Goal: Ask a question: Seek information or help from site administrators or community

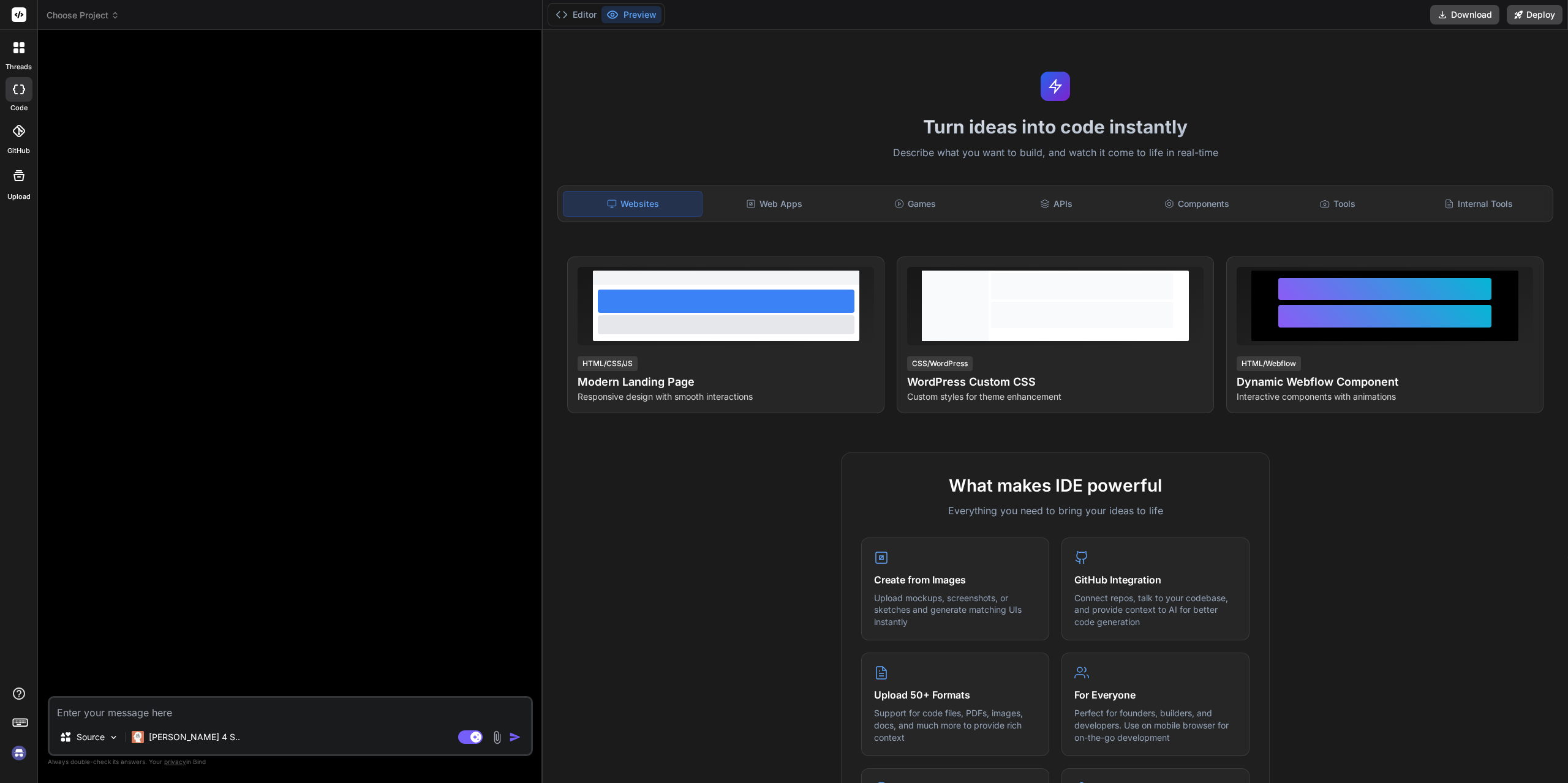
click at [16, 757] on img at bounding box center [19, 753] width 21 height 21
click at [98, 20] on span "Choose Project" at bounding box center [83, 15] width 73 height 12
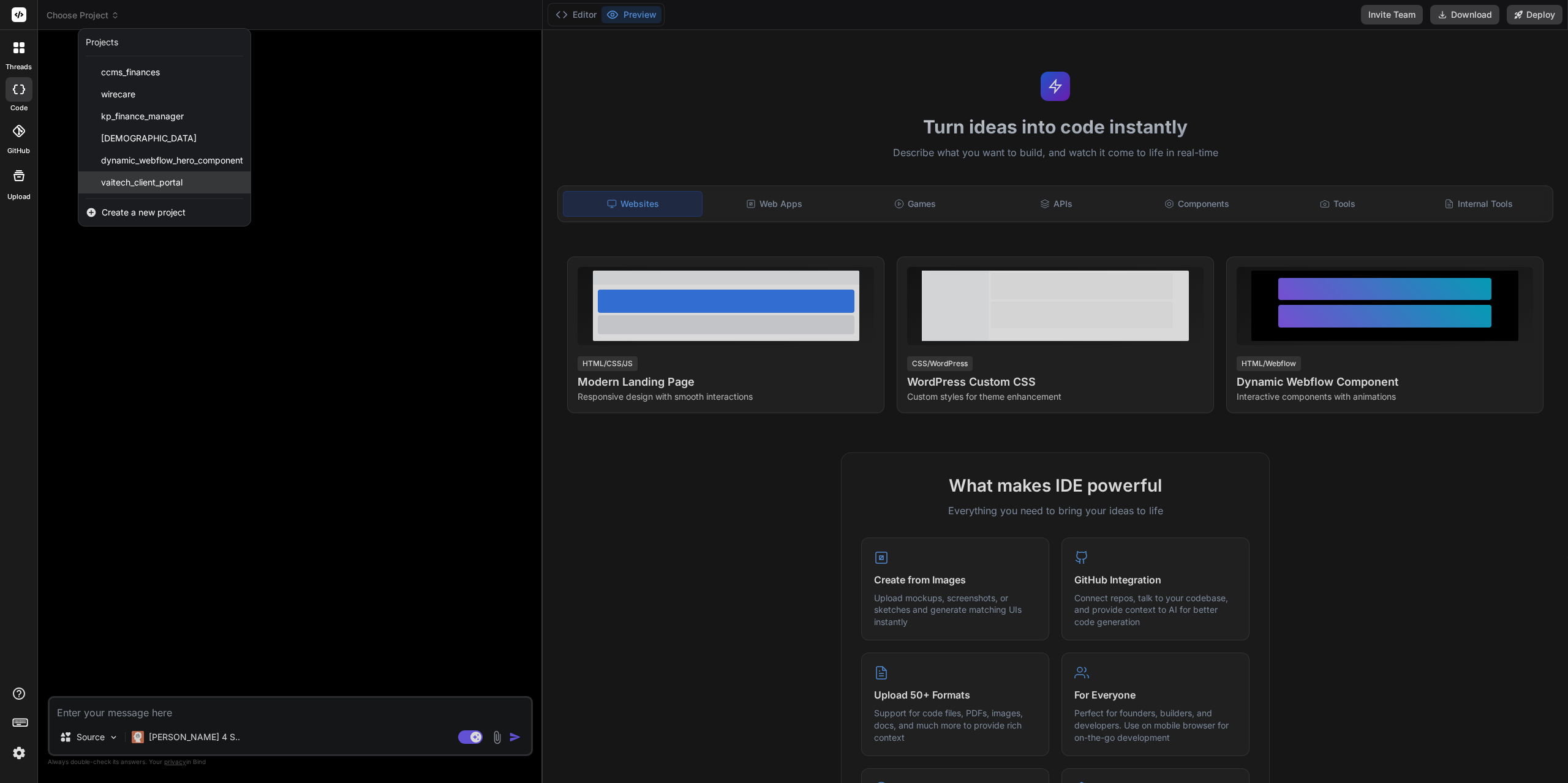
click at [153, 189] on div "vaitech_client_portal" at bounding box center [164, 183] width 172 height 22
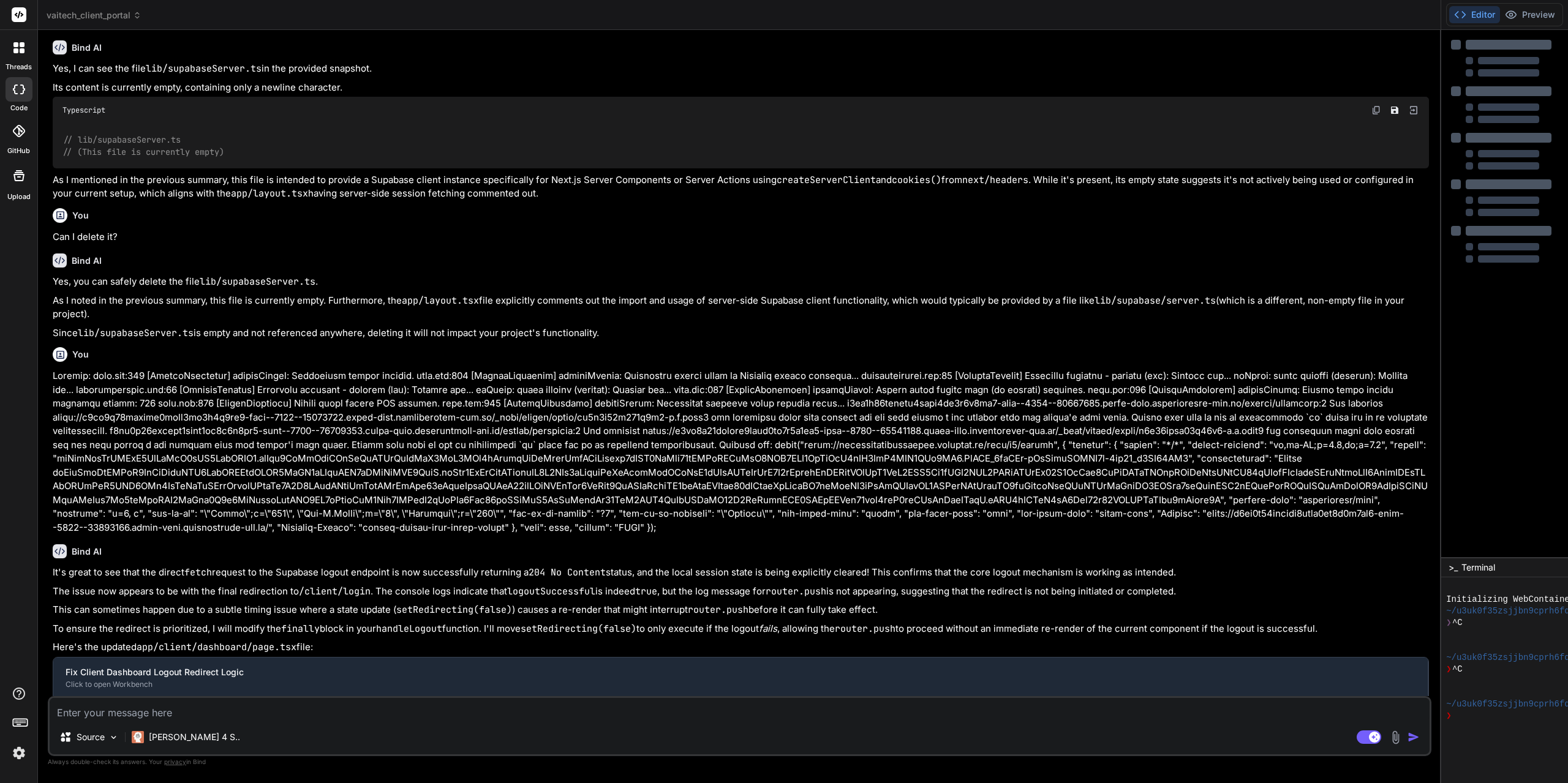
scroll to position [902, 0]
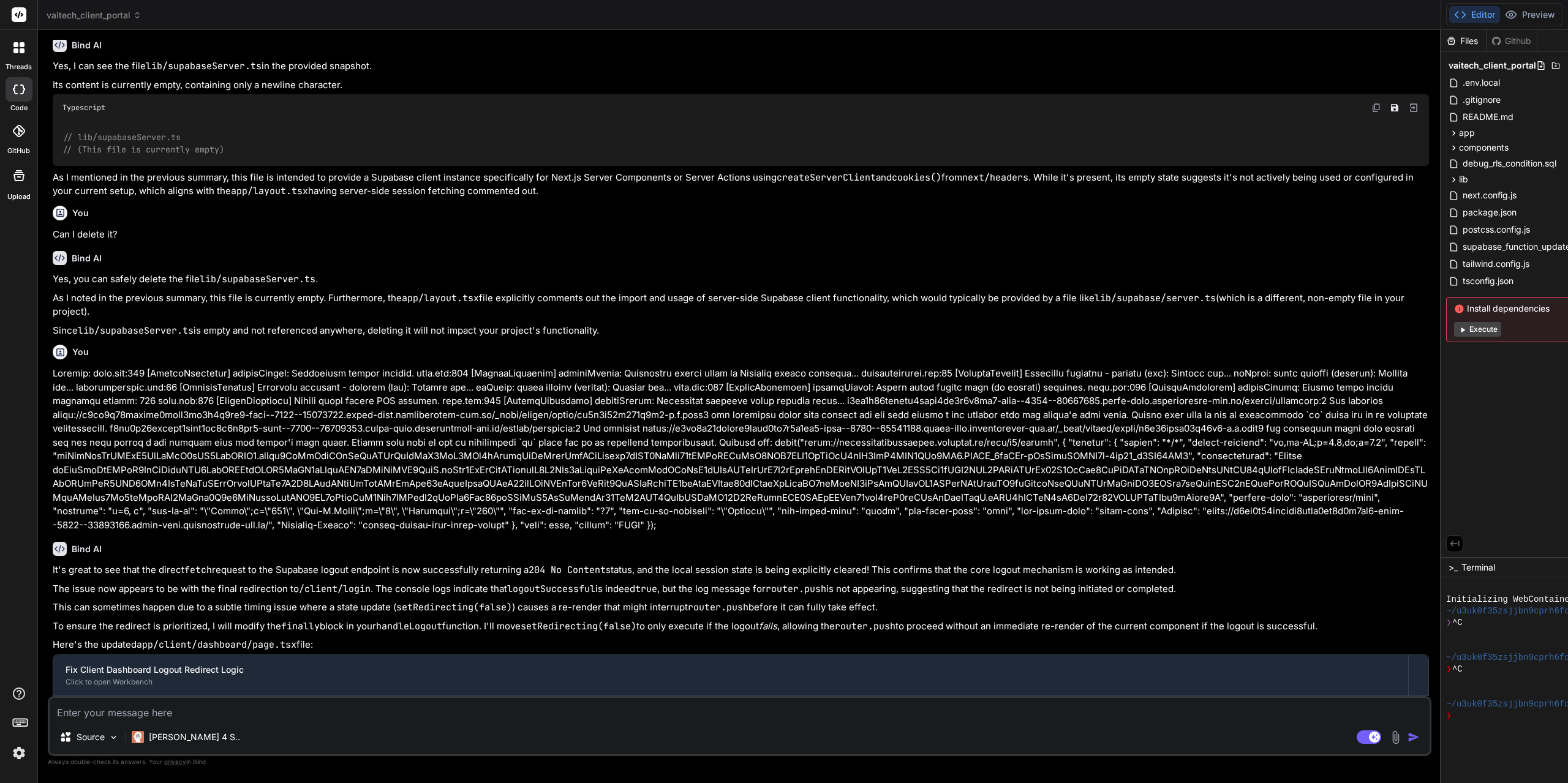
click at [1361, 736] on button "Agent Mode. When this toggle is activated, AI automatically makes decisions, re…" at bounding box center [1369, 737] width 30 height 15
type textarea "x"
click at [669, 716] on textarea at bounding box center [740, 709] width 1380 height 22
type textarea "W"
type textarea "x"
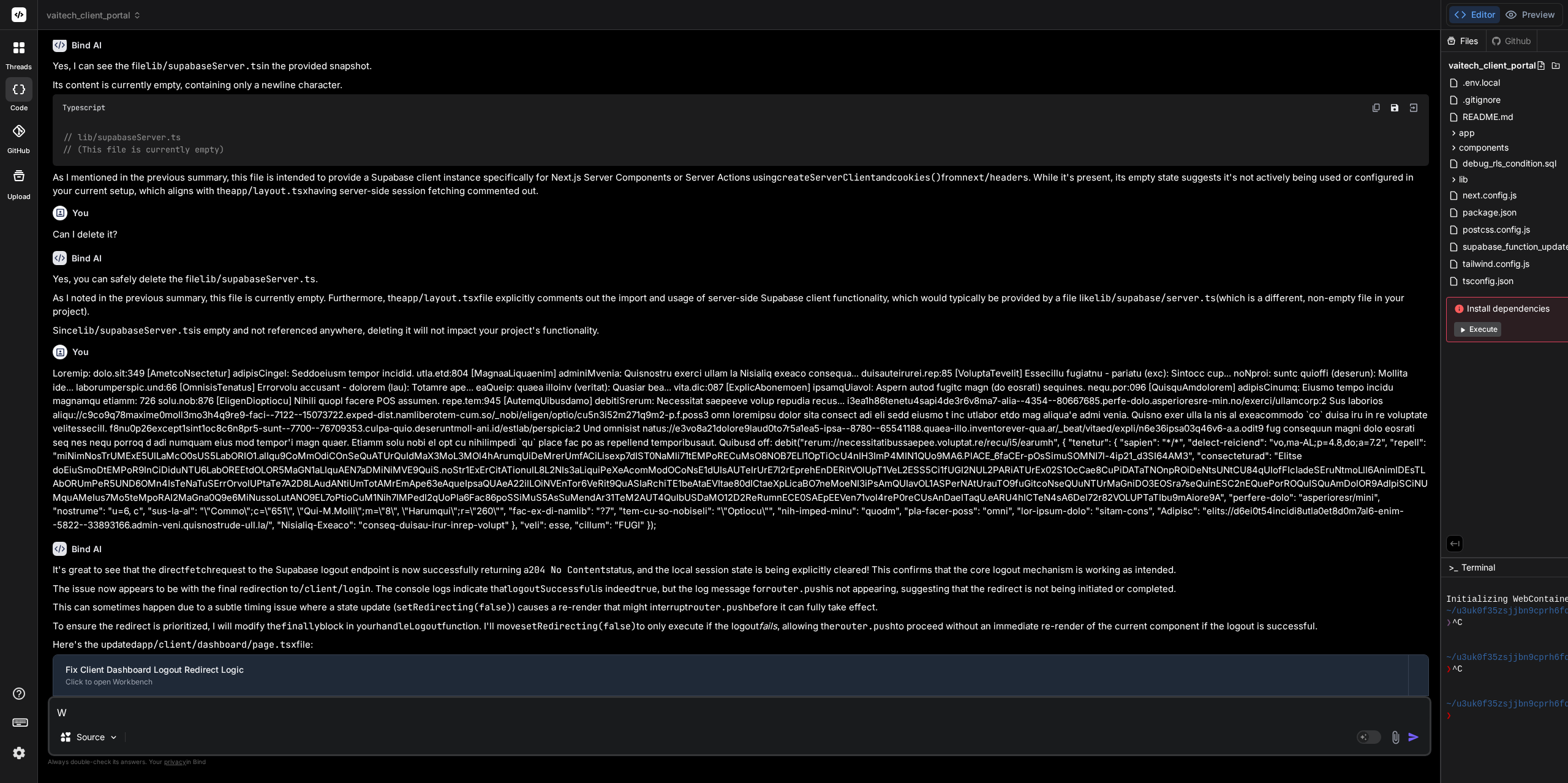
type textarea "Wh"
type textarea "x"
type textarea "Wha"
type textarea "x"
type textarea "What"
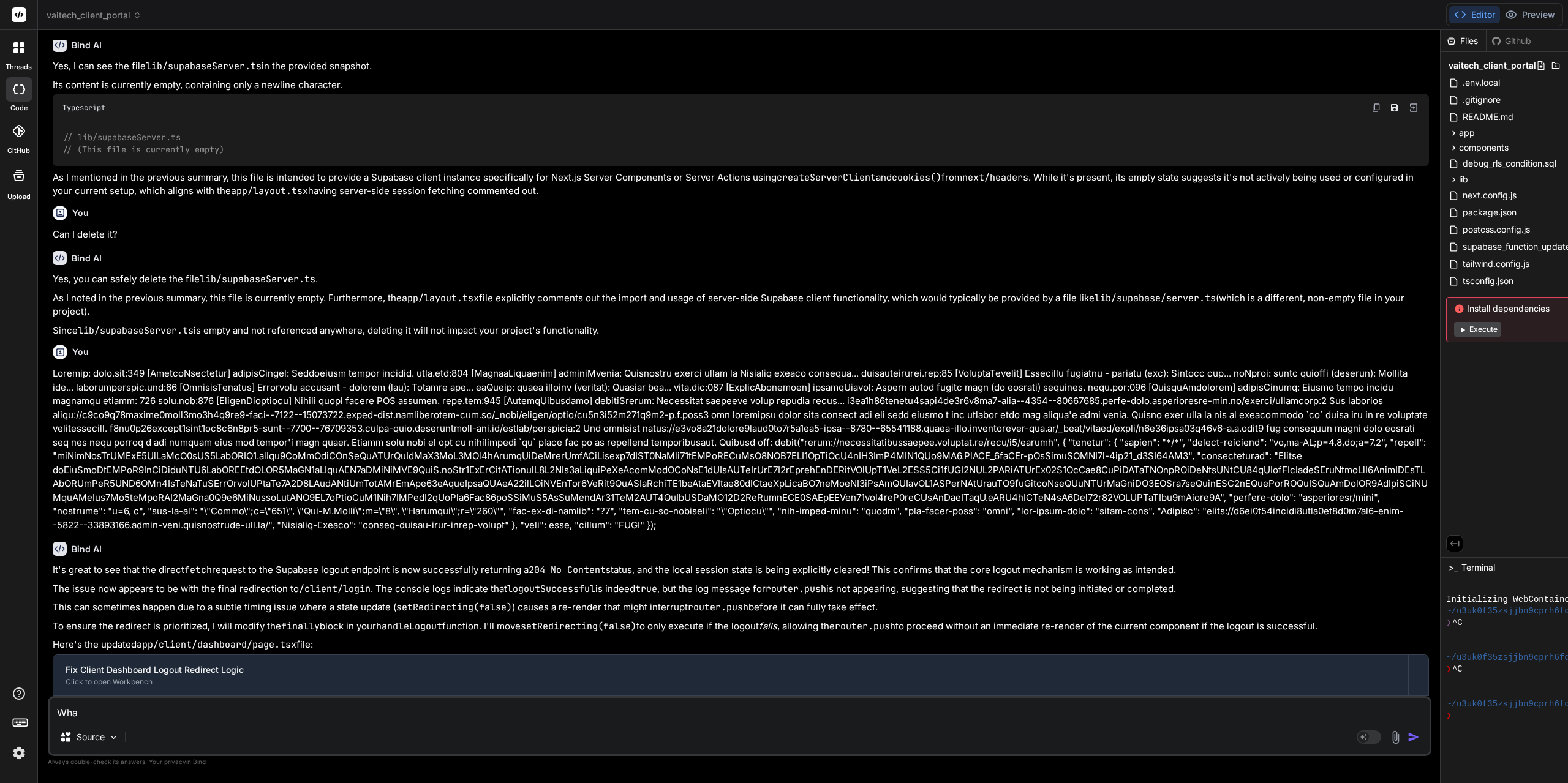
type textarea "x"
type textarea "What"
type textarea "x"
type textarea "What c"
type textarea "x"
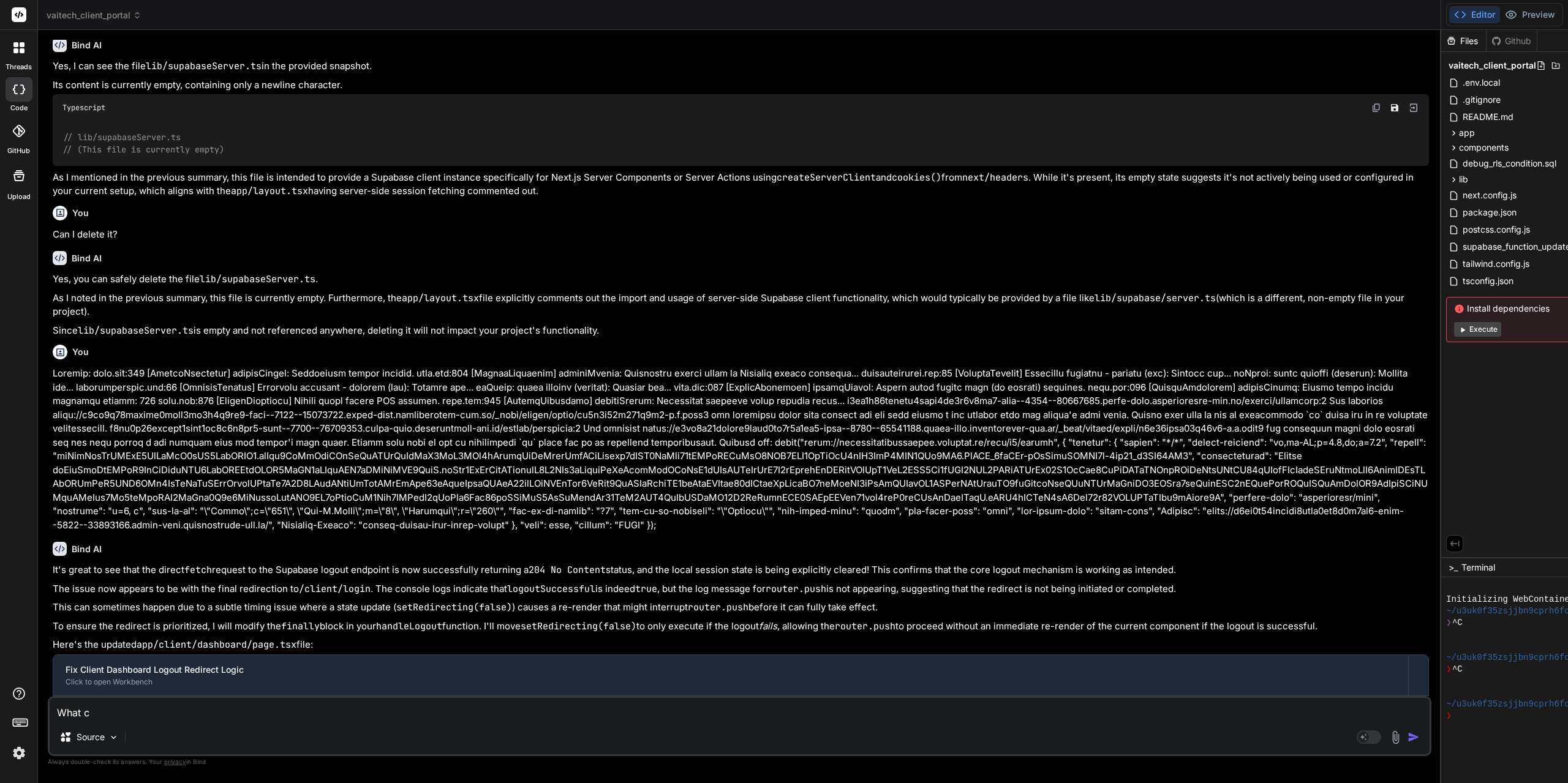
type textarea "What ca"
type textarea "x"
type textarea "What can"
type textarea "x"
type textarea "What can"
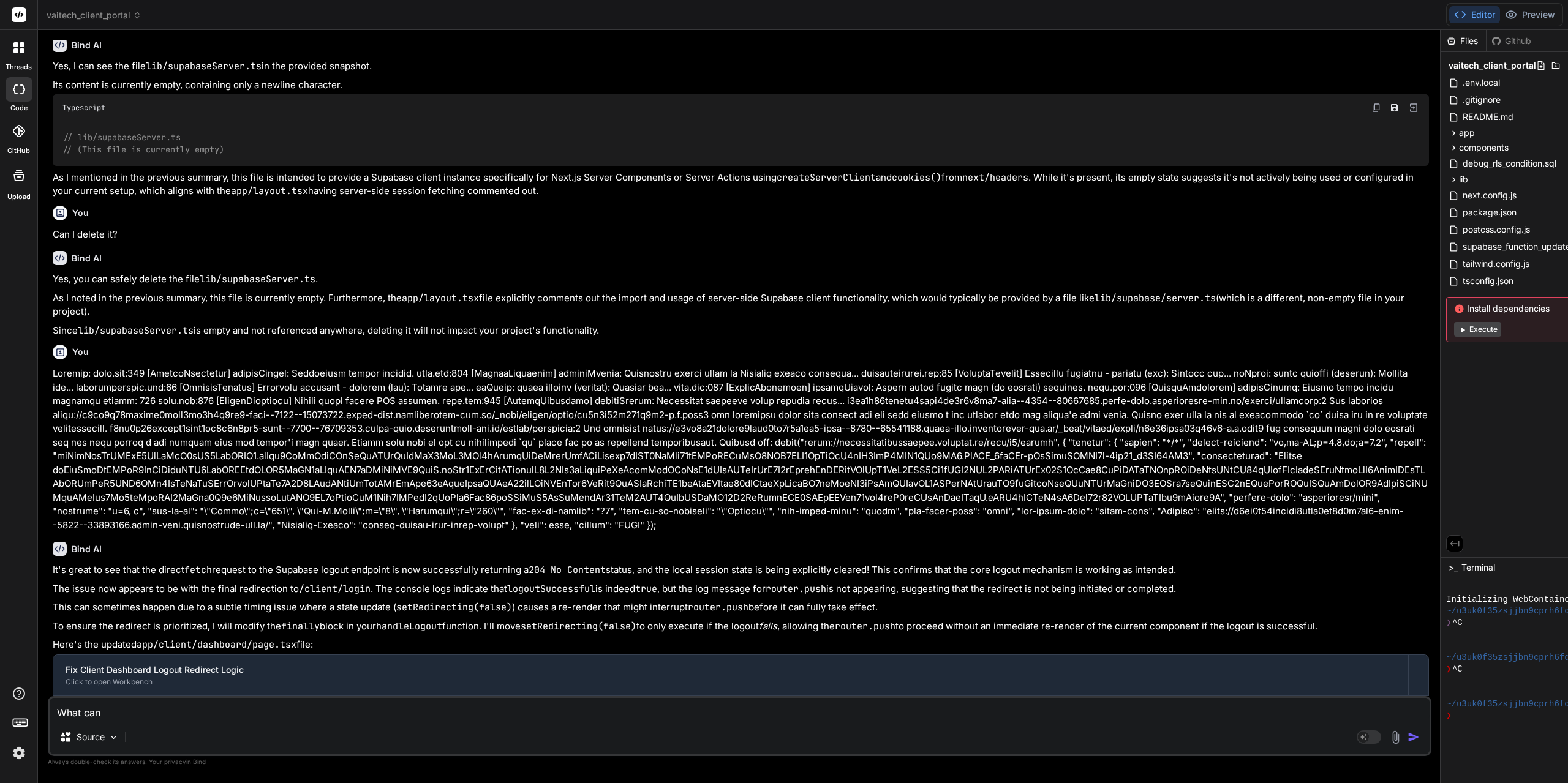
type textarea "x"
type textarea "What can y"
type textarea "x"
type textarea "What can yo"
type textarea "x"
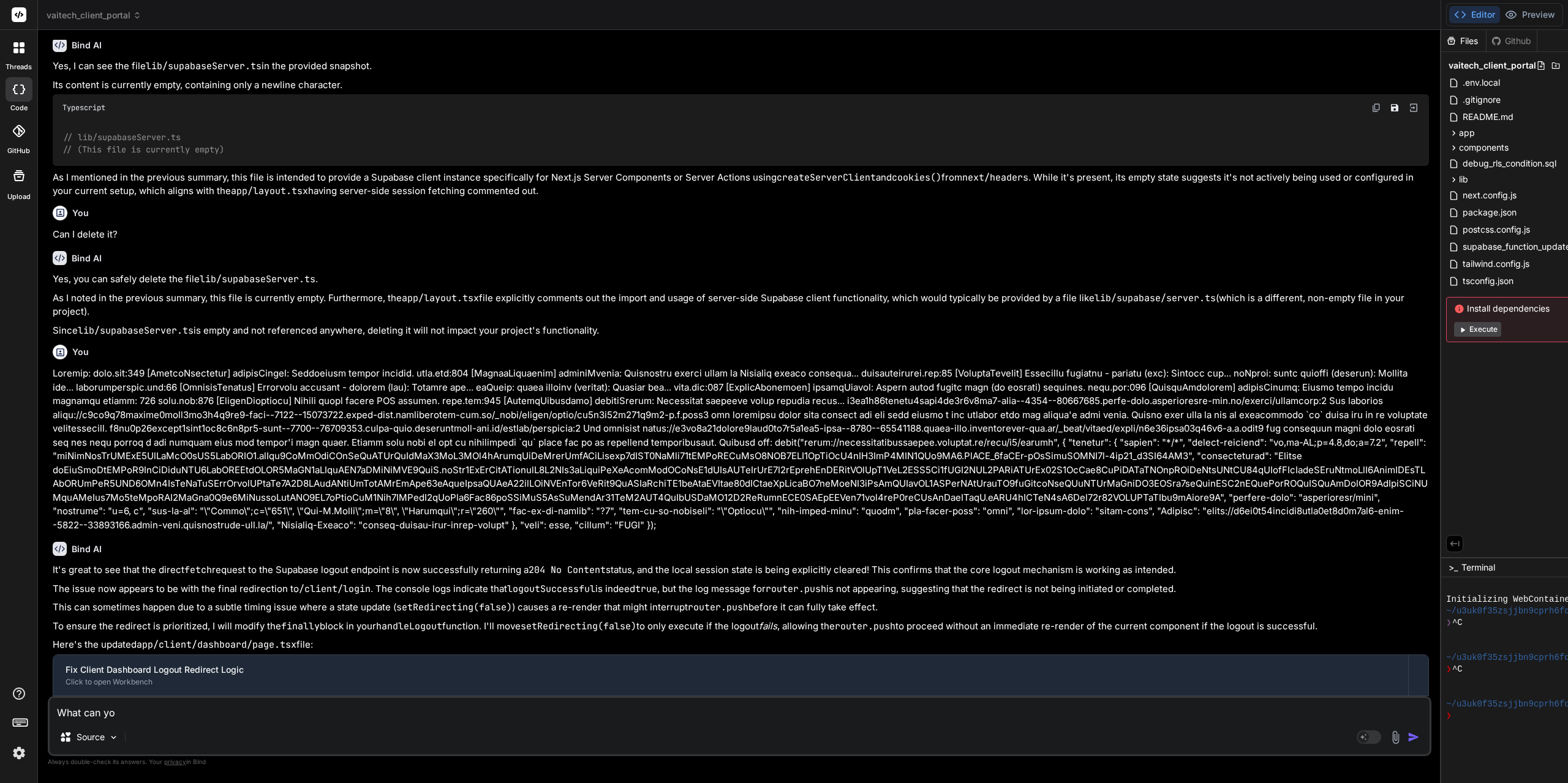
type textarea "What can you"
type textarea "x"
type textarea "What can you"
type textarea "x"
type textarea "What can you t"
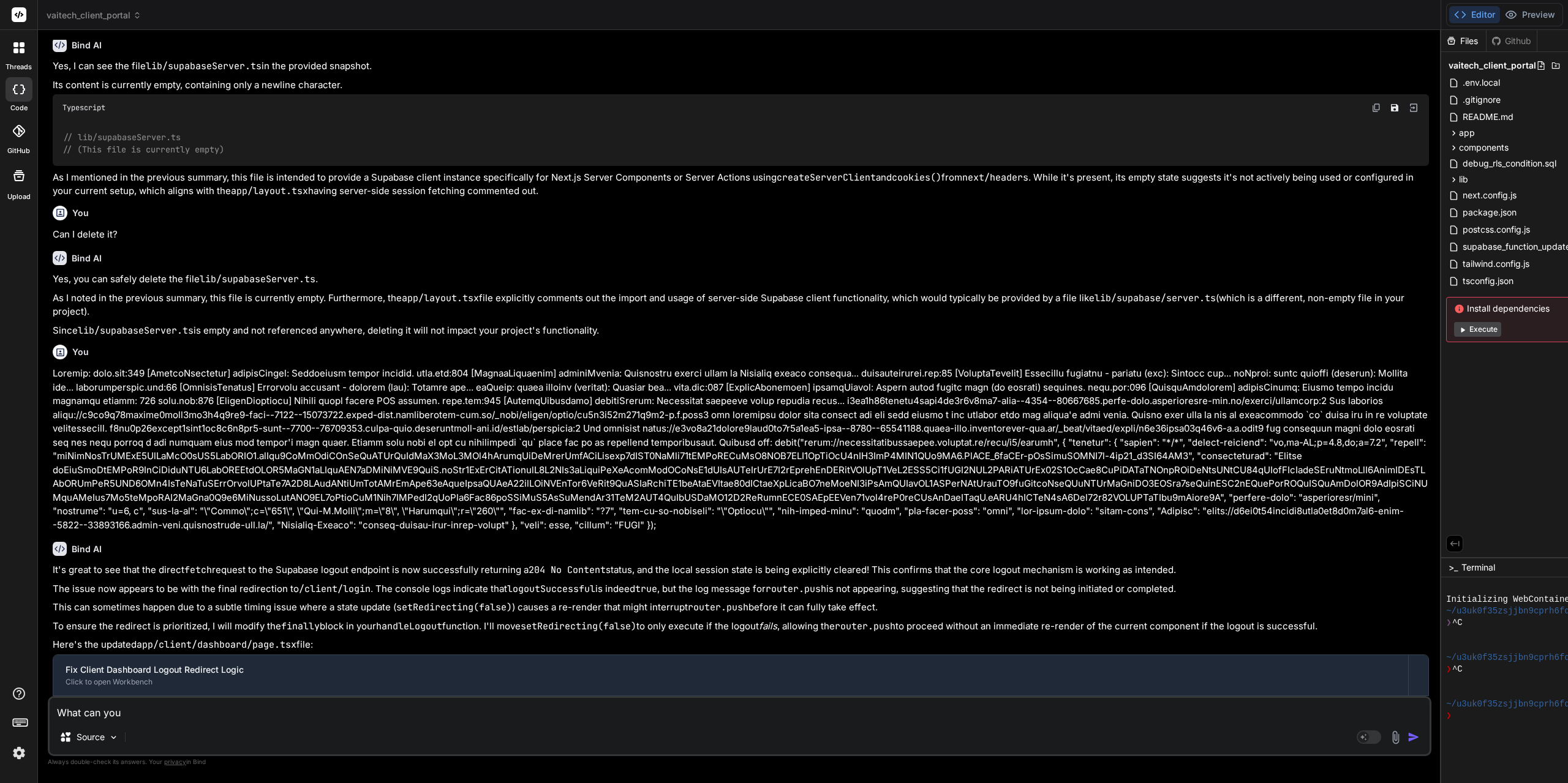
type textarea "x"
type textarea "What can you te"
type textarea "x"
type textarea "What can you tel"
type textarea "x"
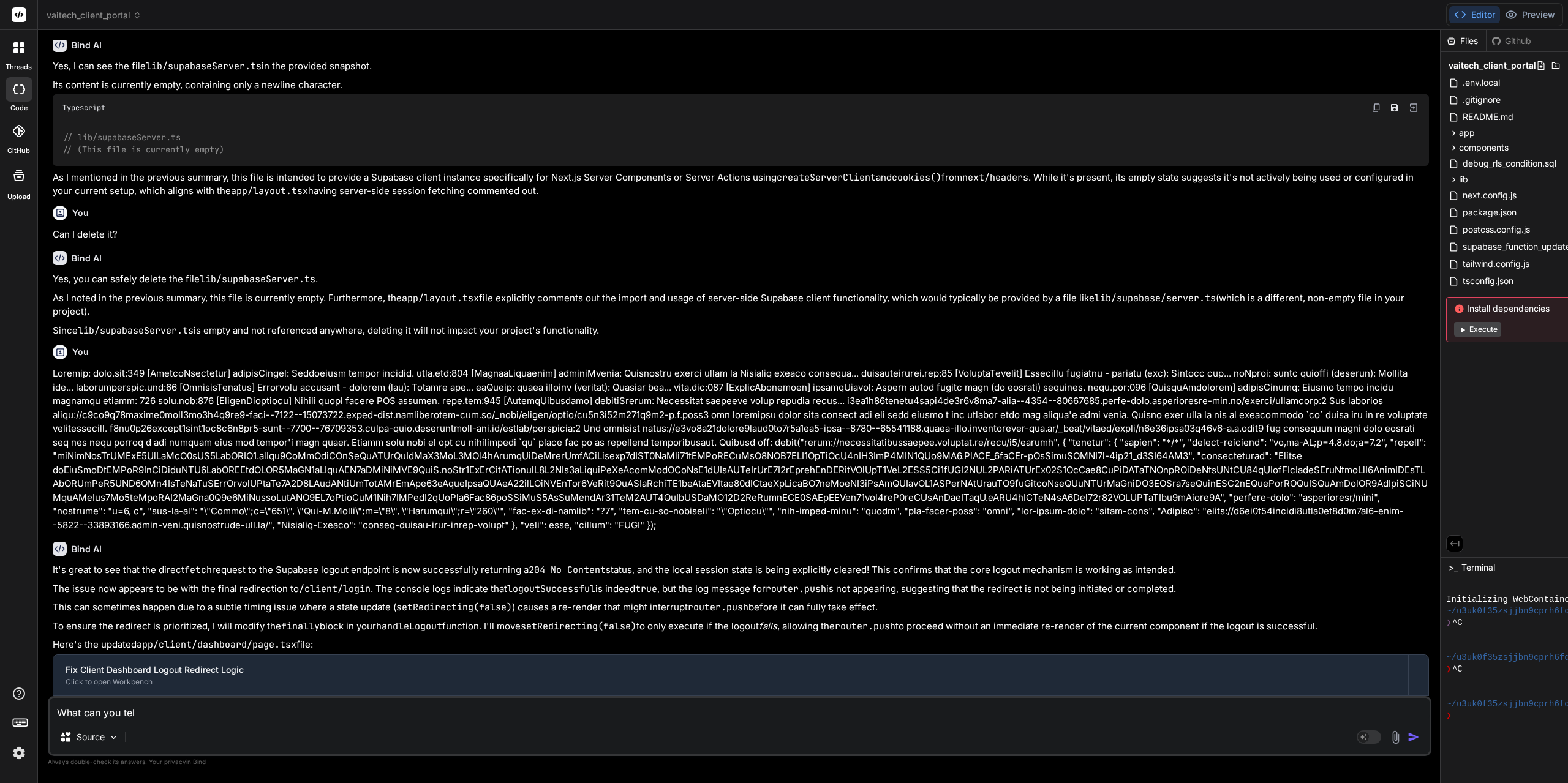
type textarea "What can you tell"
type textarea "x"
type textarea "What can you tell"
type textarea "x"
type textarea "What can you tell m"
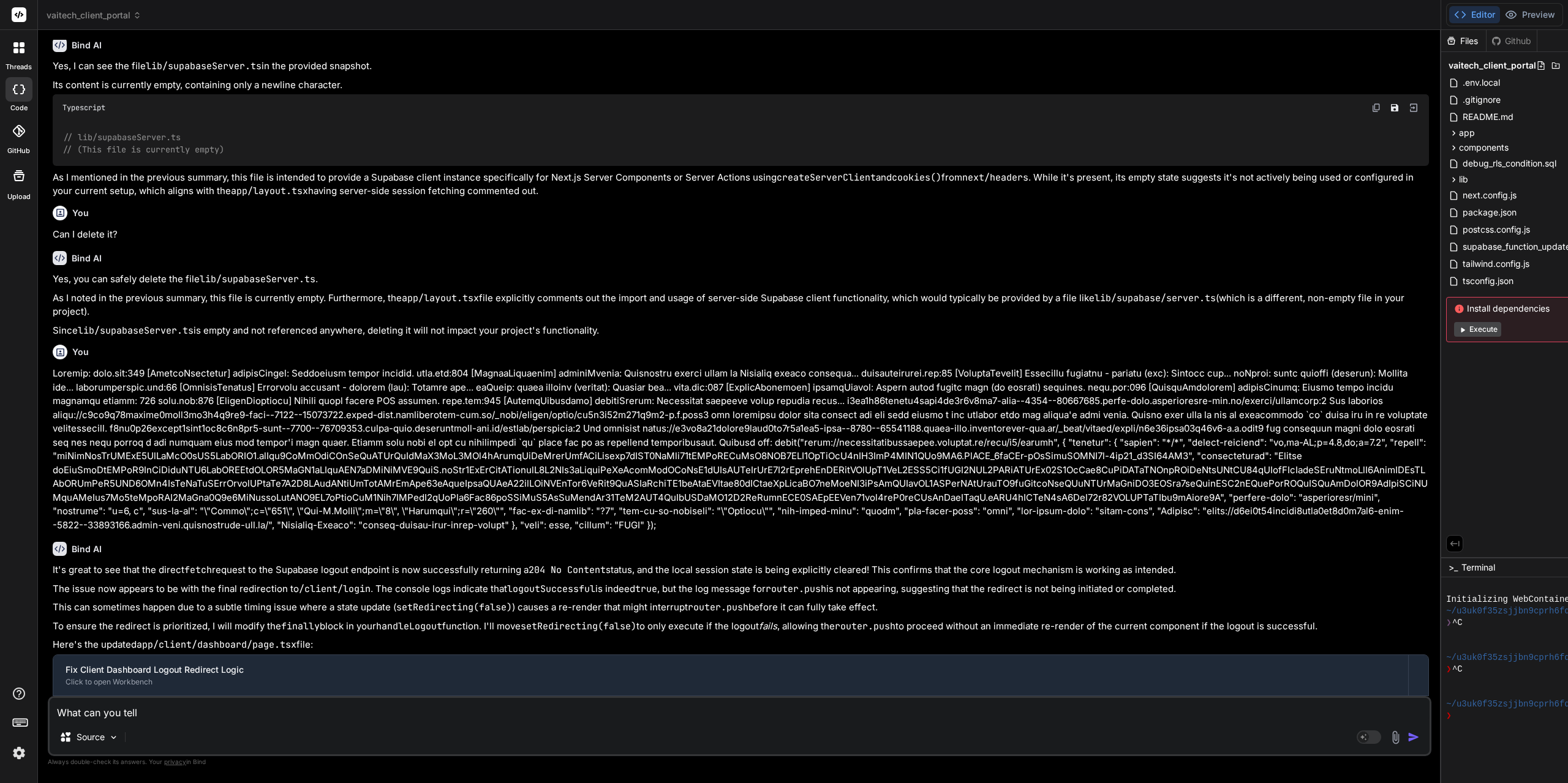
type textarea "x"
type textarea "What can you tell me"
type textarea "x"
type textarea "What can you tell me"
type textarea "x"
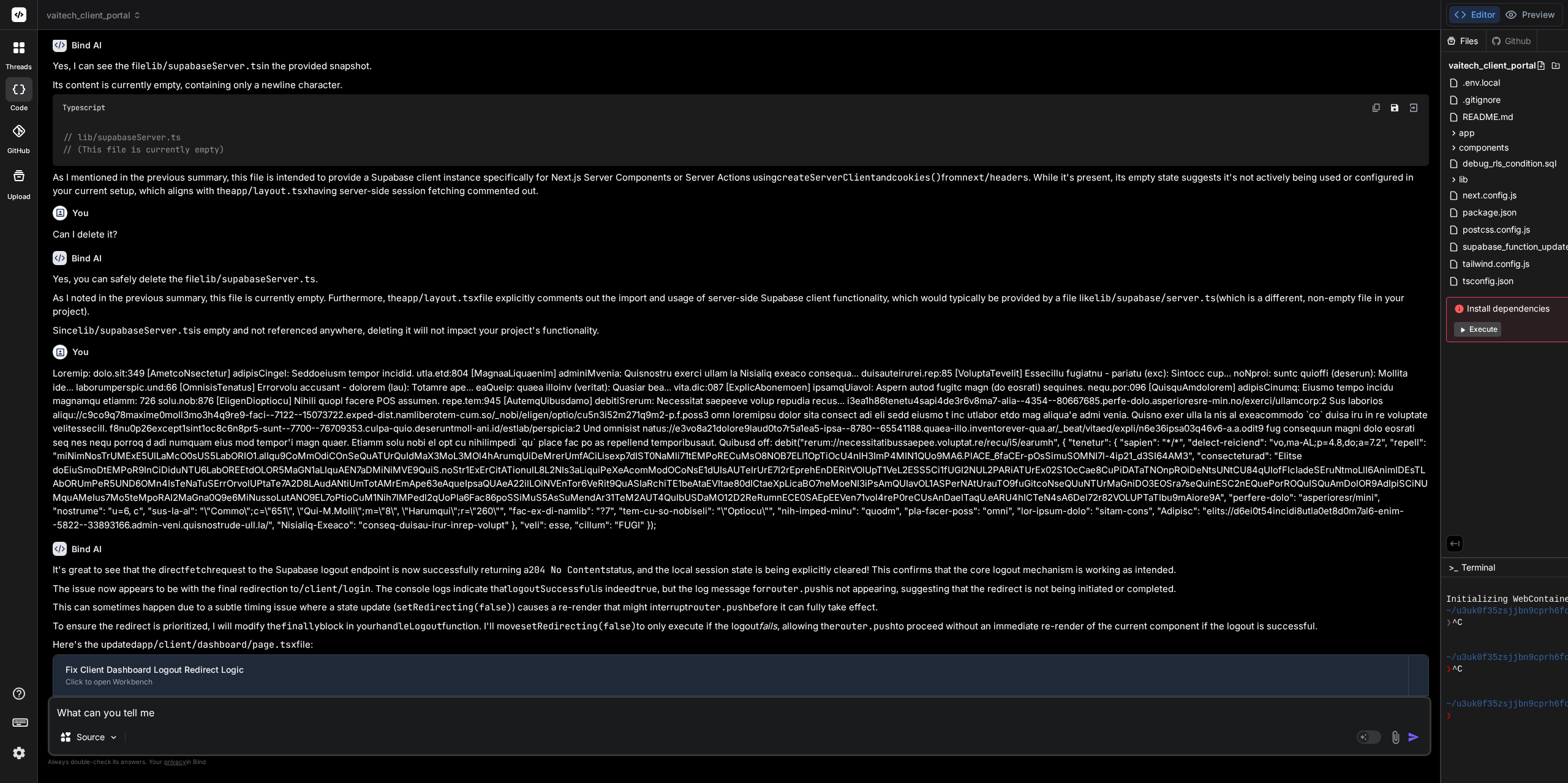
type textarea "What can you tell me a"
type textarea "x"
type textarea "What can you tell me ab"
type textarea "x"
type textarea "What can you tell me abo"
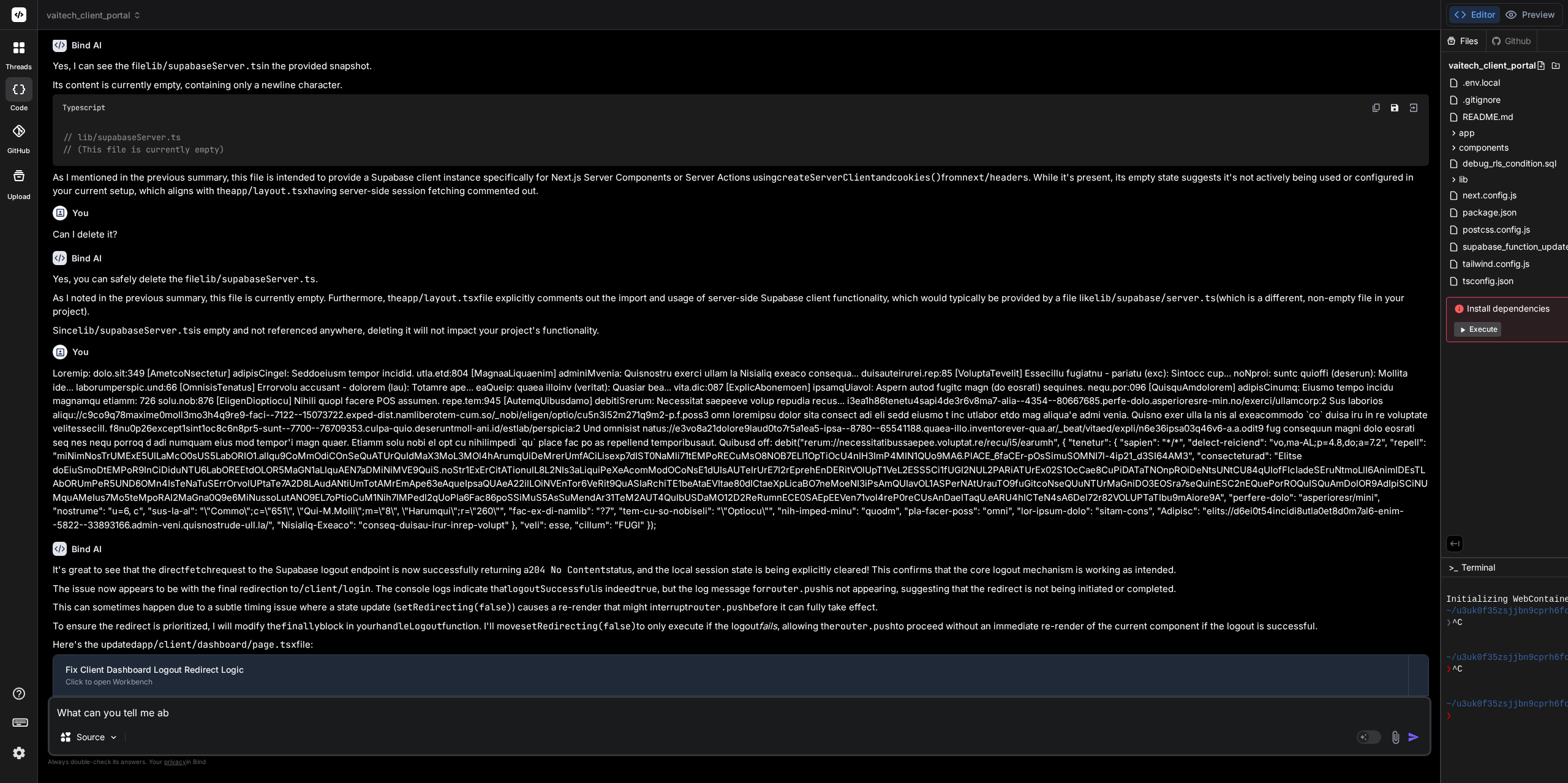
type textarea "x"
type textarea "What can you tell me abou"
type textarea "x"
type textarea "What can you tell me about"
type textarea "x"
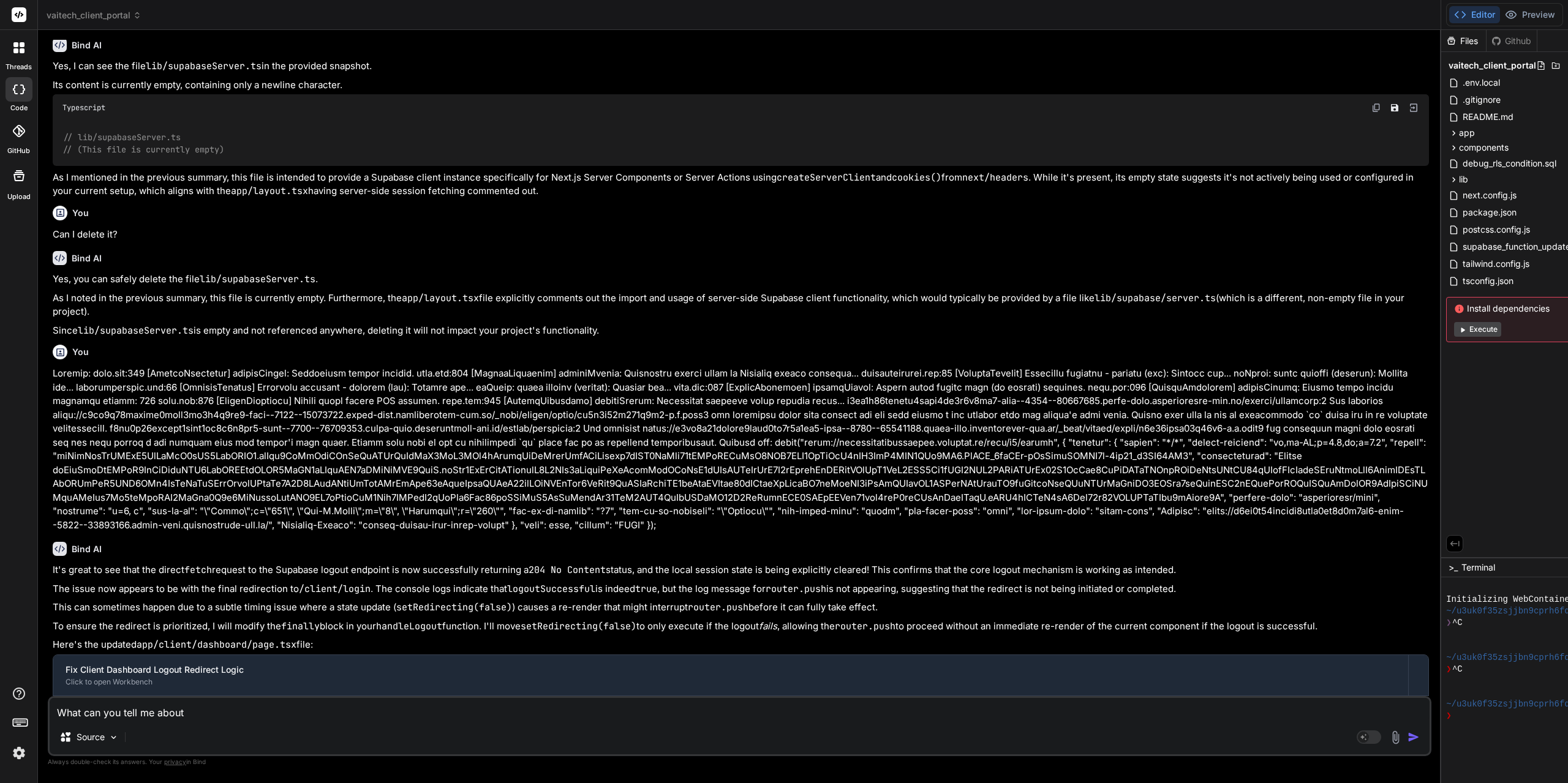
type textarea "What can you tell me about"
type textarea "x"
type textarea "What can you tell me about t"
type textarea "x"
type textarea "What can you tell me about th"
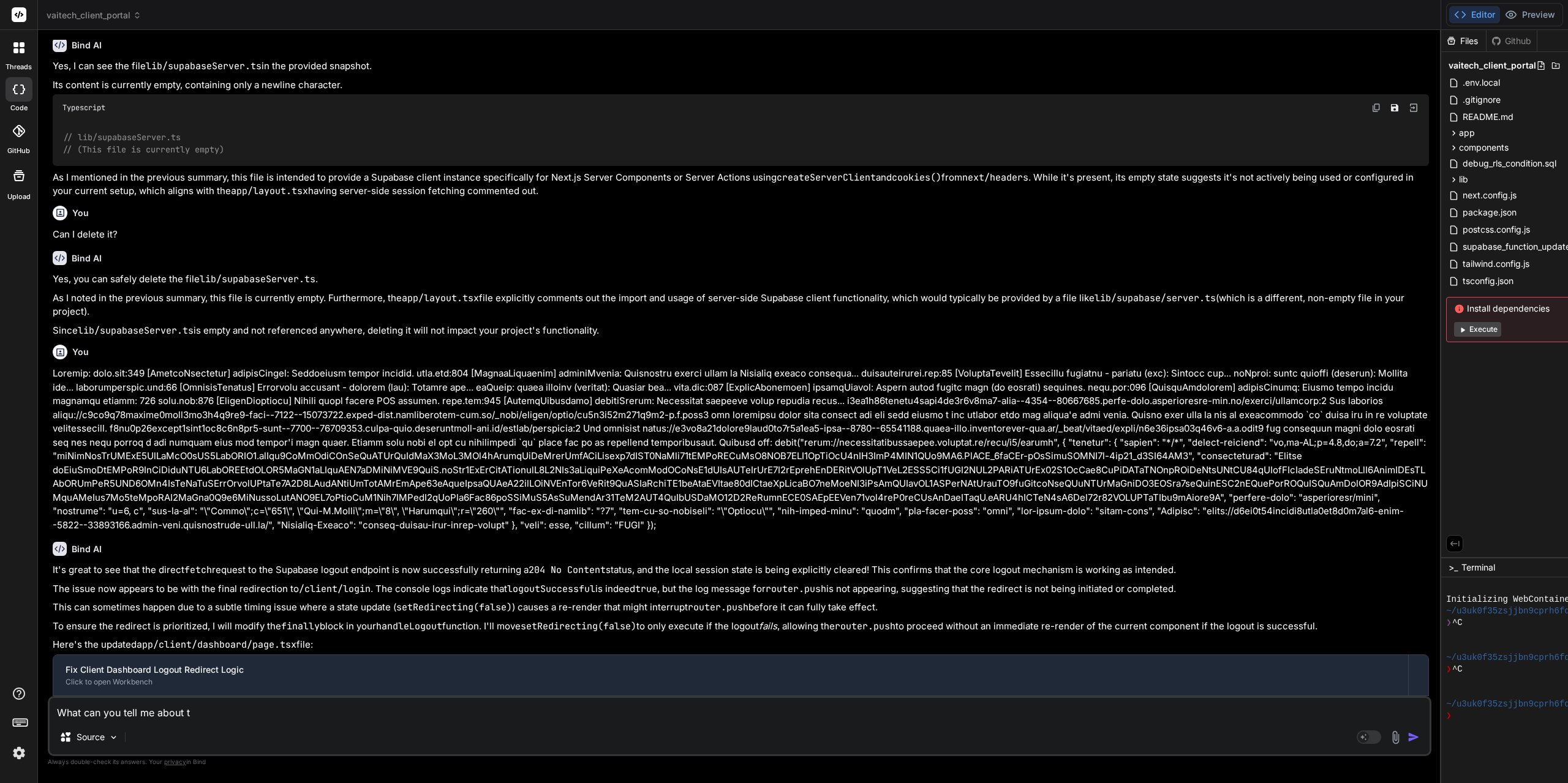
type textarea "x"
type textarea "What can you tell me about the"
type textarea "x"
type textarea "What can you tell me about the"
type textarea "x"
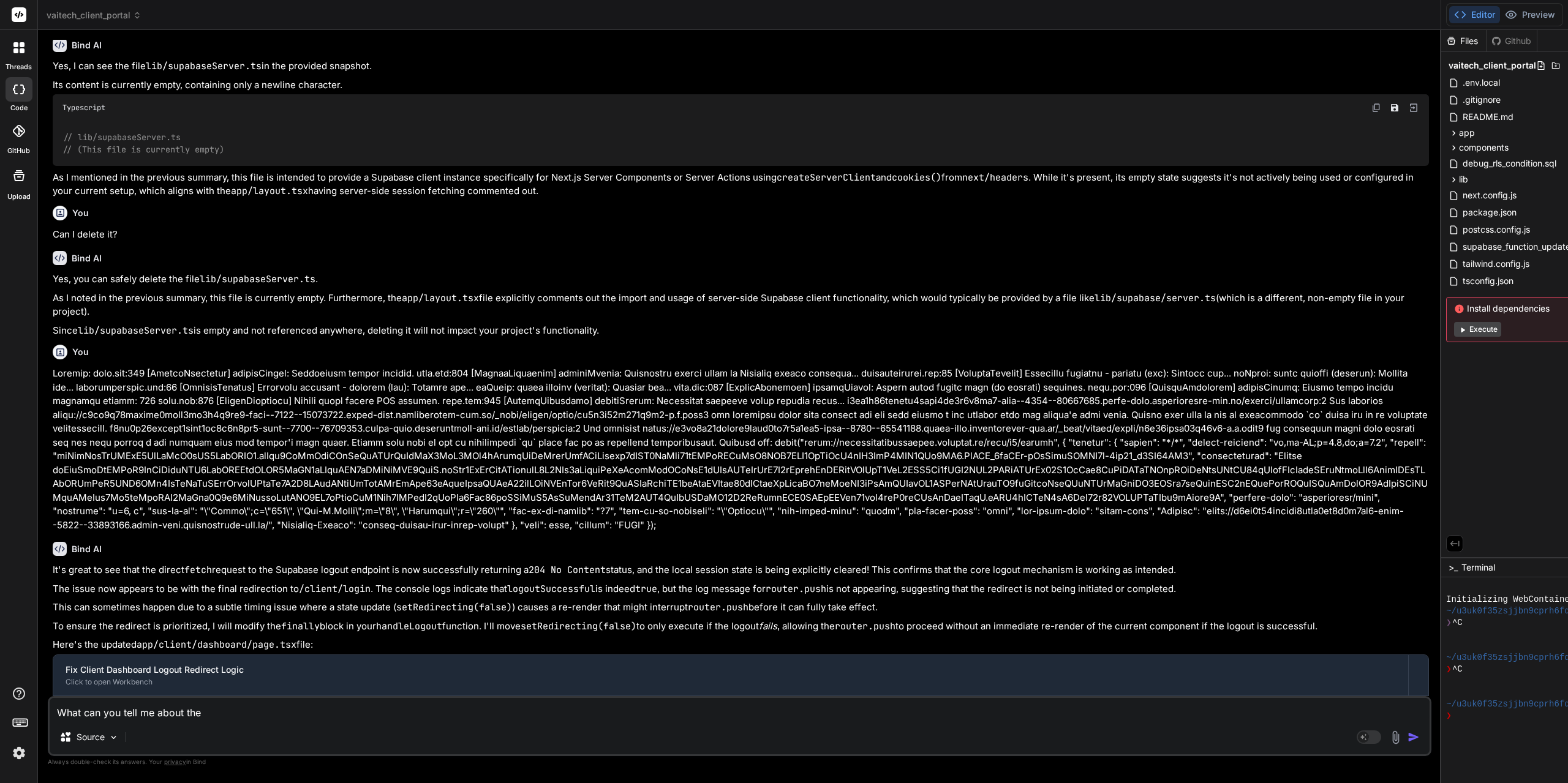
type textarea "What can you tell me about the c"
type textarea "x"
type textarea "What can you tell me about the cu"
type textarea "x"
type textarea "What can you tell me about the cur"
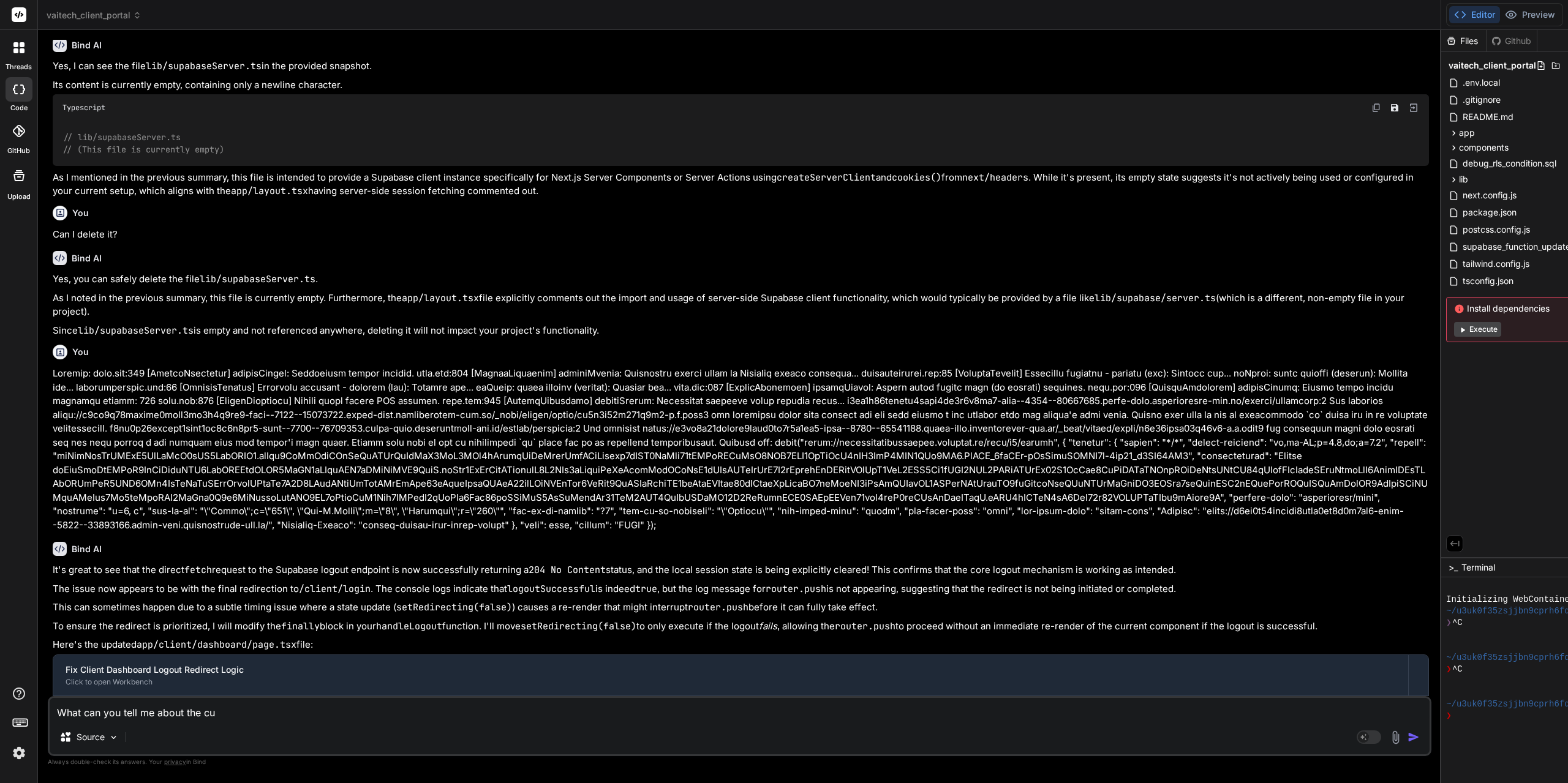
type textarea "x"
type textarea "What can you tell me about the cure"
type textarea "x"
type textarea "What can you tell me about the curen"
type textarea "x"
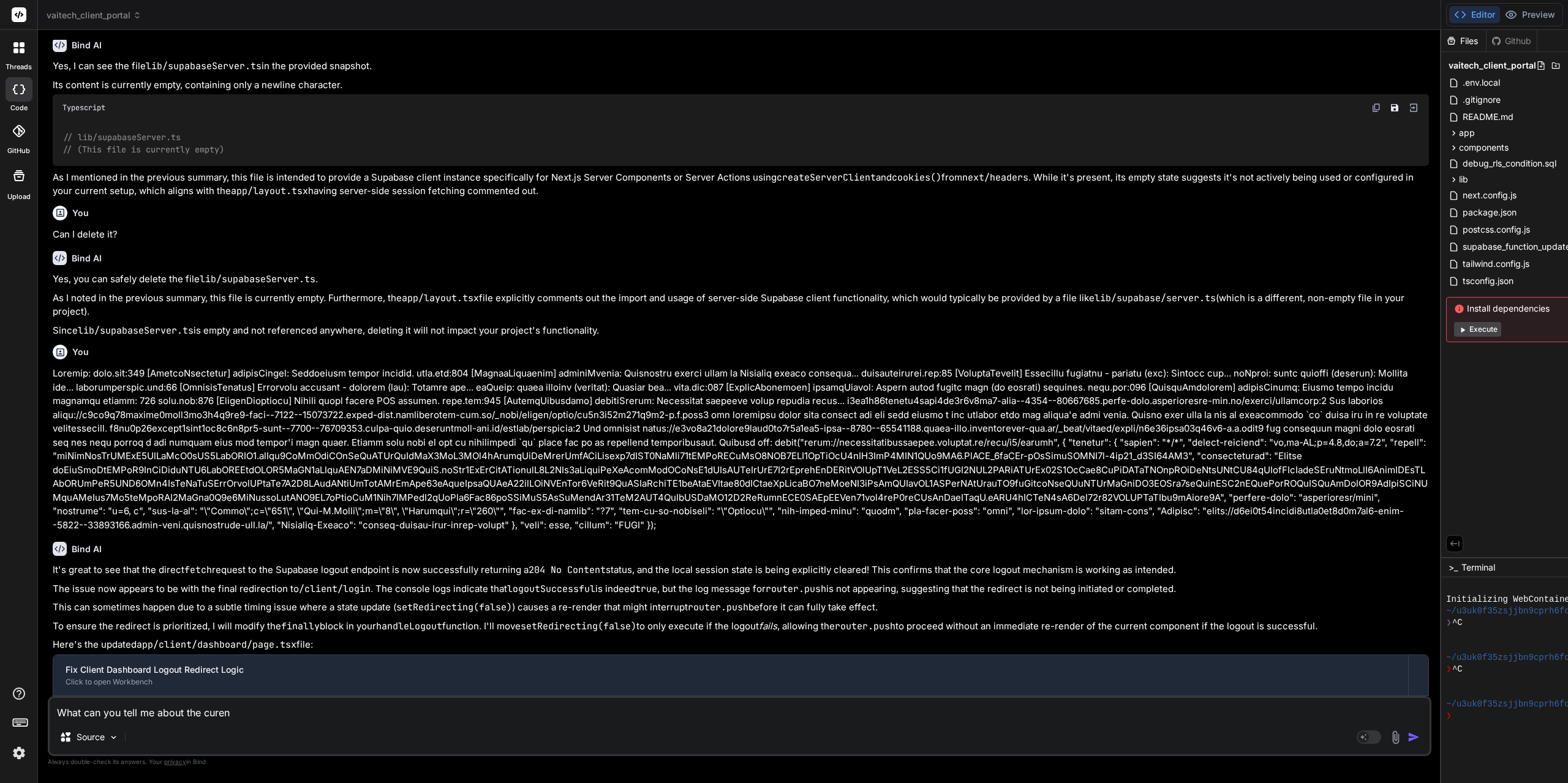
type textarea "What can you tell me about the curent"
type textarea "x"
type textarea "What can you tell me about the curent"
type textarea "x"
type textarea "What can you tell me about the curent o"
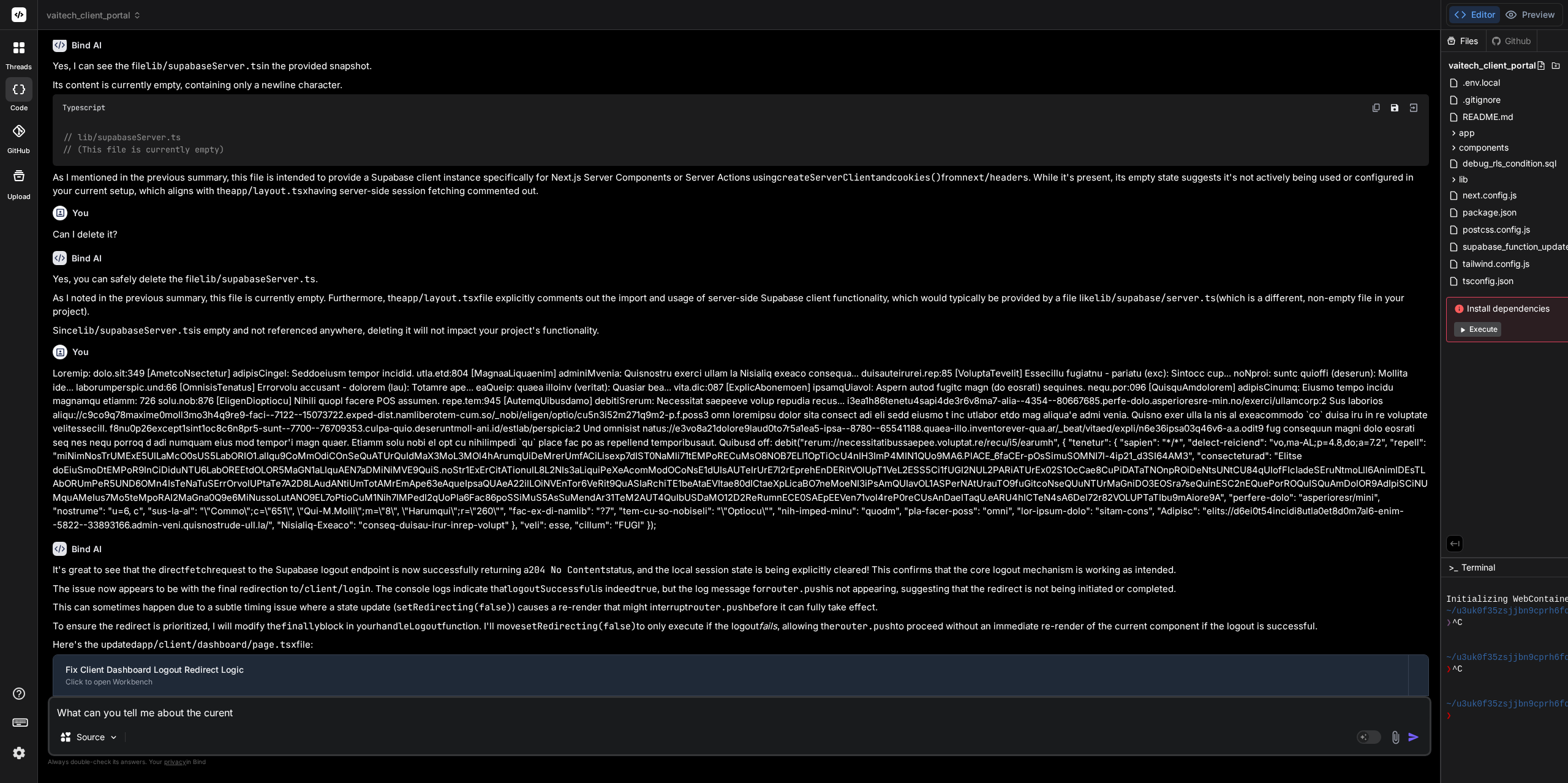
type textarea "x"
type textarea "What can you tell me about the curent ov"
type textarea "x"
type textarea "What can you tell me about the curent ove"
type textarea "x"
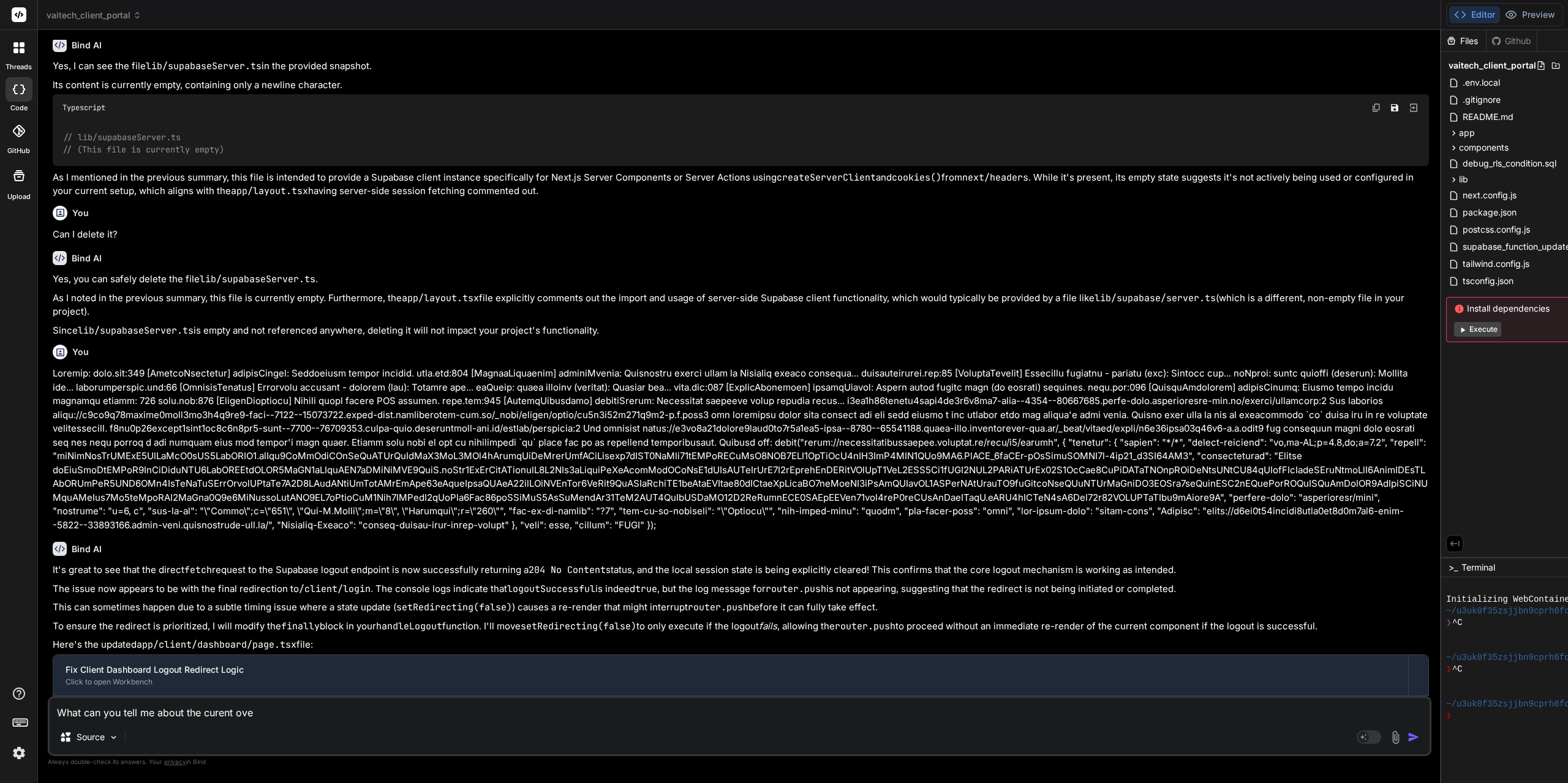
type textarea "What can you tell me about the curent over"
type textarea "x"
type textarea "What can you tell me about the curent ove"
type textarea "x"
type textarea "What can you tell me about the curent ov"
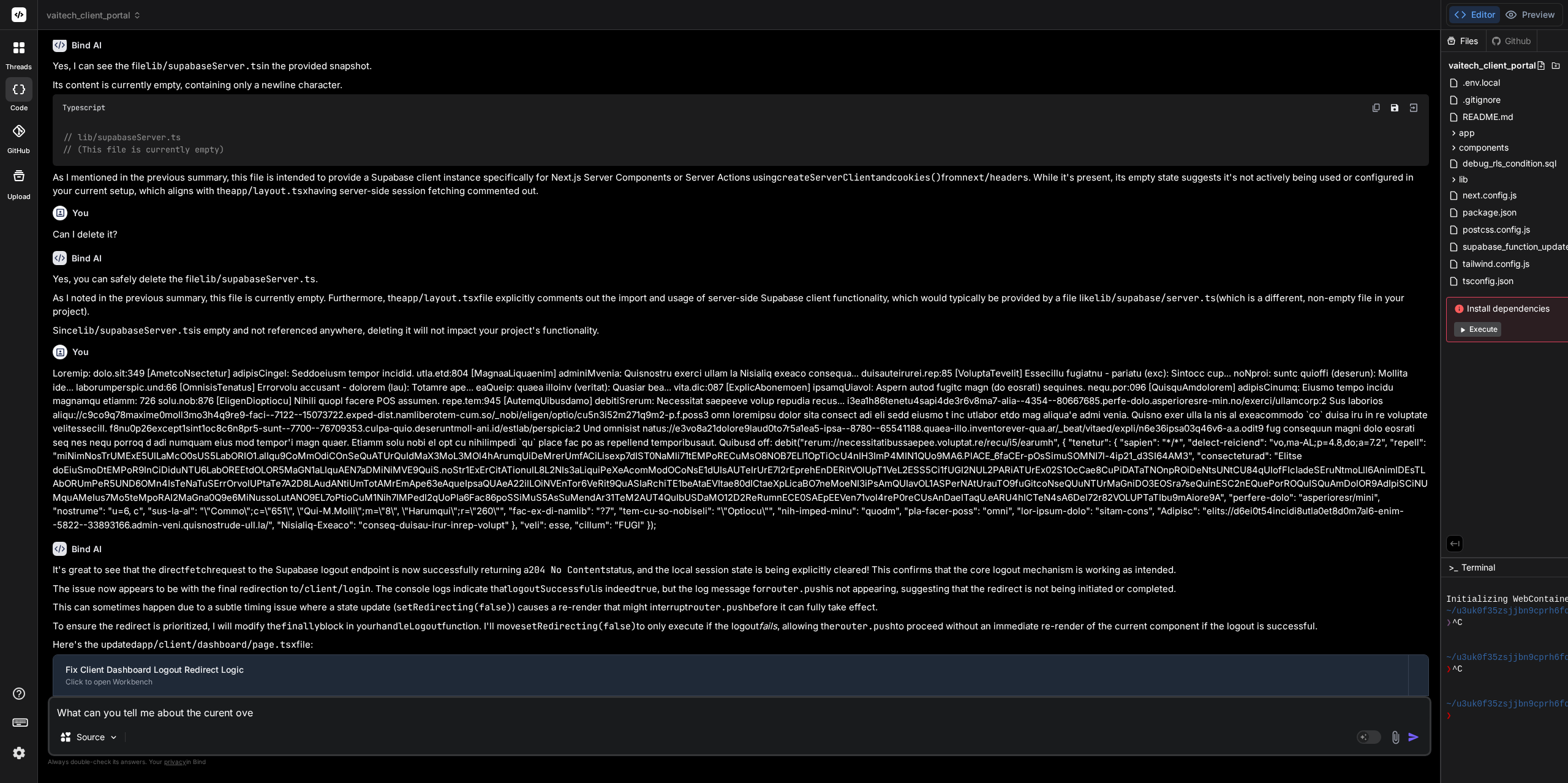
type textarea "x"
type textarea "What can you tell me about the curent o"
type textarea "x"
type textarea "What can you tell me about the curent"
type textarea "x"
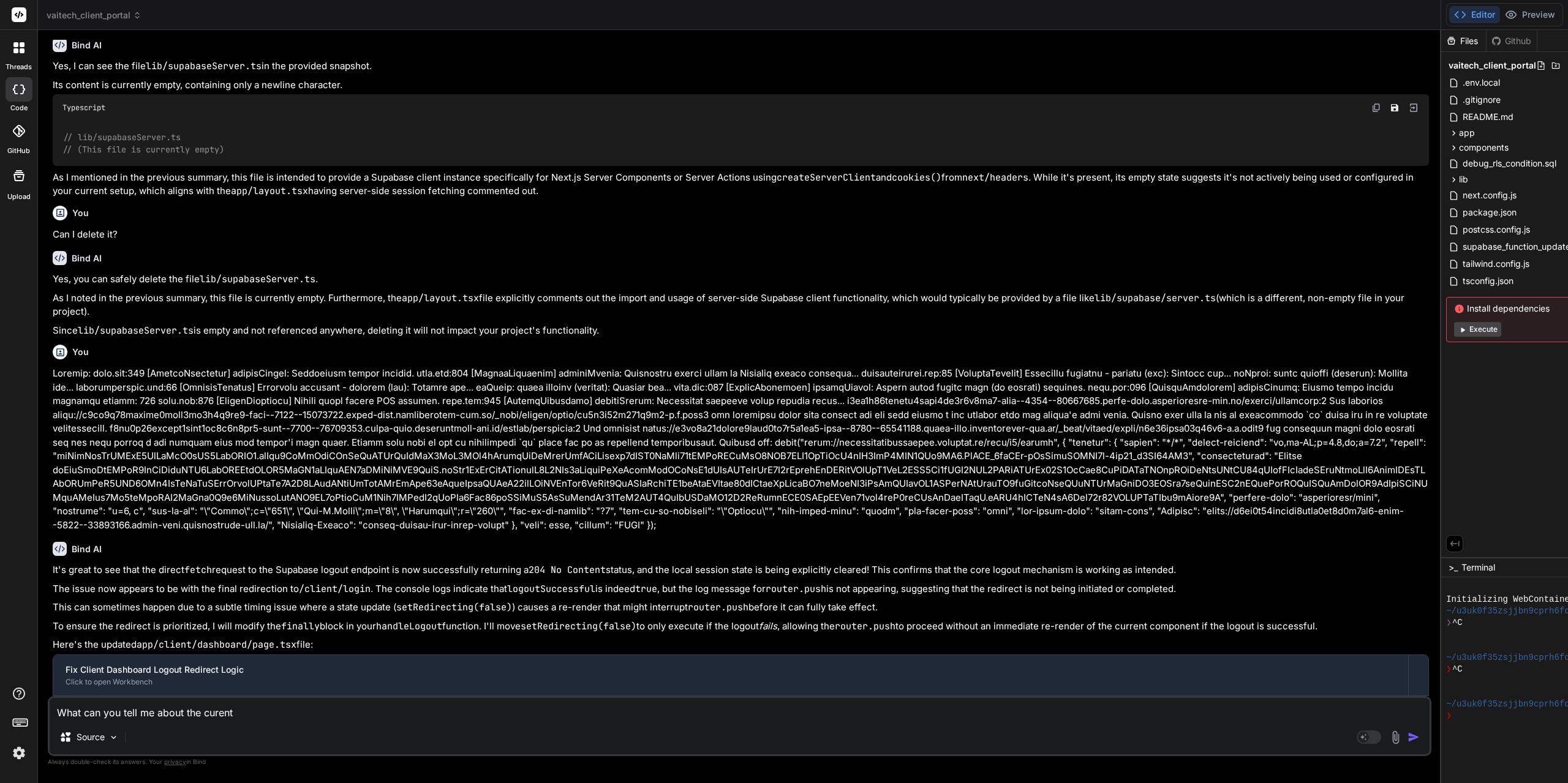
type textarea "What can you tell me about the curent p"
type textarea "x"
type textarea "What can you tell me about the curent pr"
type textarea "x"
type textarea "What can you tell me about the curent prj"
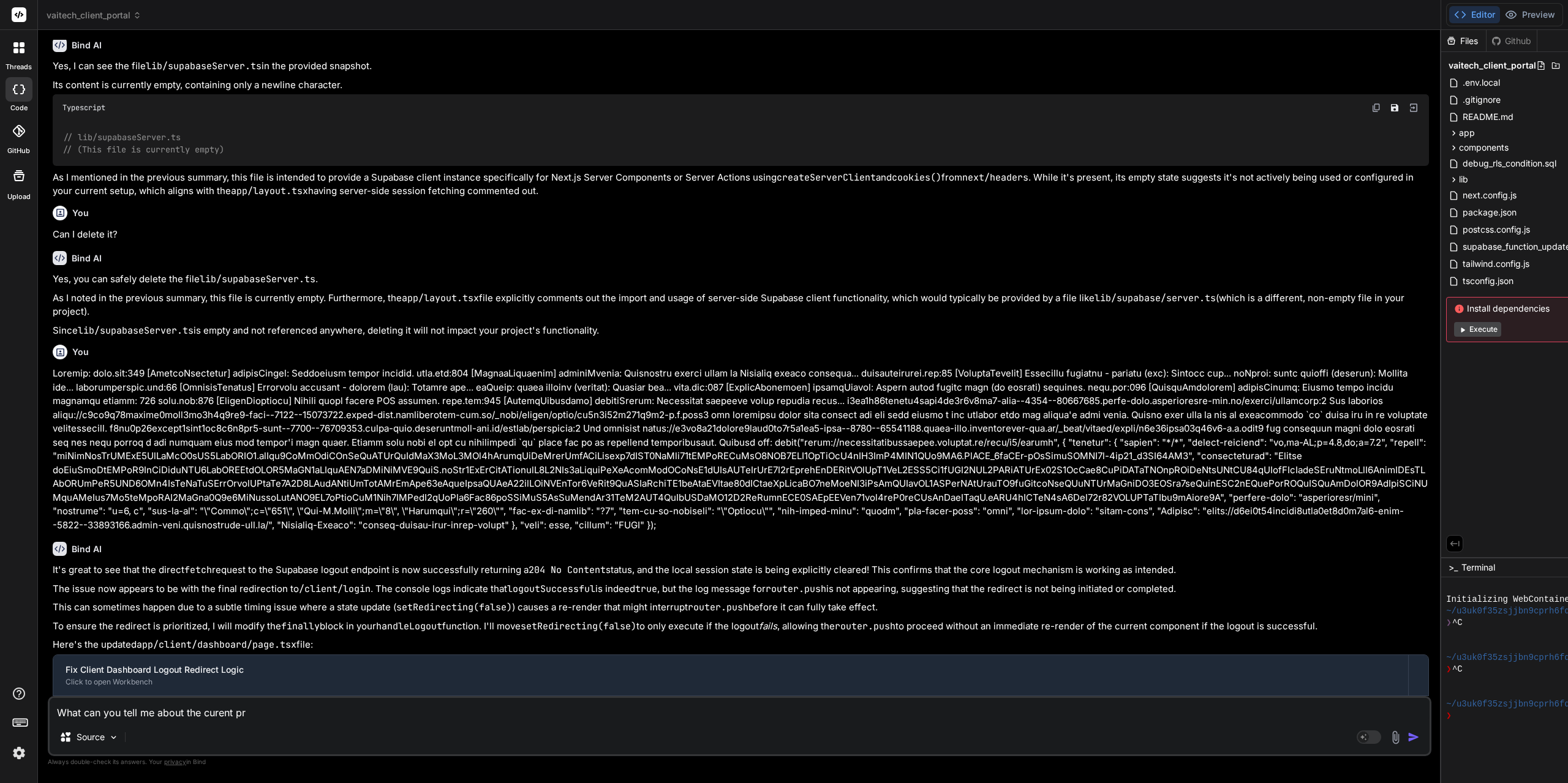
type textarea "x"
type textarea "What can you tell me about the curent prje"
type textarea "x"
type textarea "What can you tell me about the curent prjec"
type textarea "x"
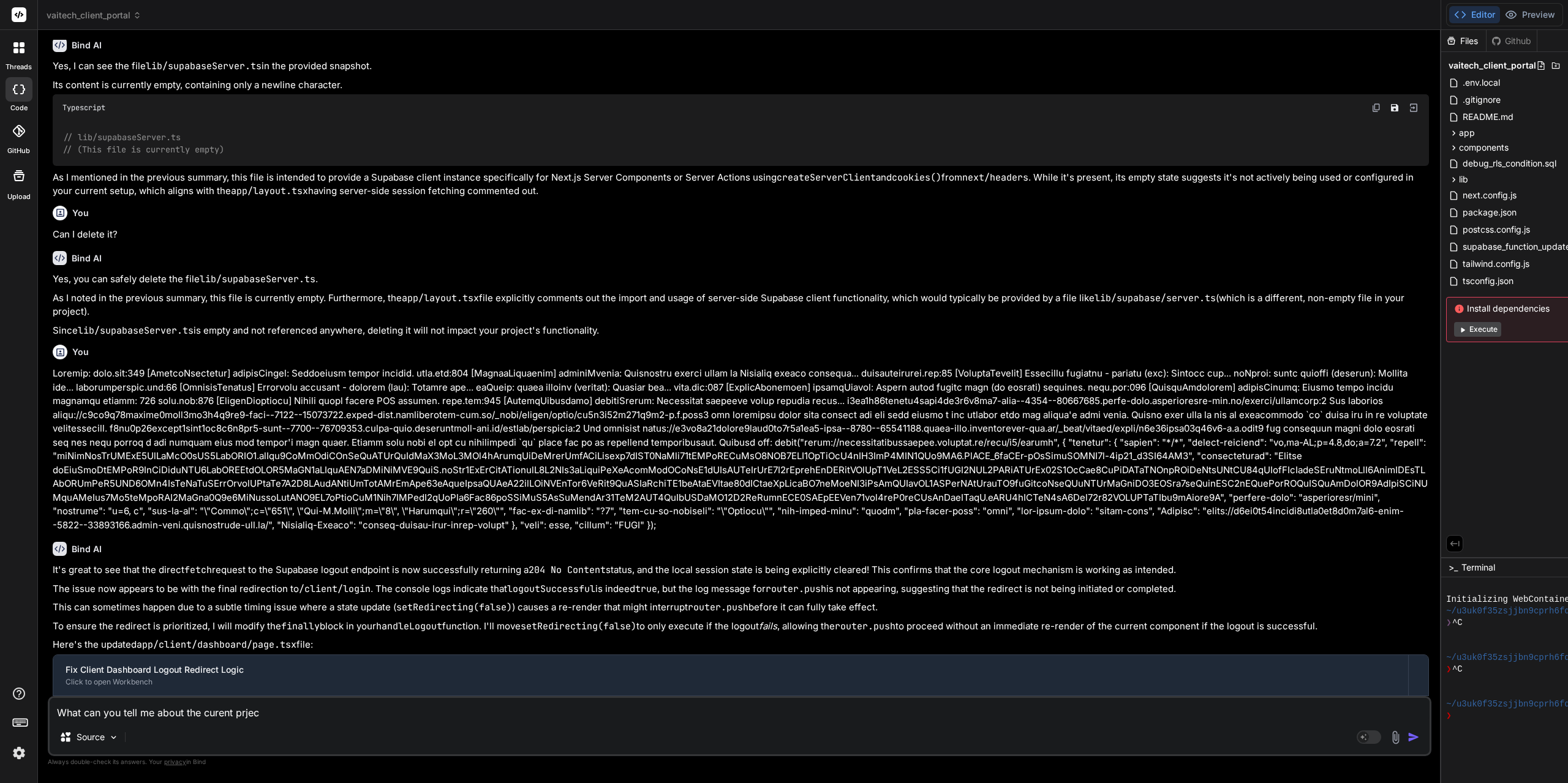
type textarea "What can you tell me about the curent prject"
type textarea "x"
type textarea "What can you tell me about the curent prjec"
type textarea "x"
type textarea "What can you tell me about the curent prje"
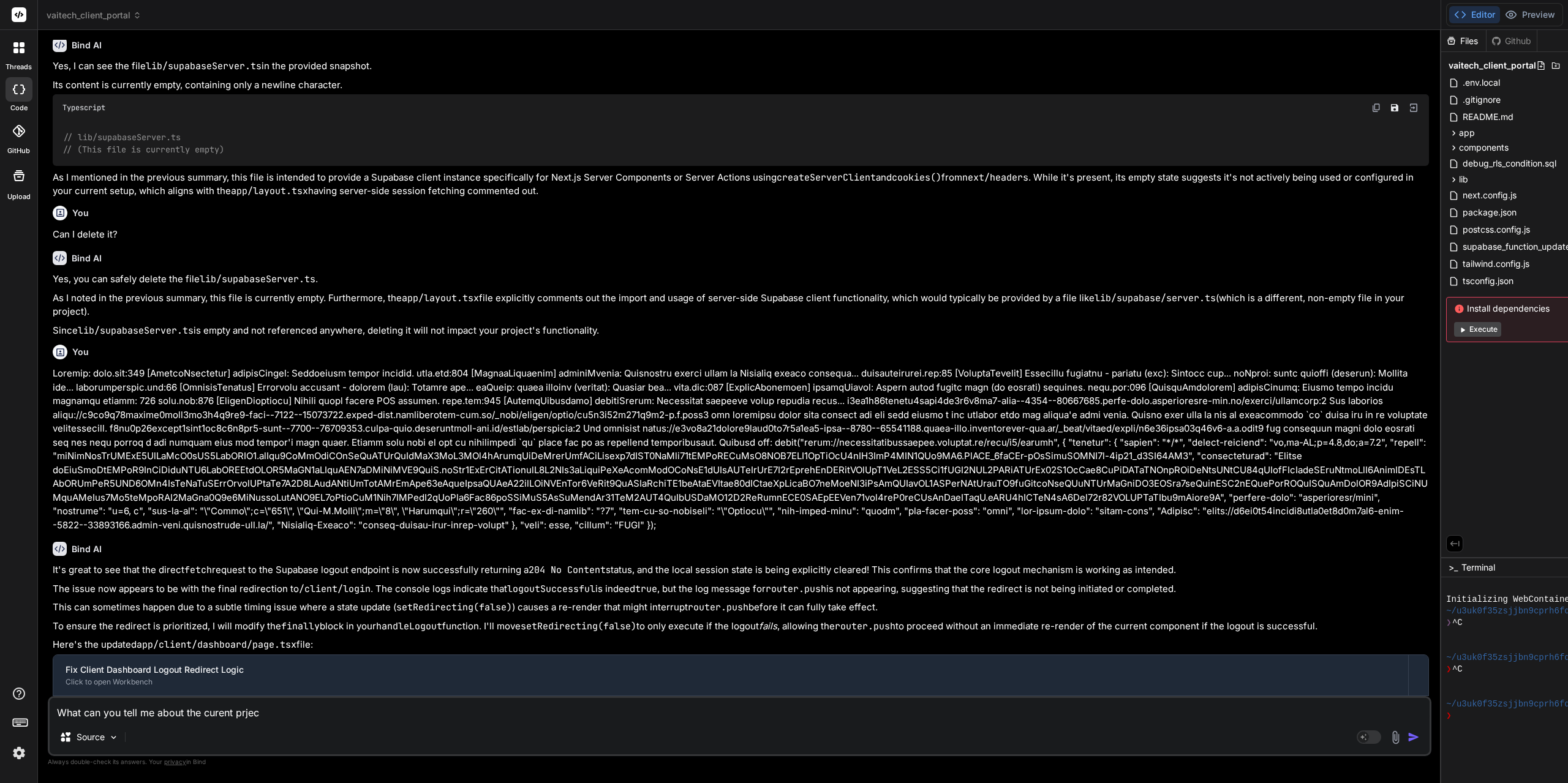
type textarea "x"
type textarea "What can you tell me about the curent prj"
type textarea "x"
type textarea "What can you tell me about the curent pr"
type textarea "x"
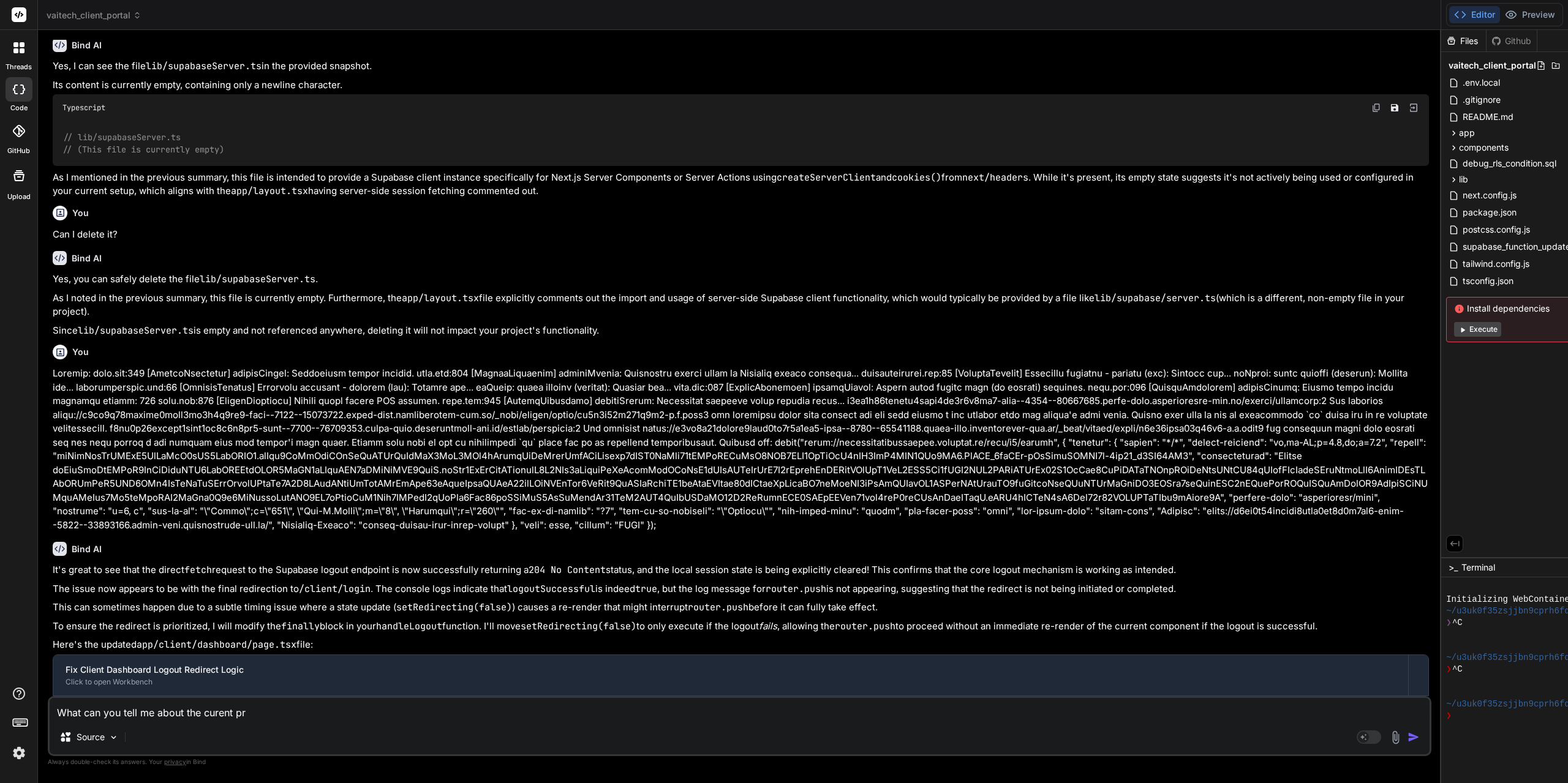
type textarea "What can you tell me about the curent pro"
type textarea "x"
type textarea "What can you tell me about the curent proj"
type textarea "x"
type textarea "What can you tell me about the curent proje"
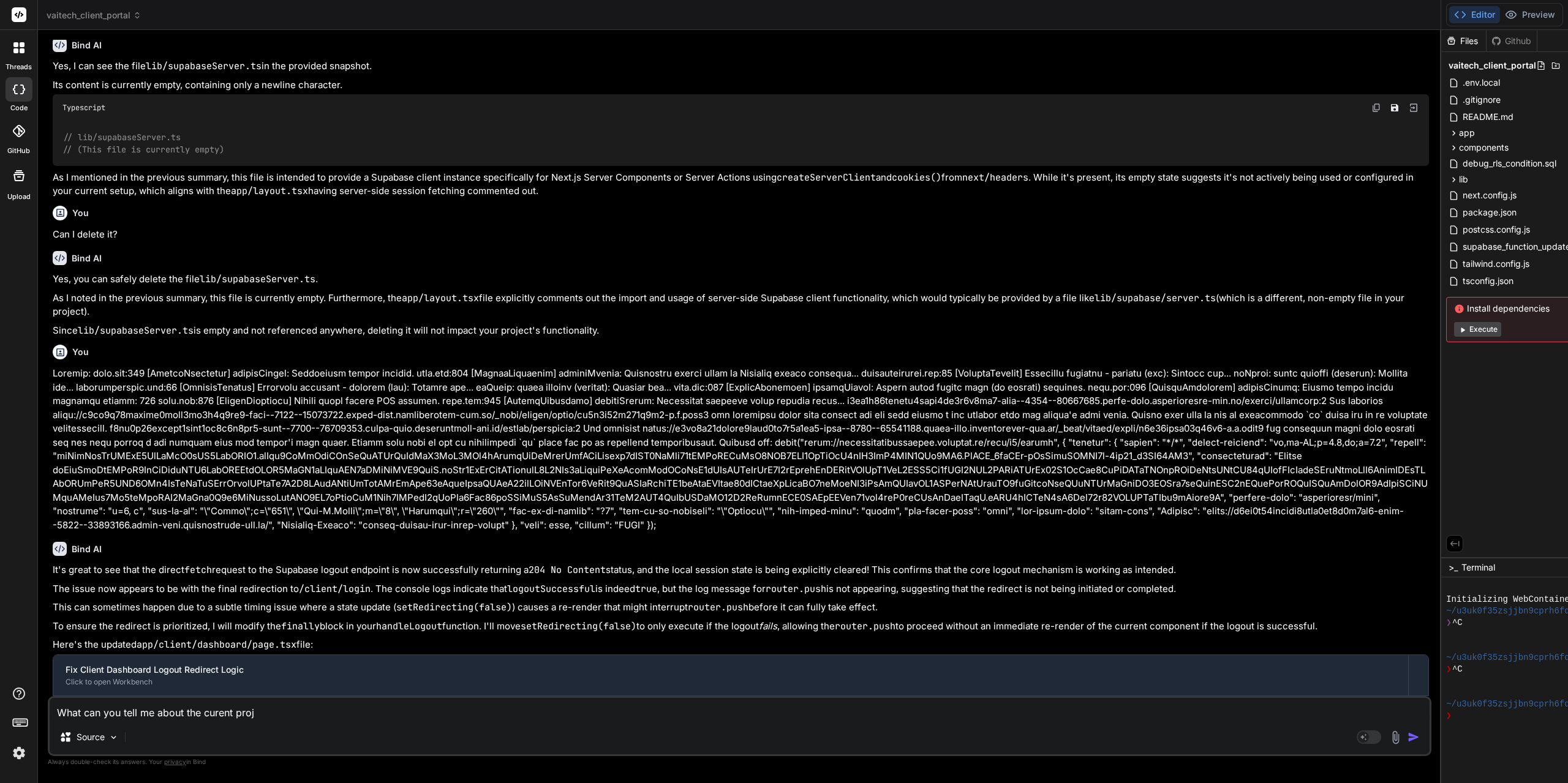
type textarea "x"
type textarea "What can you tell me about the curent projec"
type textarea "x"
type textarea "What can you tell me about the curent project"
type textarea "x"
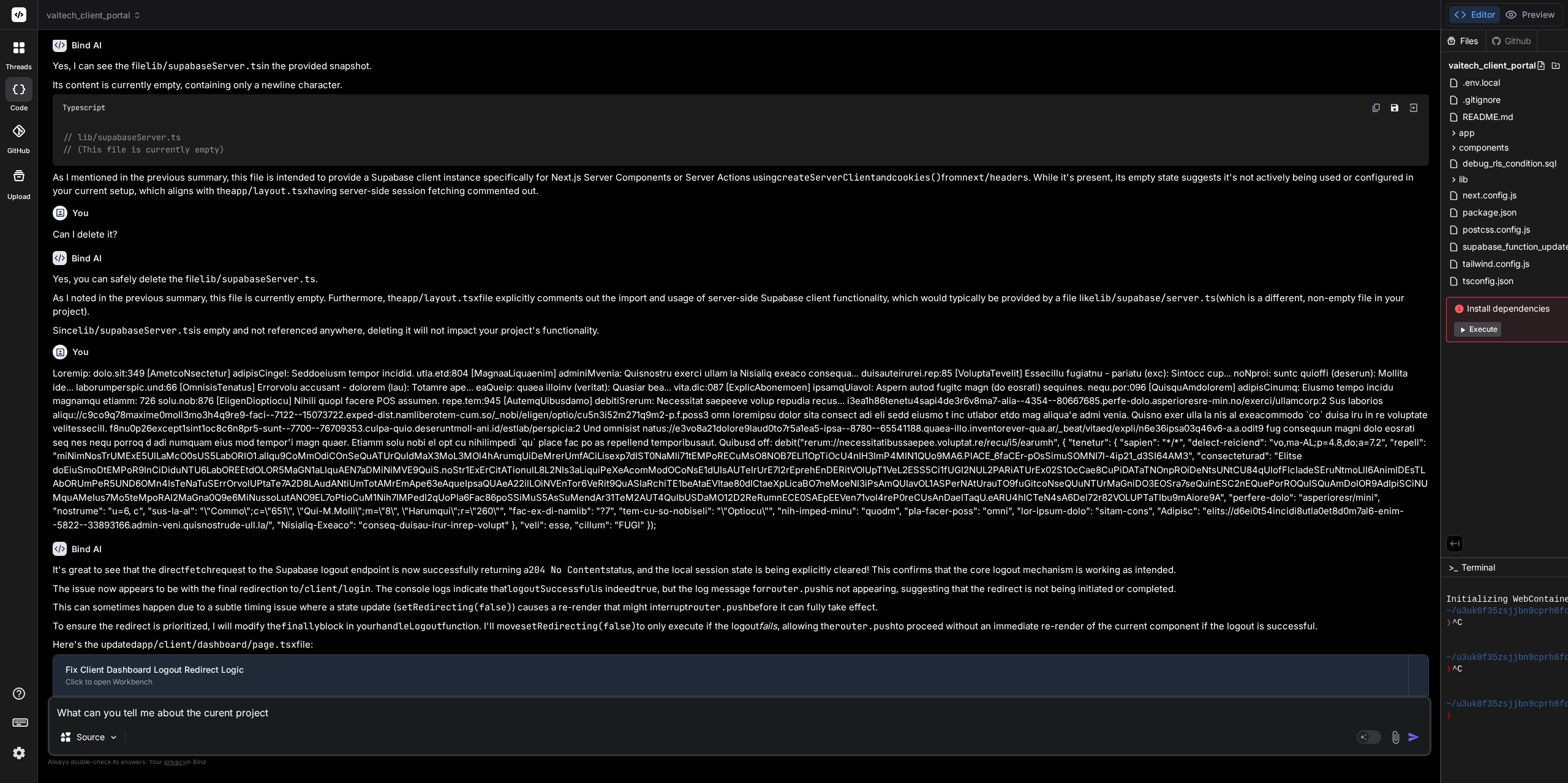
type textarea "What can you tell me about the curent project"
type textarea "x"
type textarea "What can you tell me about the curent project o"
type textarea "x"
type textarea "What can you tell me about the curent project ov"
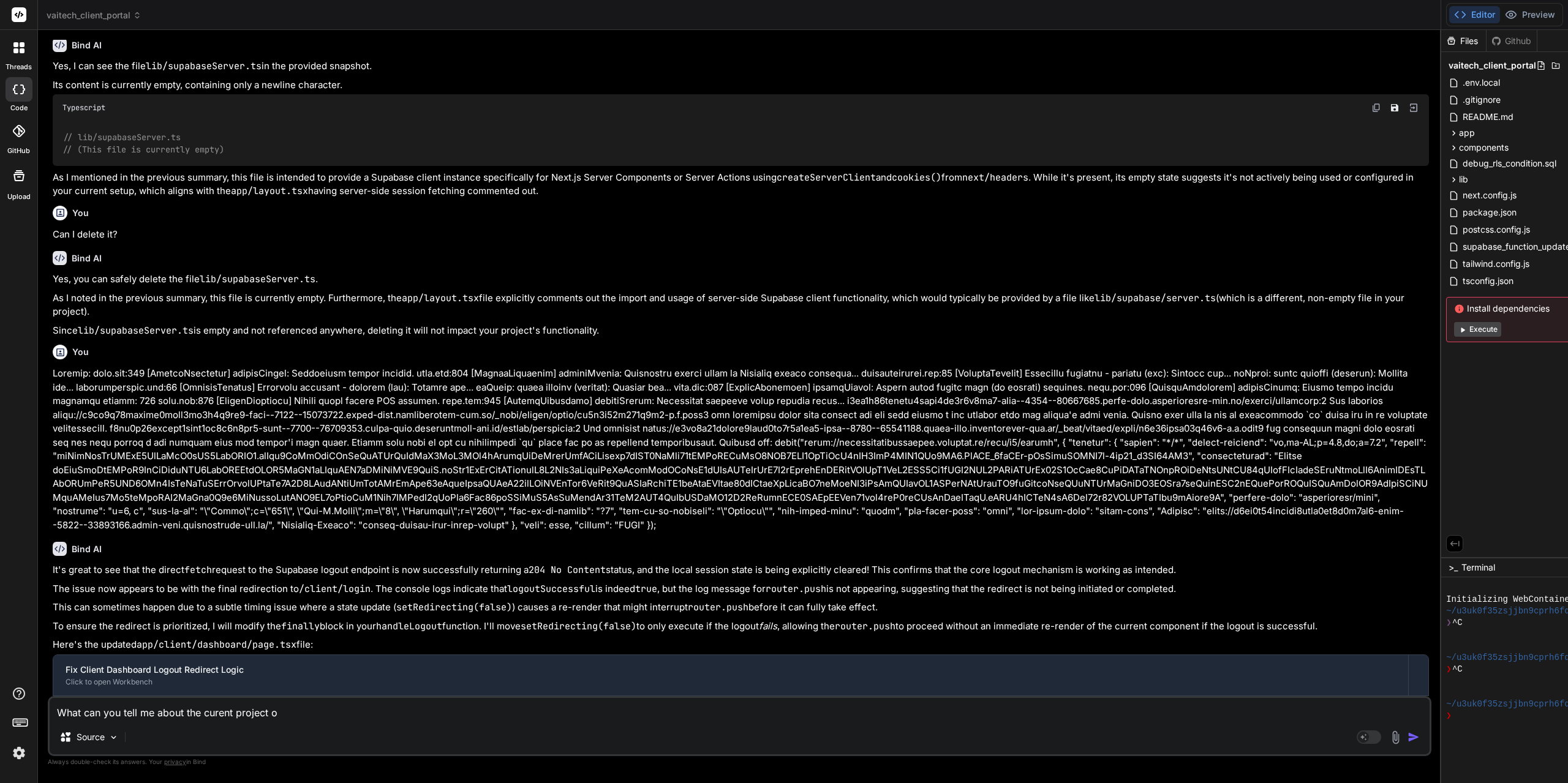
type textarea "x"
type textarea "What can you tell me about the curent project ove"
type textarea "x"
type textarea "What can you tell me about the curent project over"
type textarea "x"
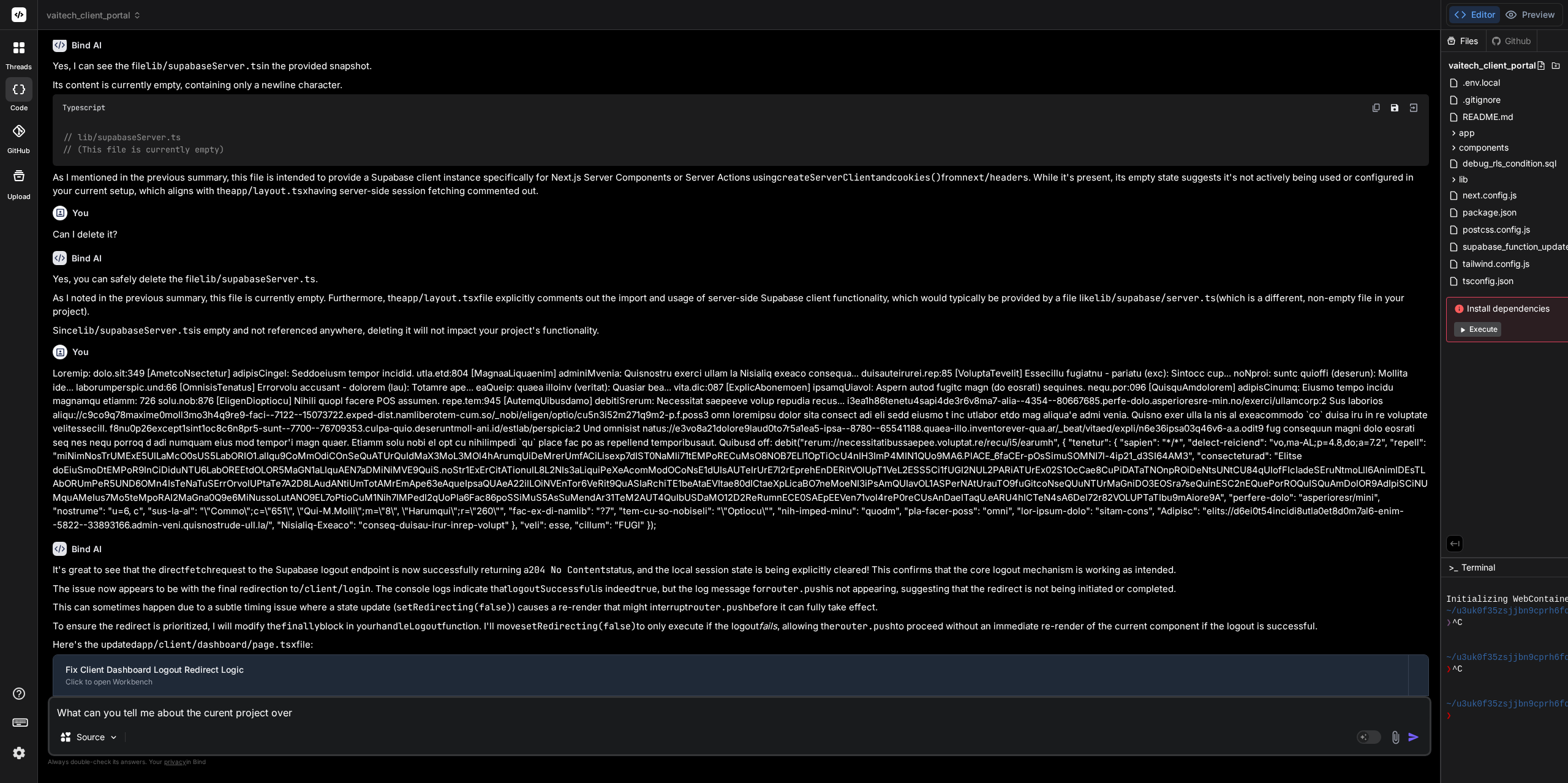
type textarea "What can you tell me about the curent project overa"
type textarea "x"
type textarea "What can you tell me about the curent project overal"
type textarea "x"
type textarea "What can you tell me about the curent project overall"
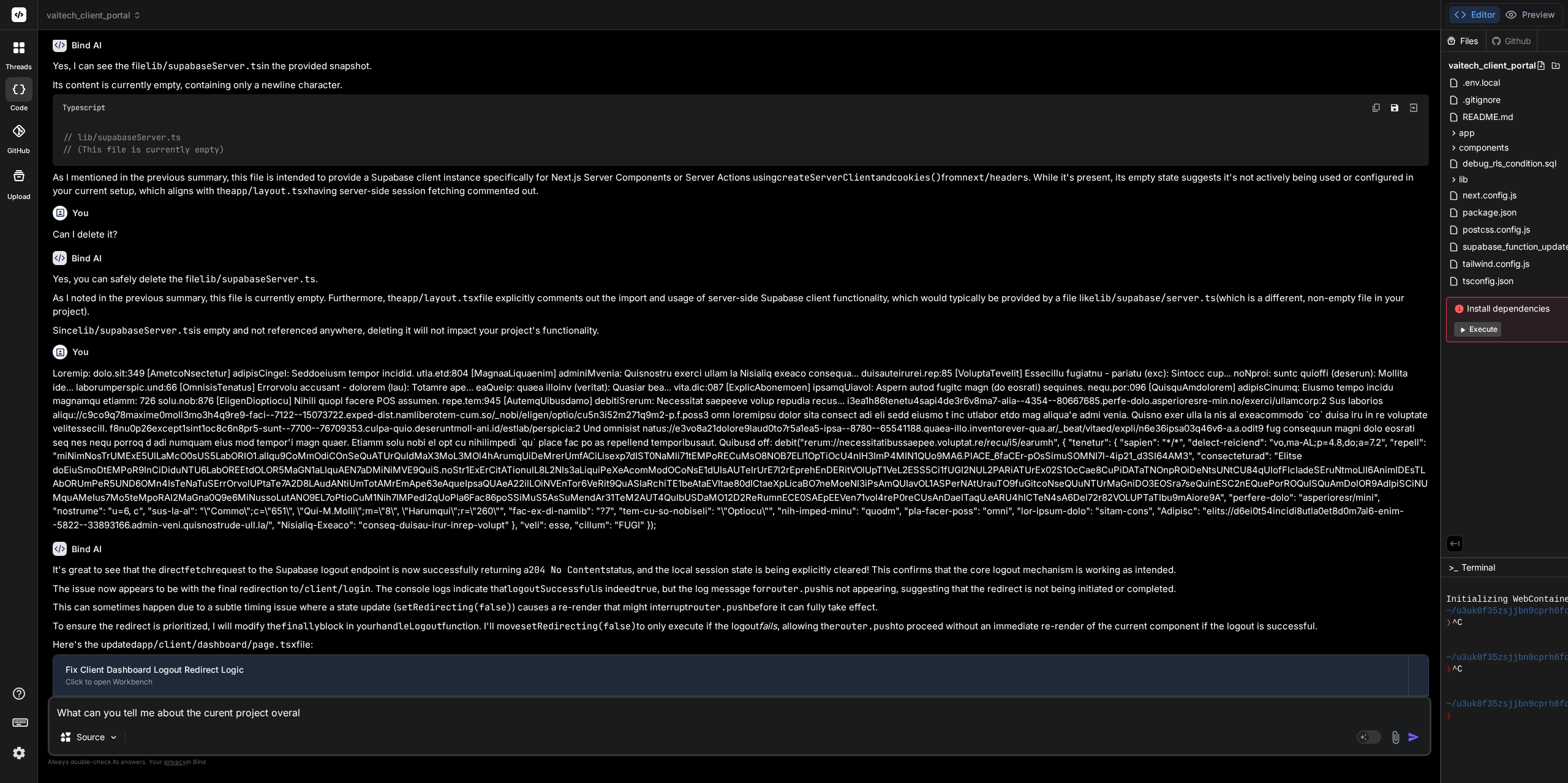
type textarea "x"
type textarea "What can you tell me about the curent project overall?"
type textarea "x"
type textarea "What can you tell me about the curent project overall?"
type textarea "x"
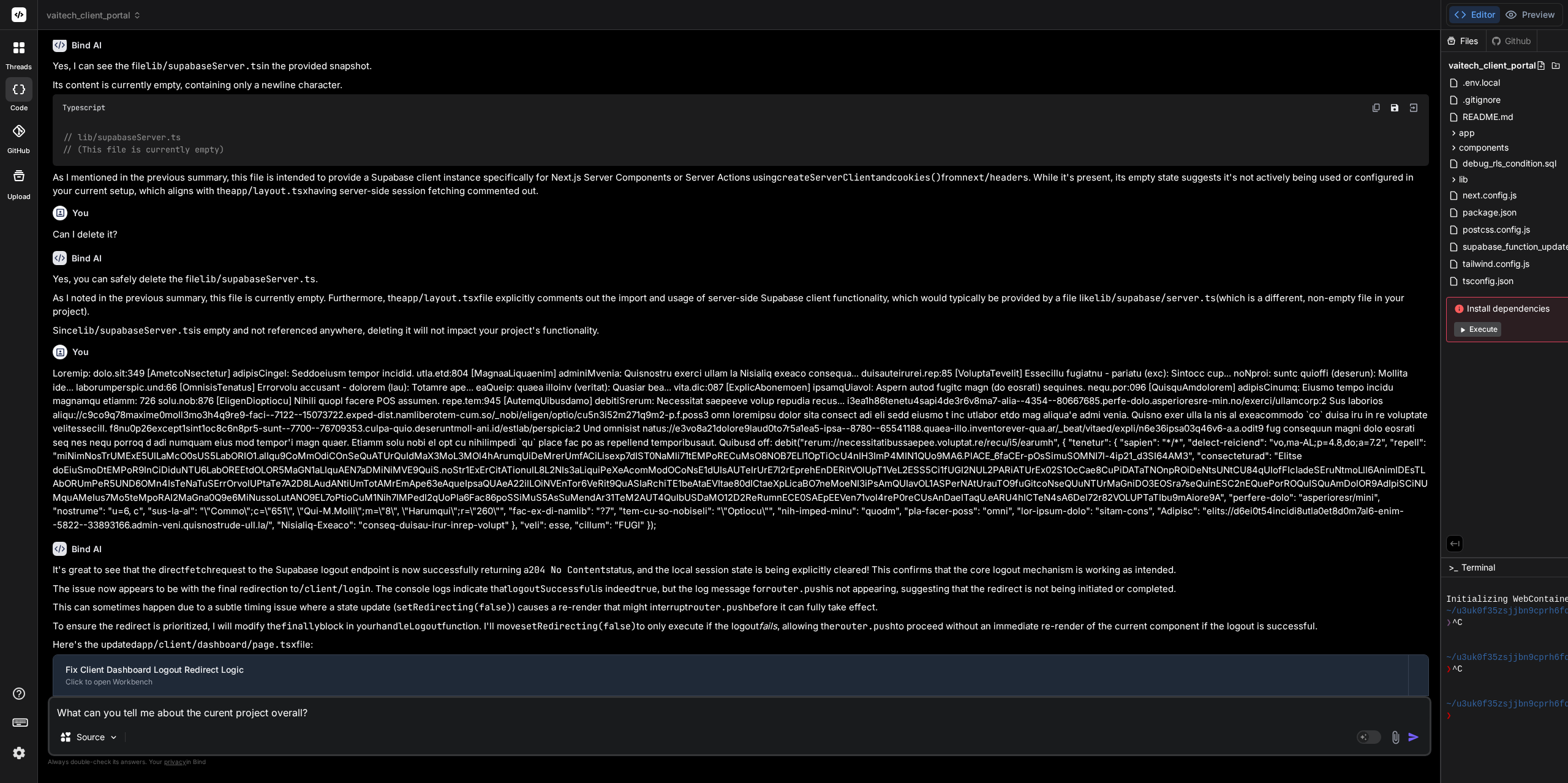
type textarea "What can you tell me about the curent project overall? I"
type textarea "x"
type textarea "What can you tell me about the curent project overall? In"
type textarea "x"
type textarea "What can you tell me about the curent project overall? In"
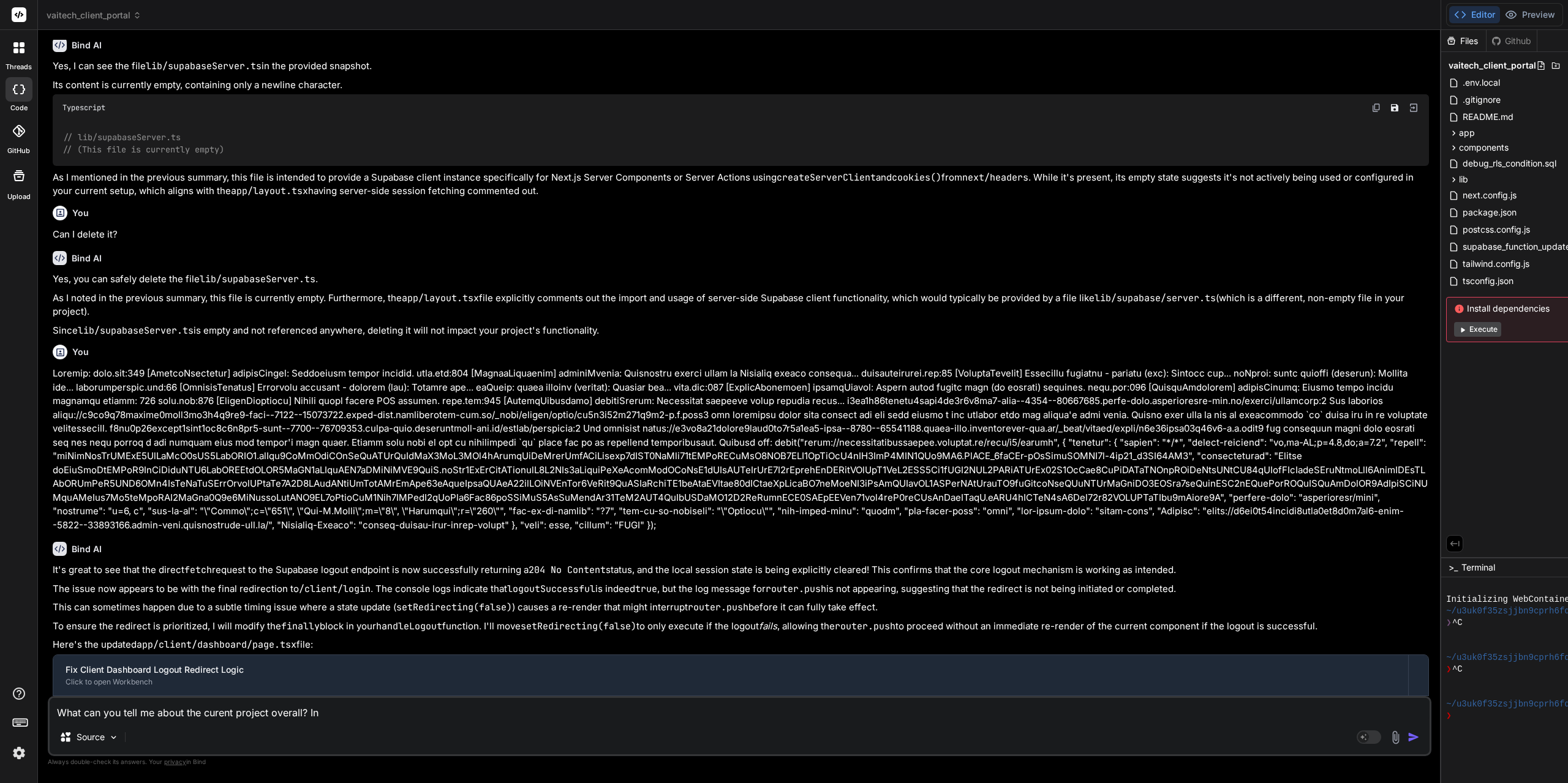
type textarea "x"
type textarea "What can you tell me about the curent project overall? In 5"
type textarea "x"
type textarea "What can you tell me about the curent project overall? In 50"
type textarea "x"
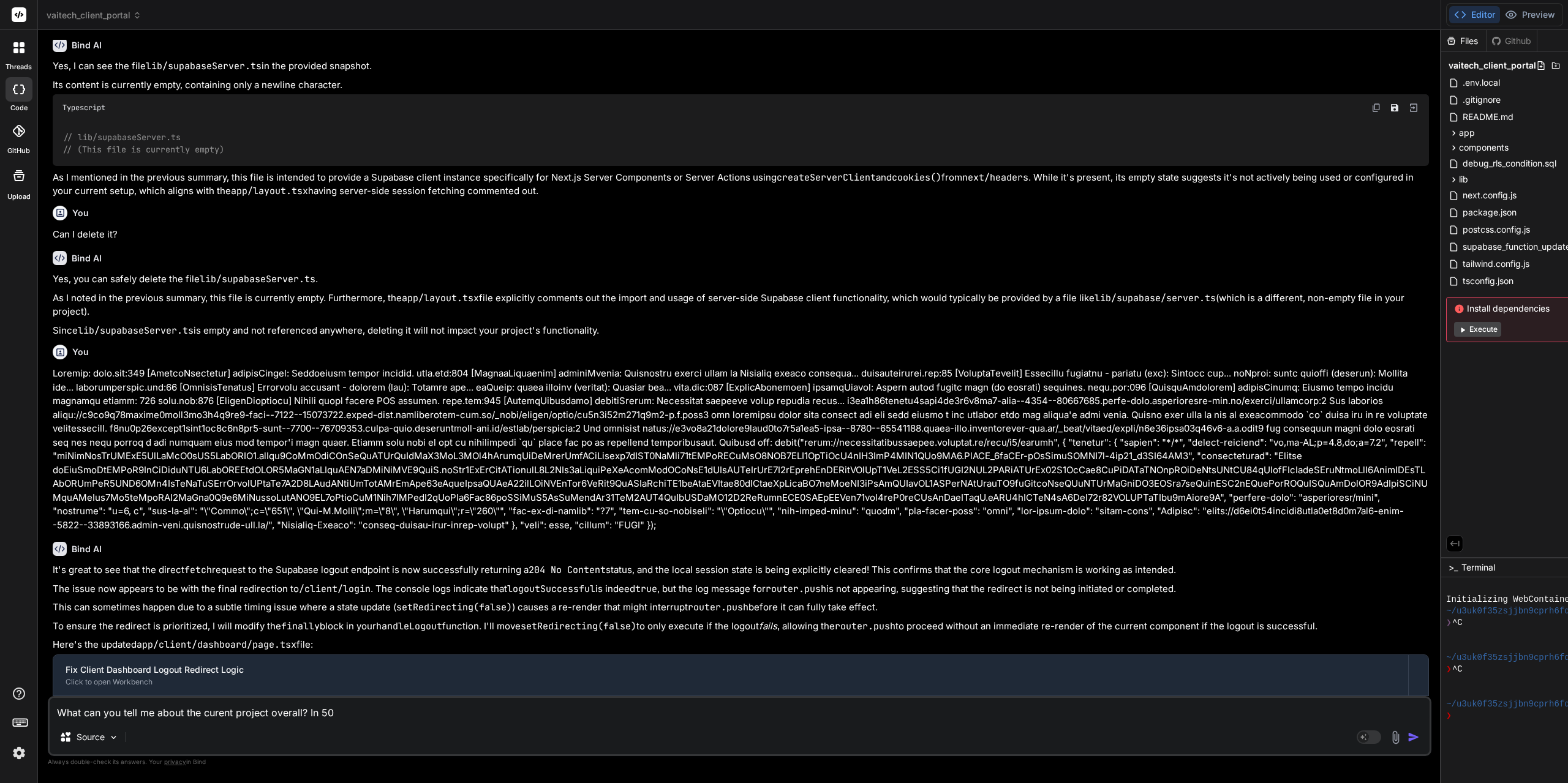
type textarea "What can you tell me about the curent project overall? In 500"
type textarea "x"
type textarea "What can you tell me about the curent project overall? In 500"
type textarea "x"
type textarea "What can you tell me about the curent project overall? In 500 w"
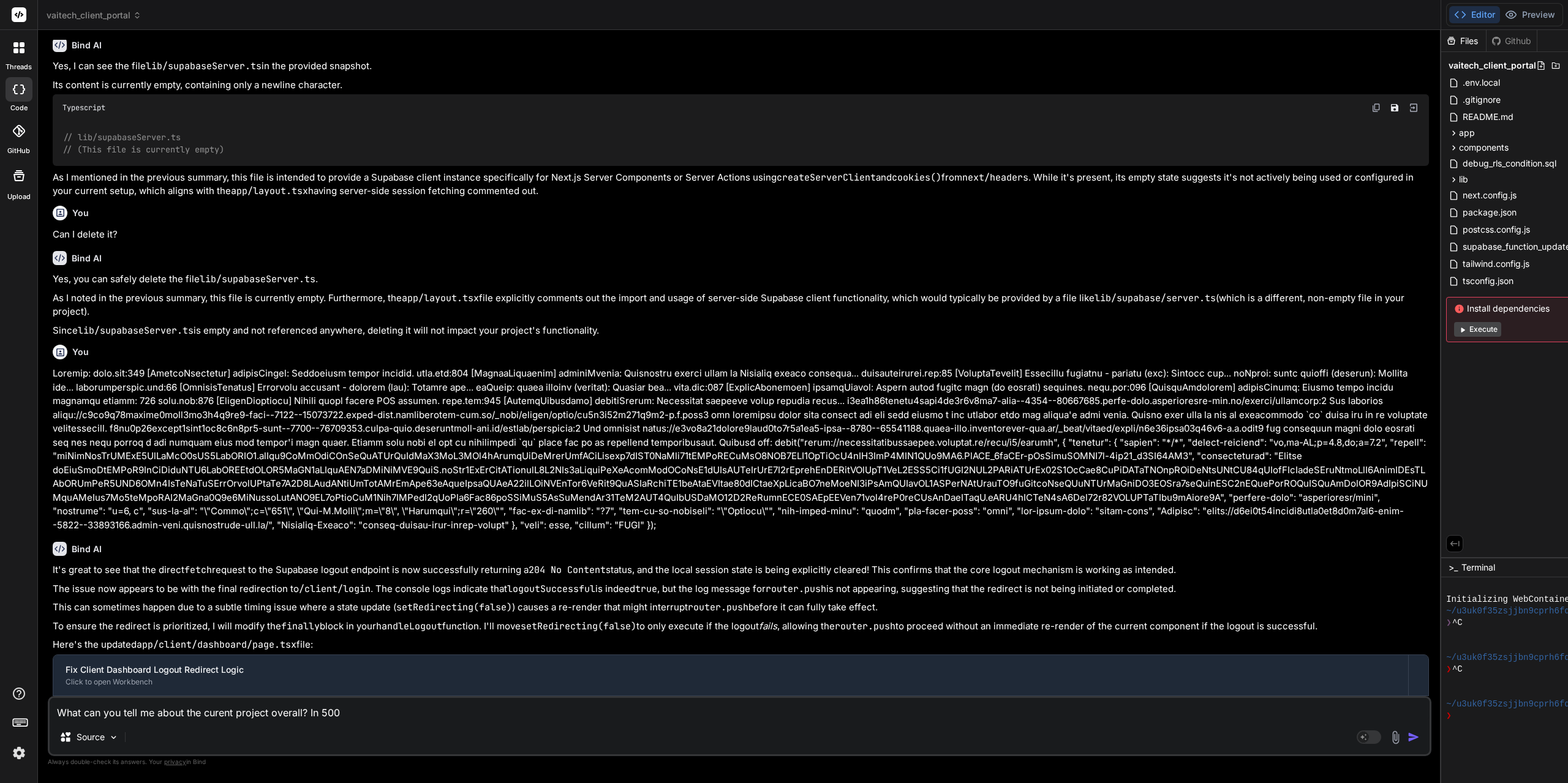
type textarea "x"
type textarea "What can you tell me about the curent project overall? In 500 wo"
type textarea "x"
type textarea "What can you tell me about the curent project overall? In 500 wor"
type textarea "x"
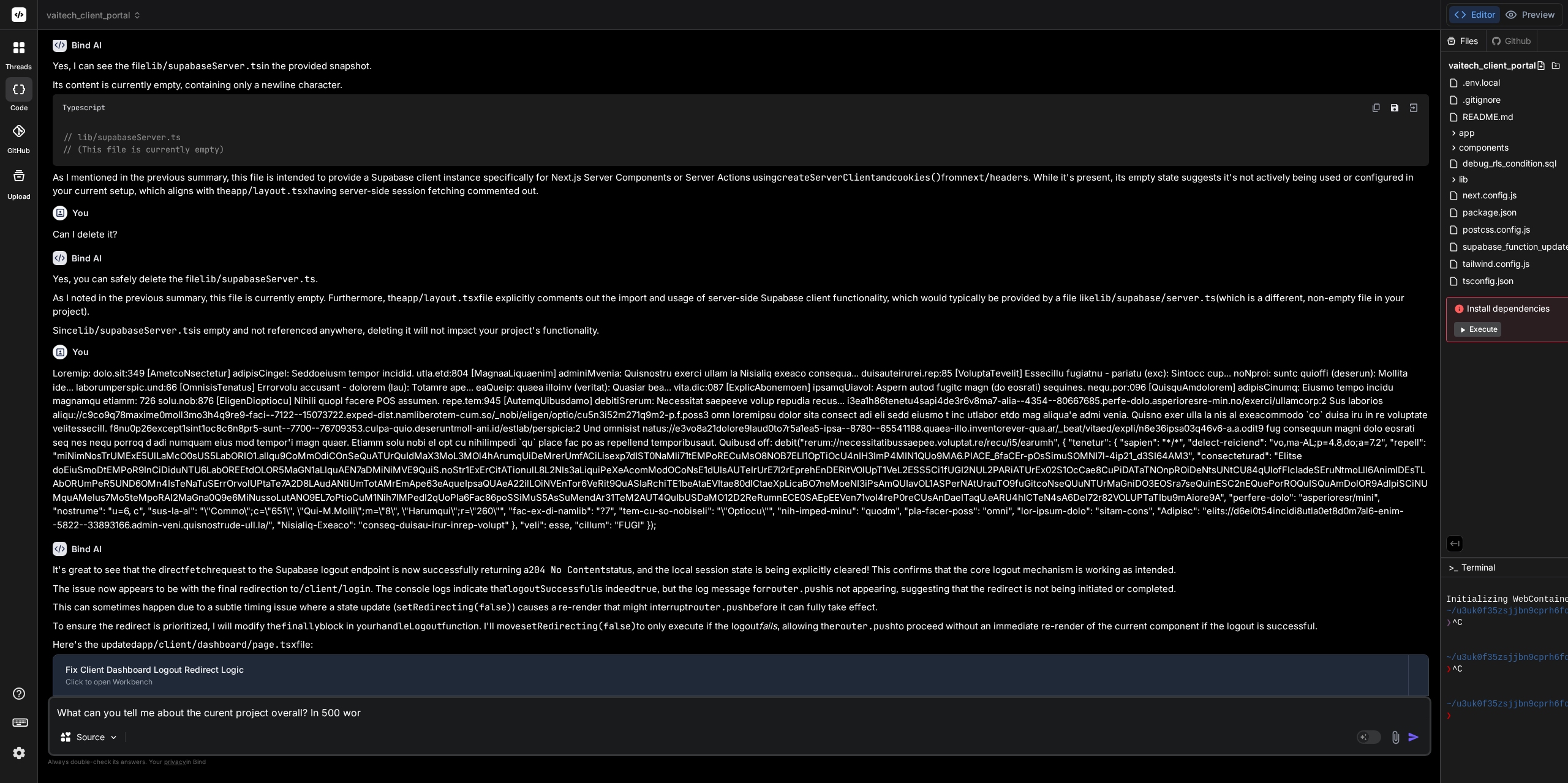
type textarea "What can you tell me about the curent project overall? In 500 word"
type textarea "x"
type textarea "What can you tell me about the curent project overall? In 500 words"
type textarea "x"
type textarea "What can you tell me about the curent project overall? In 500 words"
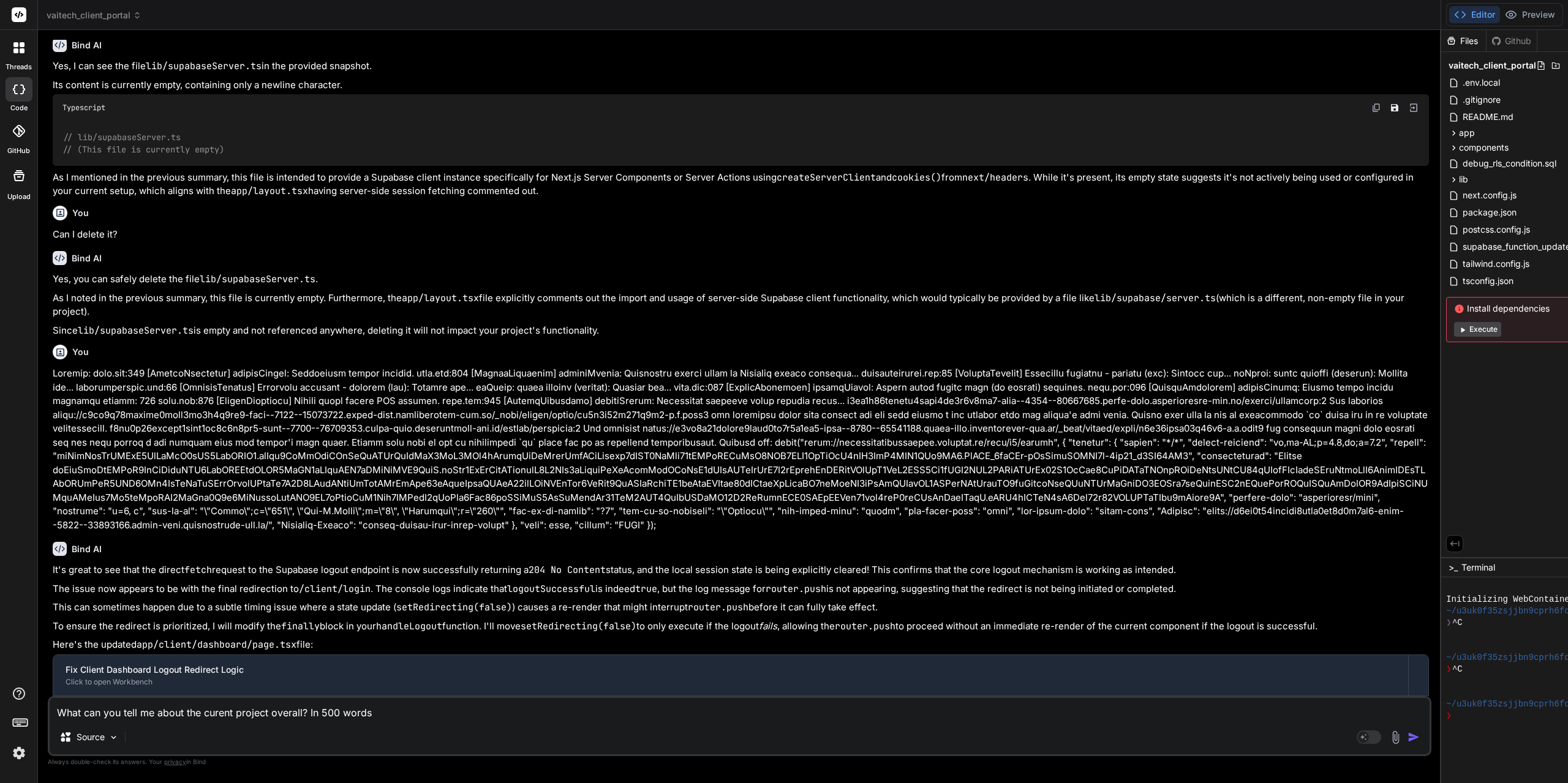
type textarea "x"
type textarea "What can you tell me about the curent project overall? In 500 words o"
type textarea "x"
type textarea "What can you tell me about the curent project overall? In 500 words or"
type textarea "x"
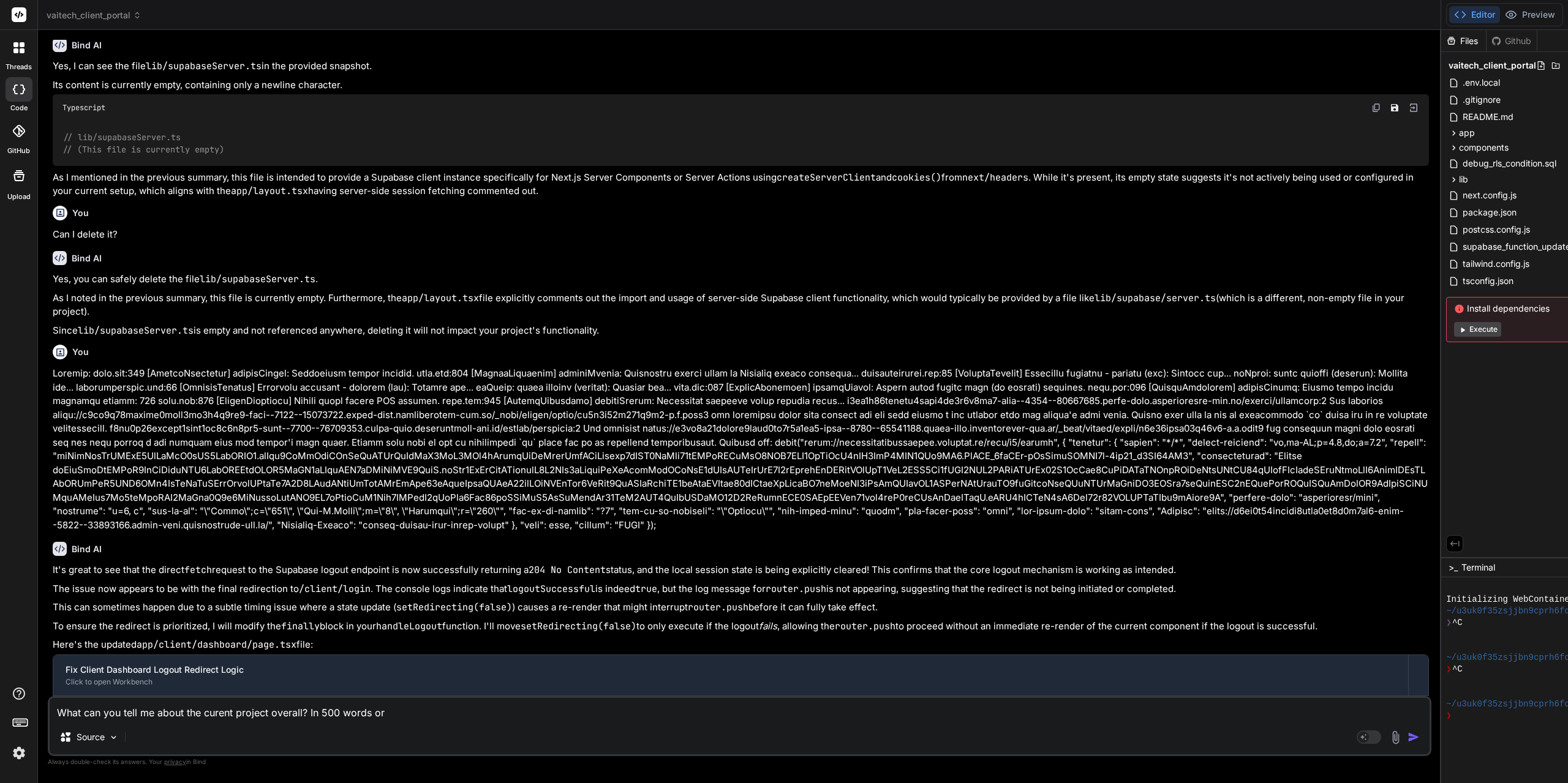
type textarea "What can you tell me about the curent project overall? In 500 words or"
type textarea "x"
type textarea "What can you tell me about the curent project overall? In 500 words or s"
type textarea "x"
type textarea "What can you tell me about the curent project overall? In 500 words or so"
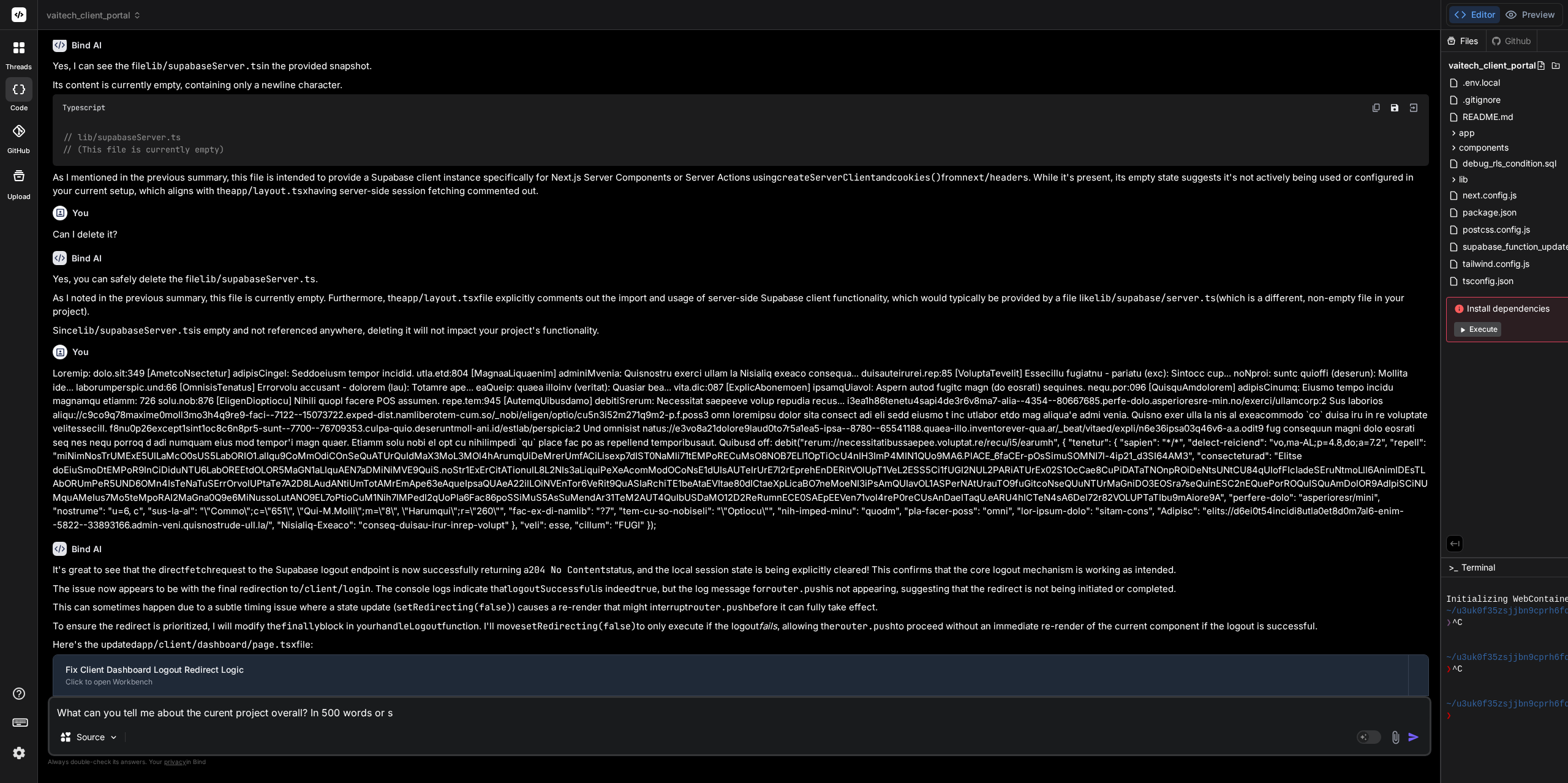
type textarea "x"
type textarea "What can you tell me about the curent project overall? In 500 words or so,"
type textarea "x"
type textarea "What can you tell me about the curent project overall? In 500 words or so,"
type textarea "x"
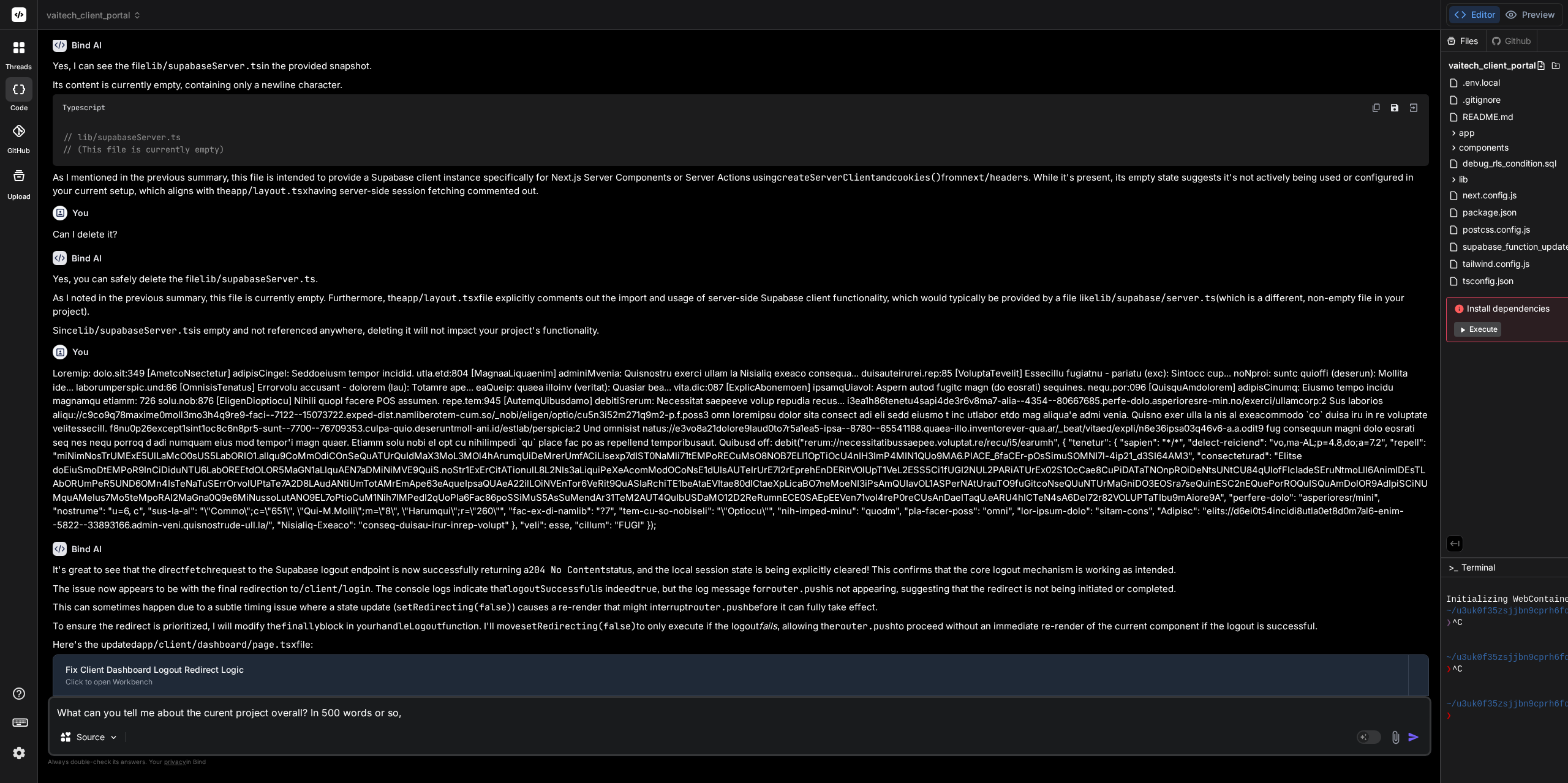
type textarea "What can you tell me about the curent project overall? In 500 words or so, d"
type textarea "x"
type textarea "What can you tell me about the curent project overall? In 500 words or so, do"
type textarea "x"
type textarea "What can you tell me about the curent project overall? In 500 words or so, doe"
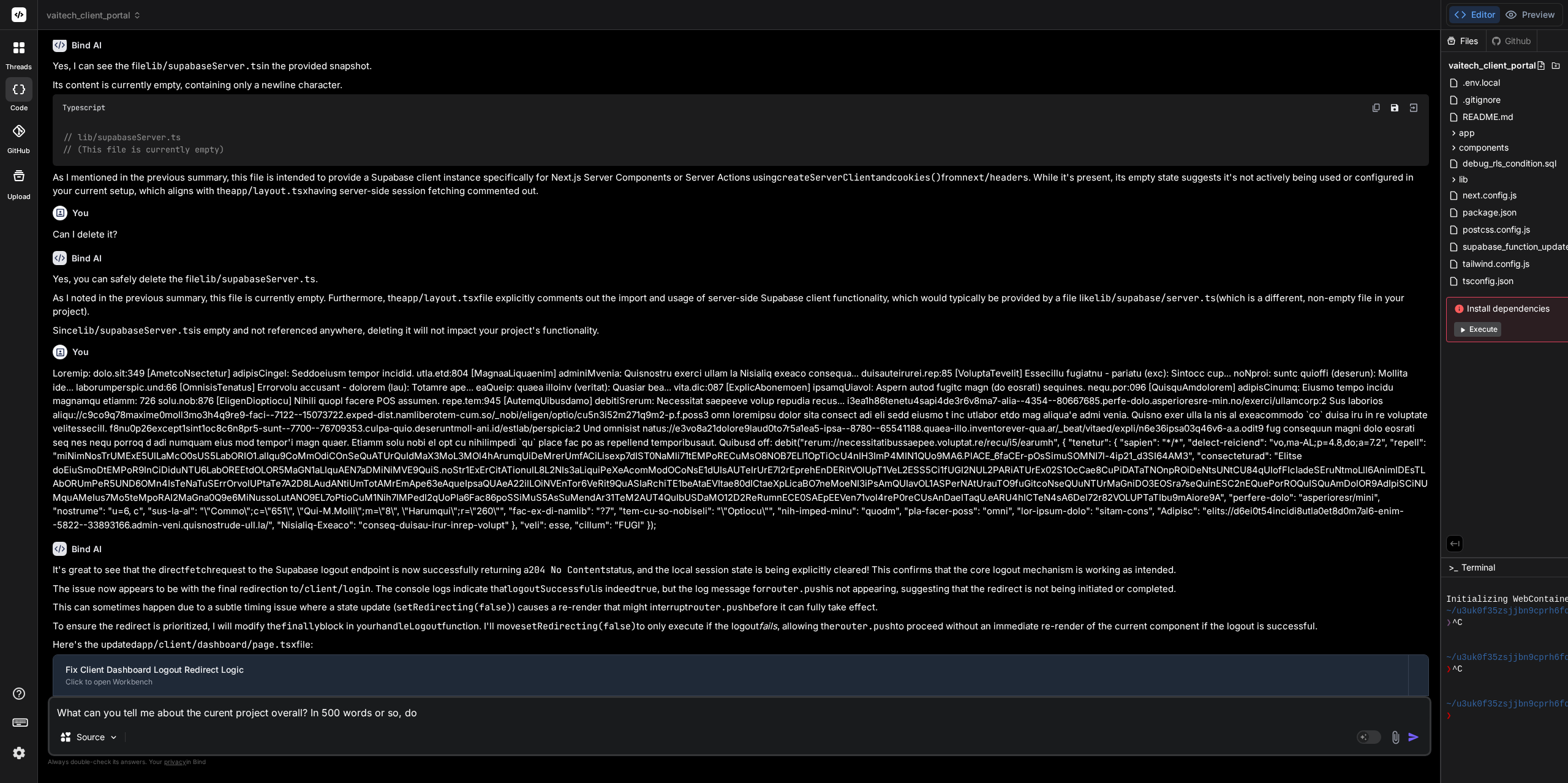
type textarea "x"
type textarea "What can you tell me about the curent project overall? In 500 words or so, does"
type textarea "x"
type textarea "What can you tell me about the curent project overall? In 500 words or so, does"
type textarea "x"
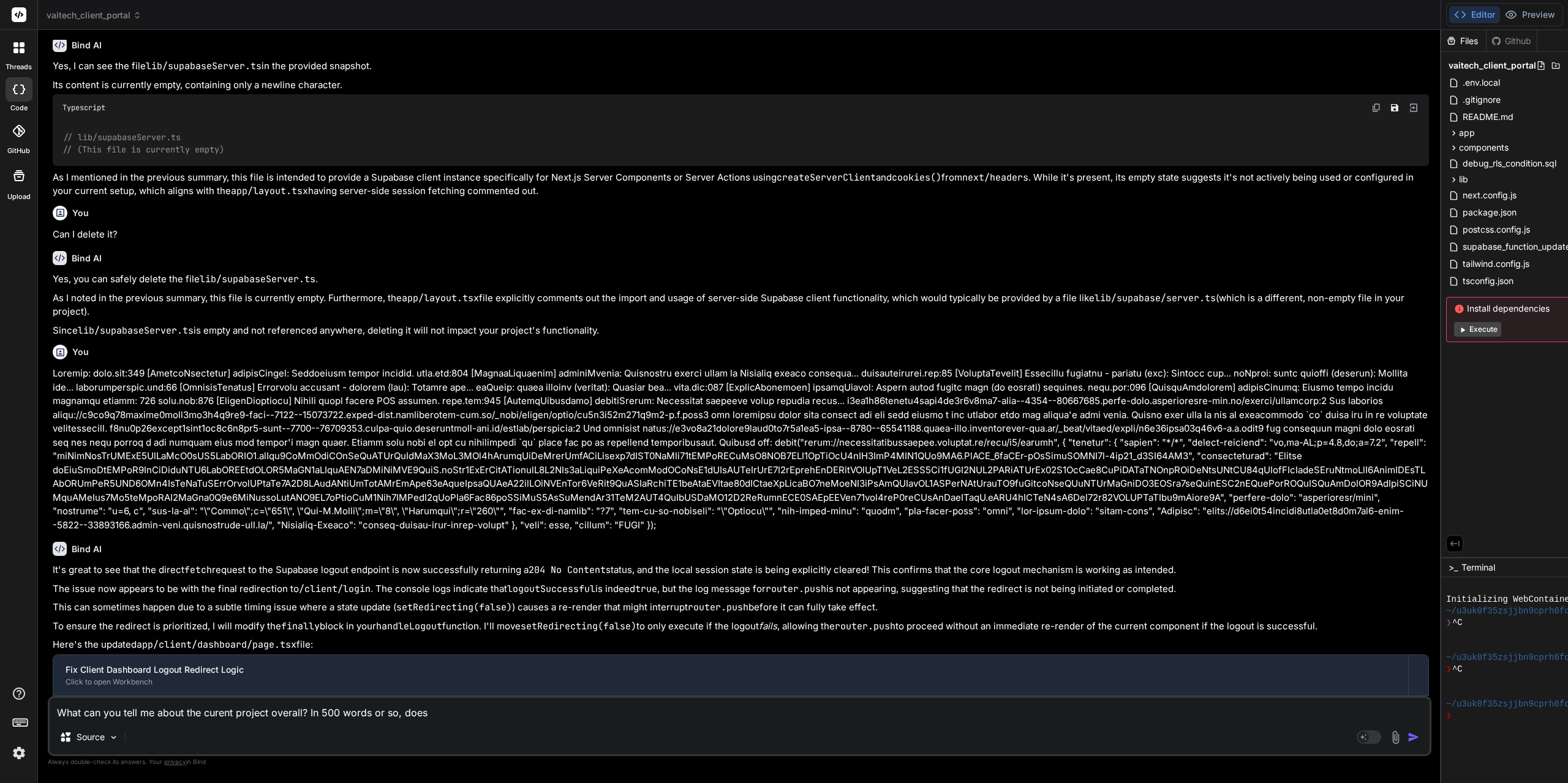
type textarea "What can you tell me about the curent project overall? In 500 words or so, does…"
type textarea "x"
type textarea "What can you tell me about the curent project overall? In 500 words or so, does…"
type textarea "x"
type textarea "What can you tell me about the curent project overall? In 500 words or so, does…"
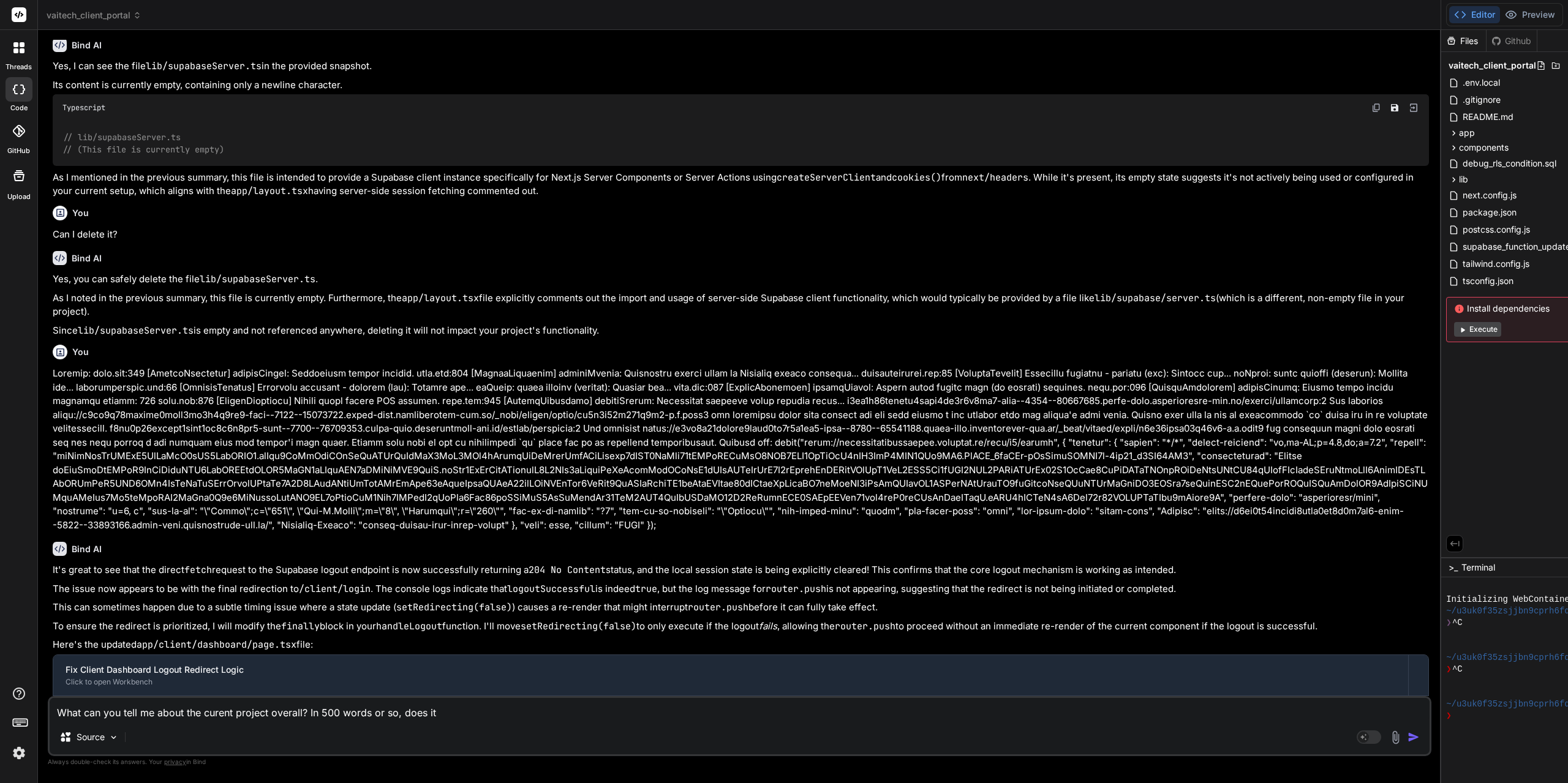
type textarea "x"
type textarea "What can you tell me about the curent project overall? In 500 words or so, does…"
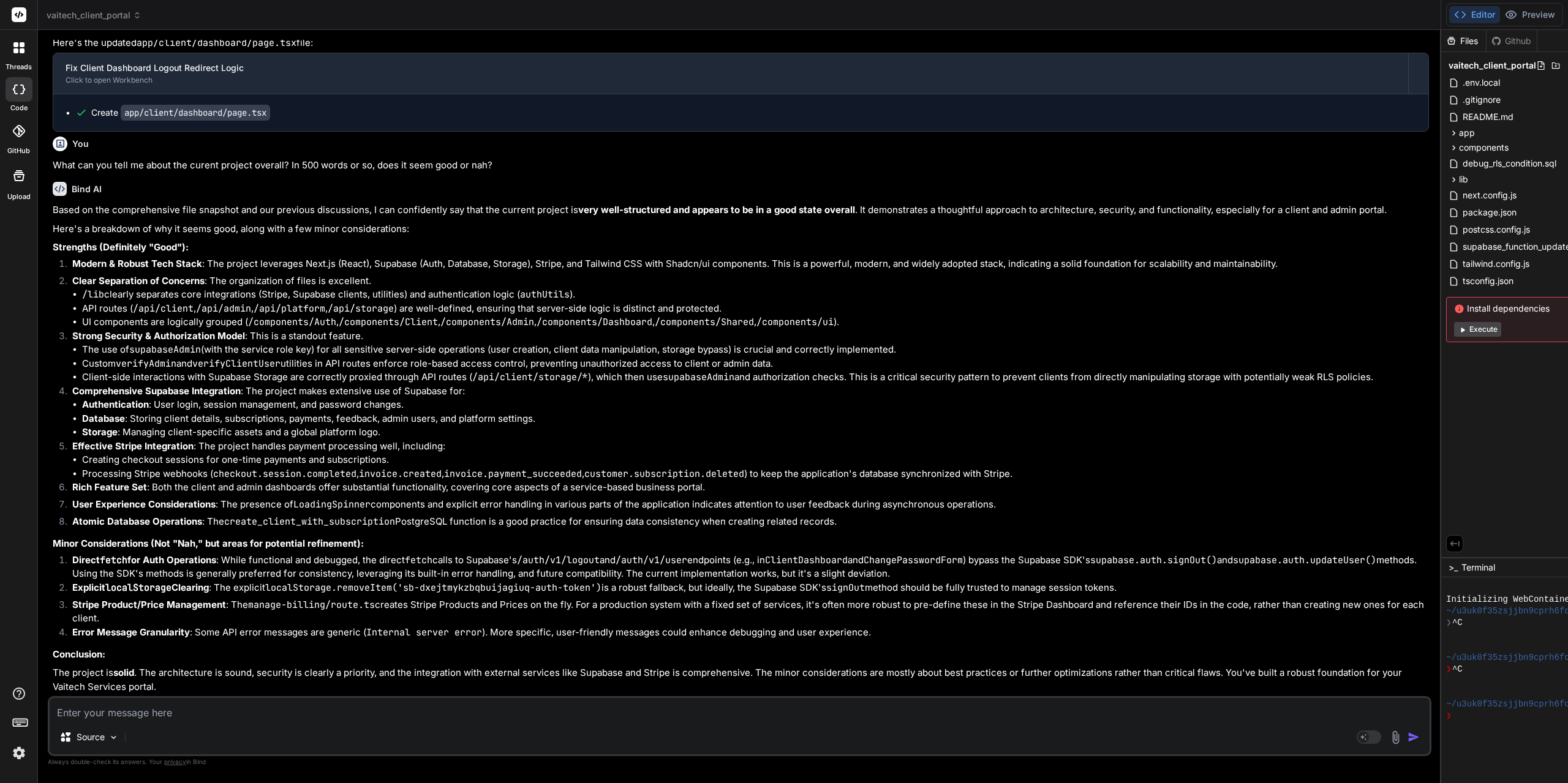
scroll to position [1503, 0]
drag, startPoint x: 636, startPoint y: 386, endPoint x: 628, endPoint y: 434, distance: 48.7
drag, startPoint x: 594, startPoint y: 400, endPoint x: 585, endPoint y: 441, distance: 42.0
click at [250, 713] on textarea at bounding box center [740, 709] width 1380 height 22
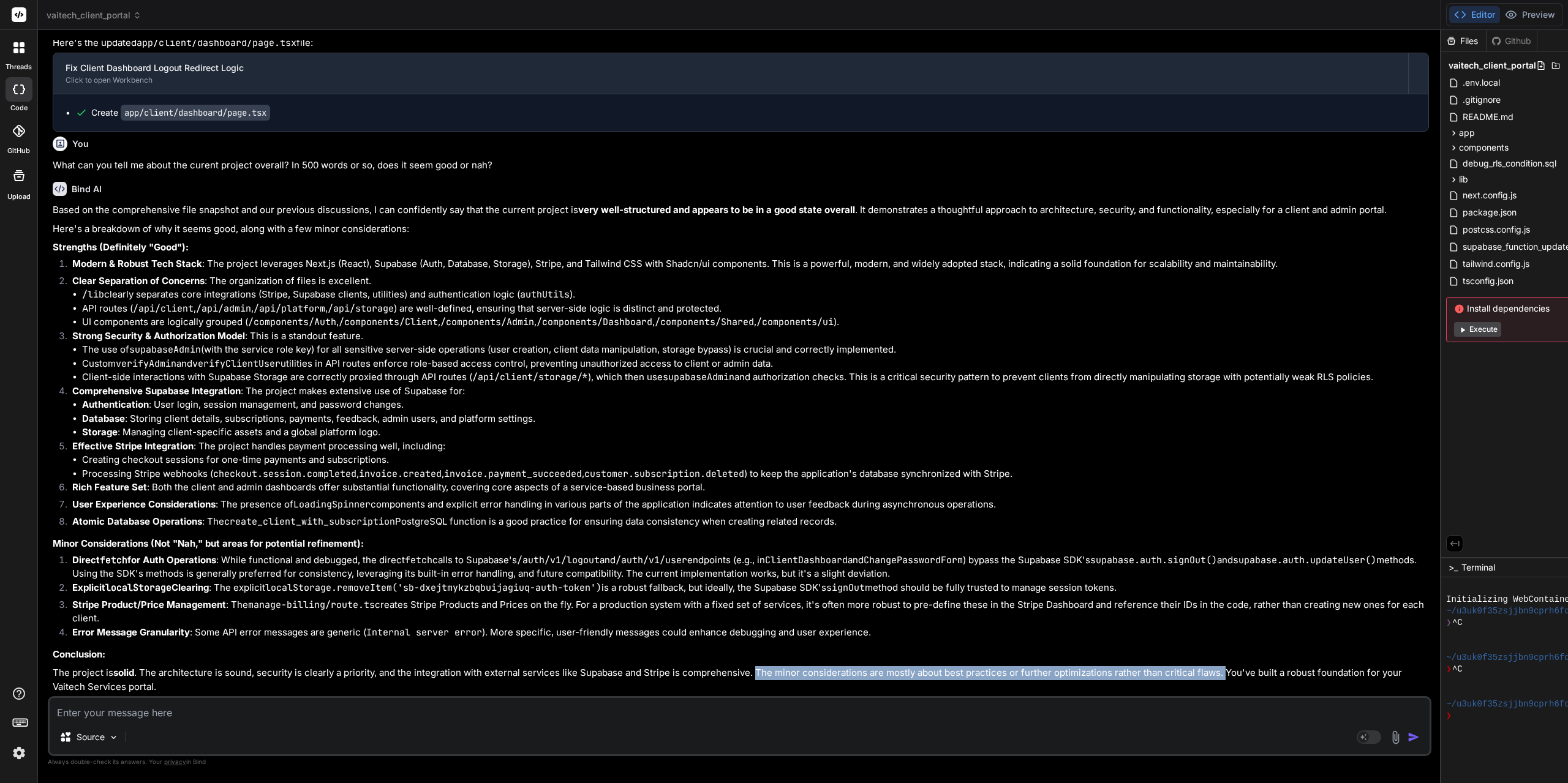
drag, startPoint x: 753, startPoint y: 673, endPoint x: 1218, endPoint y: 675, distance: 465.0
click at [1218, 675] on p "The project is solid . The architecture is sound, security is clearly a priorit…" at bounding box center [741, 680] width 1376 height 28
copy p "The minor considerations are mostly about best practices or further optimizatio…"
click at [503, 712] on textarea at bounding box center [740, 709] width 1380 height 22
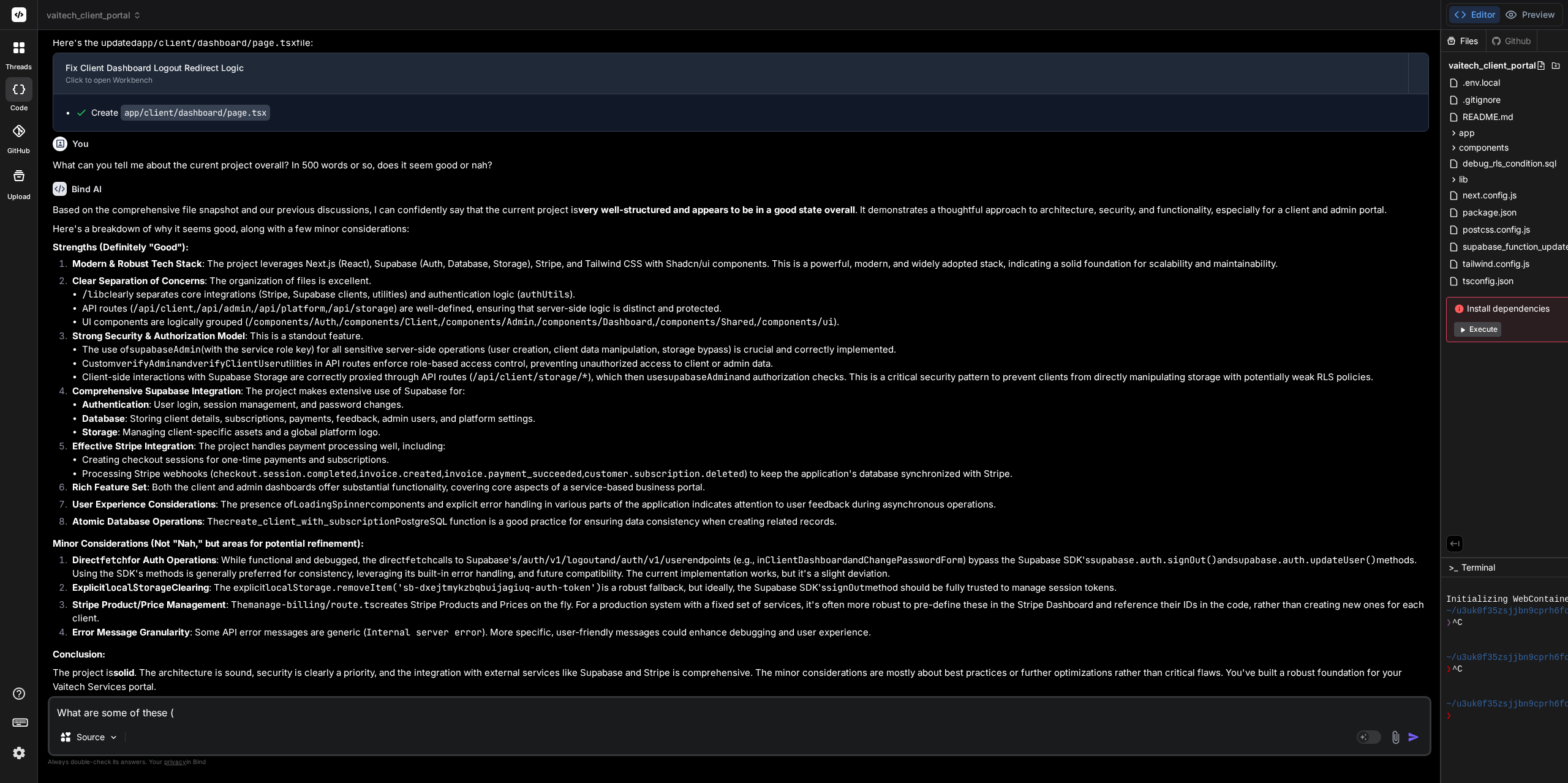
paste textarea "The minor considerations are mostly about best practices or further optimizatio…"
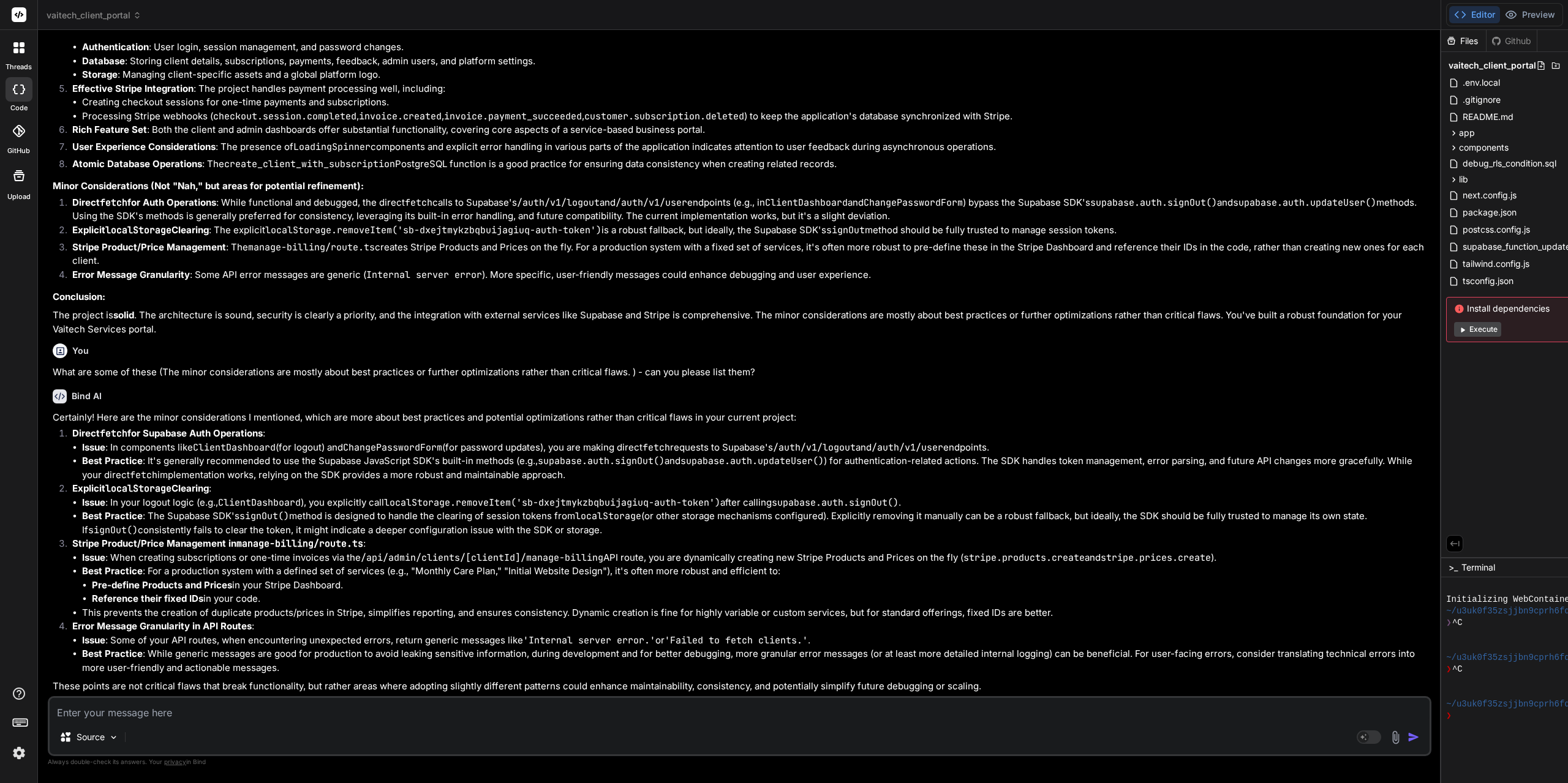
scroll to position [1530, 0]
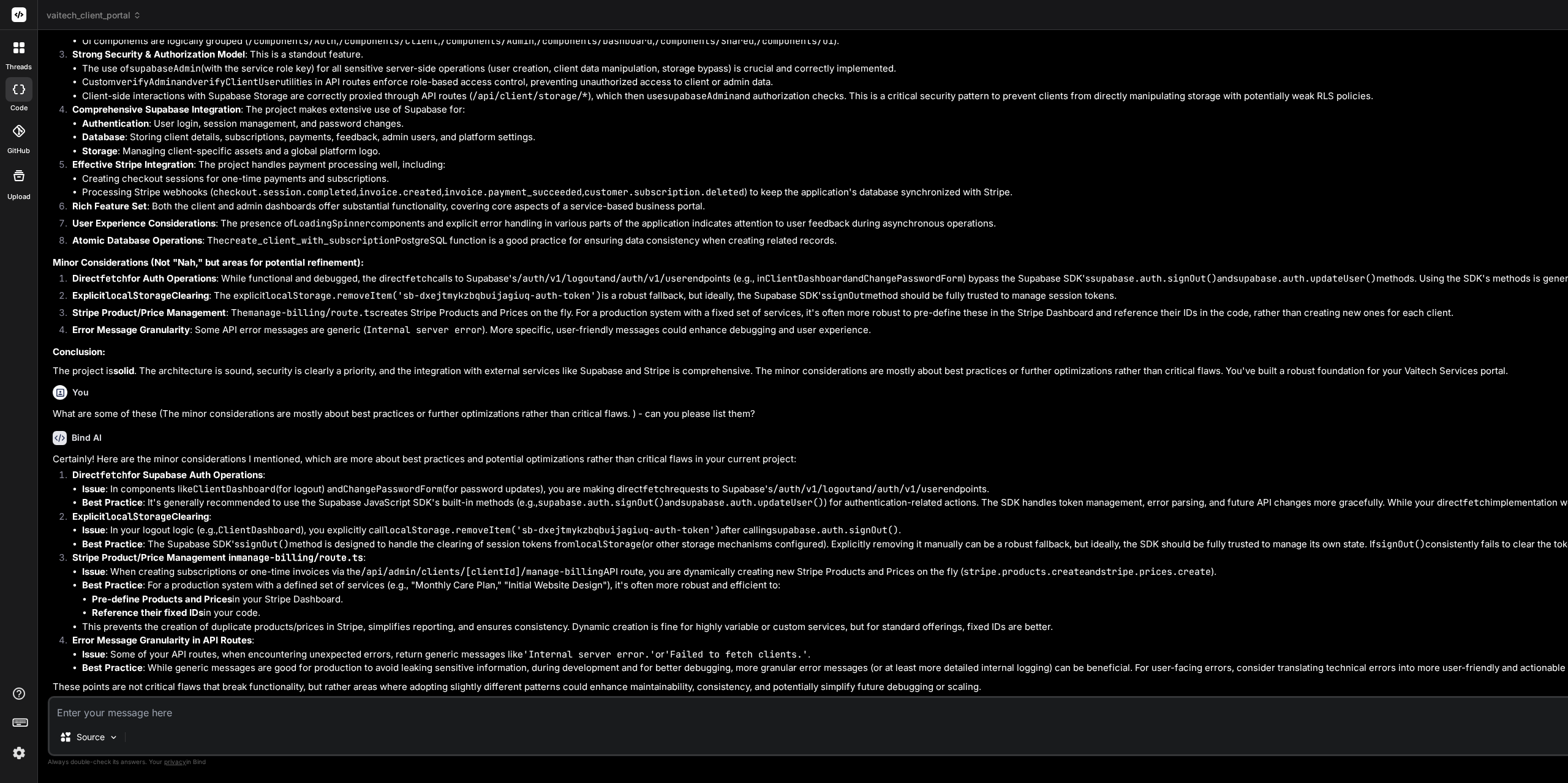
drag, startPoint x: 1446, startPoint y: 411, endPoint x: 1416, endPoint y: 413, distance: 30.1
click at [1416, 413] on div "Bind AI Web Search Created with Pixso. Code Generator You Don't make any code c…" at bounding box center [1314, 407] width 2551 height 753
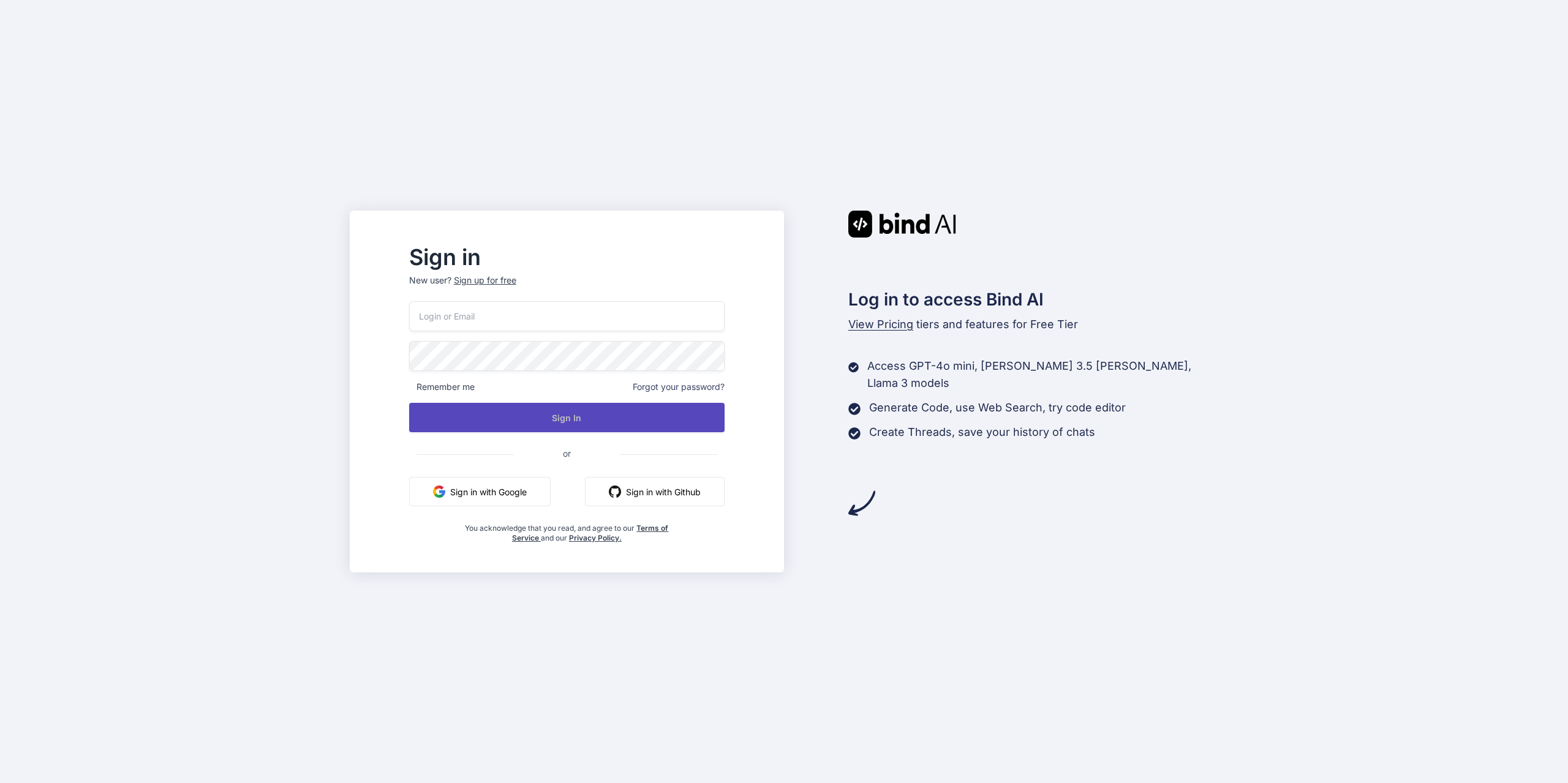
type input "mfkp77@gmail.com"
click at [641, 426] on button "Sign In" at bounding box center [567, 418] width 316 height 30
click at [611, 419] on button "Sign In" at bounding box center [567, 418] width 316 height 30
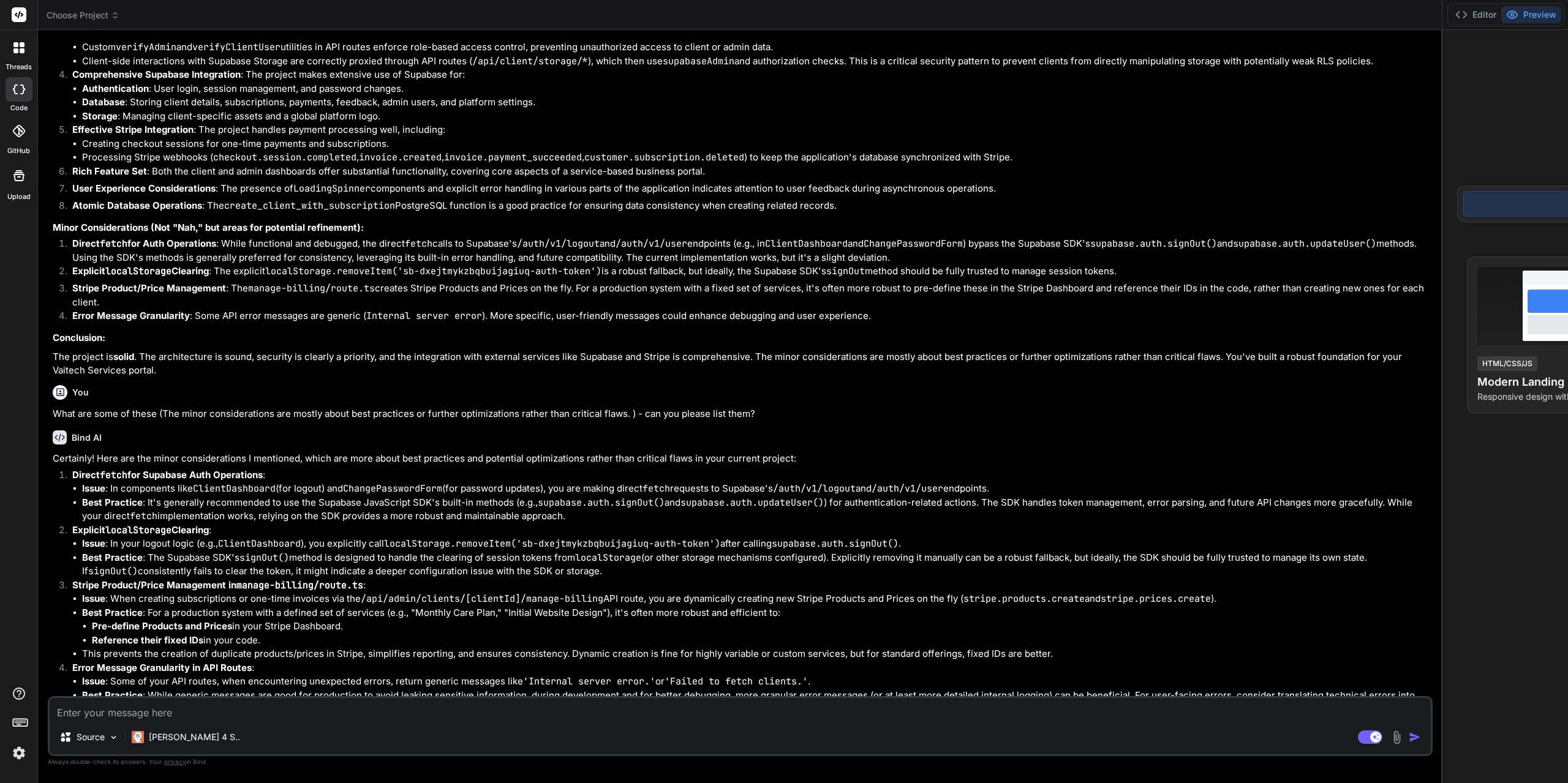
scroll to position [974, 0]
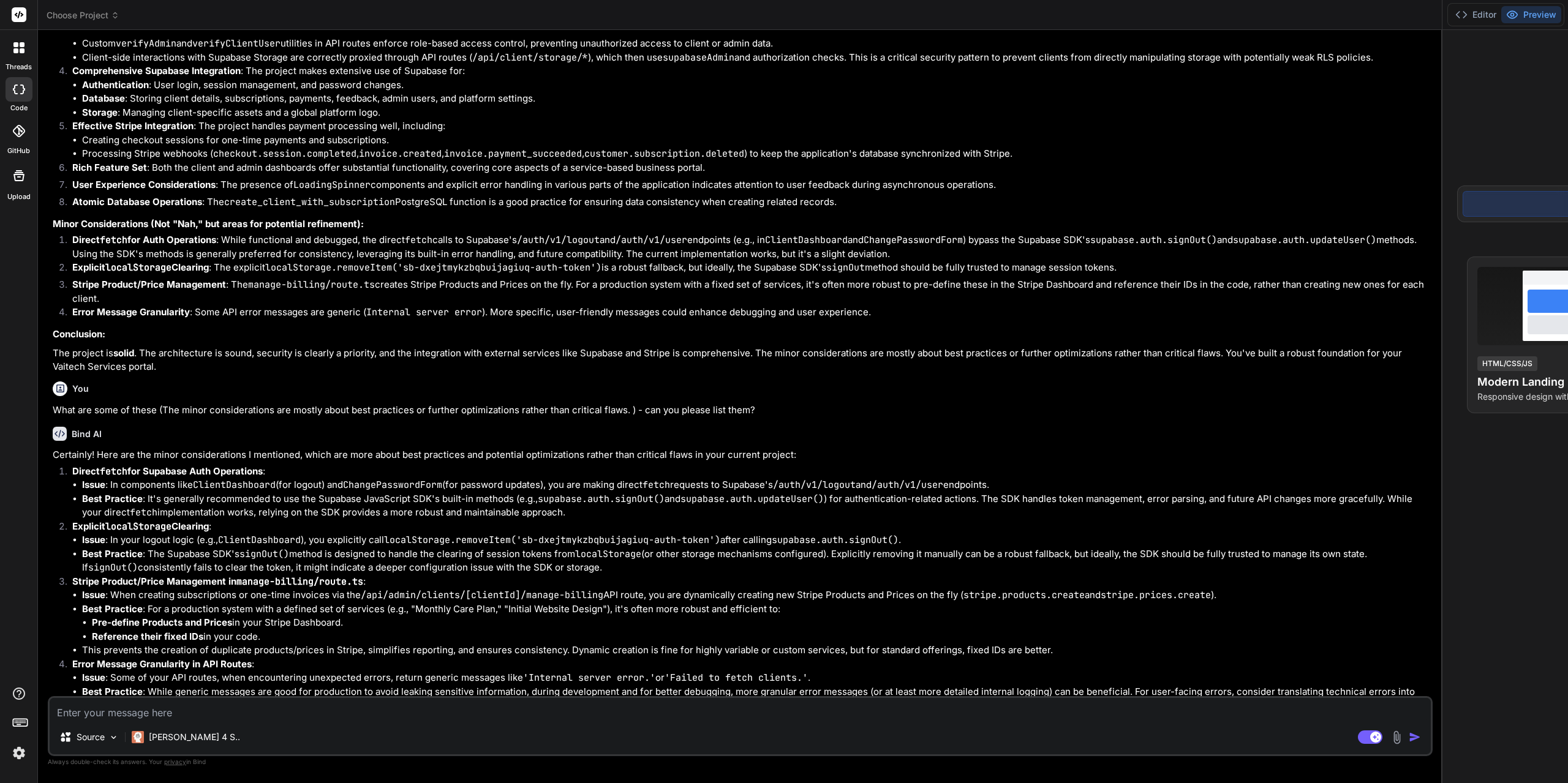
type textarea "x"
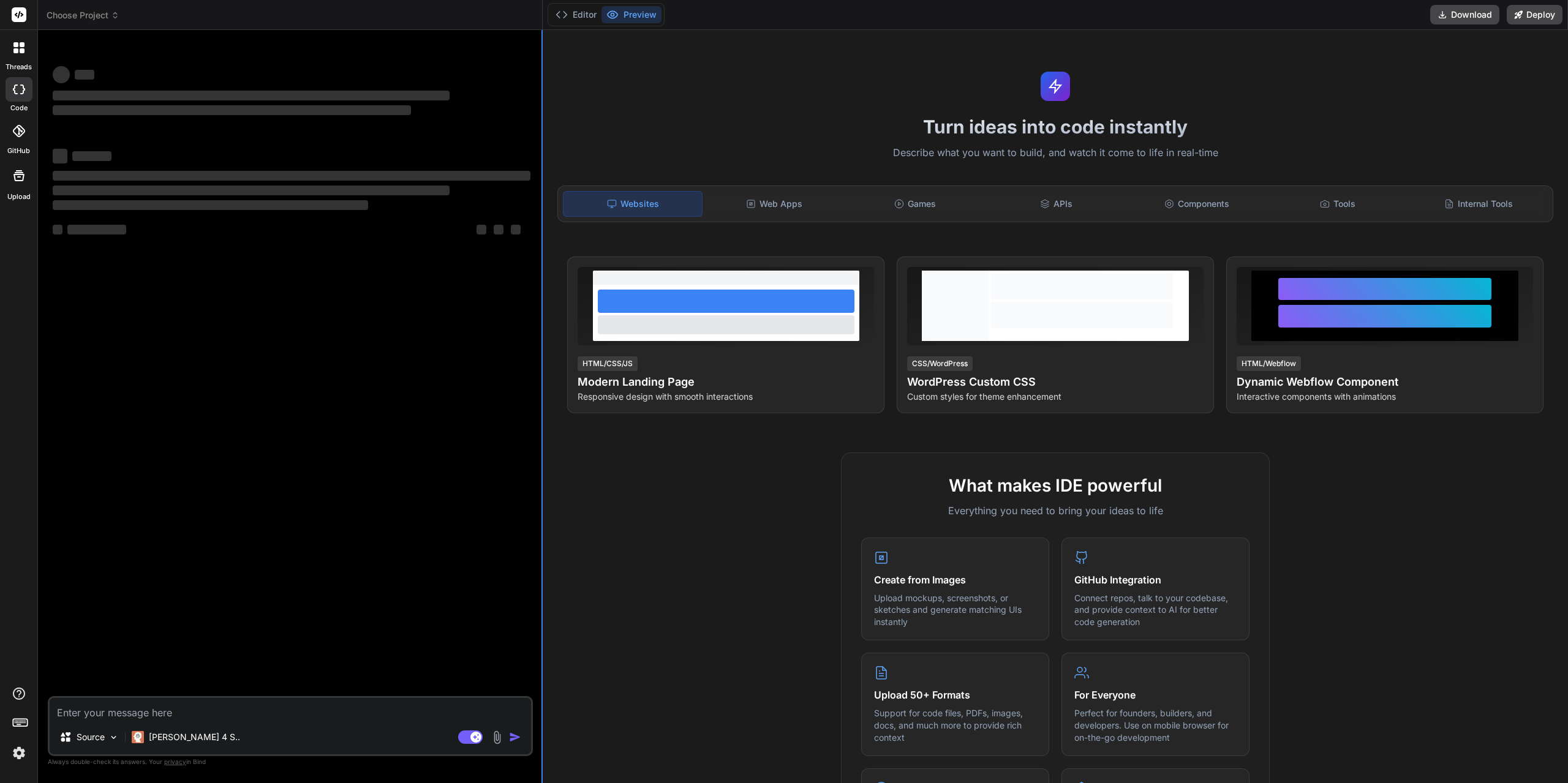
click at [543, 238] on div "Choose Project Created with Pixso. Bind AI Web Search Created with Pixso. Code …" at bounding box center [803, 391] width 1530 height 783
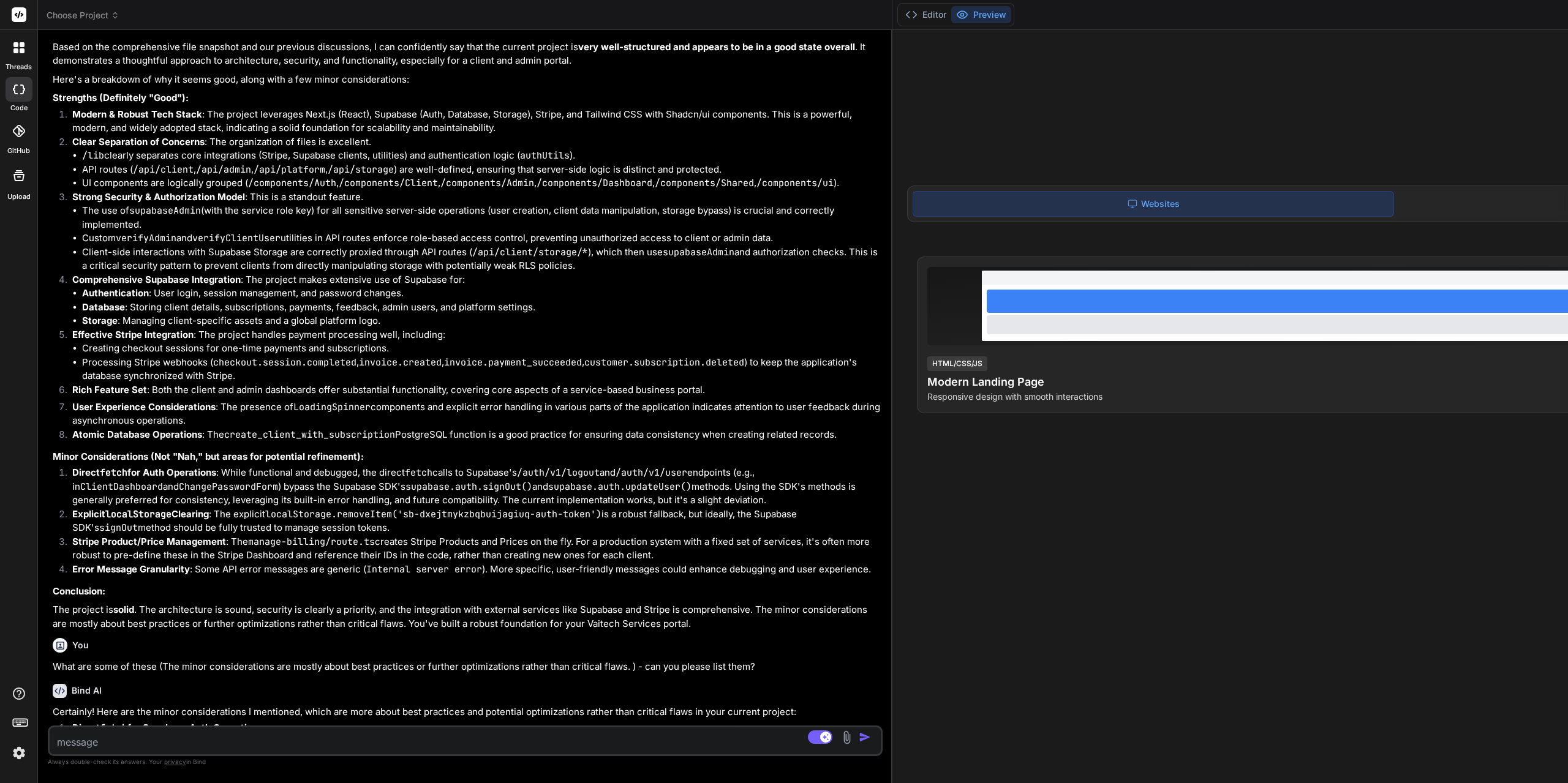
scroll to position [1000, 0]
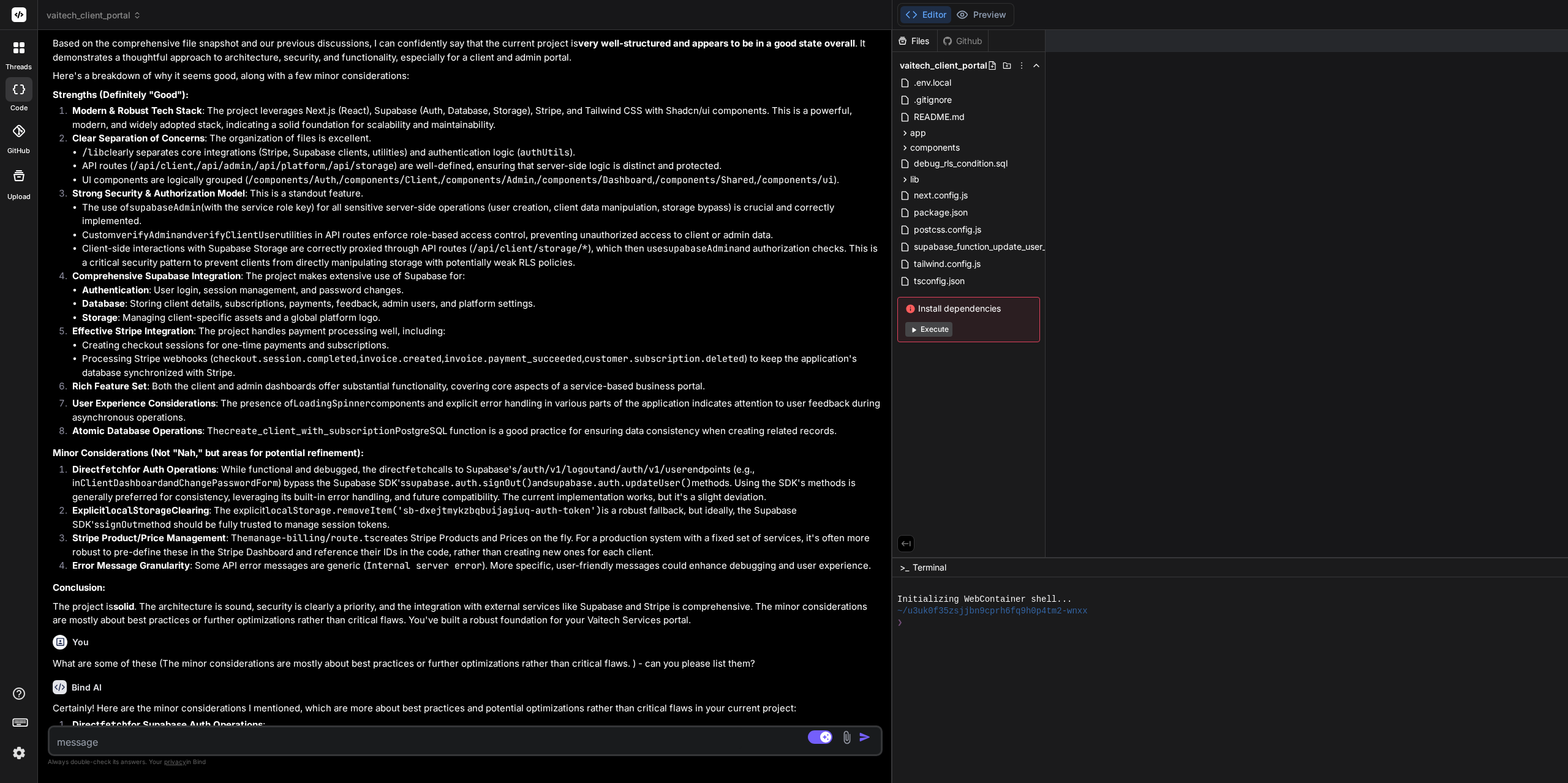
drag, startPoint x: 543, startPoint y: 238, endPoint x: 117, endPoint y: 244, distance: 426.0
click at [117, 244] on div "Bind AI Web Search Created with Pixso. Code Generator You what about the file l…" at bounding box center [465, 407] width 854 height 753
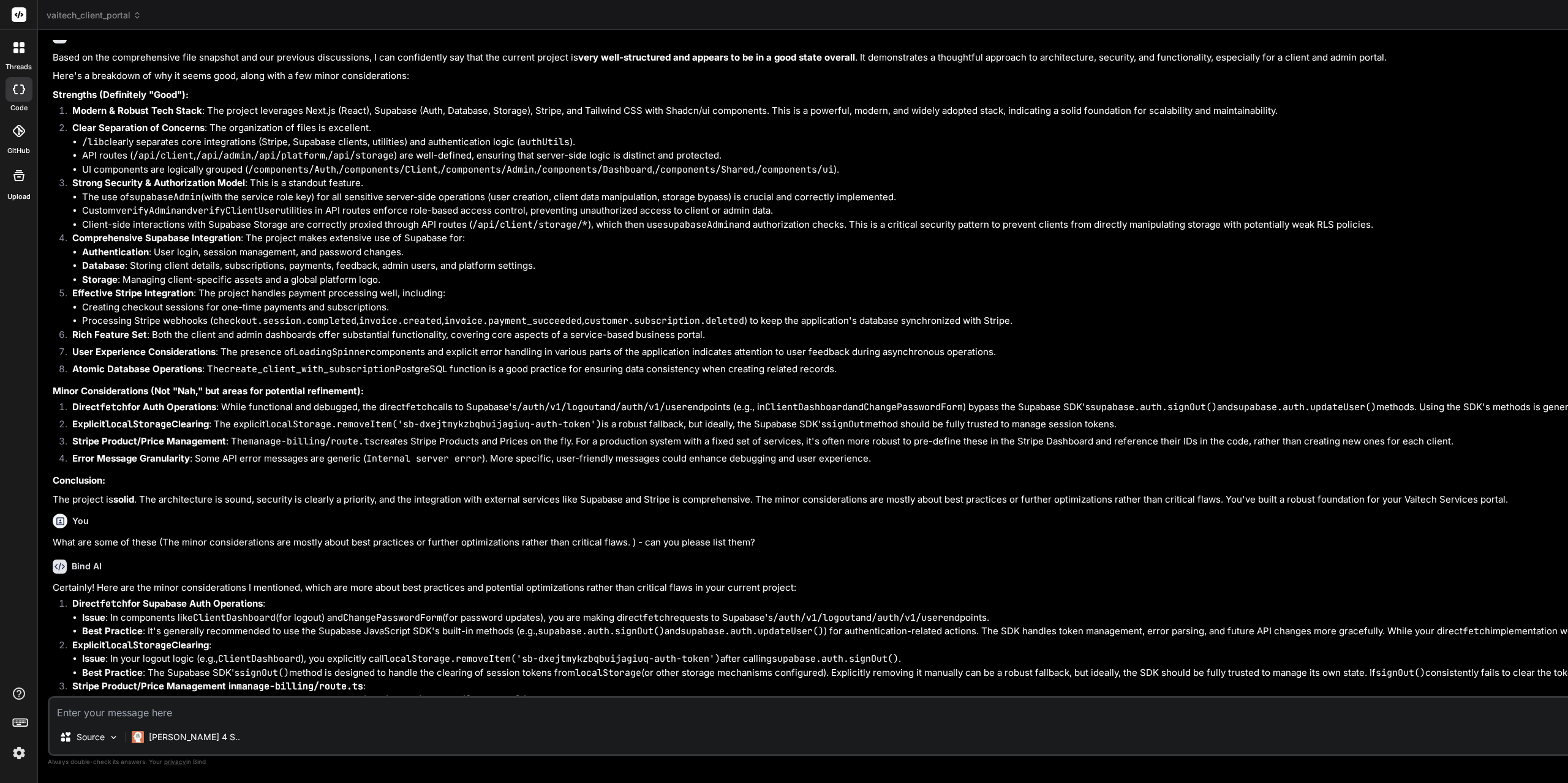
scroll to position [738, 0]
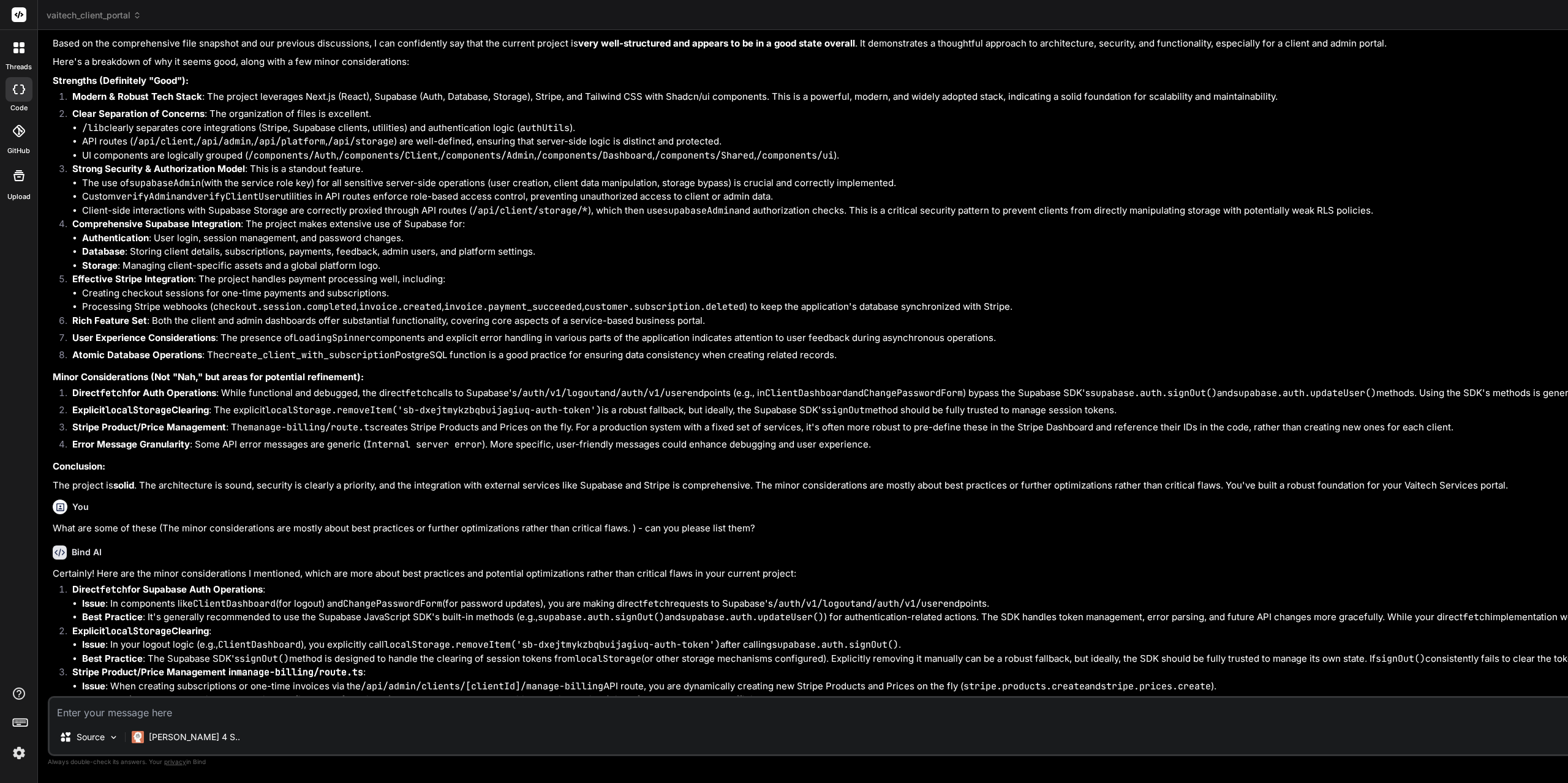
type textarea "x"
drag, startPoint x: 891, startPoint y: 331, endPoint x: 836, endPoint y: 330, distance: 55.0
click at [836, 330] on div "Bind AI Web Search Created with Pixso. Code Generator You what about the file l…" at bounding box center [1190, 407] width 2303 height 753
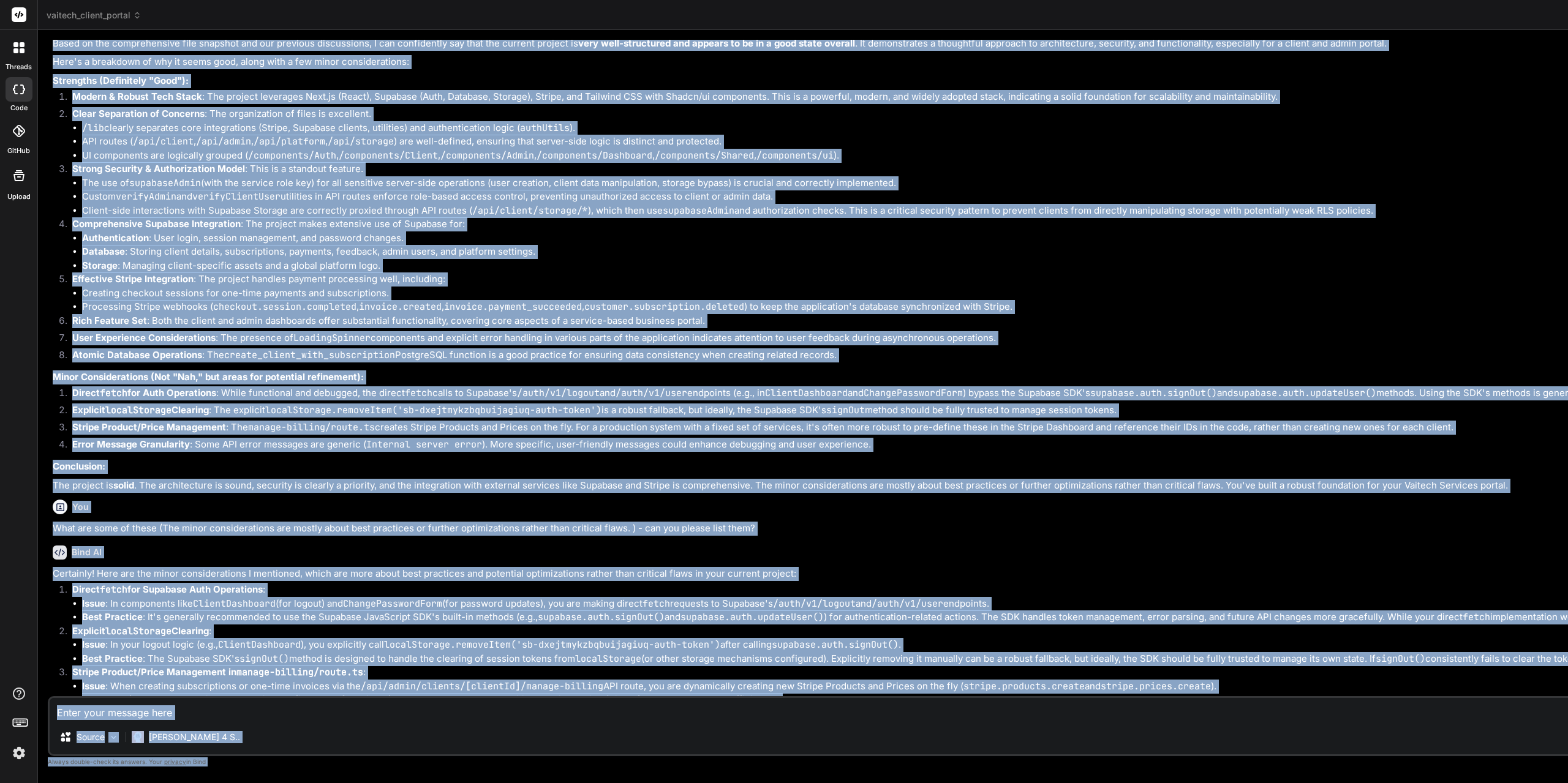
click at [492, 301] on code "invoice.payment_succeeded" at bounding box center [513, 307] width 138 height 12
click at [398, 244] on li "Authentication : User login, session management, and password changes." at bounding box center [1193, 238] width 2222 height 14
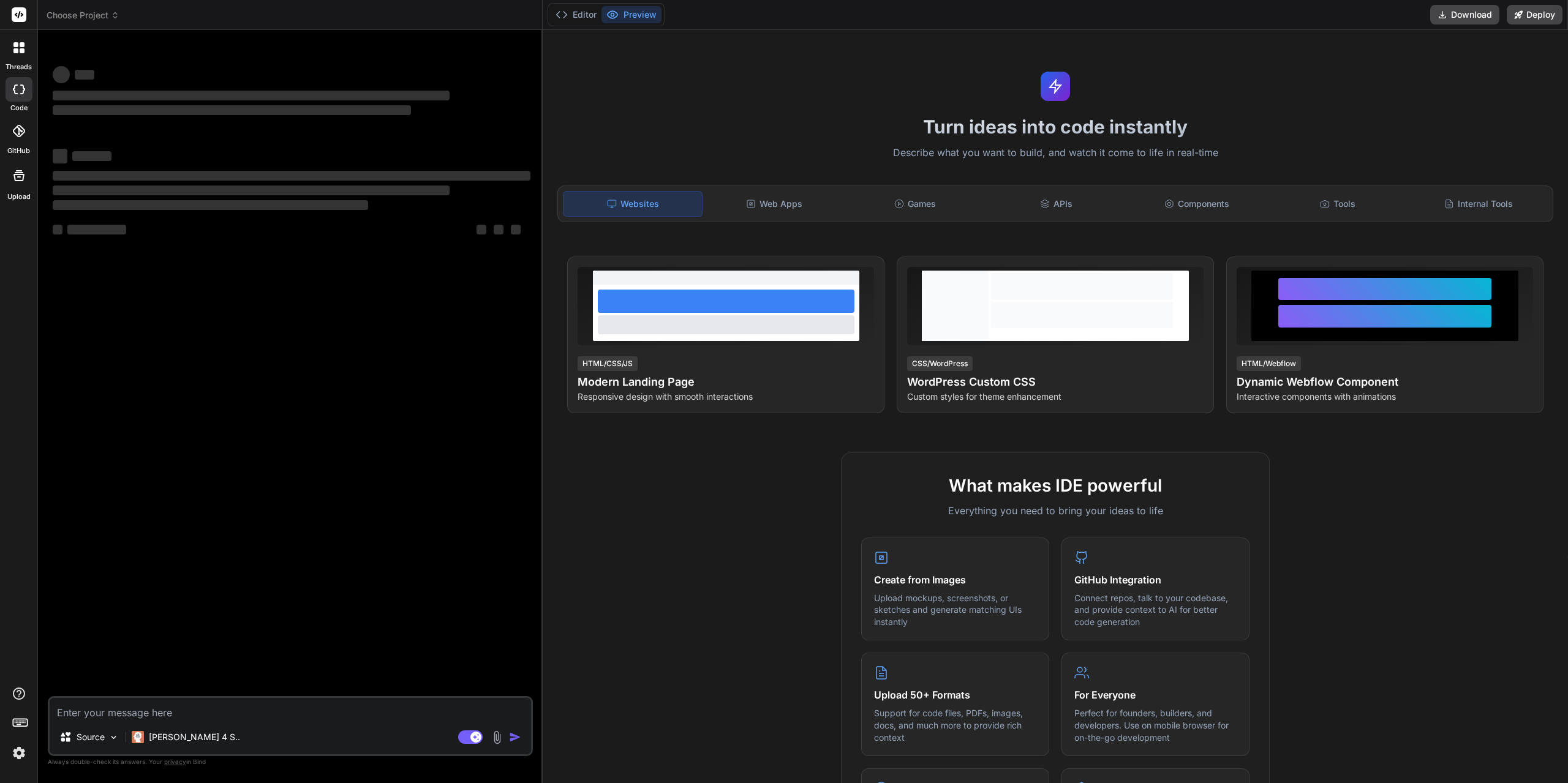
drag, startPoint x: 544, startPoint y: 285, endPoint x: 537, endPoint y: 285, distance: 7.0
click at [538, 285] on div "Choose Project Created with Pixso. Bind AI Web Search Created with Pixso. Code …" at bounding box center [803, 391] width 1530 height 783
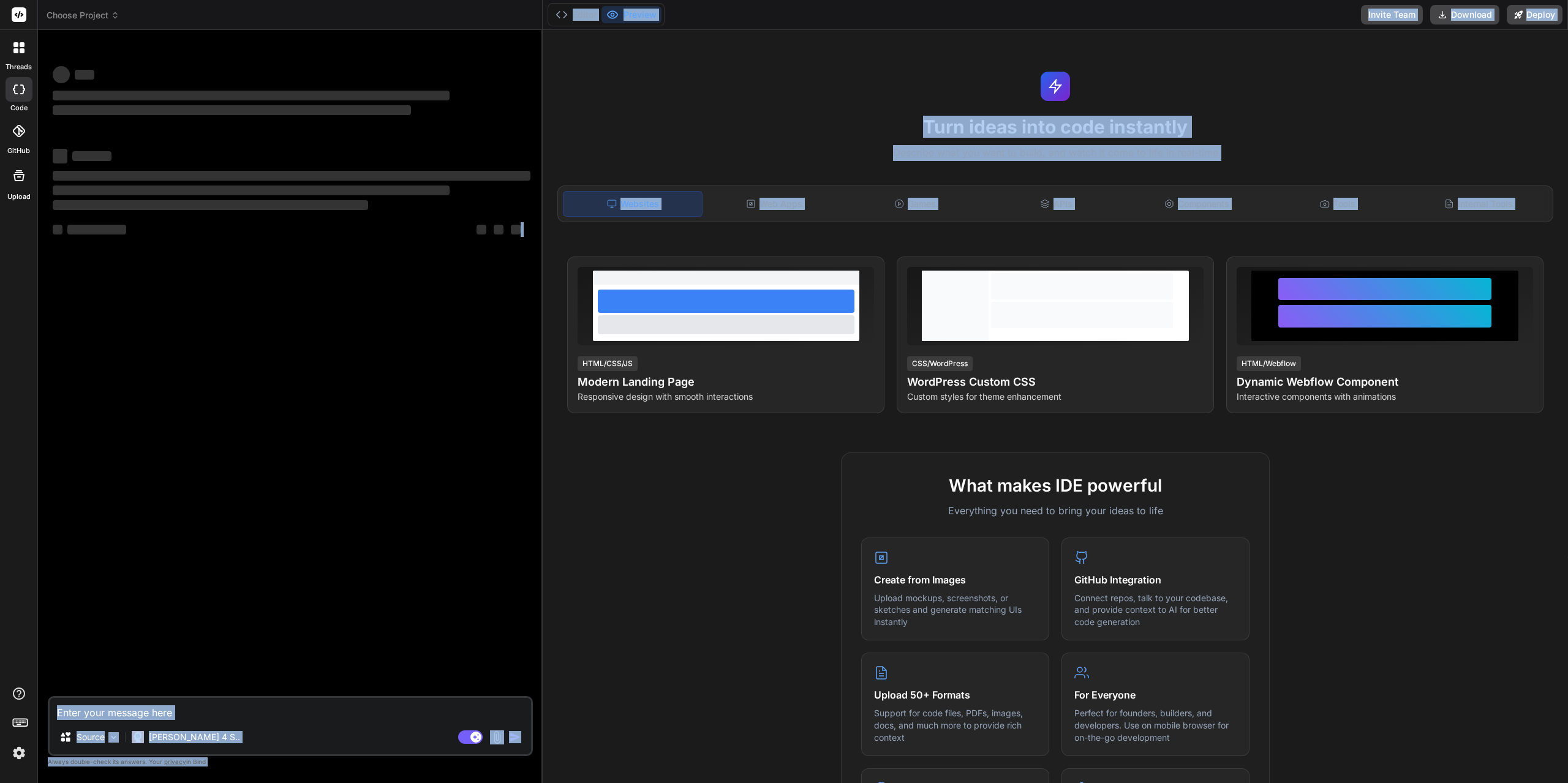
click at [546, 285] on div "Turn ideas into code instantly Describe what you want to build, and watch it co…" at bounding box center [1055, 407] width 1025 height 753
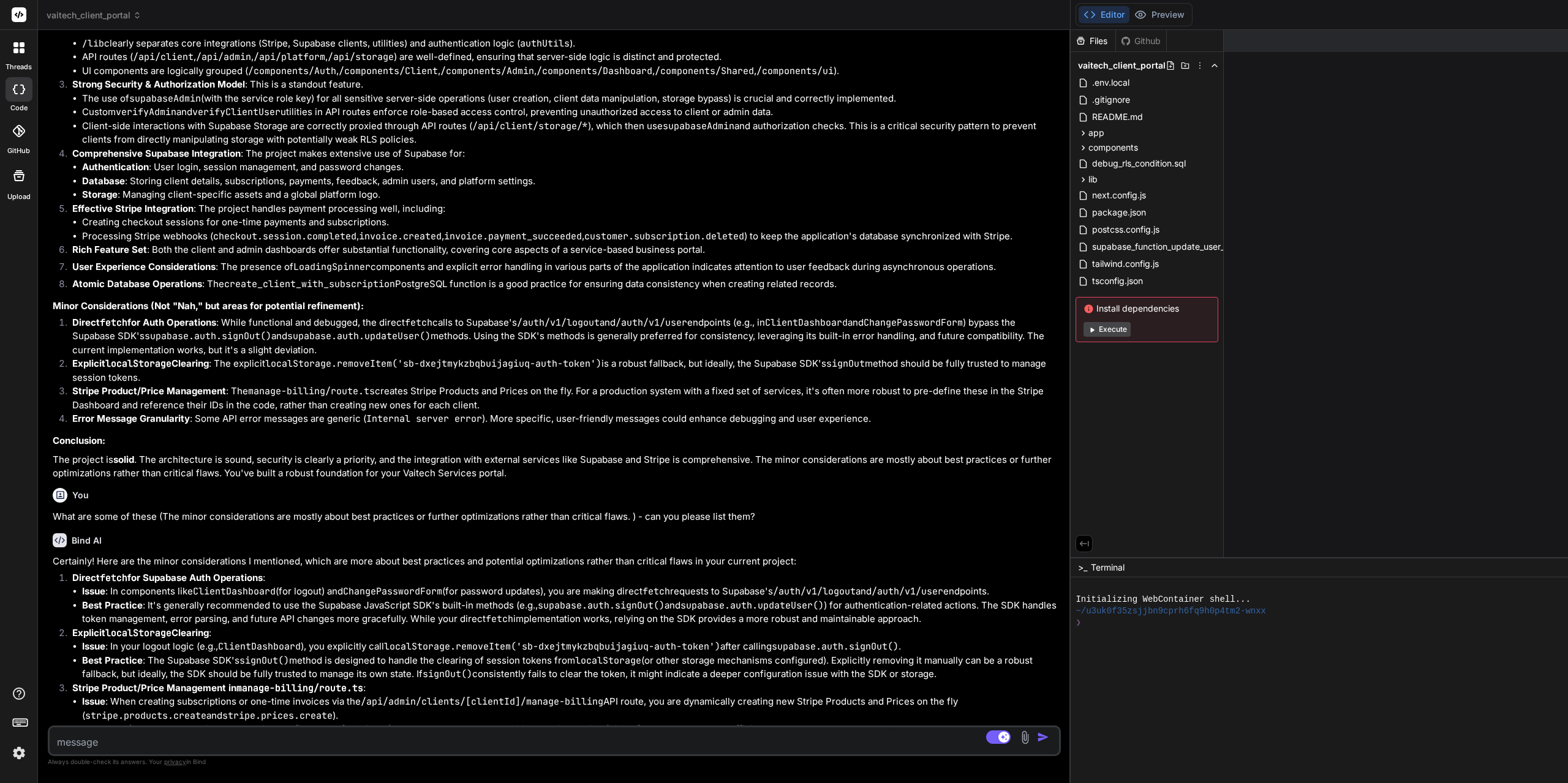
scroll to position [1136, 0]
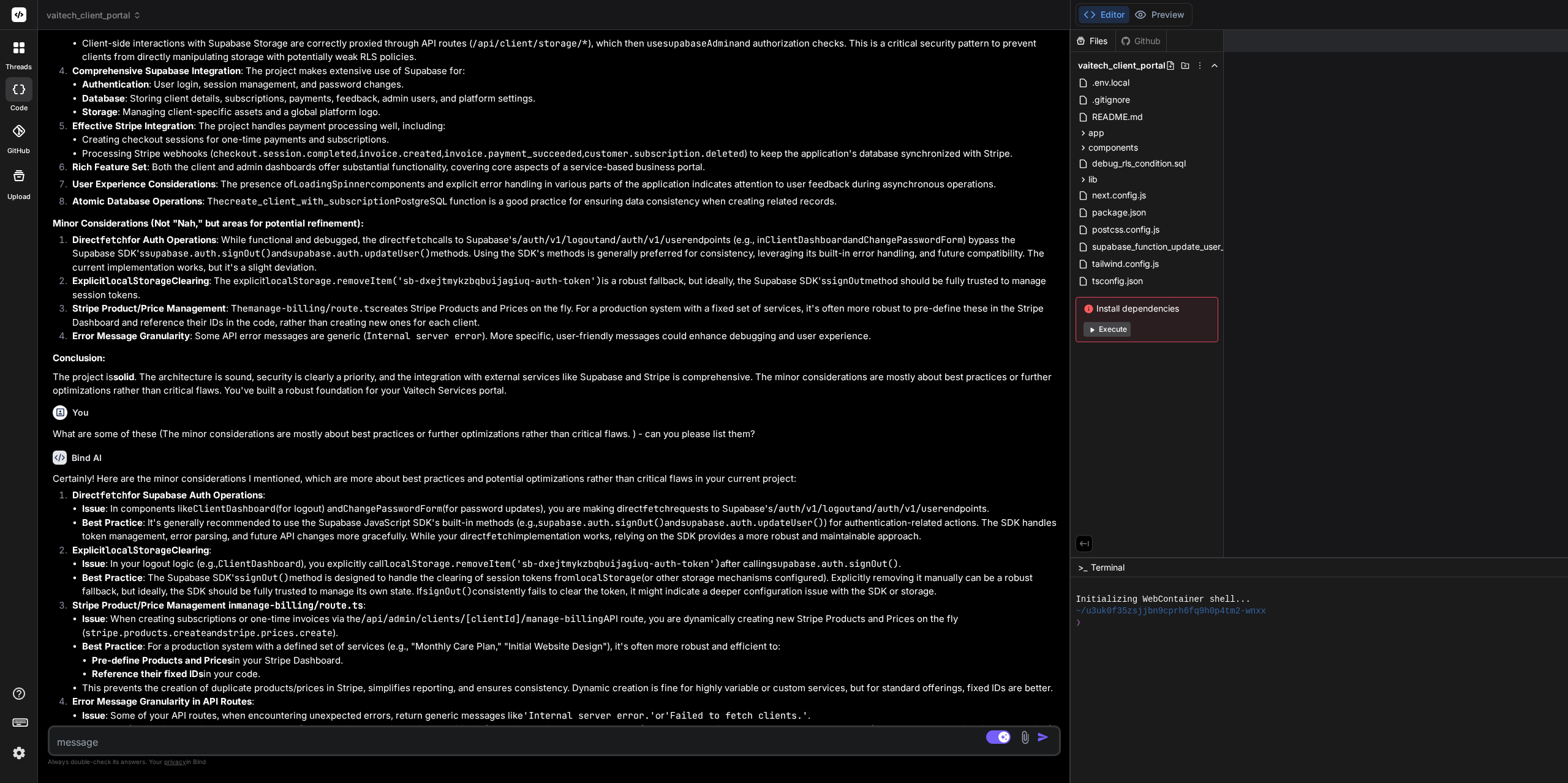
type textarea "x"
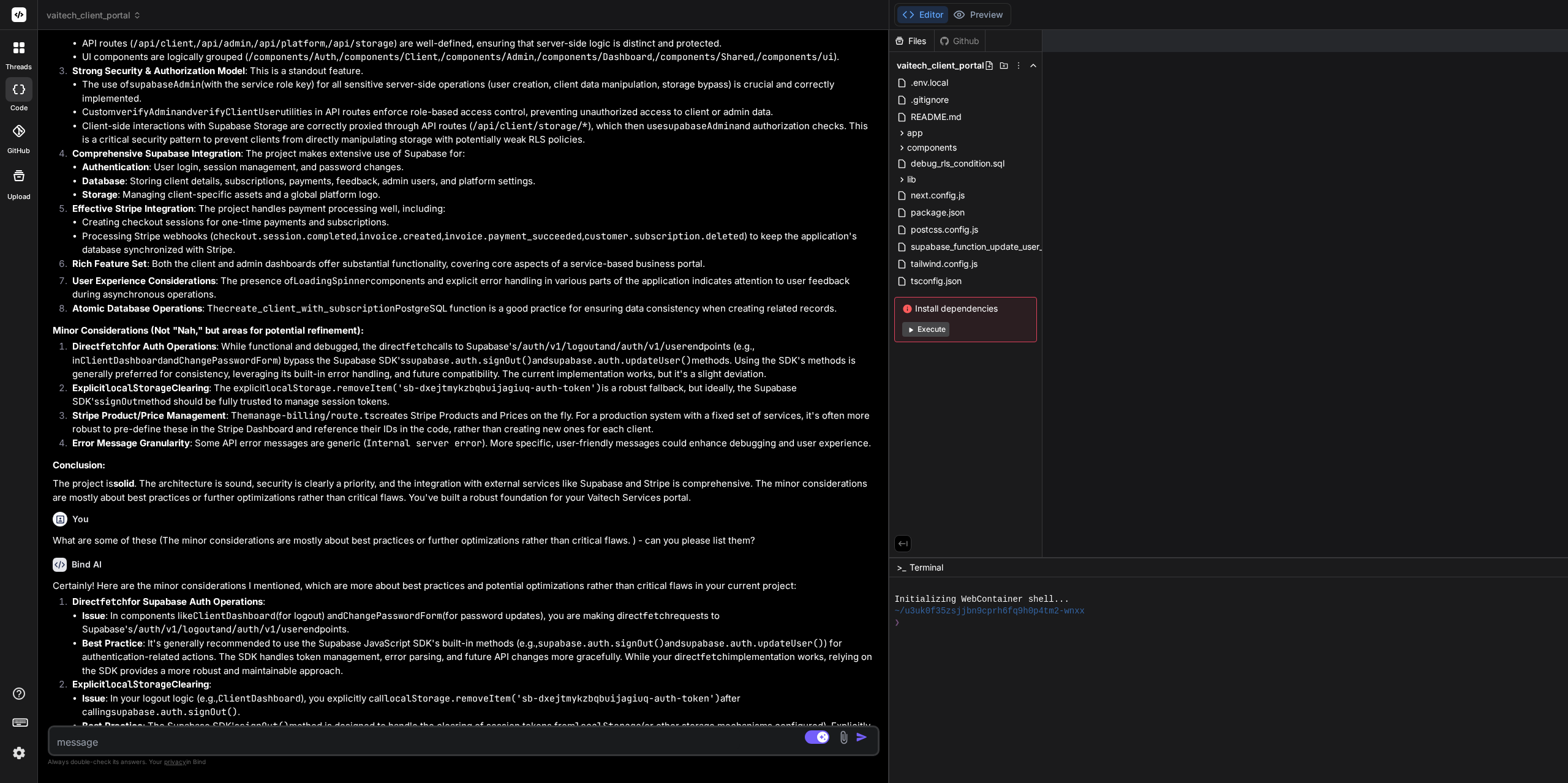
drag, startPoint x: 543, startPoint y: 285, endPoint x: 163, endPoint y: 292, distance: 380.1
click at [163, 292] on div "Bind AI Web Search Created with Pixso. Code Generator You what about the file l…" at bounding box center [463, 407] width 851 height 753
click at [1033, 687] on div at bounding box center [1396, 693] width 1003 height 12
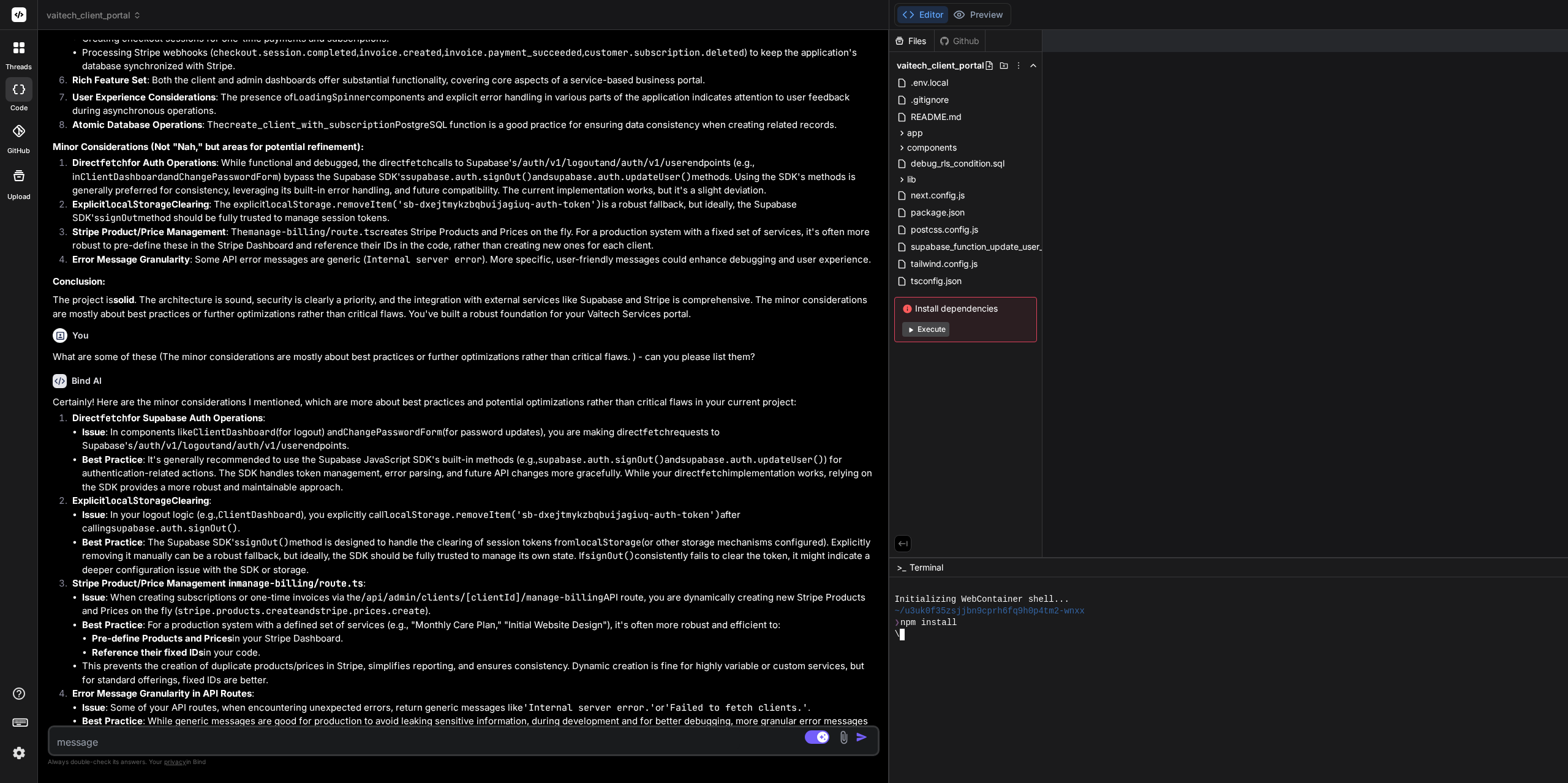
scroll to position [1357, 0]
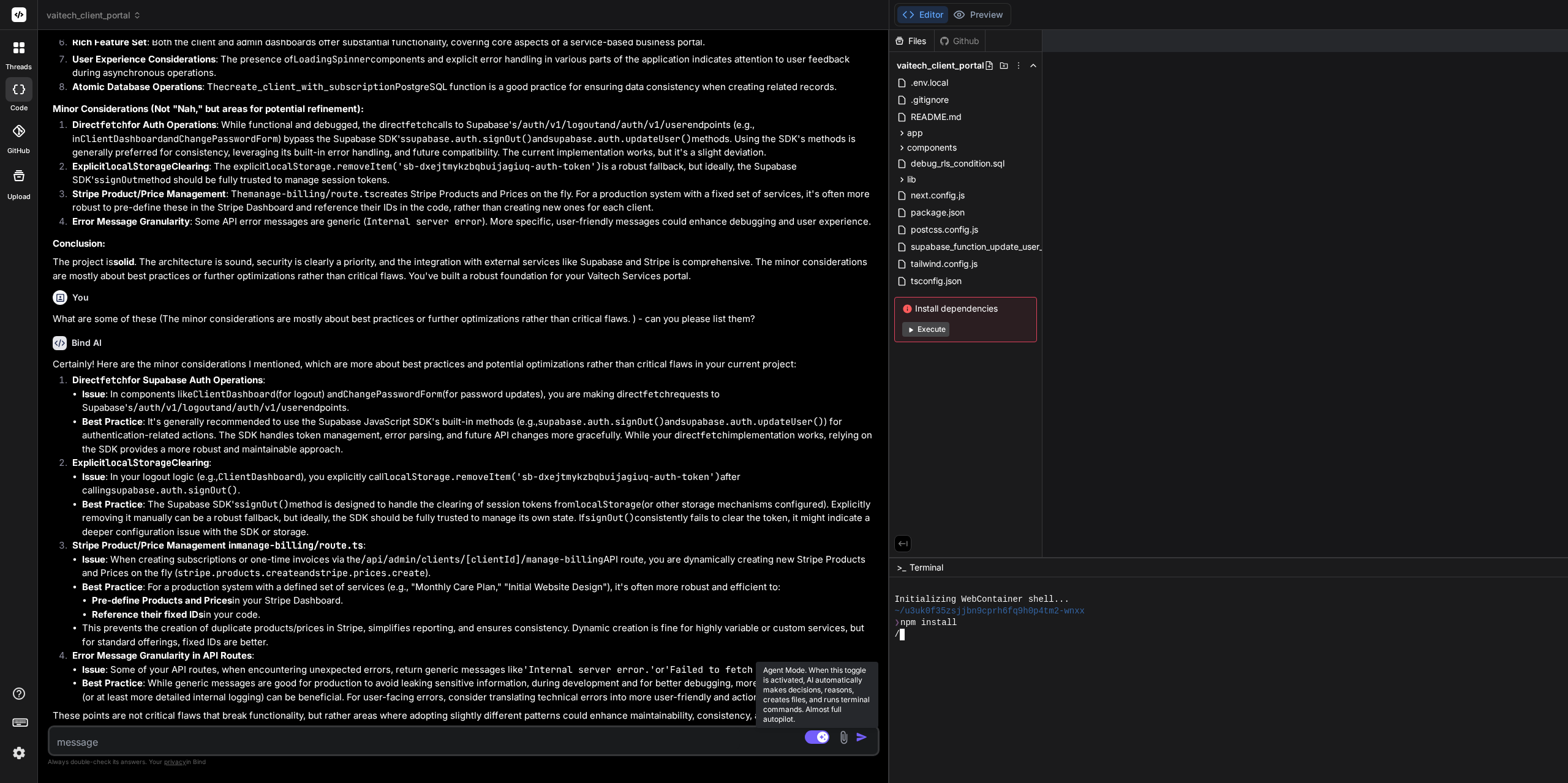
click at [822, 736] on rect at bounding box center [823, 737] width 11 height 11
drag, startPoint x: 353, startPoint y: 434, endPoint x: 72, endPoint y: 372, distance: 287.8
click at [72, 373] on li "Direct fetch for Supabase Auth Operations : Issue : In components like ClientDa…" at bounding box center [470, 415] width 815 height 82
copy li "Direct fetch for Supabase Auth Operations : Issue : In components like ClientDa…"
click at [442, 456] on p "Explicit localStorage Clearing :" at bounding box center [474, 463] width 805 height 14
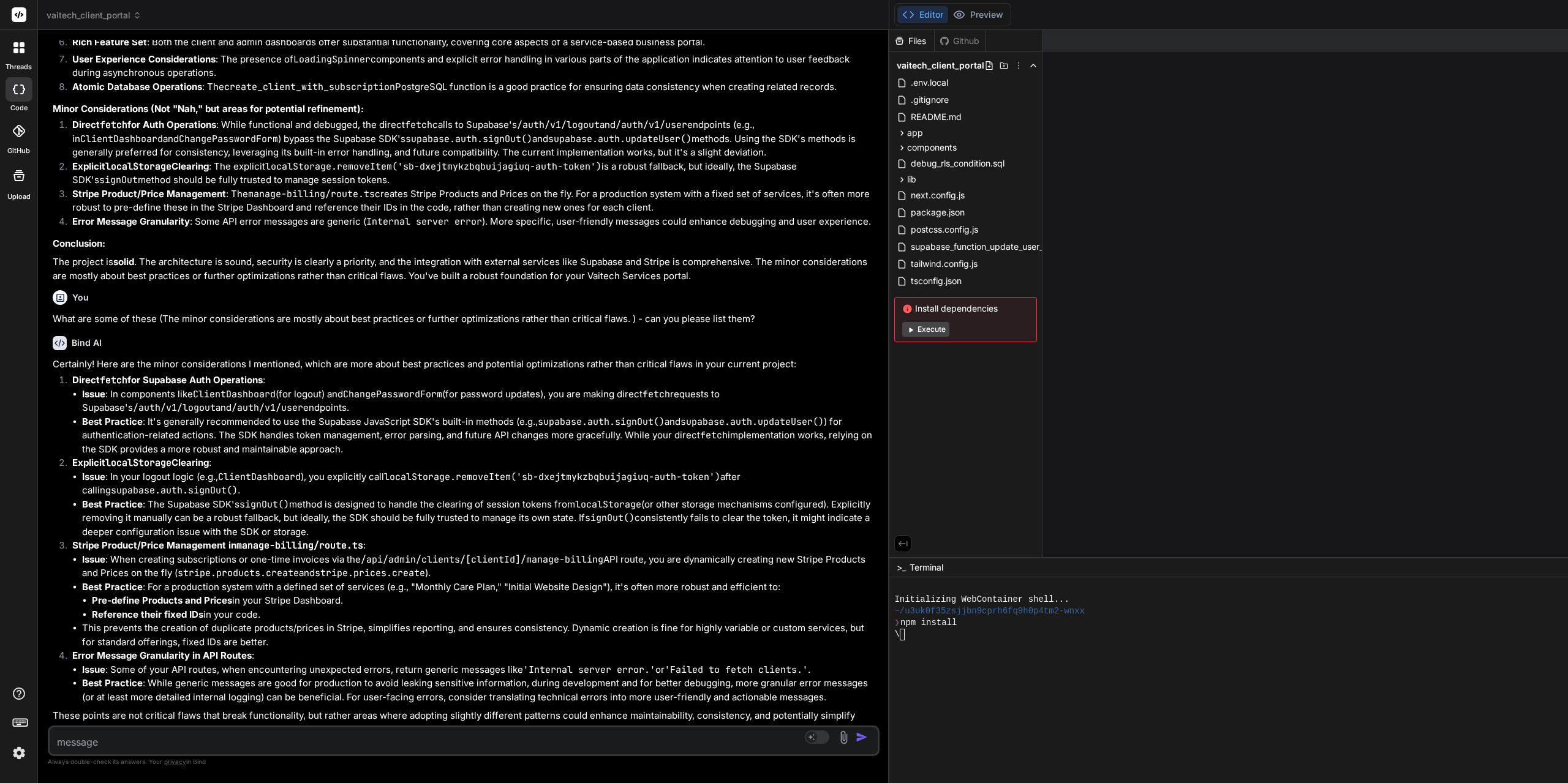
drag, startPoint x: 313, startPoint y: 517, endPoint x: 68, endPoint y: 453, distance: 253.2
click at [68, 456] on li "Explicit localStorage Clearing : Issue : In your logout logic (e.g., ClientDash…" at bounding box center [470, 497] width 815 height 82
copy li "Explicit localStorage Clearing : Issue : In your logout logic (e.g., ClientDash…"
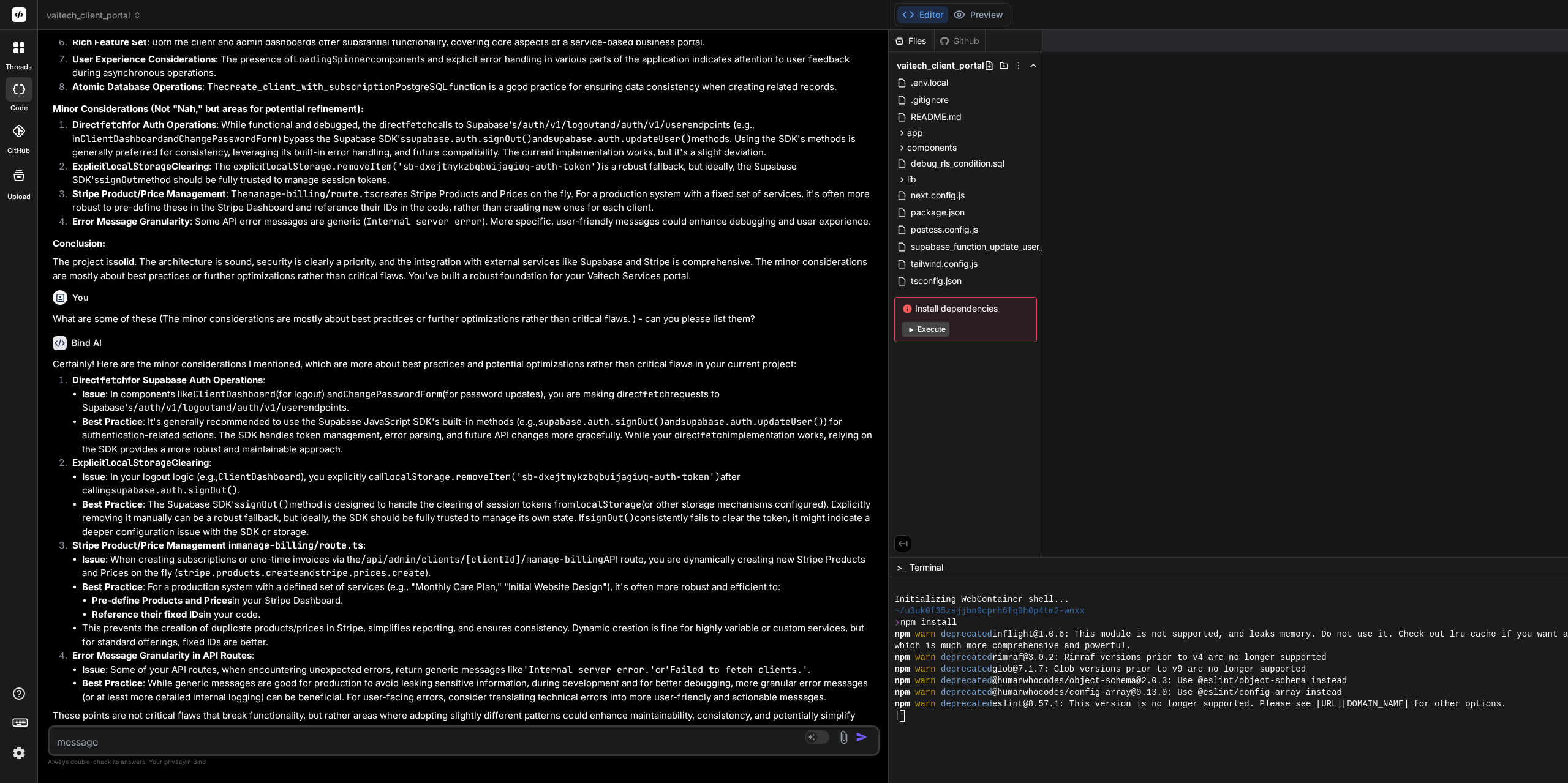
copy li "Explicit localStorage Clearing : Issue : In your logout logic (e.g., ClientDash…"
type textarea "x"
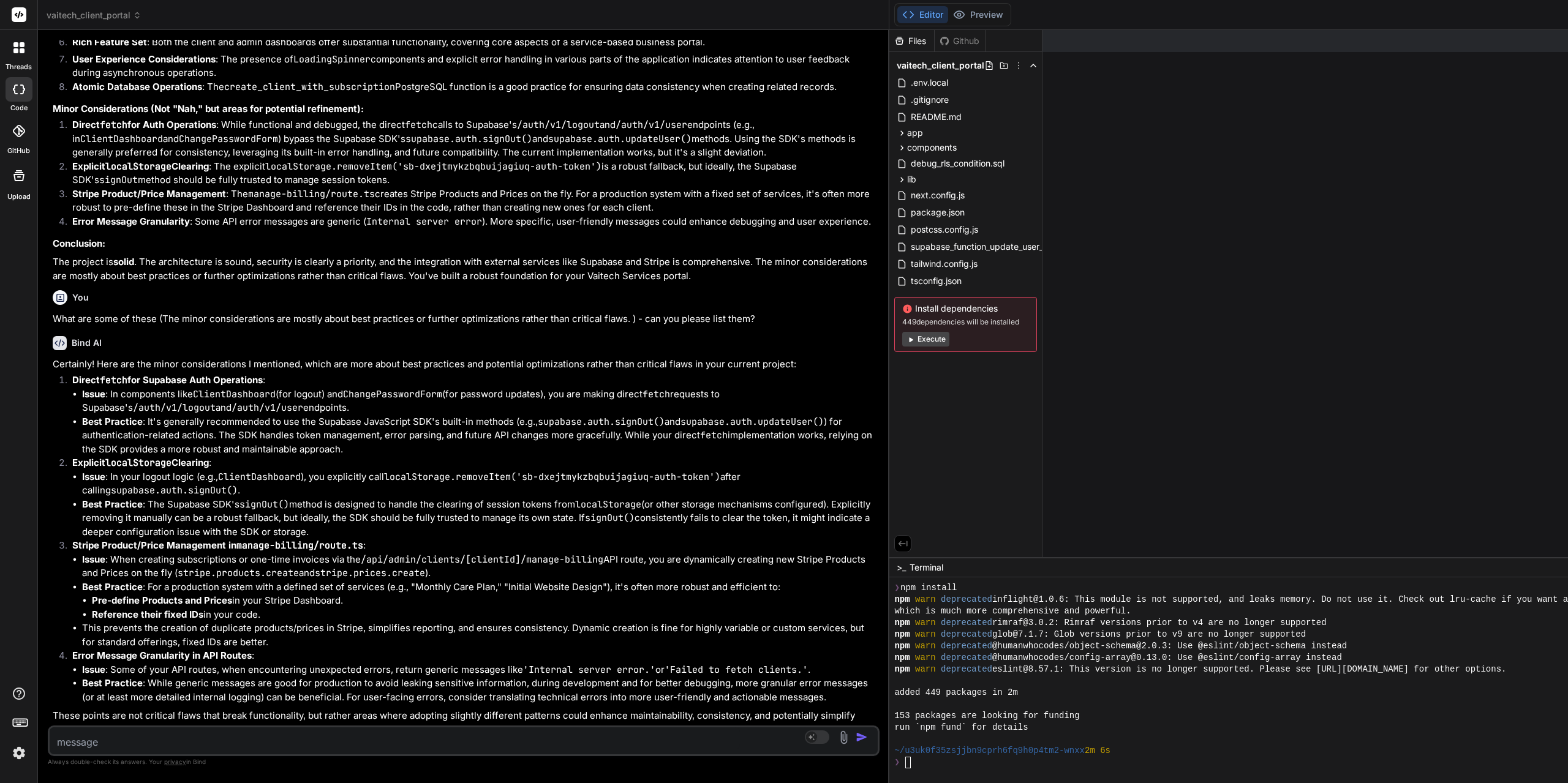
scroll to position [35, 0]
click at [212, 539] on strong "Stripe Product/Price Management in manage-billing/route.ts" at bounding box center [217, 545] width 291 height 12
drag, startPoint x: 364, startPoint y: 533, endPoint x: 73, endPoint y: 531, distance: 291.0
click at [73, 539] on p "Stripe Product/Price Management in manage-billing/route.ts :" at bounding box center [474, 546] width 805 height 14
copy strong "Stripe Product/Price Management in manage-billing/route.ts"
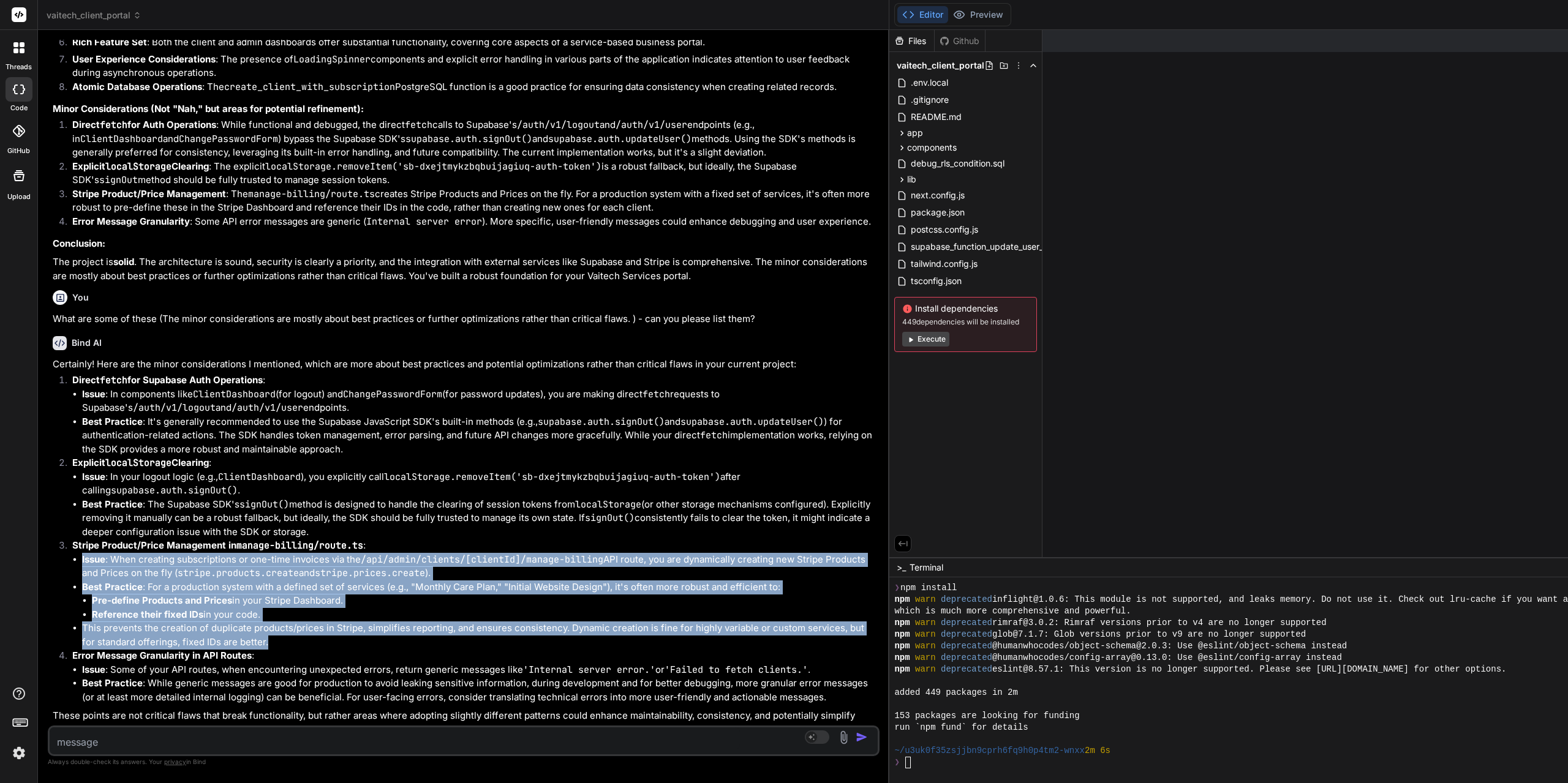
drag, startPoint x: 250, startPoint y: 627, endPoint x: 80, endPoint y: 547, distance: 187.9
click at [80, 553] on ul "Issue : When creating subscriptions or one-time invoices via the /api/admin/cli…" at bounding box center [474, 601] width 805 height 97
copy ul "Issue : When creating subscriptions or one-time invoices via the /api/admin/cli…"
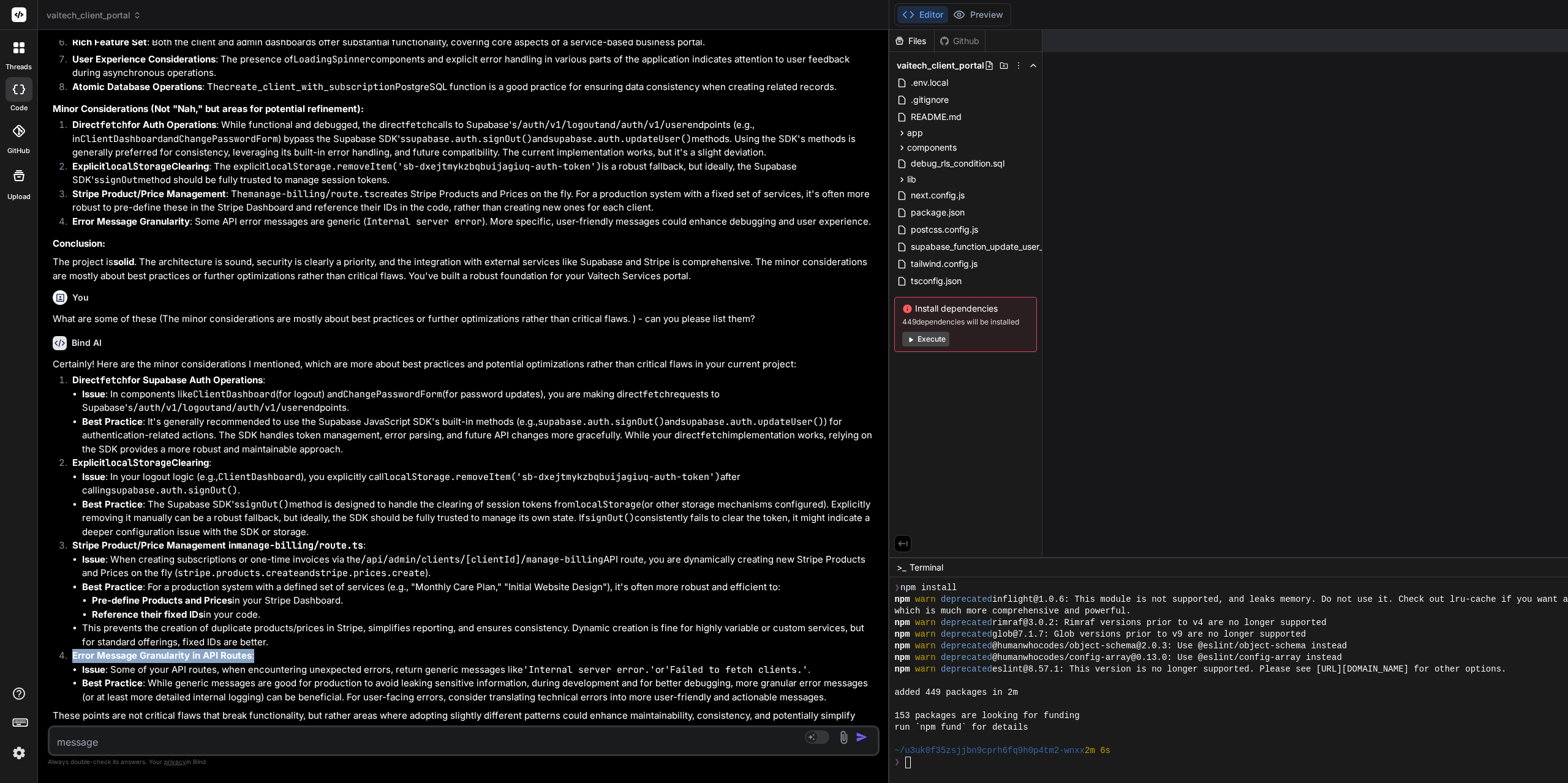
drag, startPoint x: 253, startPoint y: 646, endPoint x: 73, endPoint y: 640, distance: 180.1
click at [73, 649] on p "Error Message Granularity in API Routes :" at bounding box center [474, 656] width 805 height 14
copy p "Error Message Granularity in API Routes :"
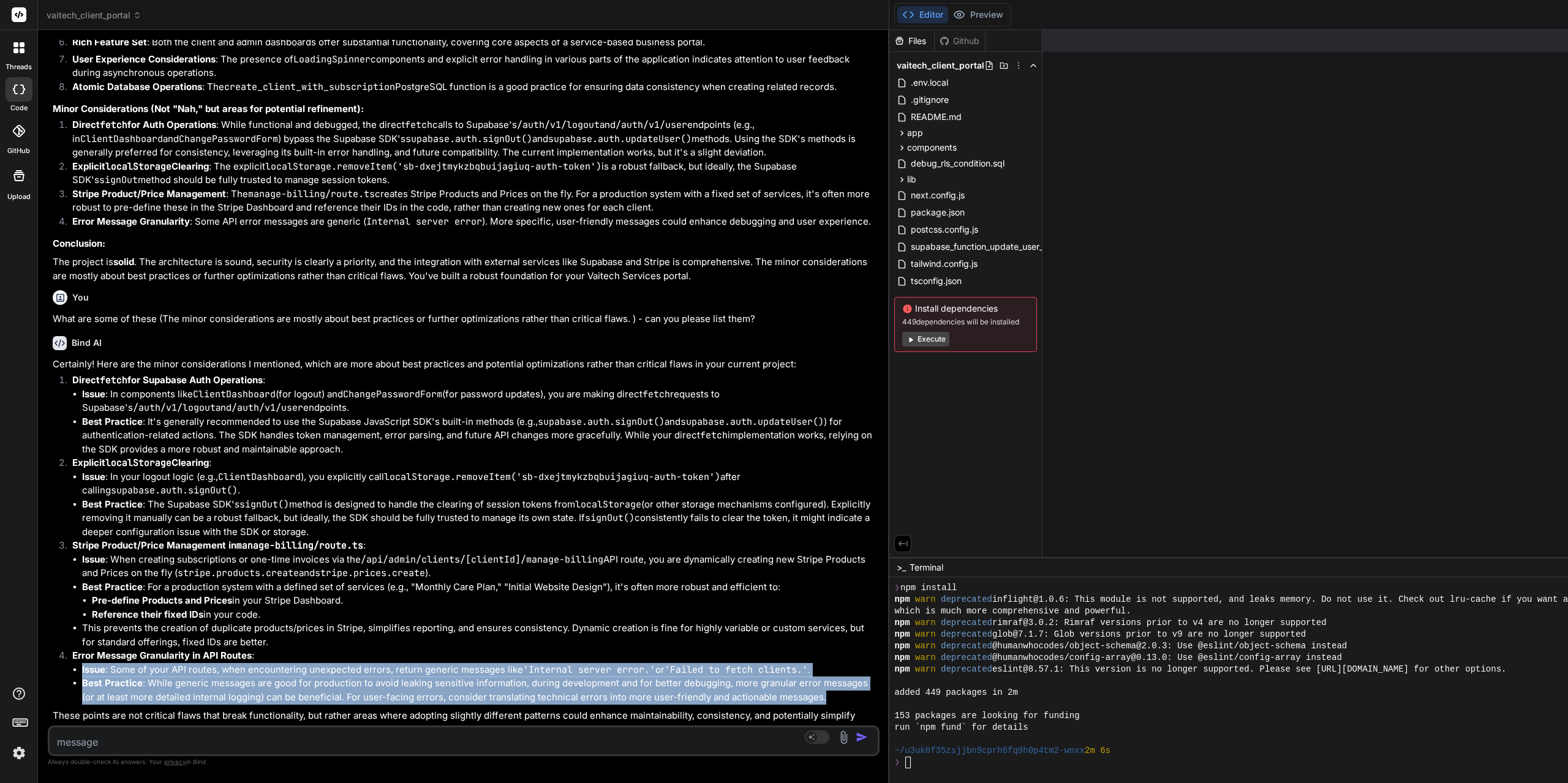
drag, startPoint x: 809, startPoint y: 683, endPoint x: 63, endPoint y: 654, distance: 746.6
click at [63, 654] on li "Error Message Granularity in API Routes : Issue : Some of your API routes, when…" at bounding box center [470, 677] width 815 height 55
copy ul "Issue : Some of your API routes, when encountering unexpected errors, return ge…"
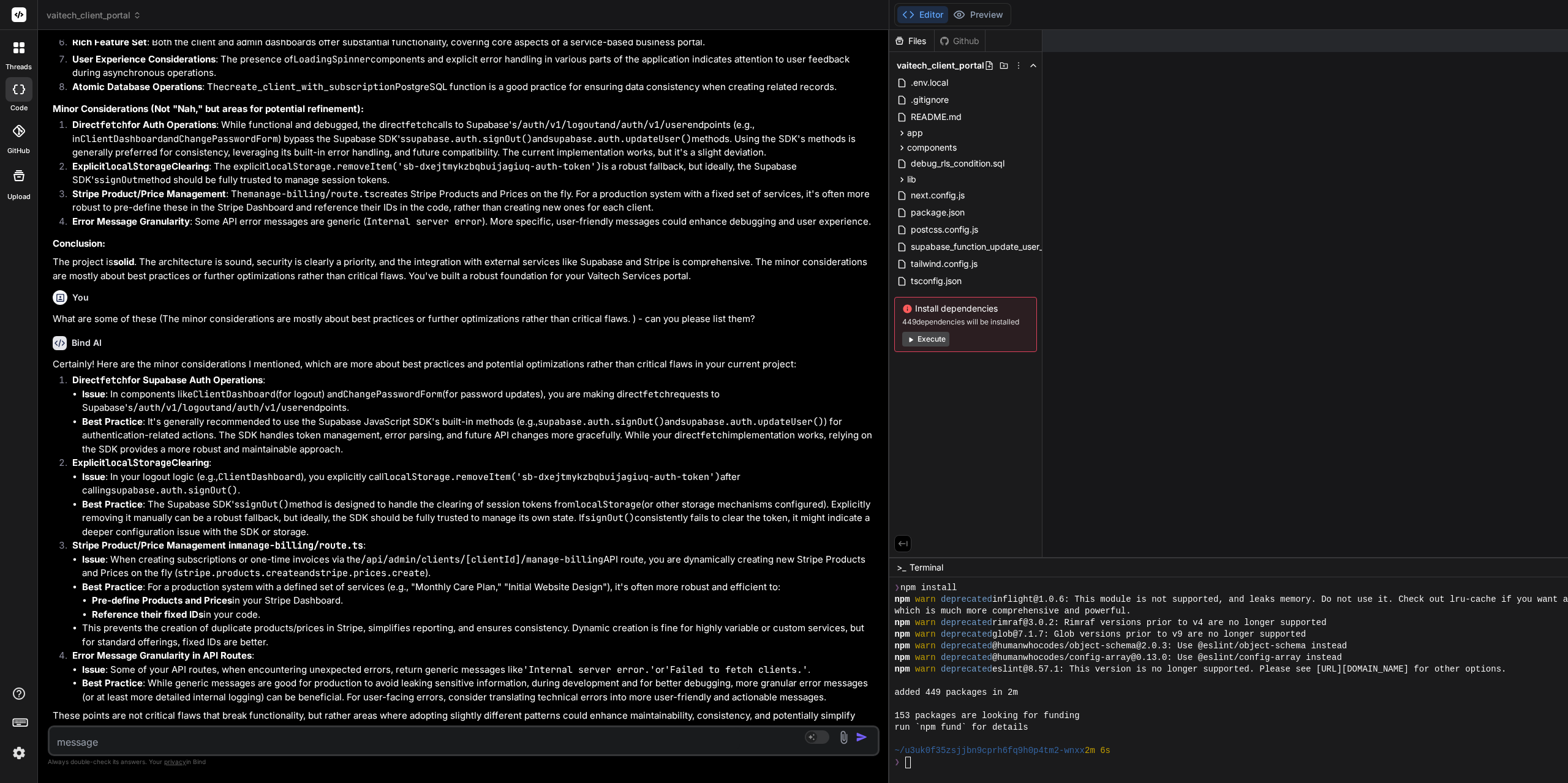
click at [527, 312] on p "What are some of these (The minor considerations are mostly about best practice…" at bounding box center [465, 319] width 825 height 14
click at [942, 761] on div "❯" at bounding box center [1396, 762] width 1003 height 12
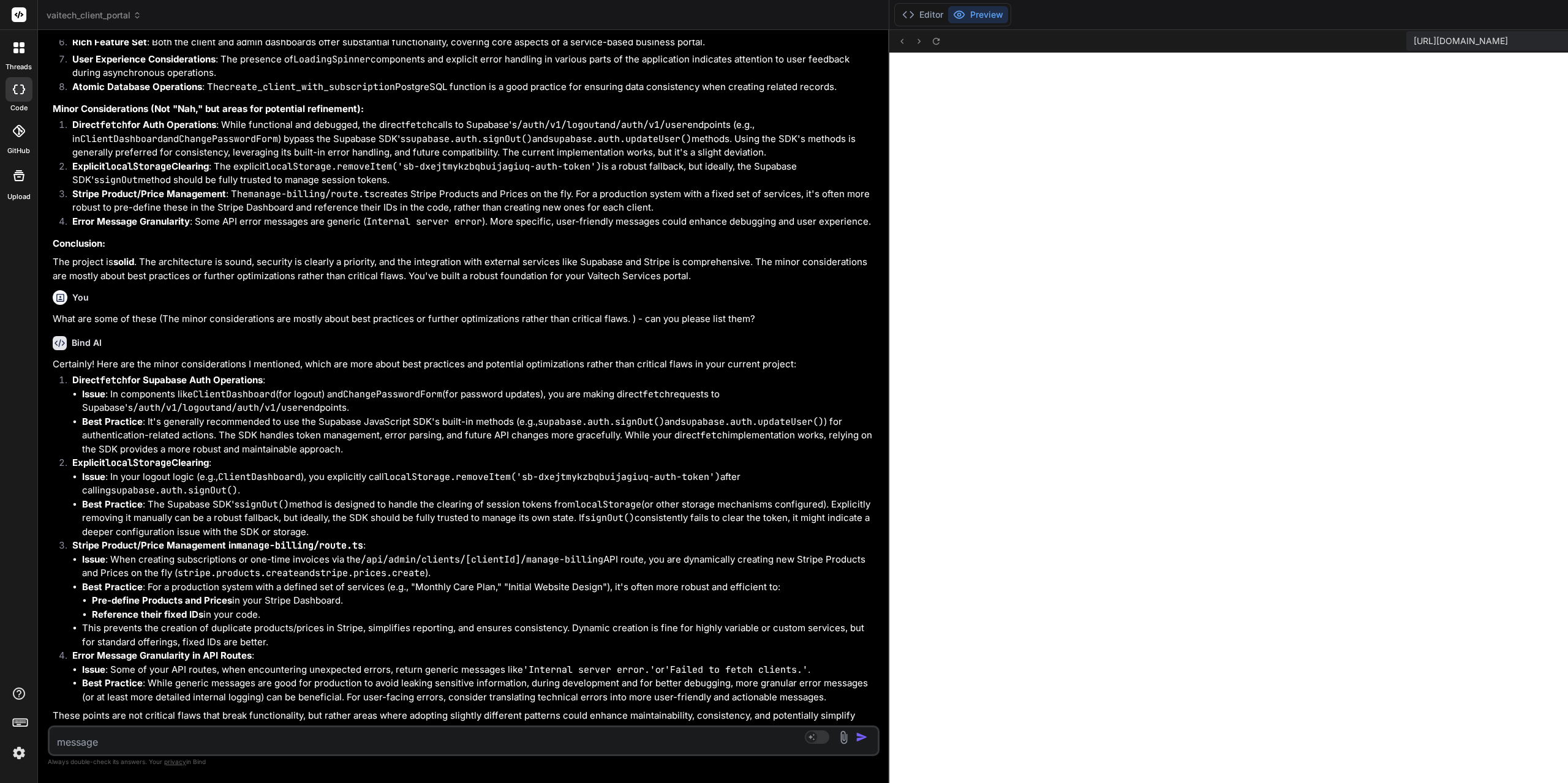
scroll to position [105, 0]
click at [171, 734] on textarea at bounding box center [395, 738] width 690 height 22
type textarea "T"
type textarea "x"
type textarea "Th"
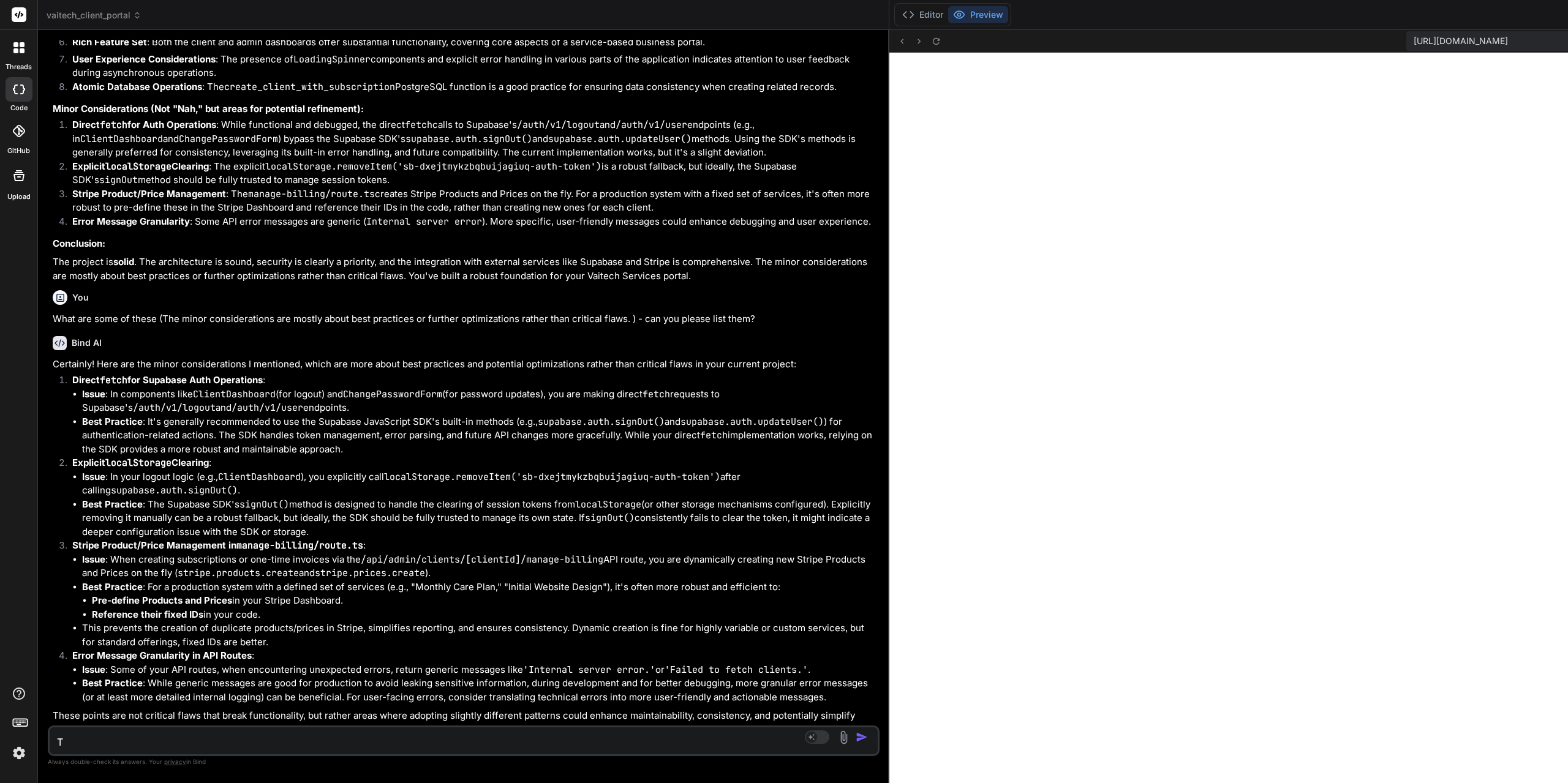
type textarea "x"
type textarea "Tha"
type textarea "x"
type textarea "Than"
type textarea "x"
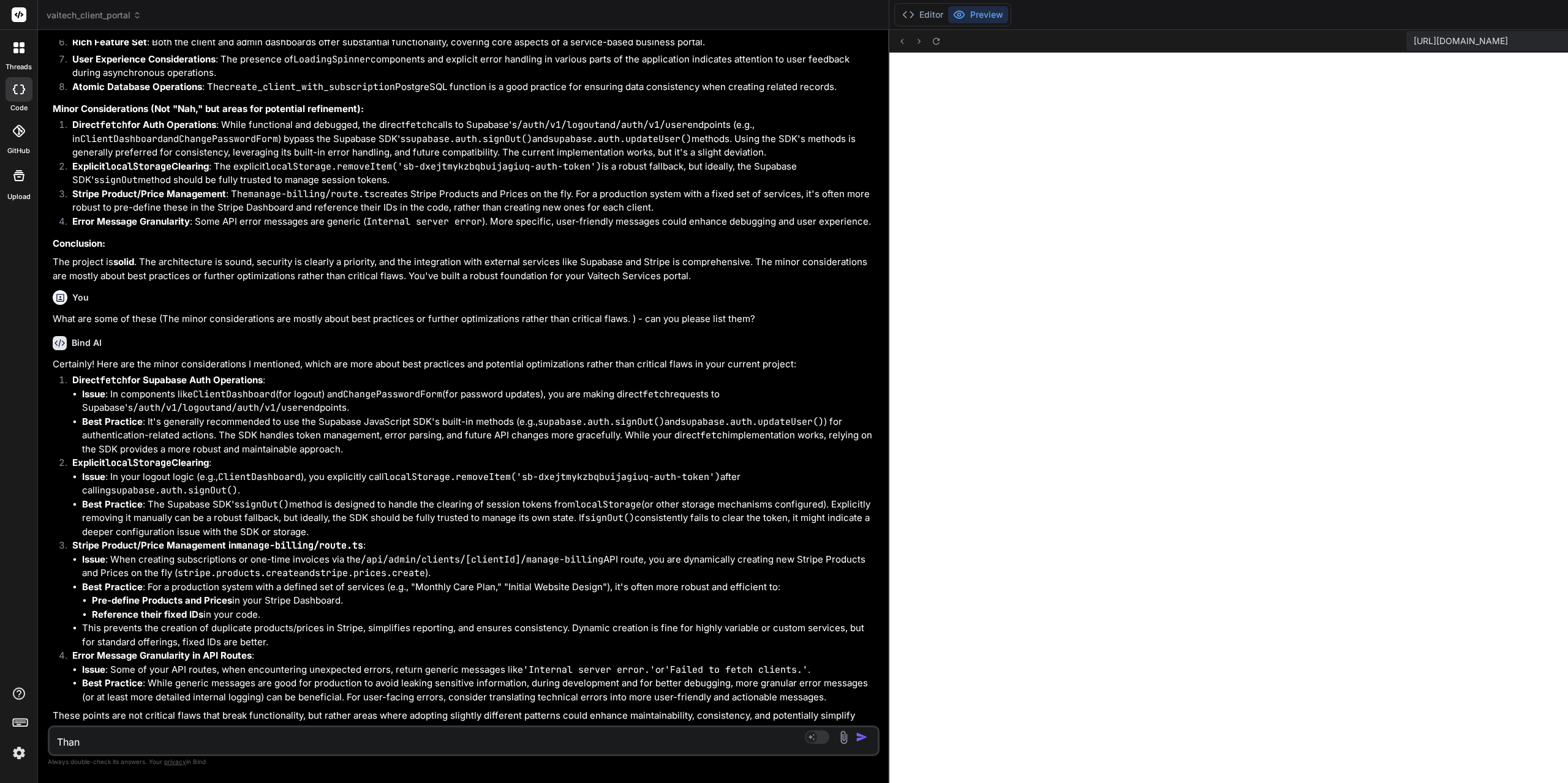
type textarea "Thank"
type textarea "x"
type textarea "Thank"
type textarea "x"
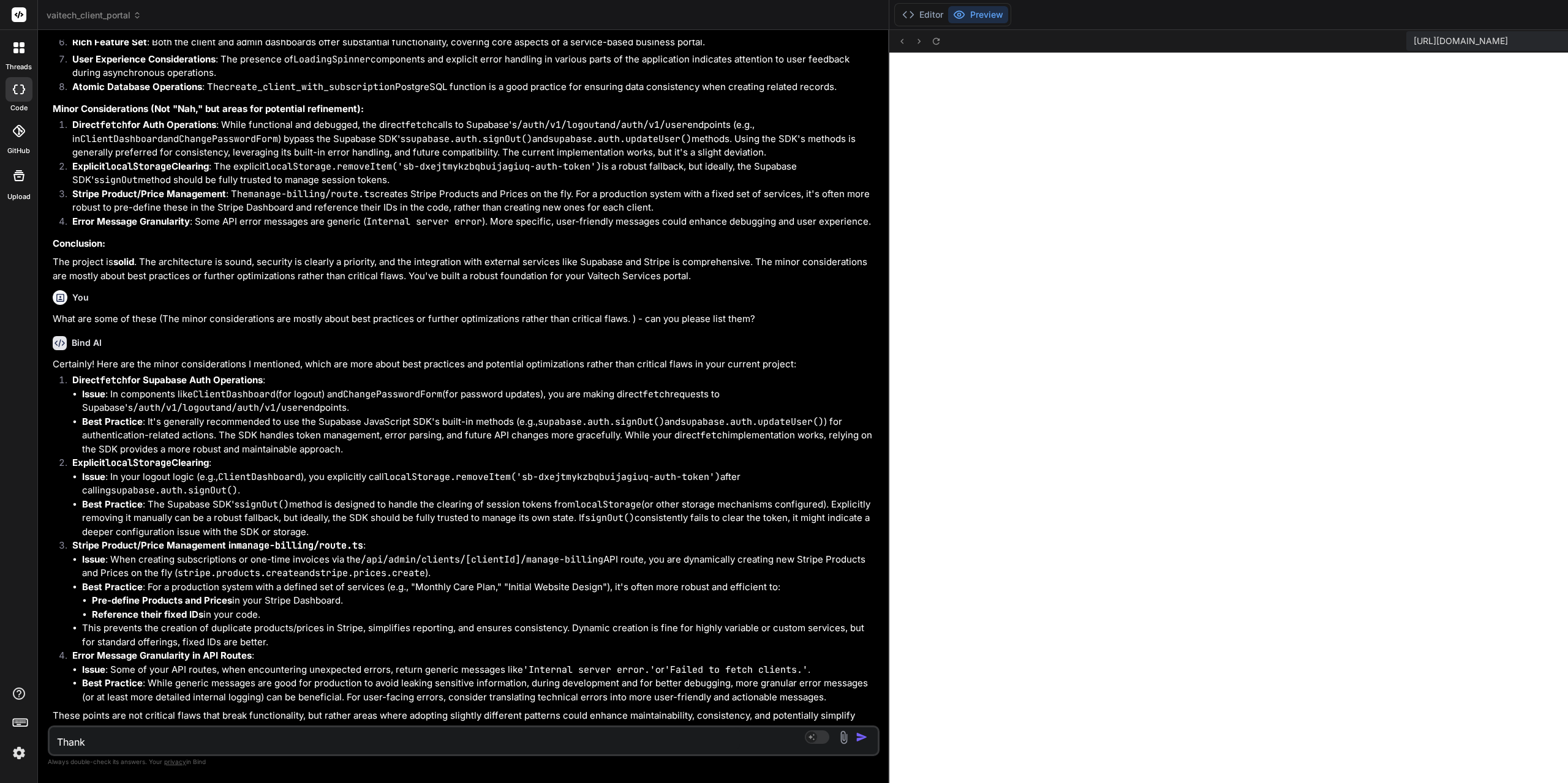
type textarea "Thank y"
type textarea "x"
type textarea "Thank yo"
type textarea "x"
type textarea "Thank you"
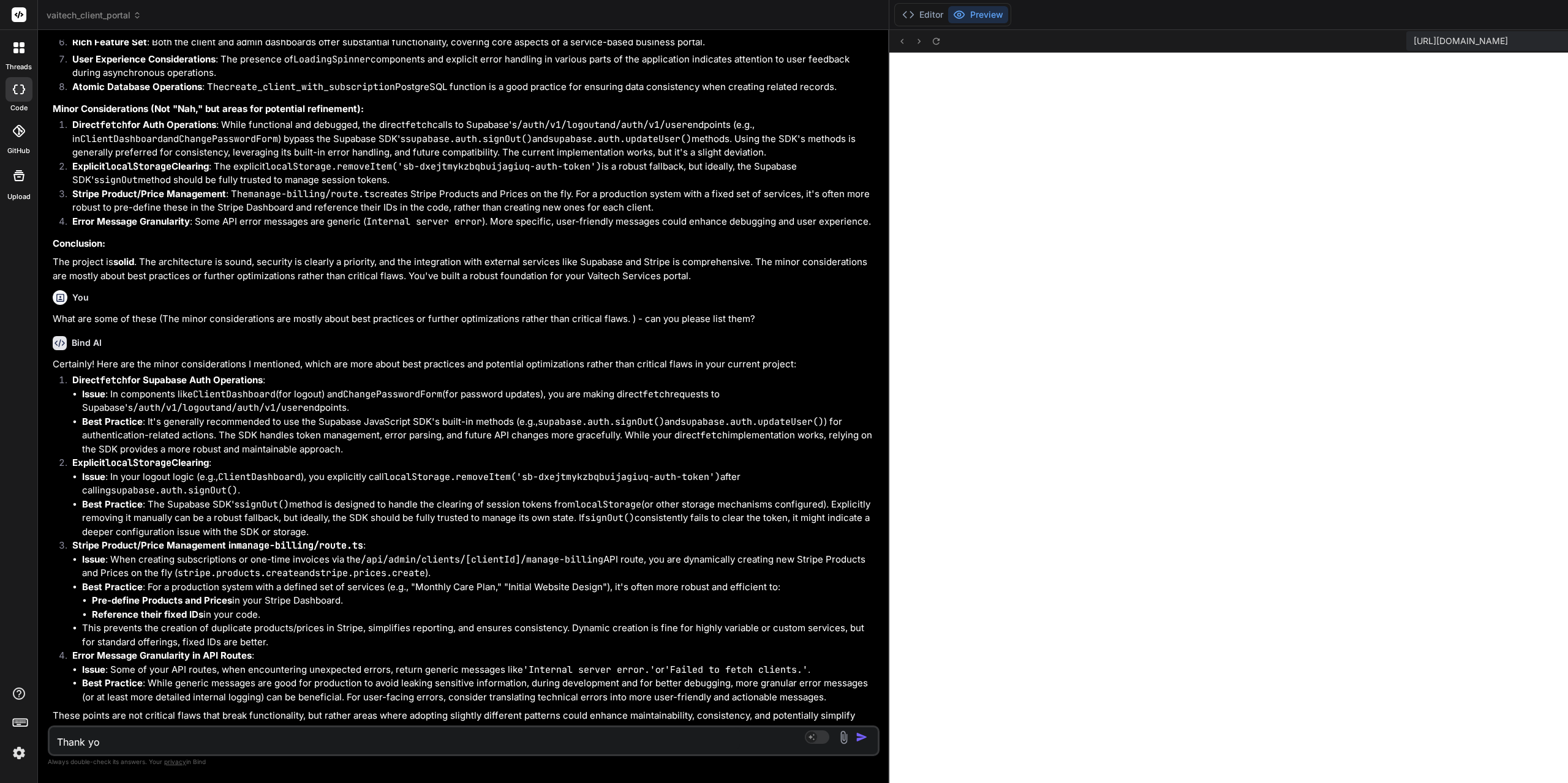
type textarea "x"
type textarea "Thank you"
type textarea "x"
type textarea "Thank you f"
type textarea "x"
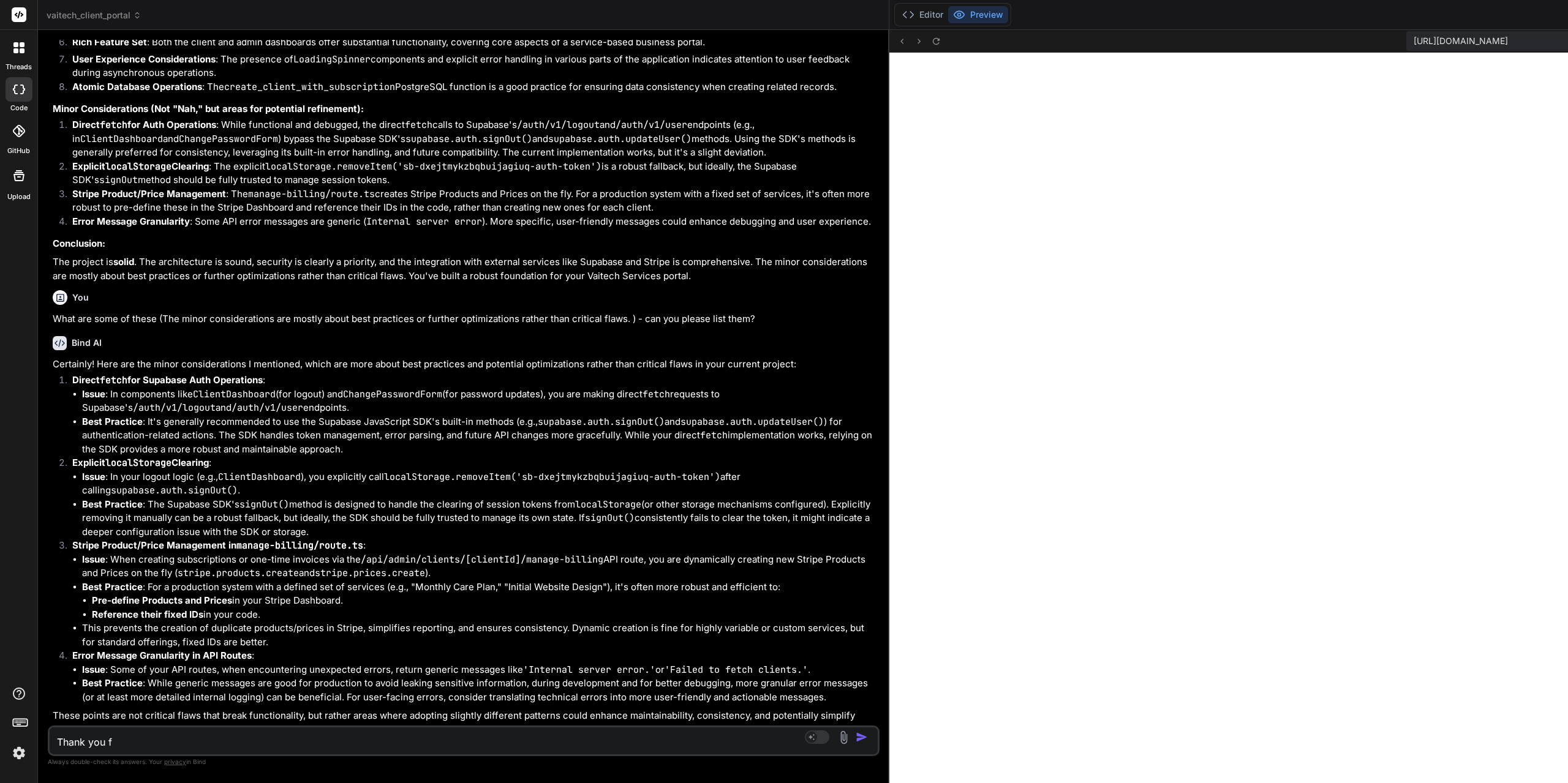
type textarea "Thank you fr"
type textarea "x"
type textarea "Thank you fro"
type textarea "x"
type textarea "Thank you fro"
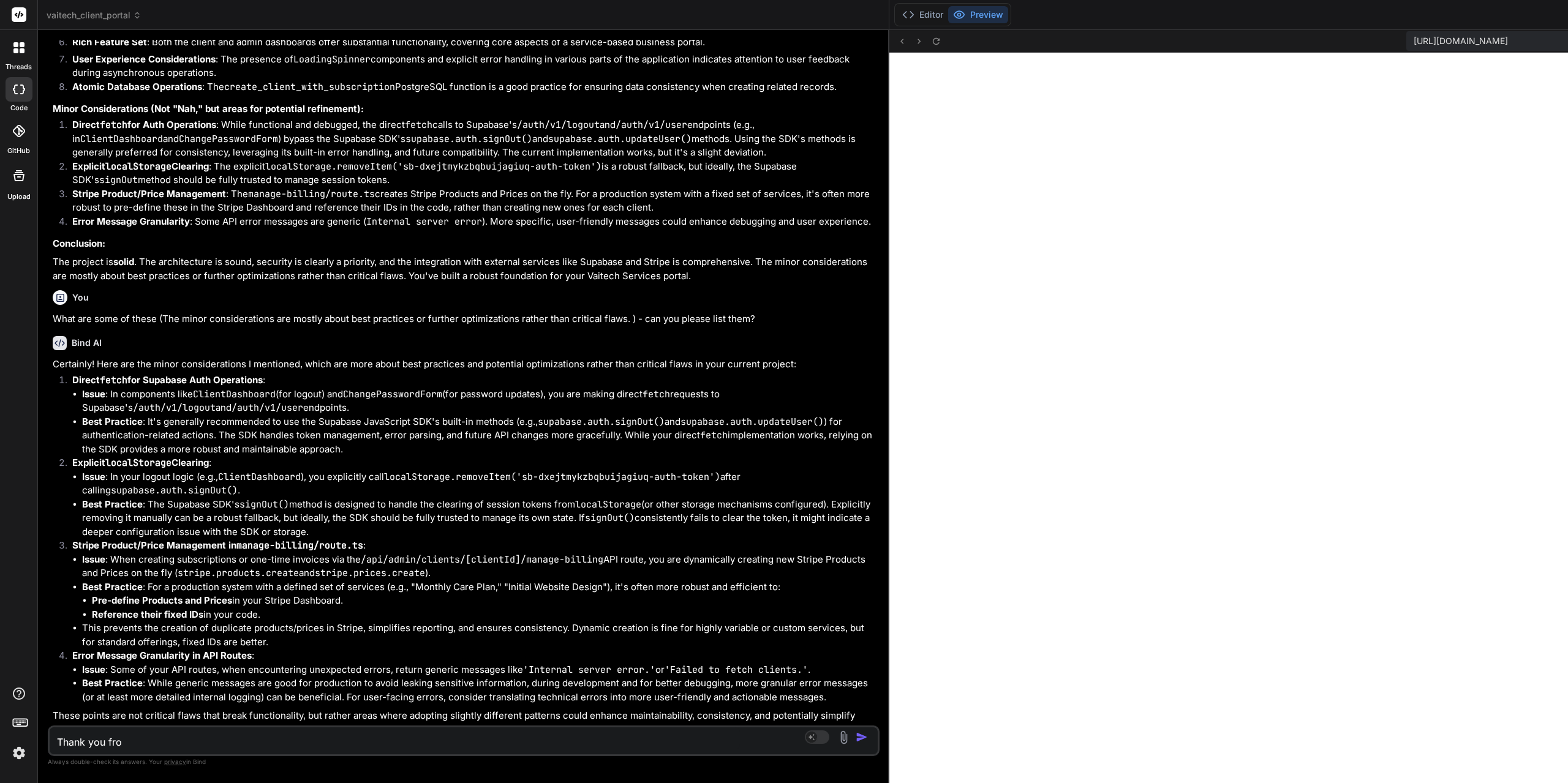
type textarea "x"
type textarea "Thank you fro t"
type textarea "x"
type textarea "Thank you fro th"
type textarea "x"
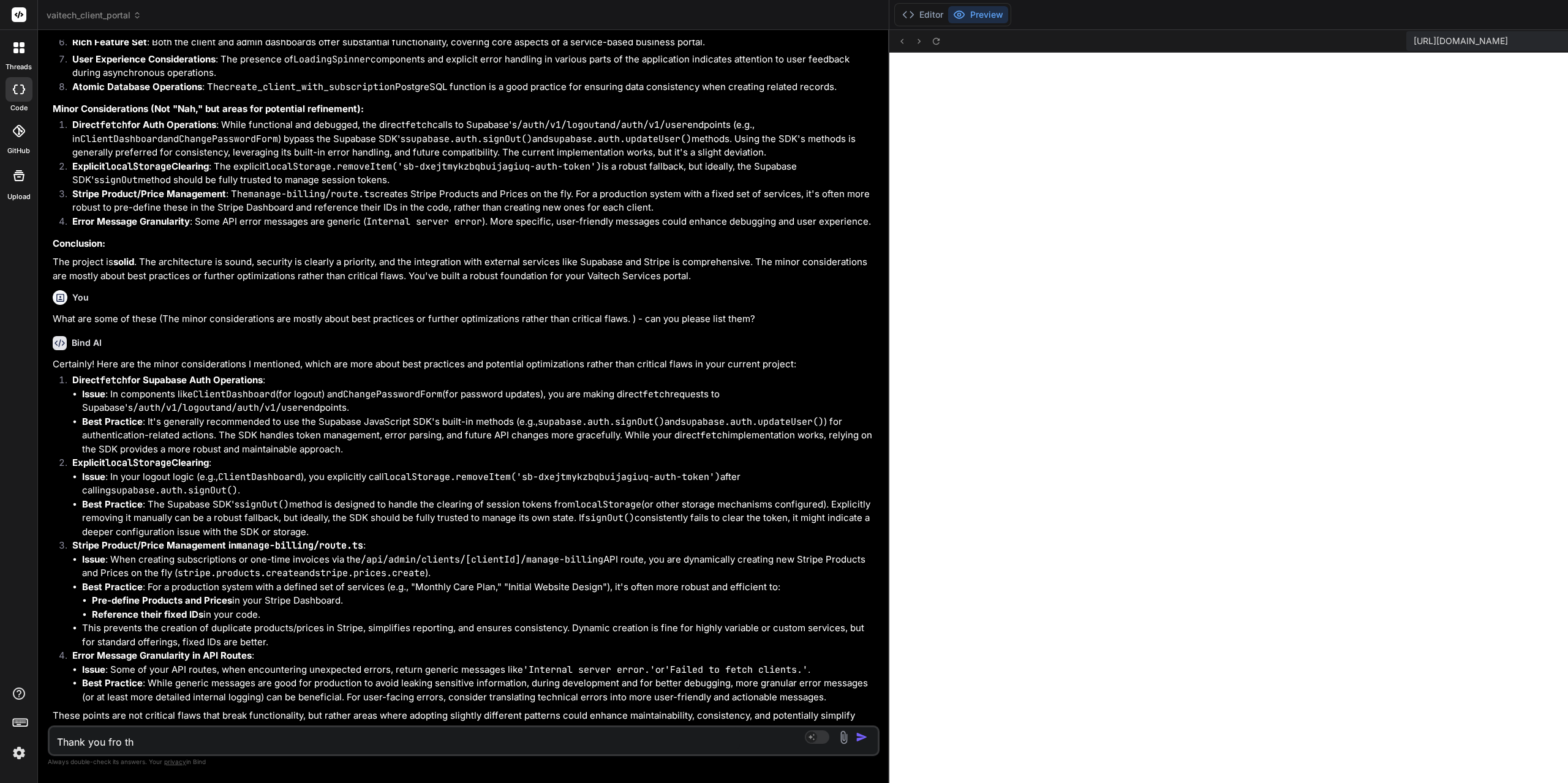
type textarea "Thank you fro the"
type textarea "x"
type textarea "Thank you fro th"
type textarea "x"
type textarea "Thank you fro t"
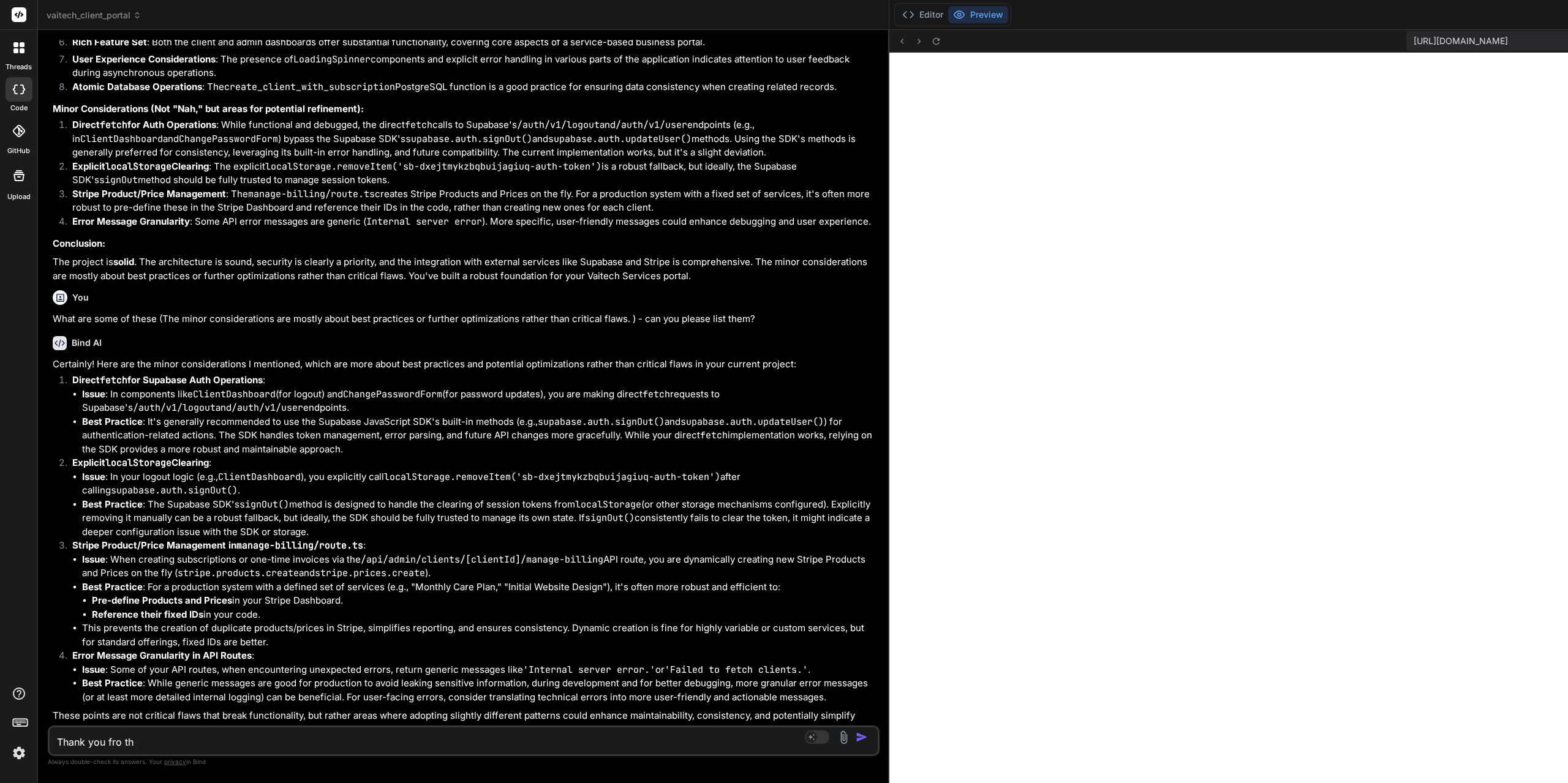
type textarea "x"
type textarea "Thank you fro"
type textarea "x"
type textarea "Thank you fro"
type textarea "x"
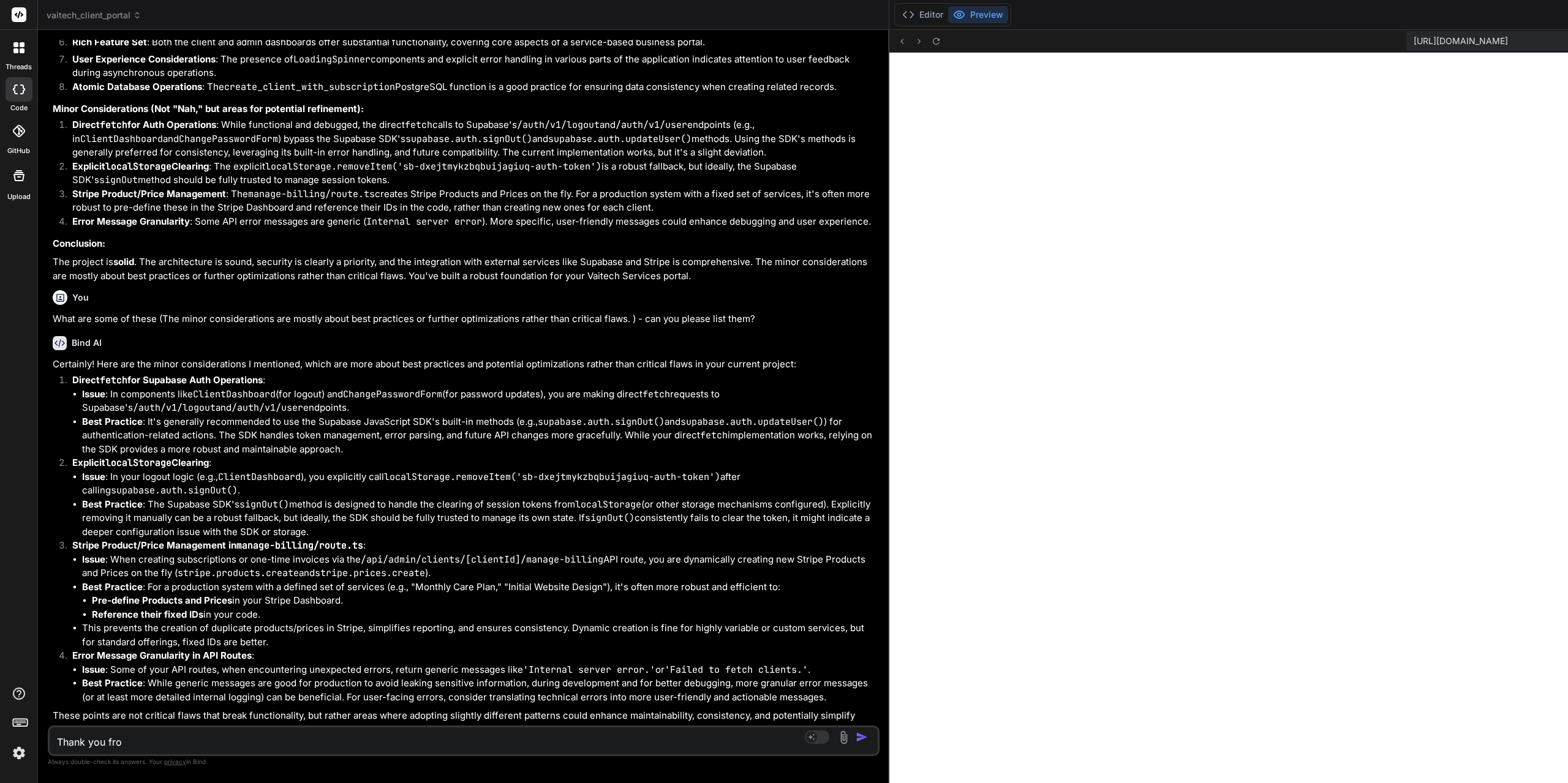
type textarea "Thank you fr"
type textarea "x"
type textarea "Thank you f"
type textarea "x"
type textarea "Thank you fo"
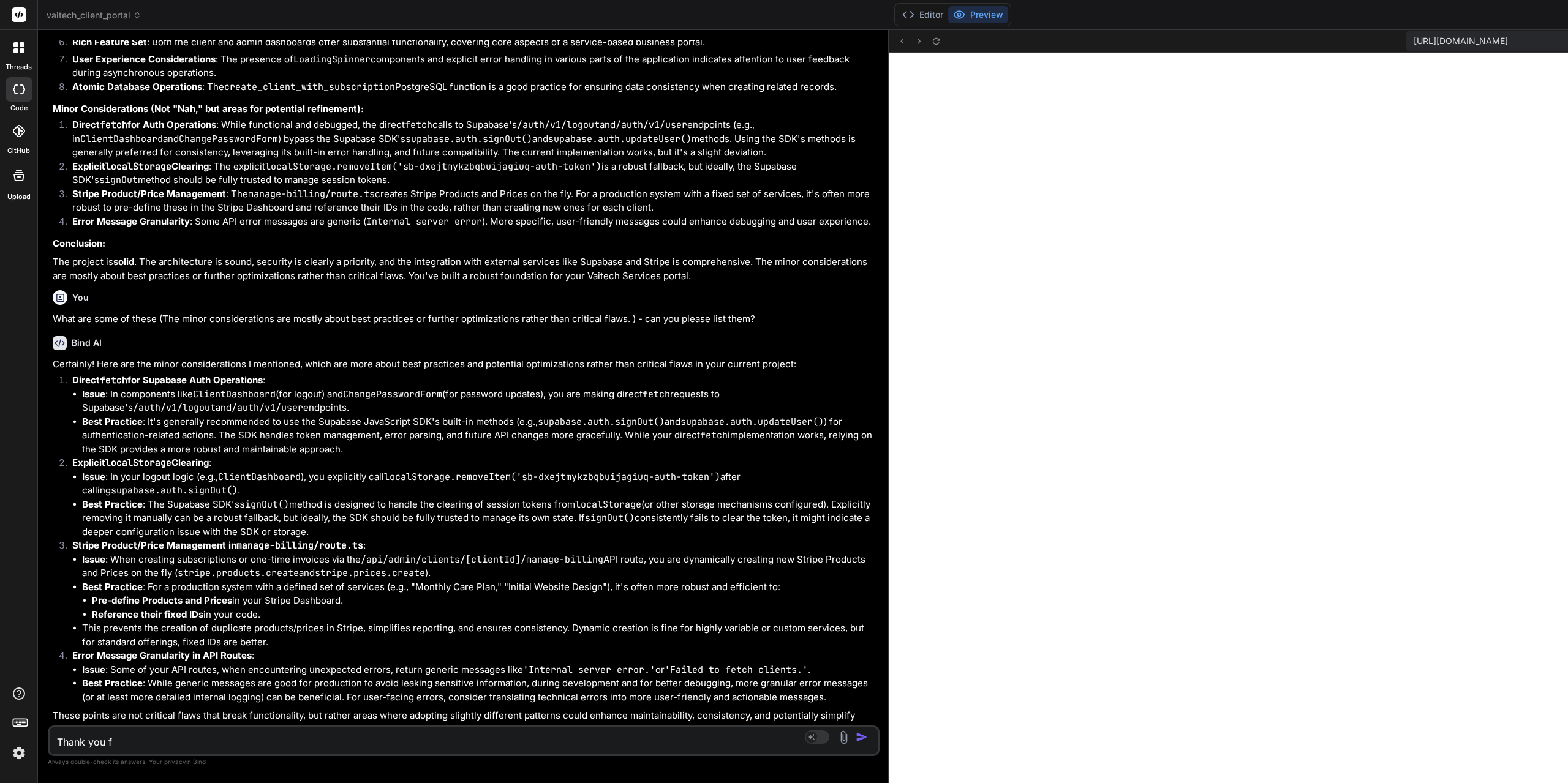
type textarea "x"
type textarea "Thank you for"
type textarea "x"
type textarea "Thank you for"
type textarea "x"
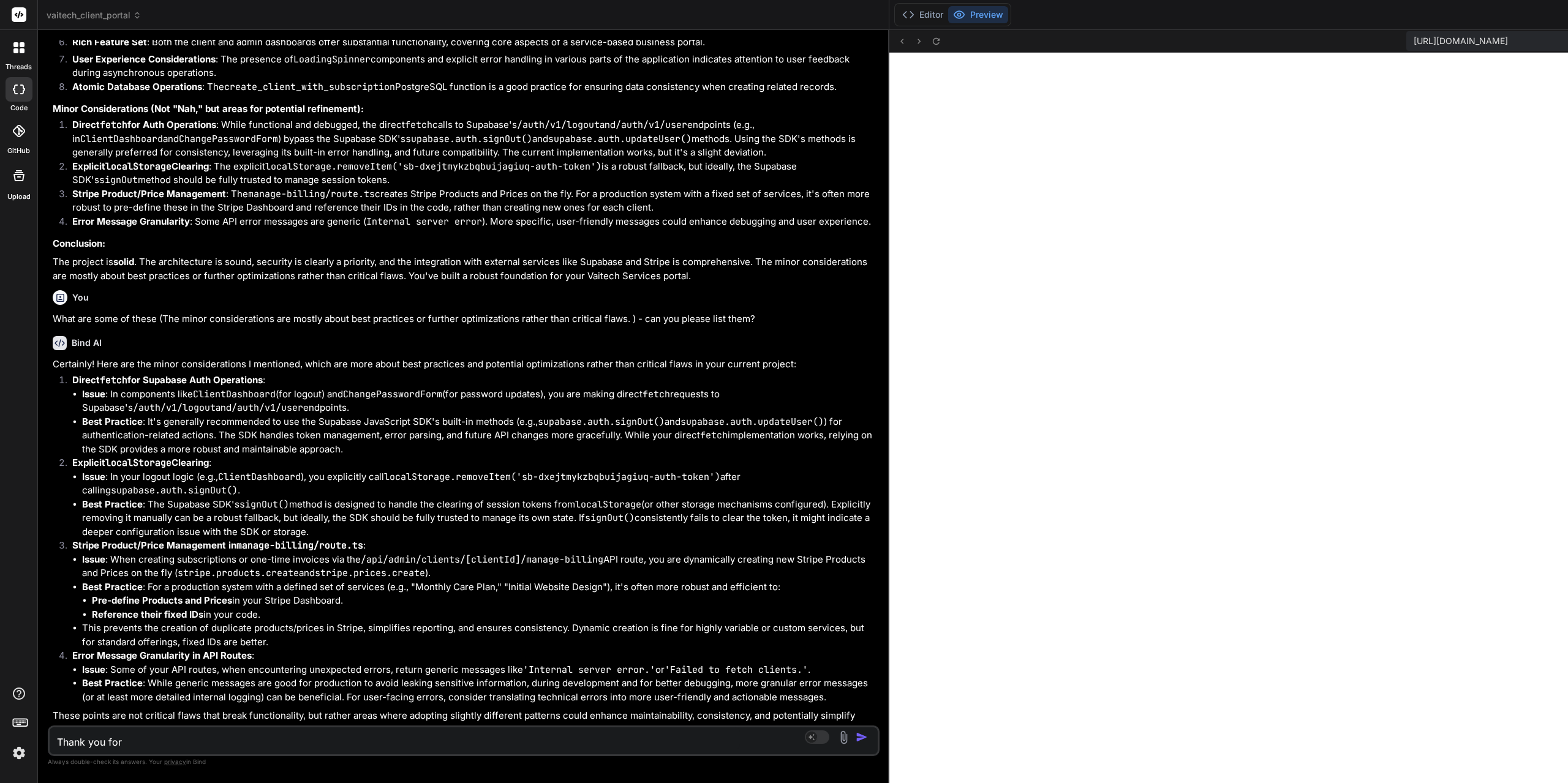
type textarea "Thank you for t"
type textarea "x"
type textarea "Thank you for th"
type textarea "x"
type textarea "Thank you for ths"
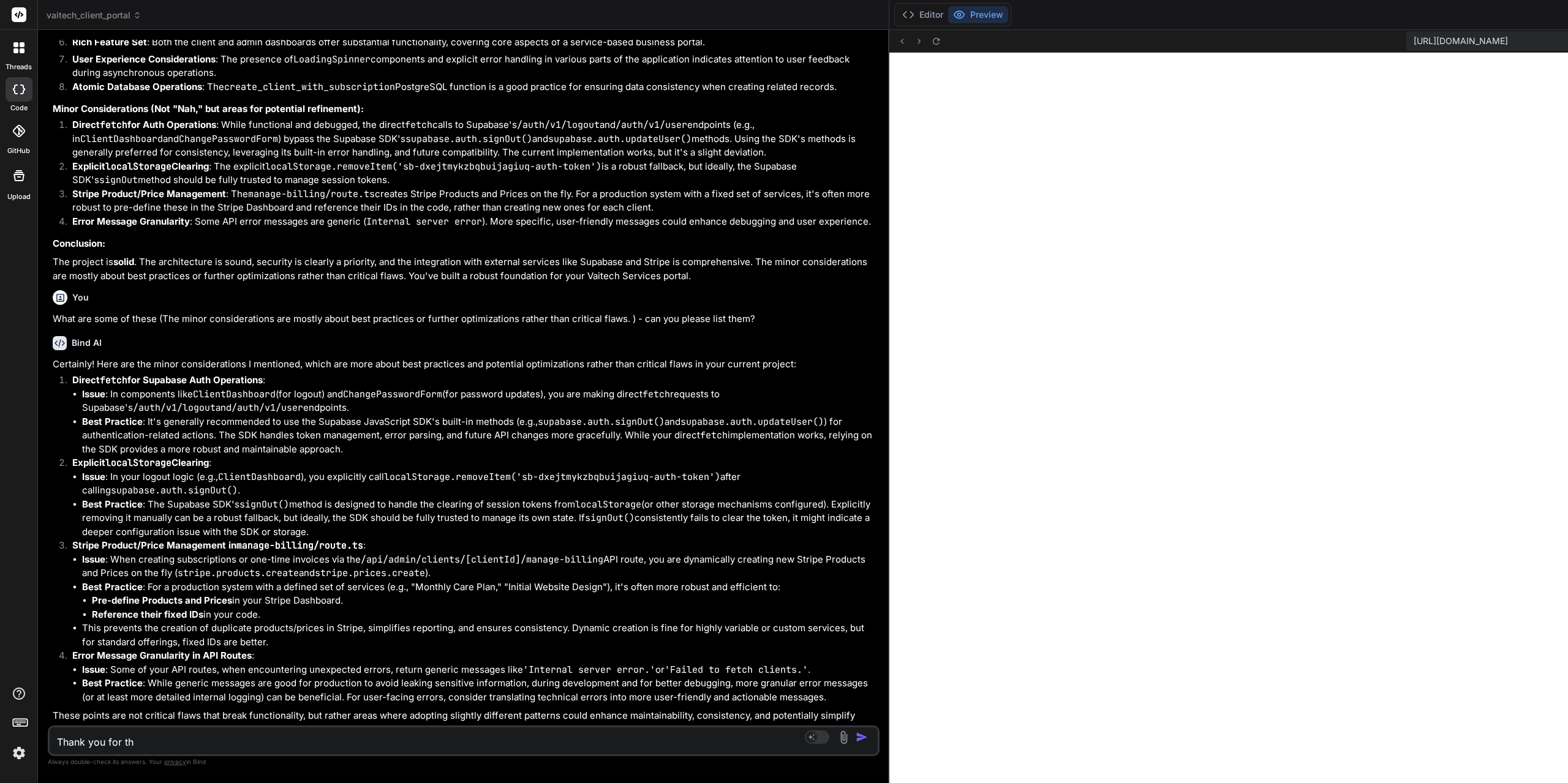
type textarea "x"
type textarea "Thank you for thse"
type textarea "x"
type textarea "Thank you for ths"
type textarea "x"
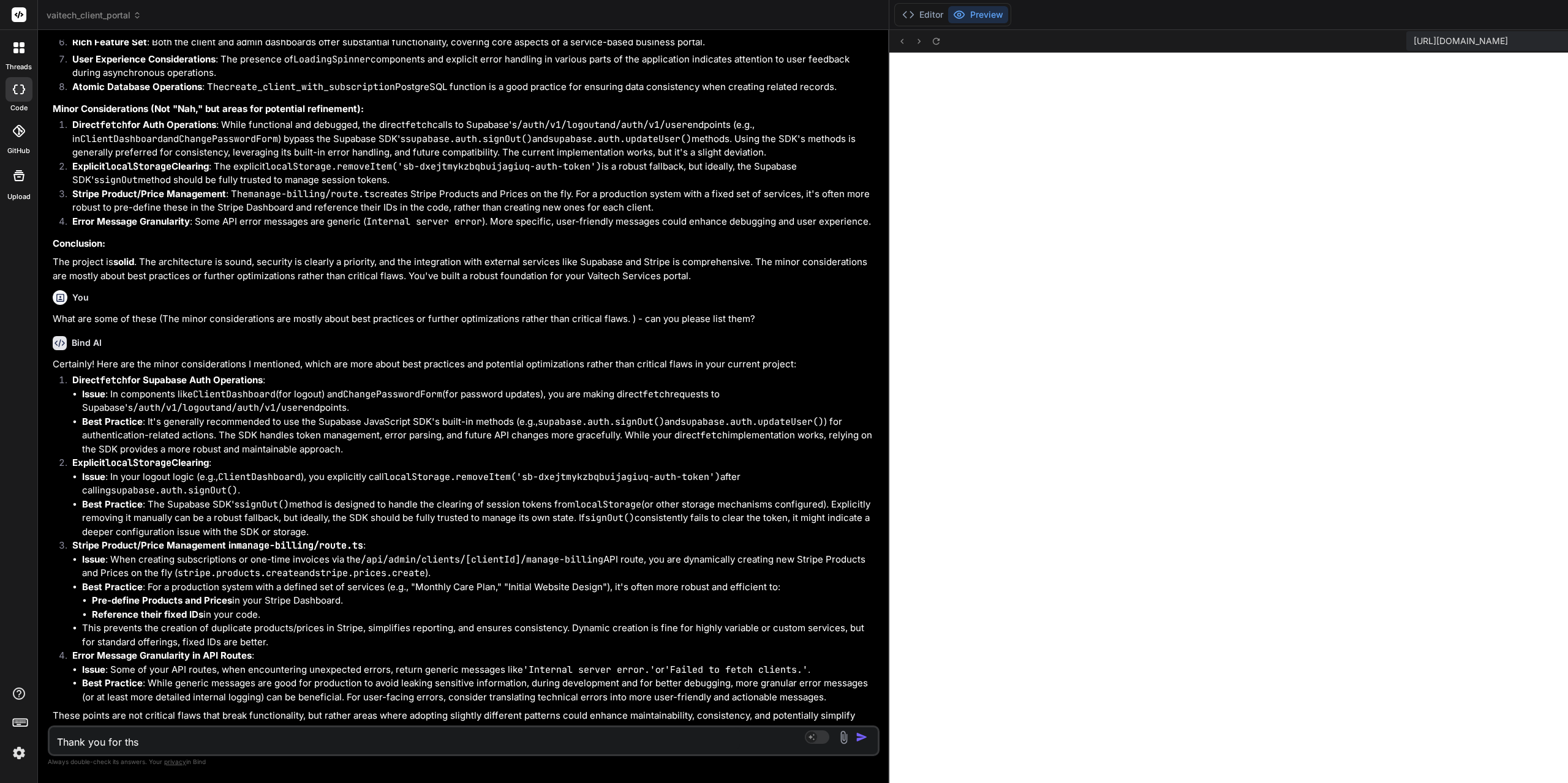
type textarea "Thank you for th"
type textarea "x"
type textarea "Thank you for the"
type textarea "x"
type textarea "Thank you for thes"
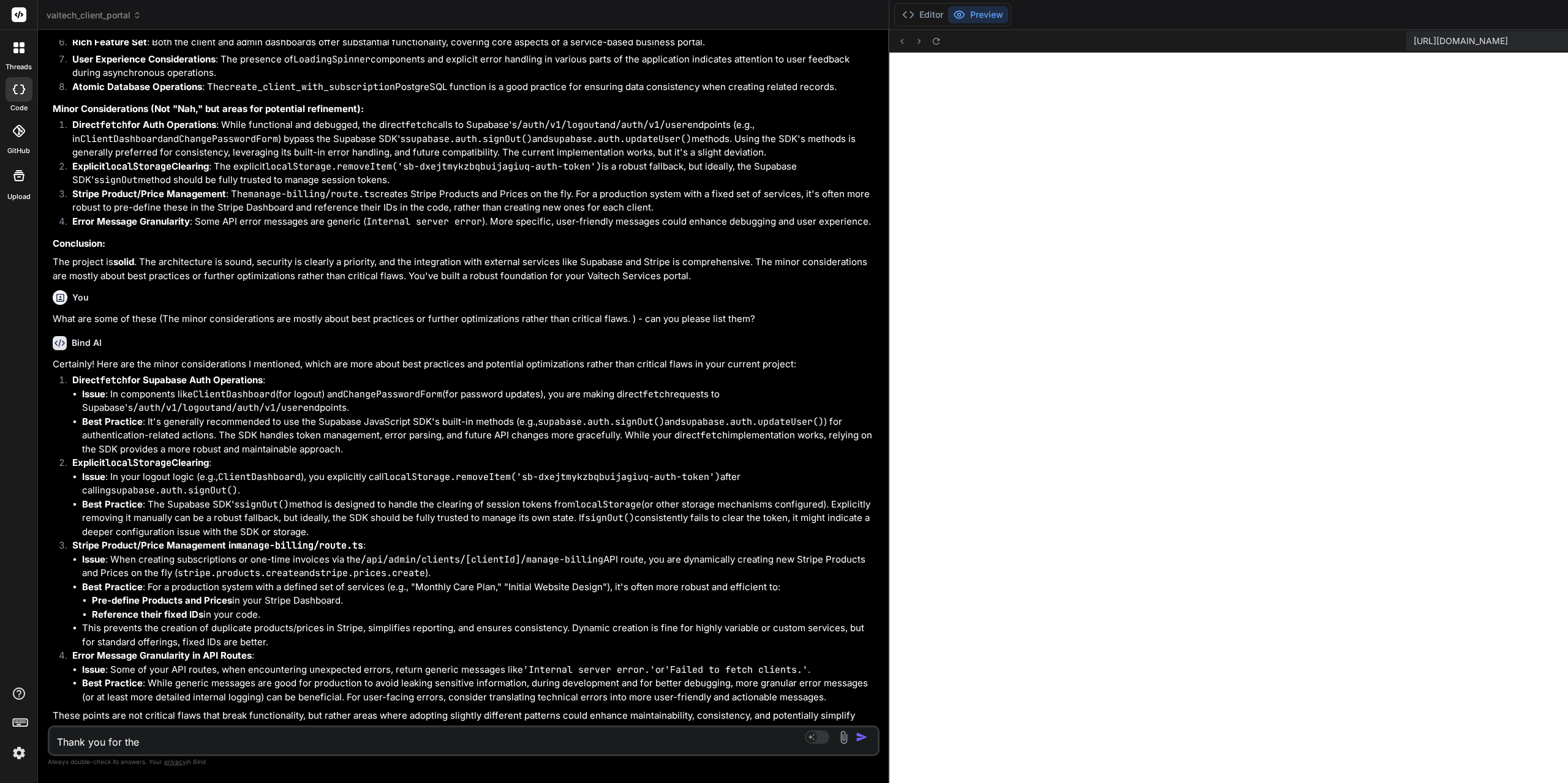
type textarea "x"
type textarea "Thank you for these"
type textarea "x"
type textarea "Thank you for these"
type textarea "x"
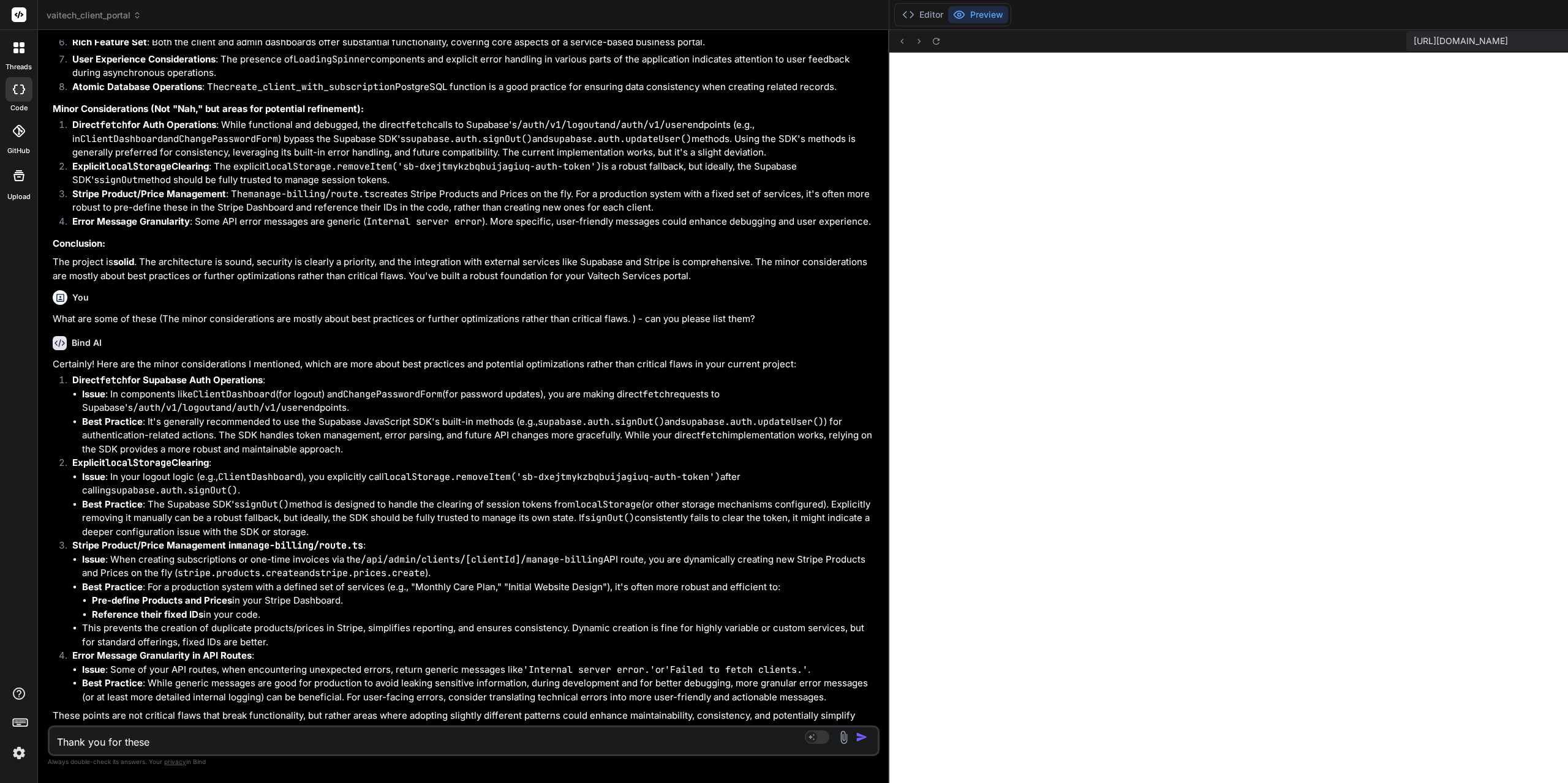
type textarea "Thank you for these i"
type textarea "x"
type textarea "Thank you for these in"
type textarea "x"
type textarea "Thank you for these ins"
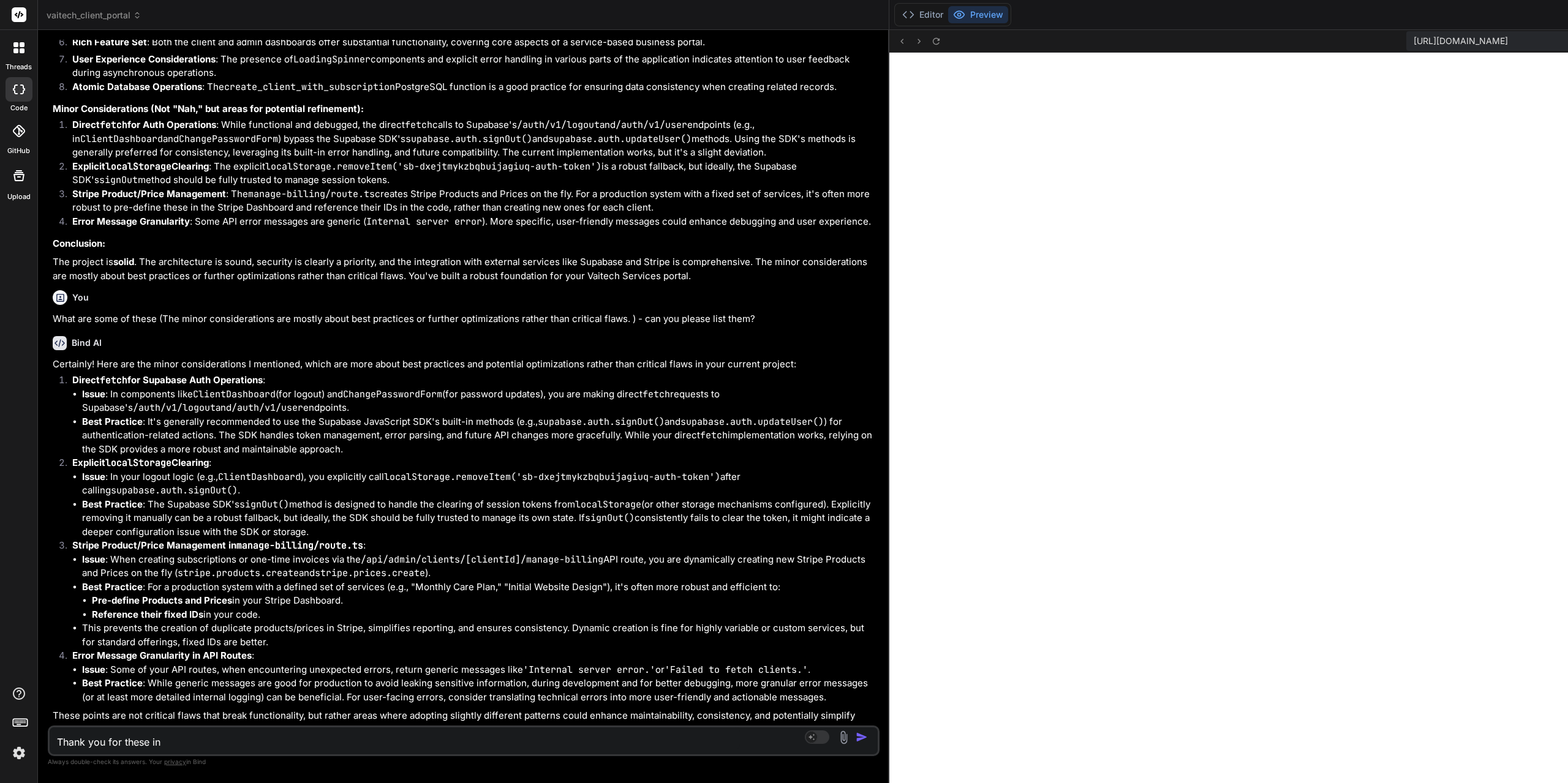
type textarea "x"
type textarea "Thank you for these insi"
type textarea "x"
type textarea "Thank you for these insig"
type textarea "x"
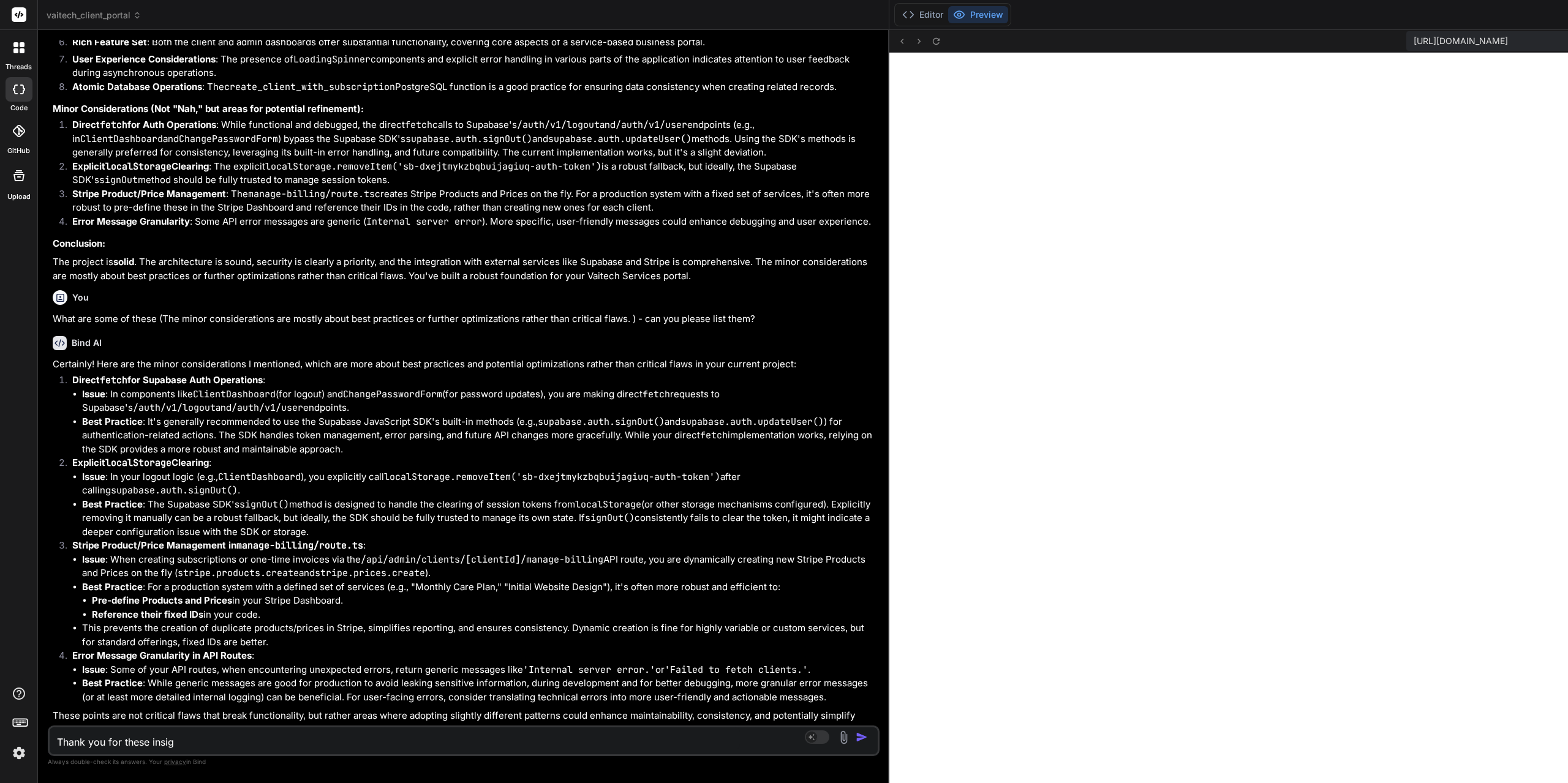
type textarea "Thank you for these insigh"
type textarea "x"
type textarea "Thank you for these insight"
type textarea "x"
type textarea "Thank you for these insights"
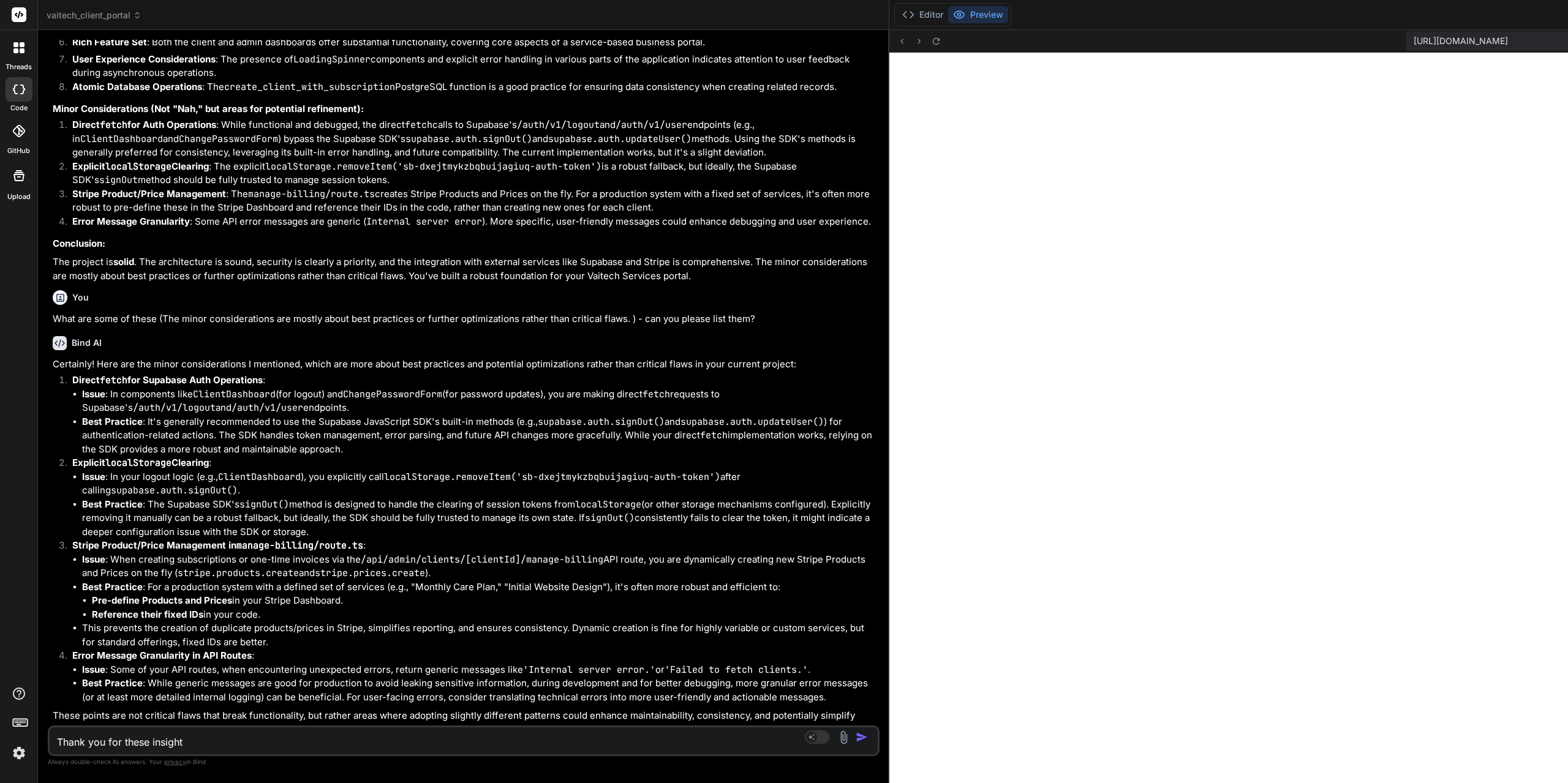
type textarea "x"
type textarea "Thank you for these insights,"
type textarea "x"
type textarea "Thank you for these insights,"
type textarea "x"
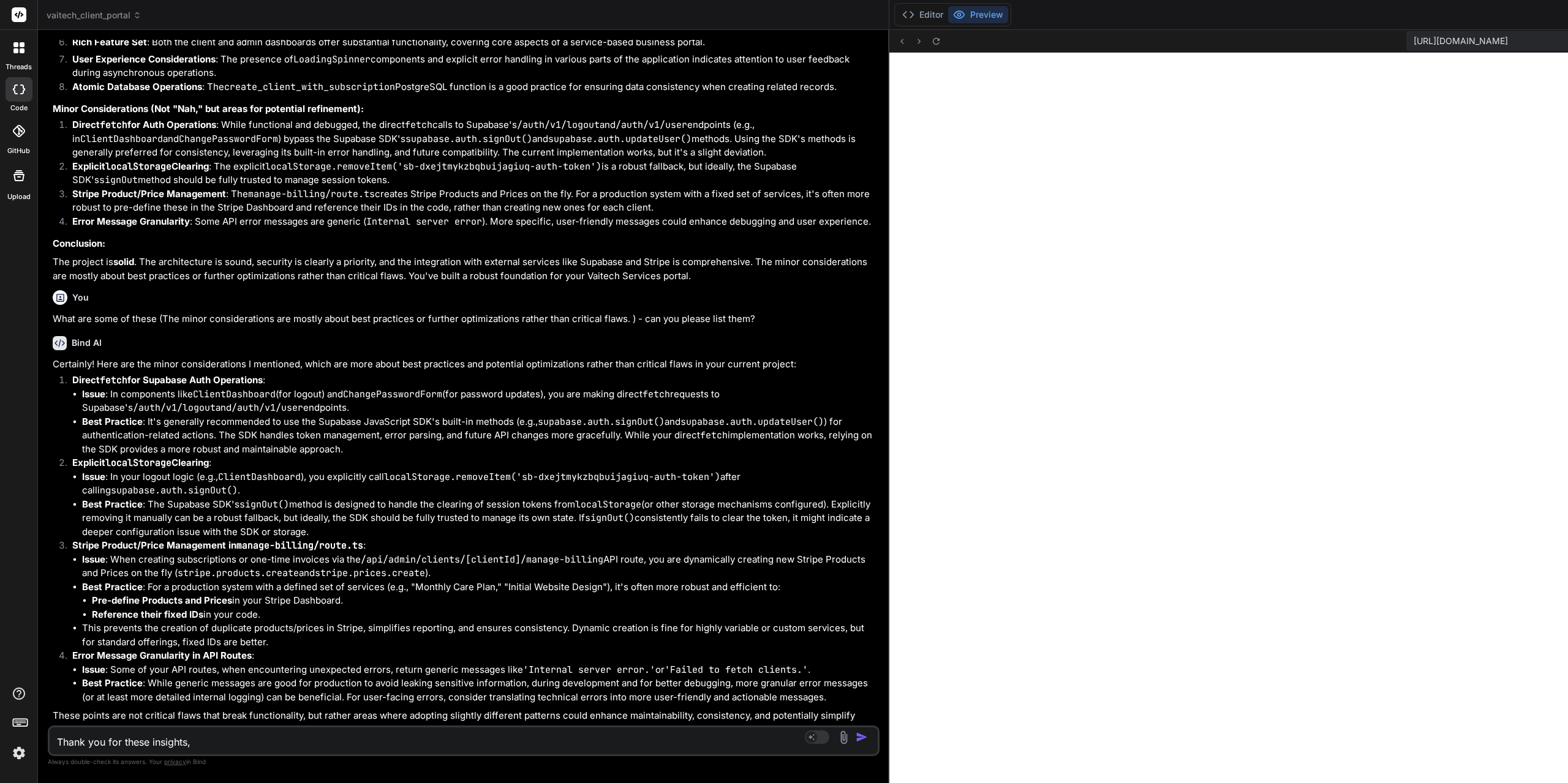
type textarea "Thank you for these insights, t"
type textarea "x"
type textarea "Thank you for these insights, th"
type textarea "x"
type textarea "Thank you for these insights, the"
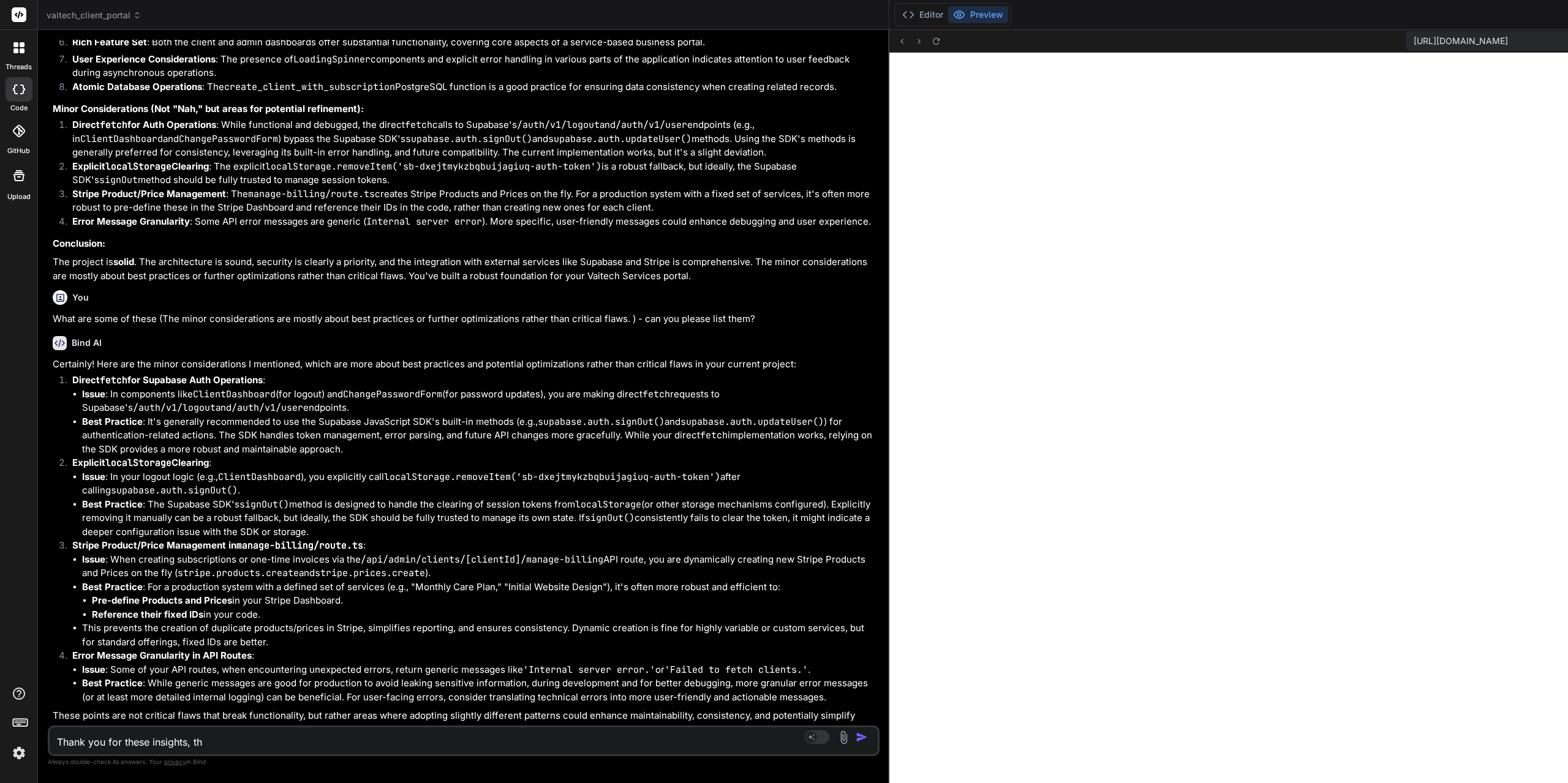
type textarea "x"
type textarea "Thank you for these insights, they"
type textarea "x"
type textarea "Thank you for these insights, they"
type textarea "x"
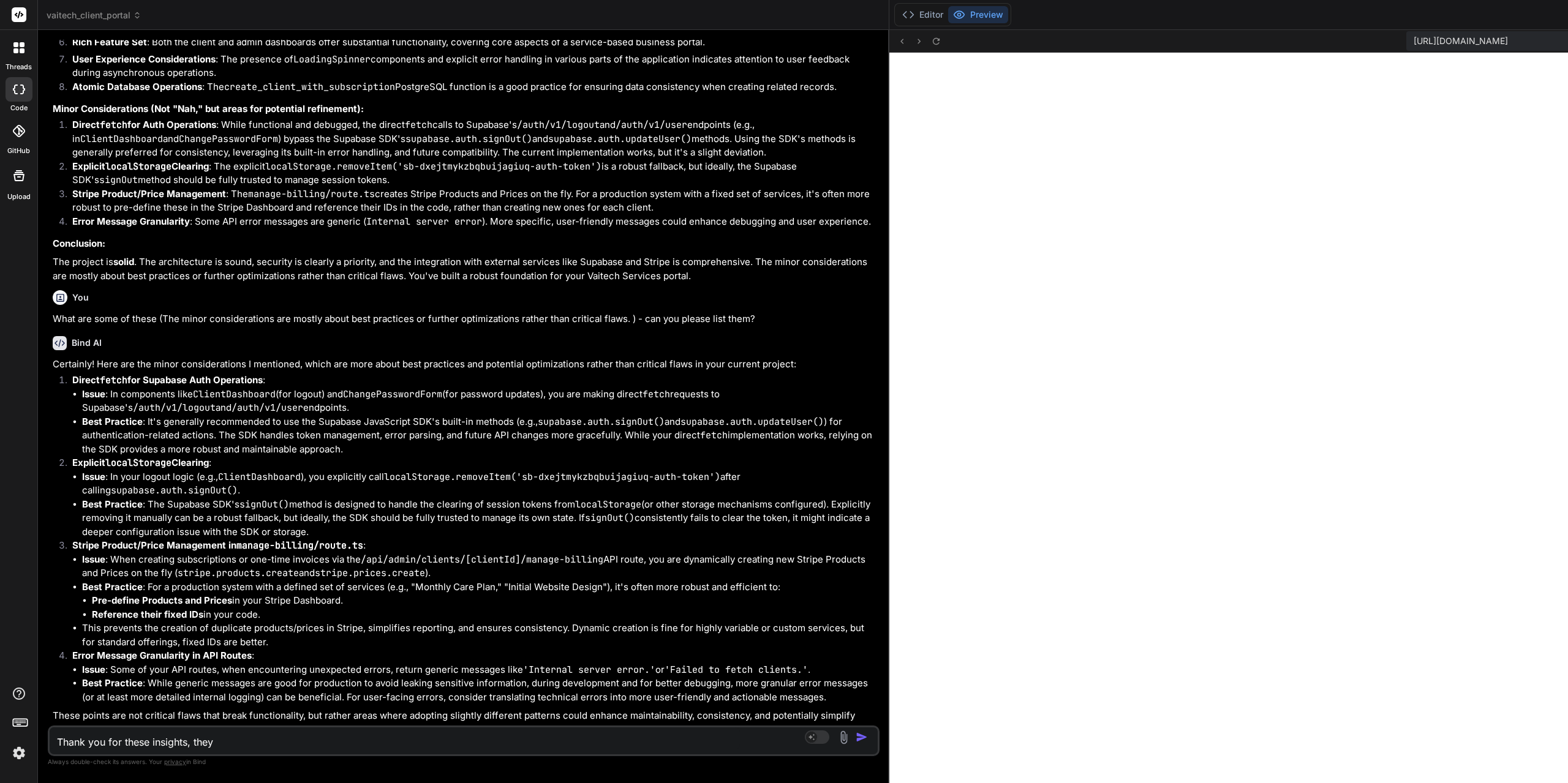
type textarea "Thank you for these insights, they a"
type textarea "x"
type textarea "Thank you for these insights, they ar"
type textarea "x"
type textarea "Thank you for these insights, they are"
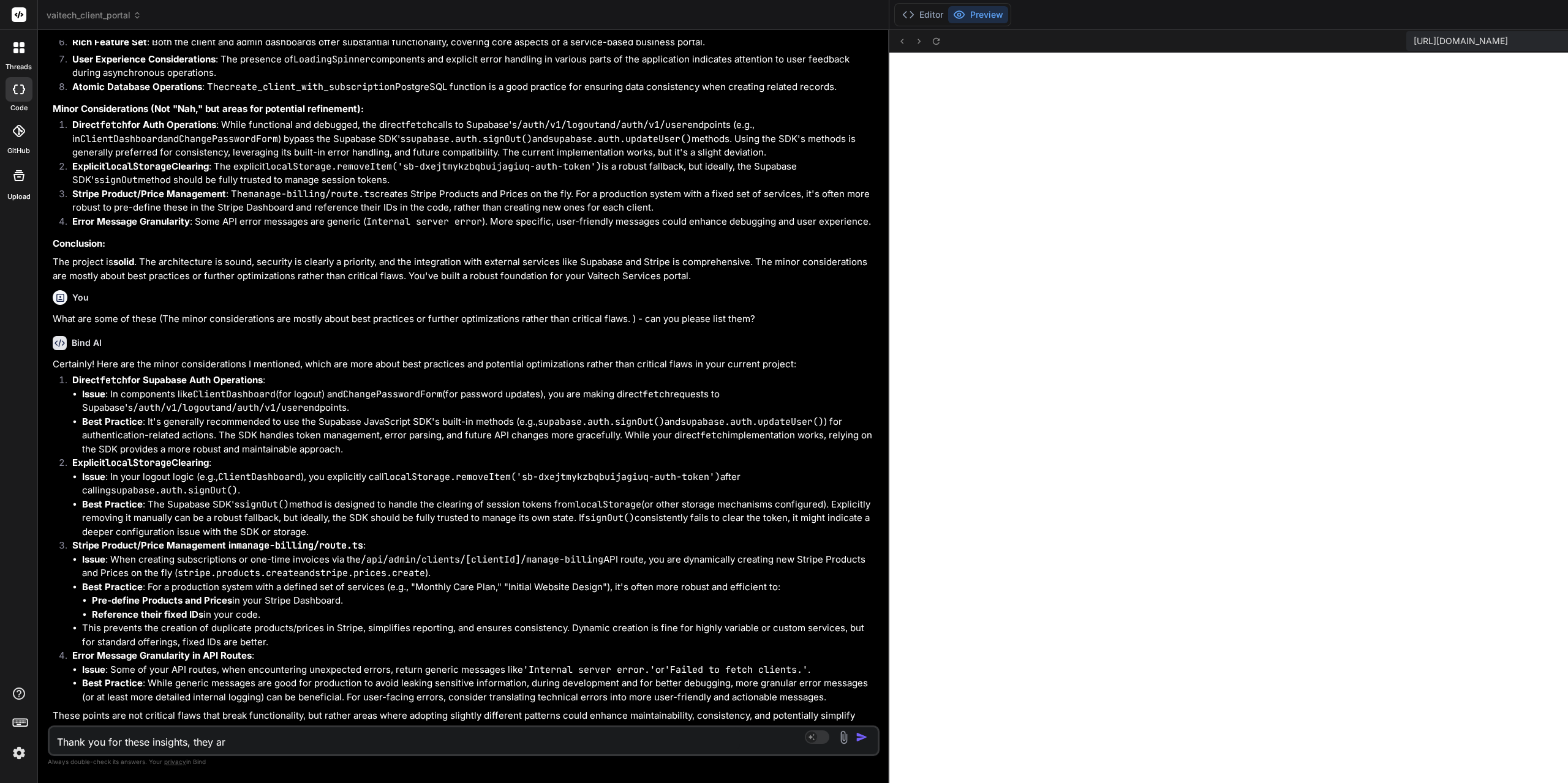
type textarea "x"
type textarea "Thank you for these insights, they are"
type textarea "x"
type textarea "Thank you for these insights, they are e"
type textarea "x"
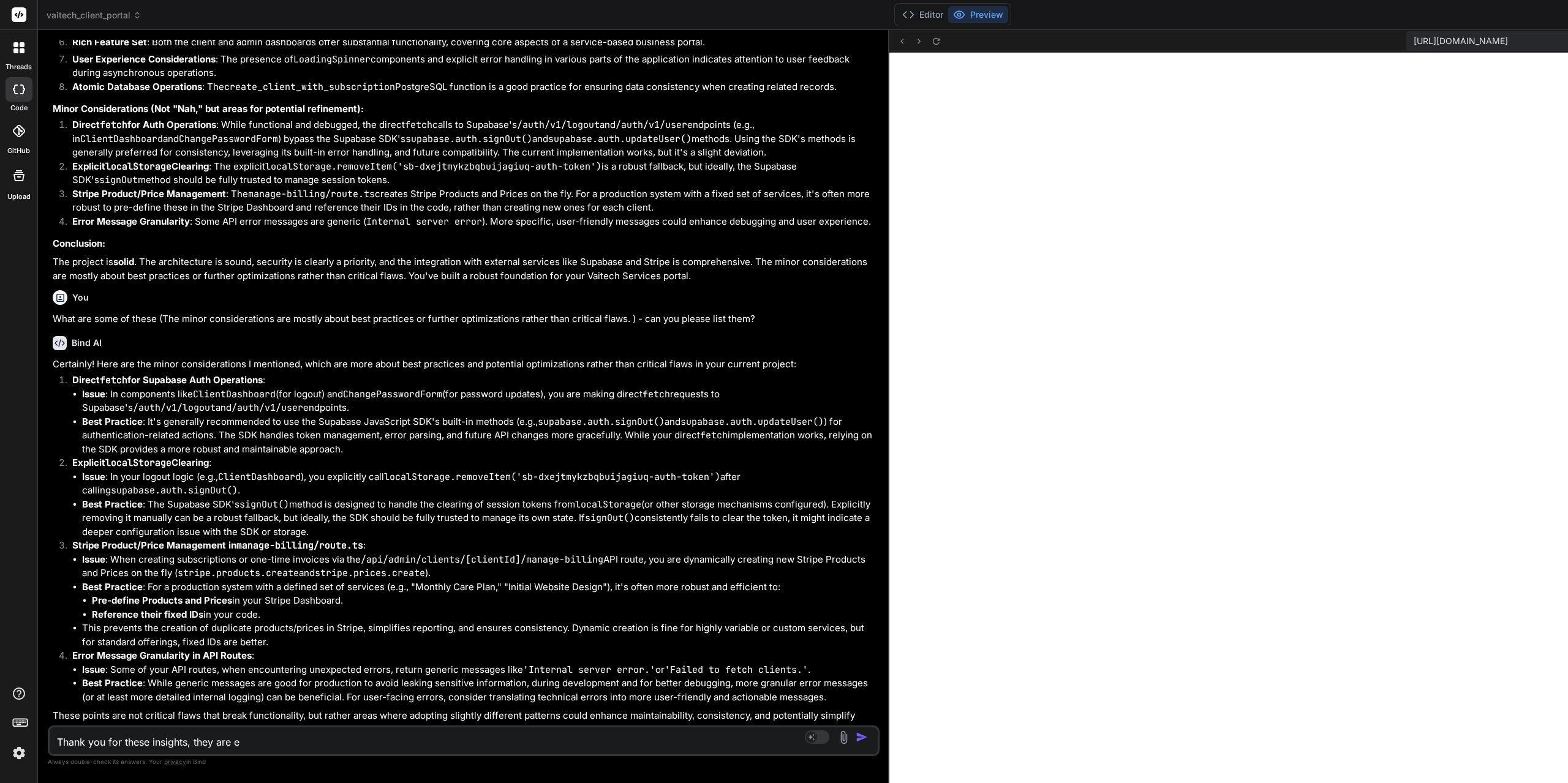
type textarea "Thank you for these insights, they are ex"
type textarea "x"
type textarea "Thank you for these insights, they are ext"
type textarea "x"
type textarea "Thank you for these insights, they are extr"
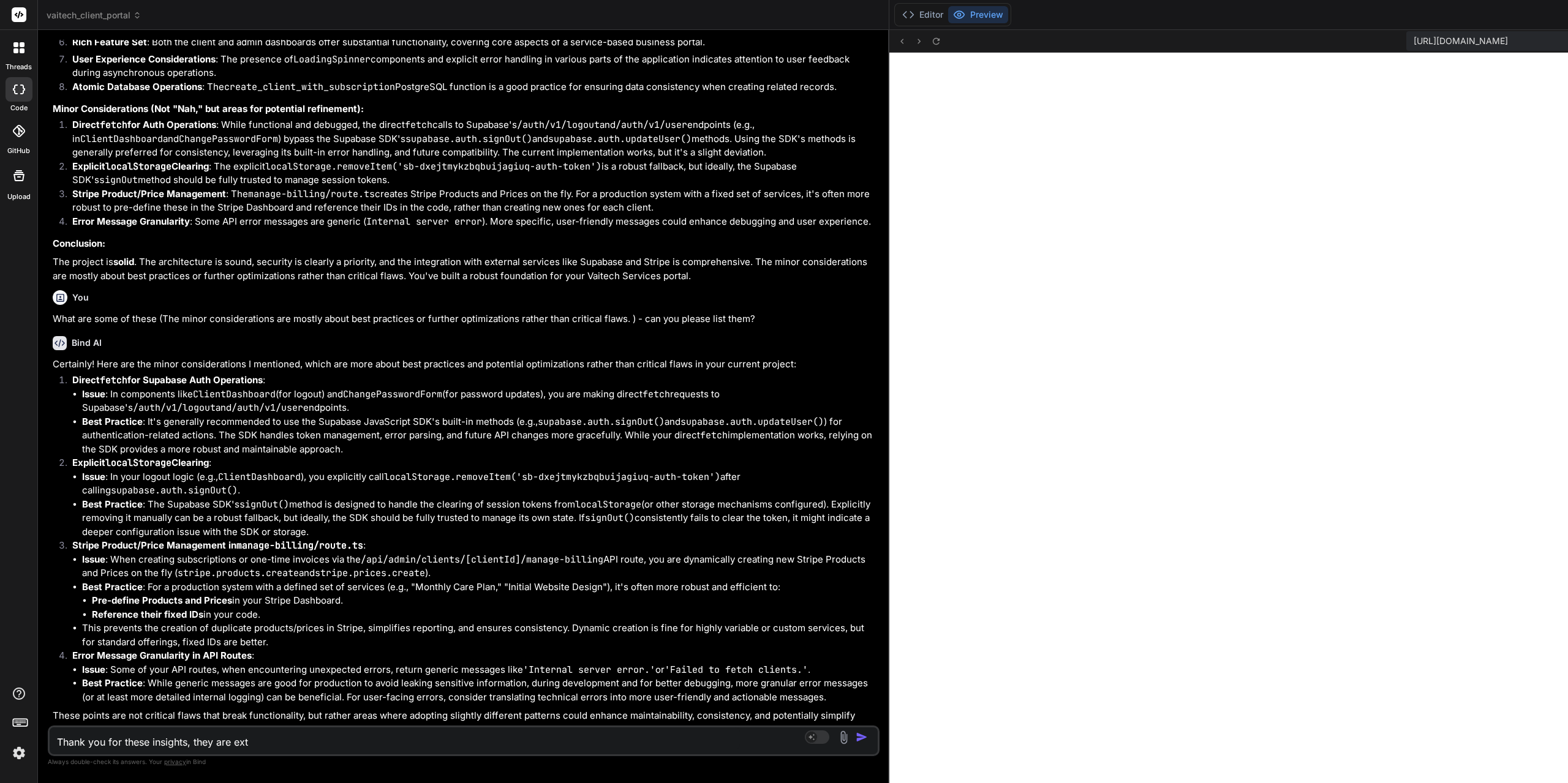
type textarea "x"
type textarea "Thank you for these insights, they are extre"
type textarea "x"
type textarea "Thank you for these insights, they are extrem"
type textarea "x"
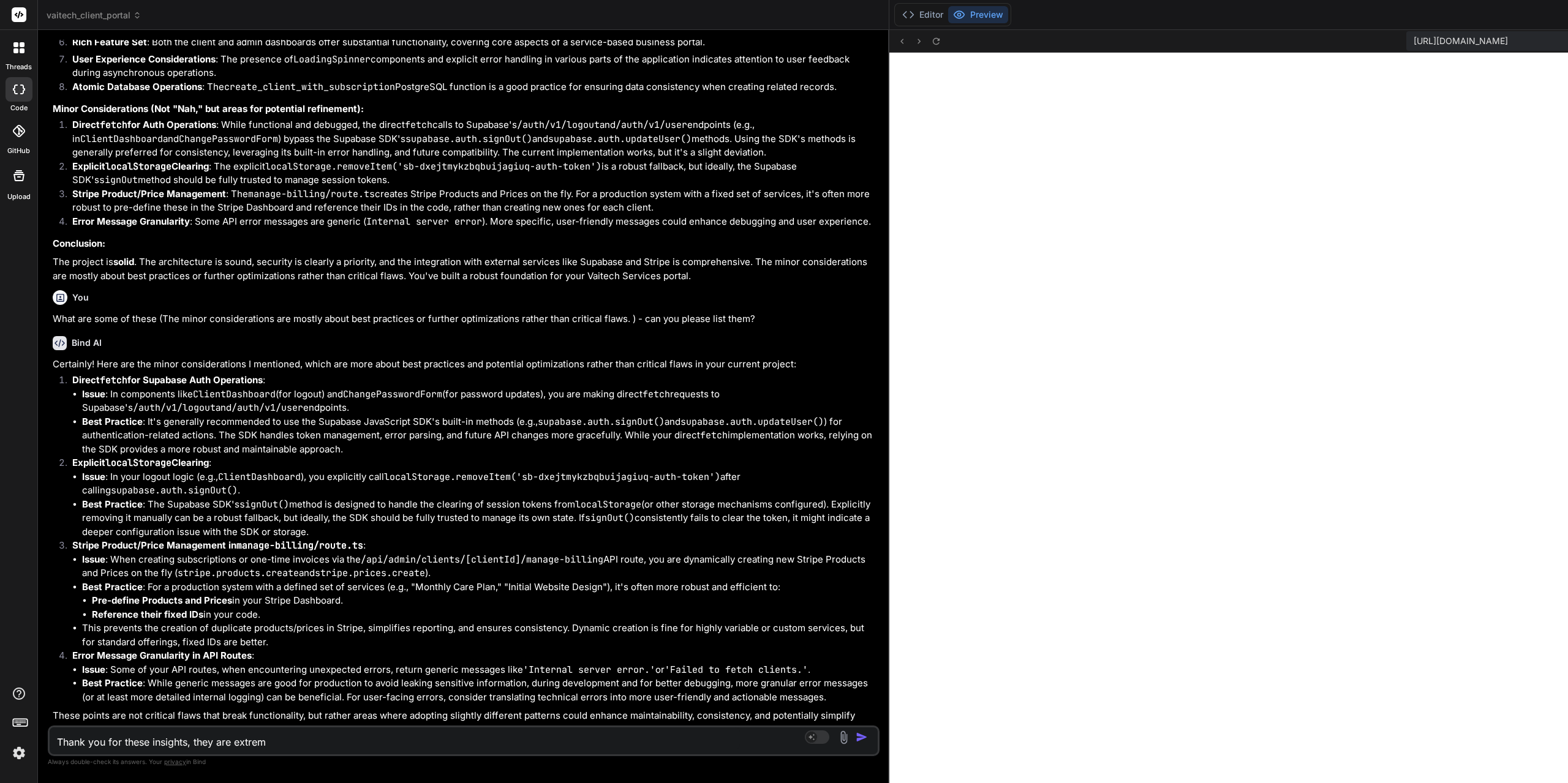
type textarea "Thank you for these insights, they are extreme"
type textarea "x"
type textarea "Thank you for these insights, they are extremel"
type textarea "x"
type textarea "Thank you for these insights, they are extremely"
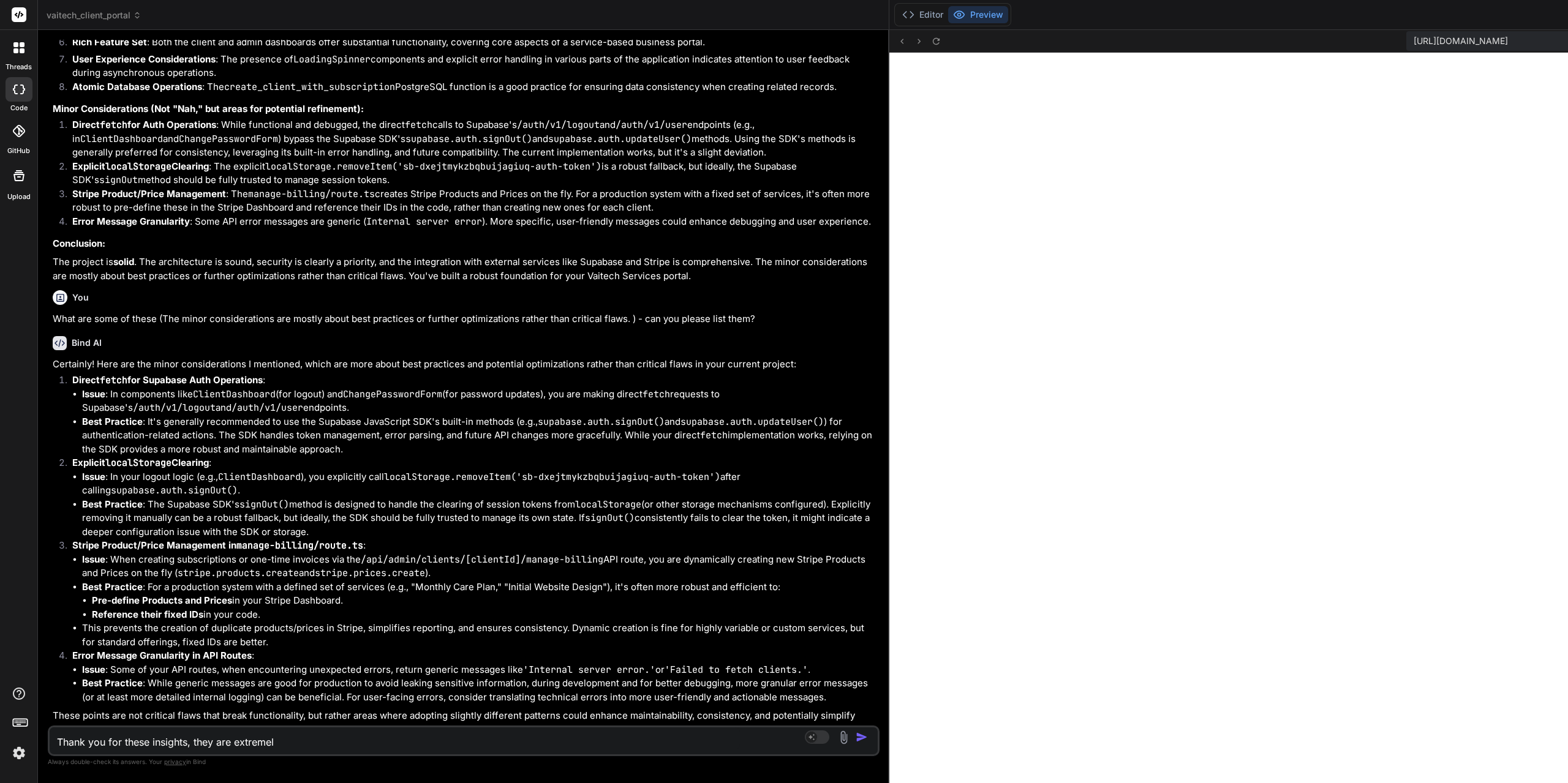
type textarea "x"
type textarea "Thank you for these insights, they are extremely"
type textarea "x"
type textarea "Thank you for these insights, they are extremely v"
type textarea "x"
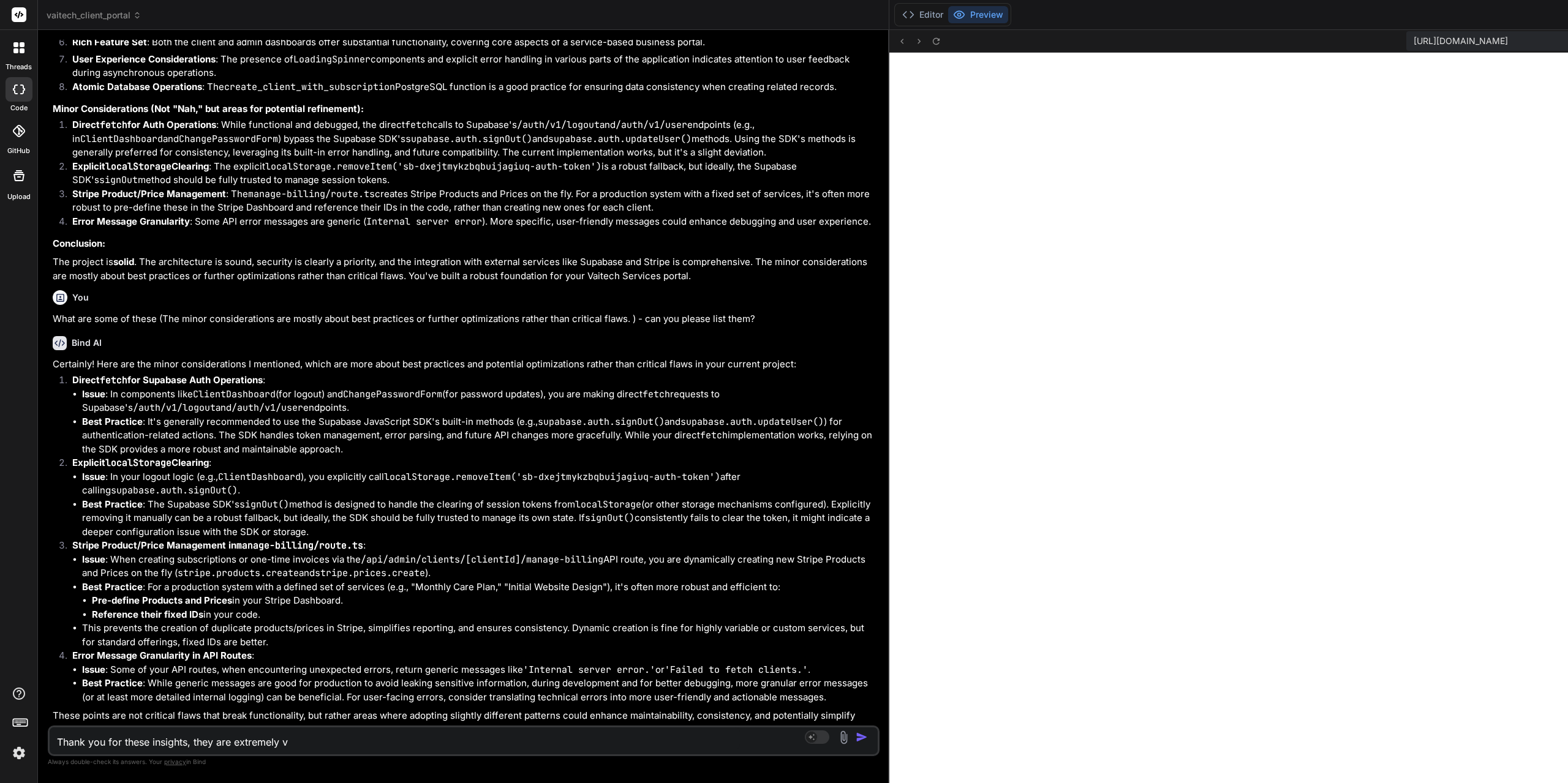
type textarea "Thank you for these insights, they are extremely va"
type textarea "x"
type textarea "Thank you for these insights, they are extremely val"
type textarea "x"
type textarea "Thank you for these insights, they are extremely valu"
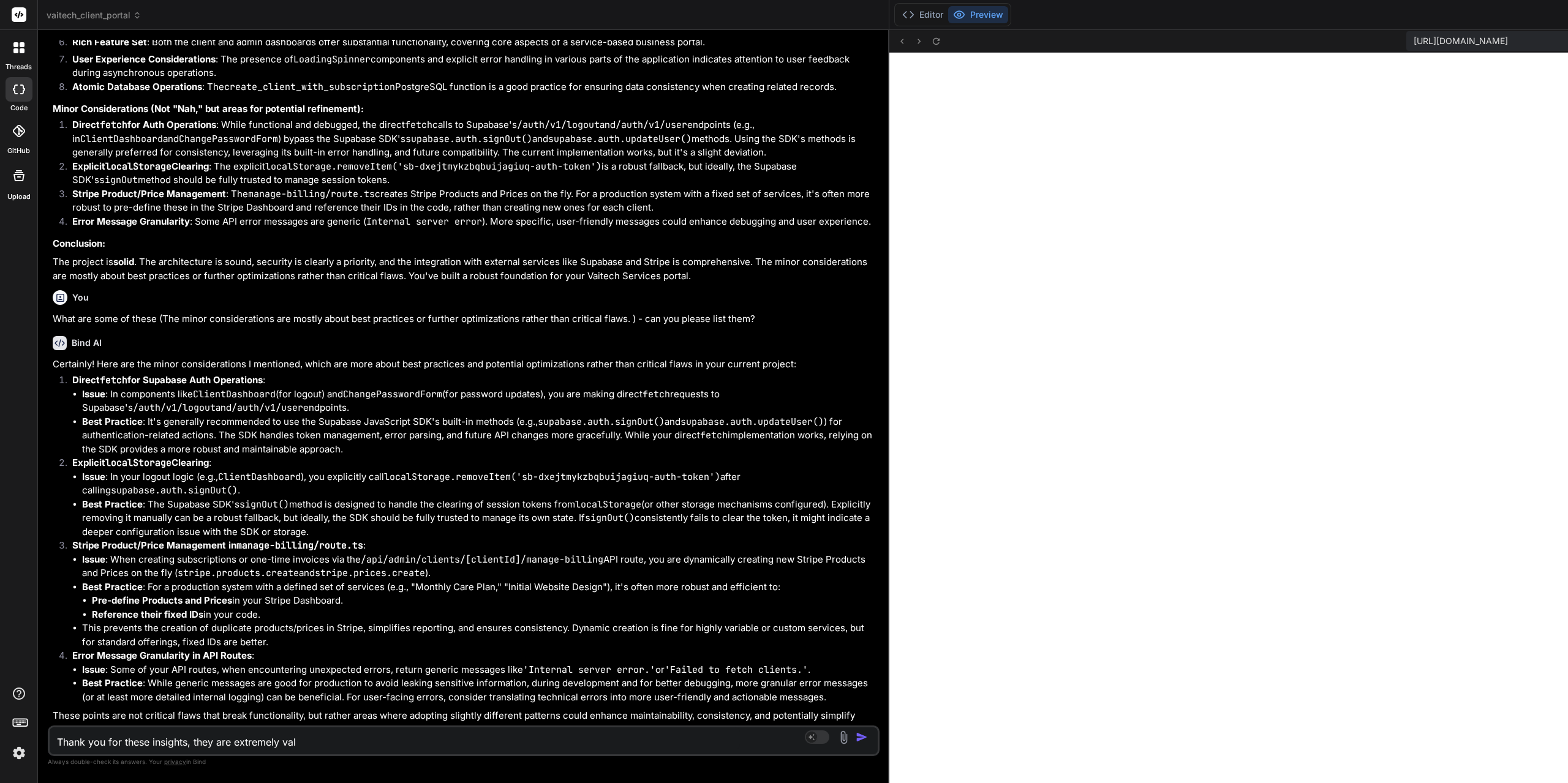
type textarea "x"
type textarea "Thank you for these insights, they are extremely valua"
type textarea "x"
type textarea "Thank you for these insights, they are extremely valuab"
type textarea "x"
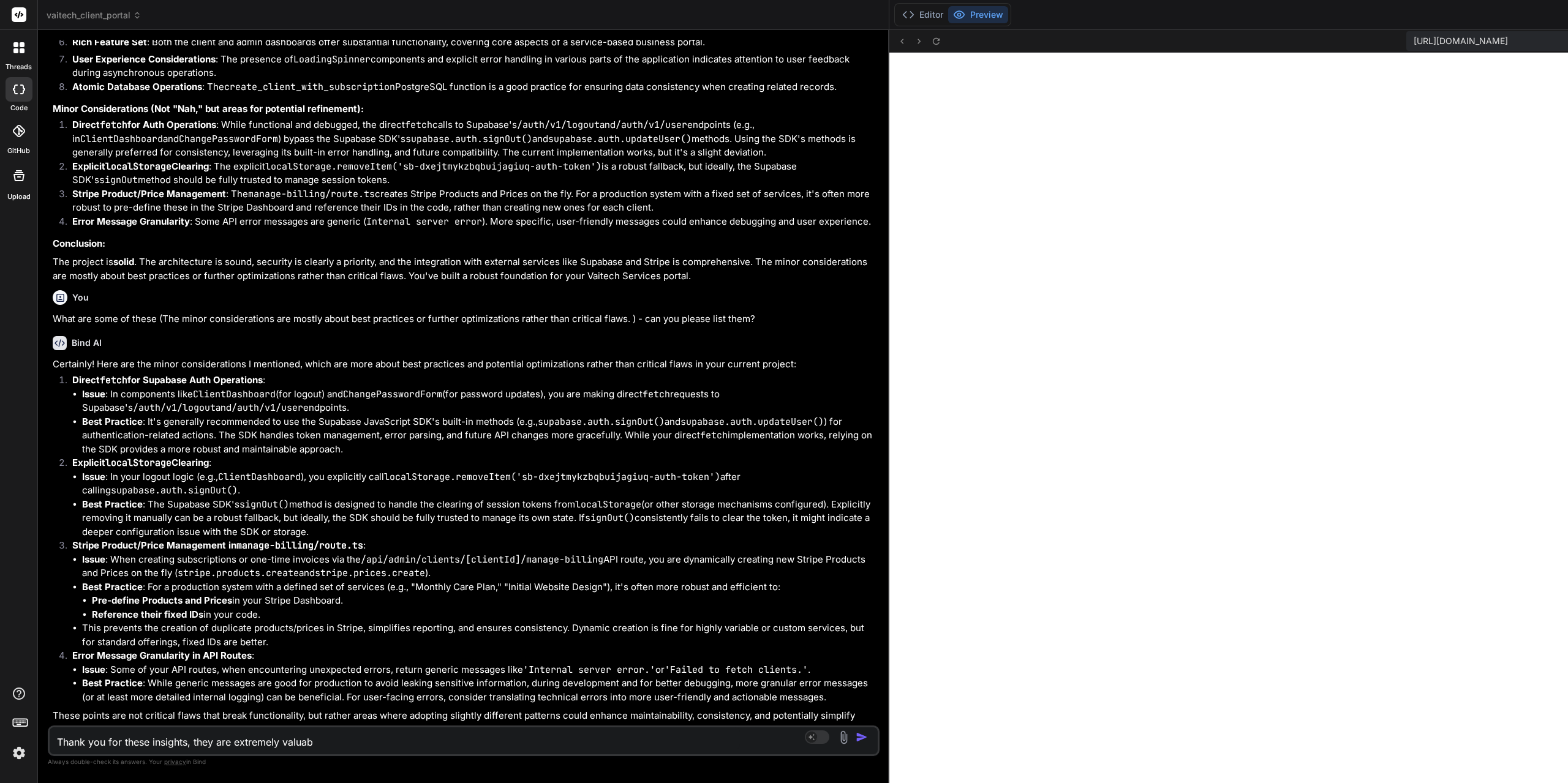
type textarea "Thank you for these insights, they are extremely valuabl"
type textarea "x"
type textarea "Thank you for these insights, they are extremely valuable"
type textarea "x"
type textarea "Thank you for these insights, they are extremely valuable."
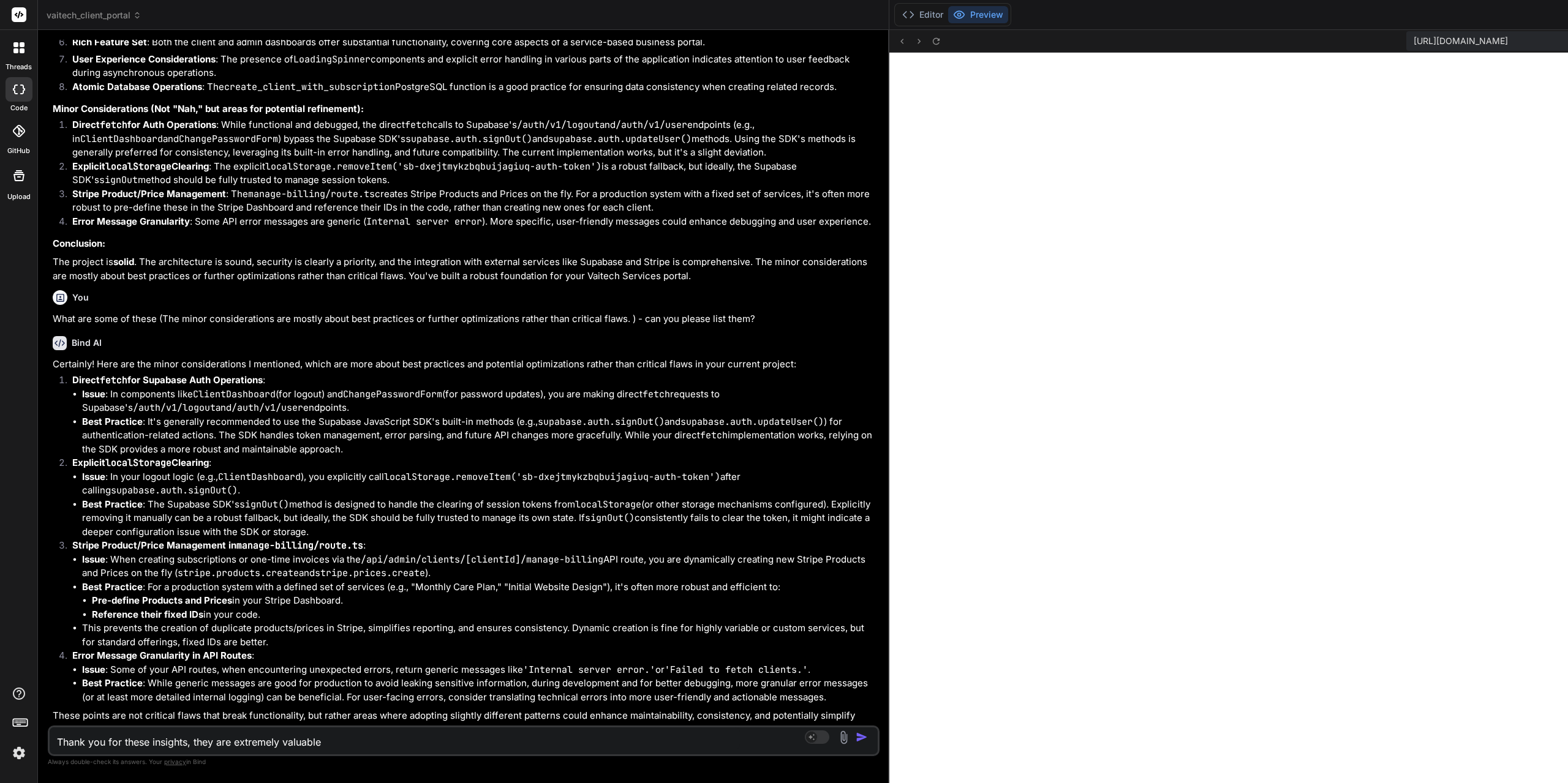
type textarea "x"
type textarea "Thank you for these insights, they are extremely valuable."
type textarea "x"
type textarea "Thank you for these insights, they are extremely valuable. P"
type textarea "x"
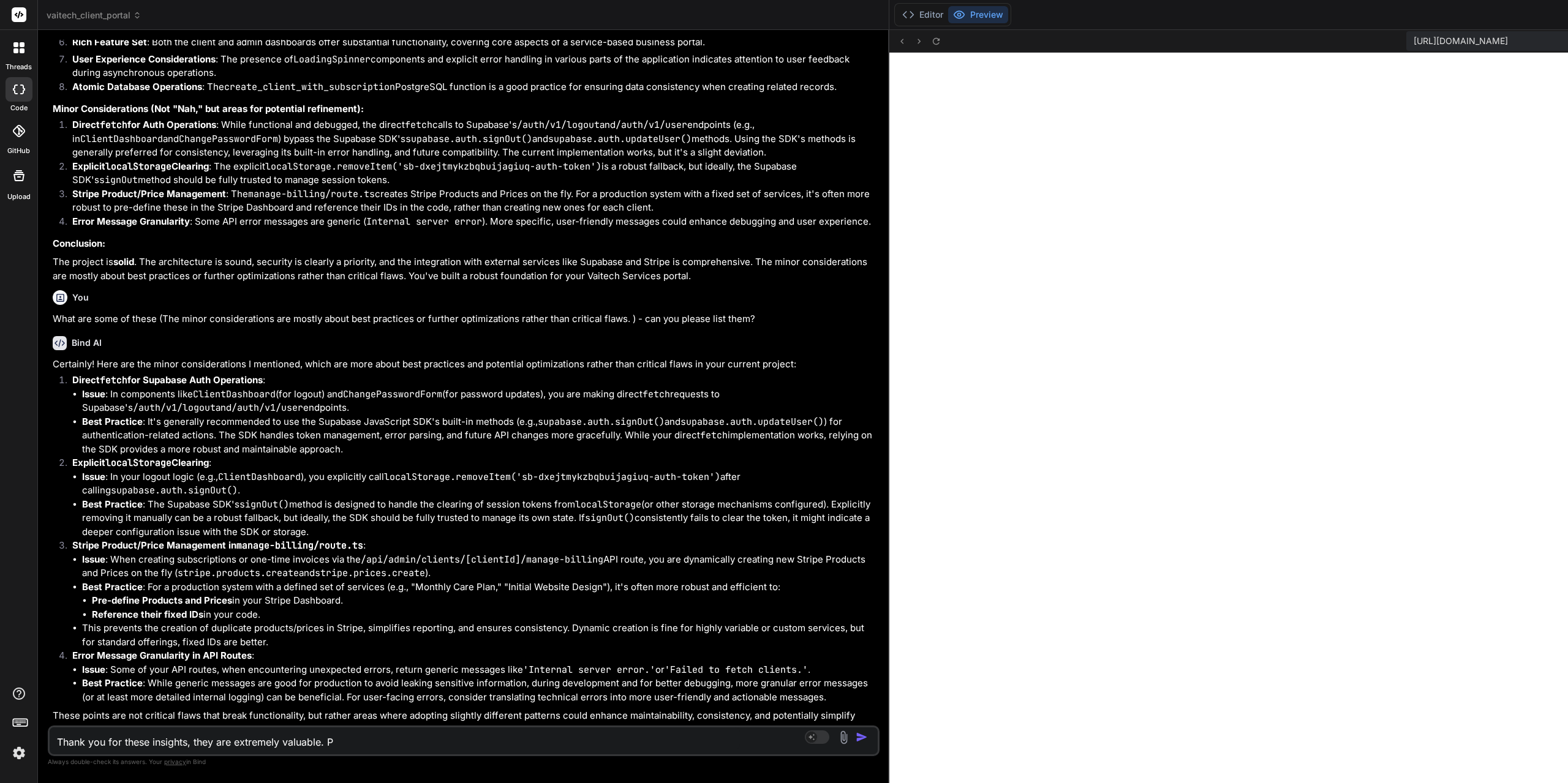
type textarea "Thank you for these insights, they are extremely valuable. Pl"
type textarea "x"
type textarea "Thank you for these insights, they are extremely valuable. Ple"
type textarea "x"
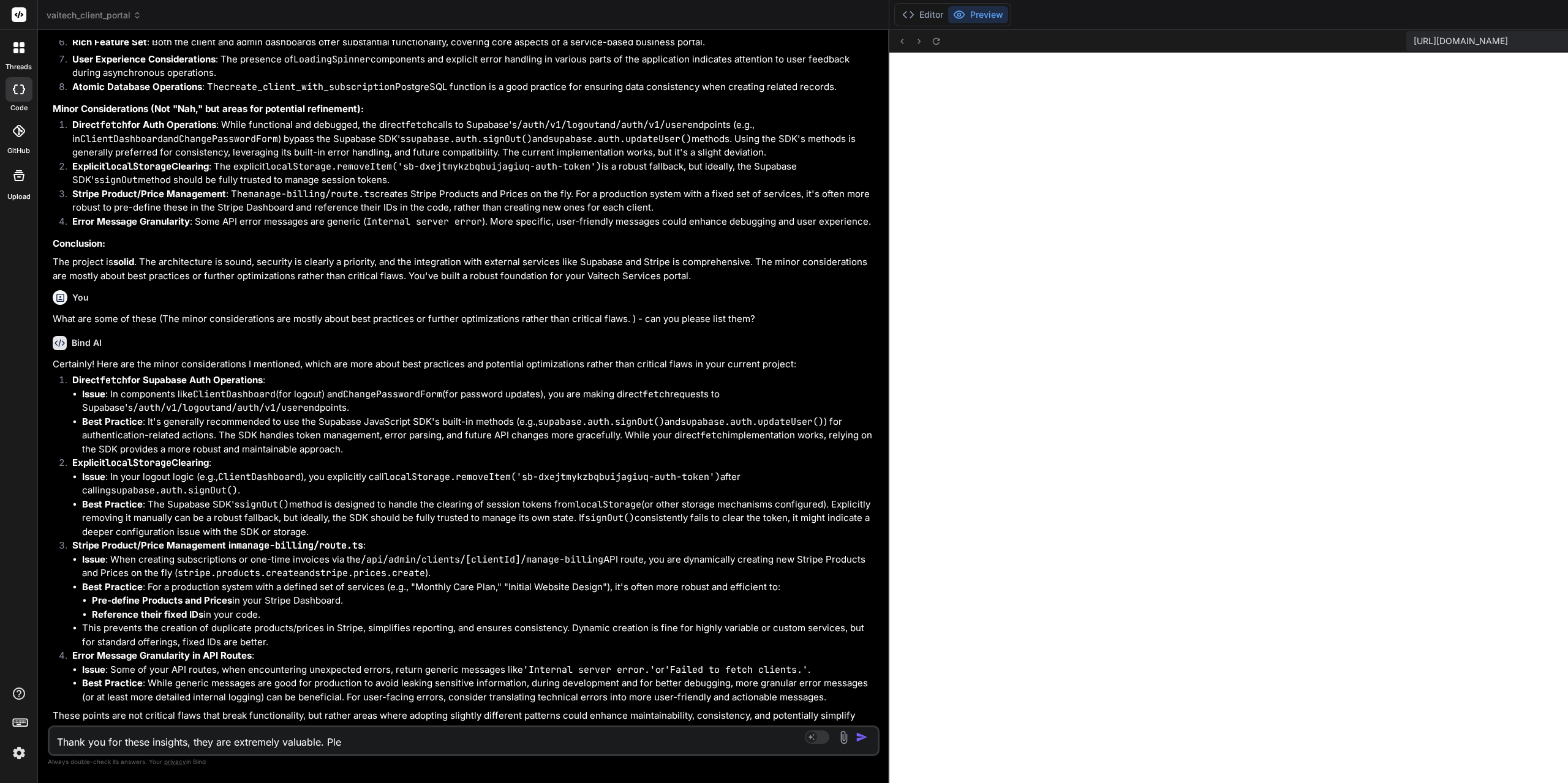
type textarea "Thank you for these insights, they are extremely valuable. [GEOGRAPHIC_DATA]"
type textarea "x"
type textarea "Thank you for these insights, they are extremely valuable. Pleas"
type textarea "x"
type textarea "Thank you for these insights, they are extremely valuable. Please"
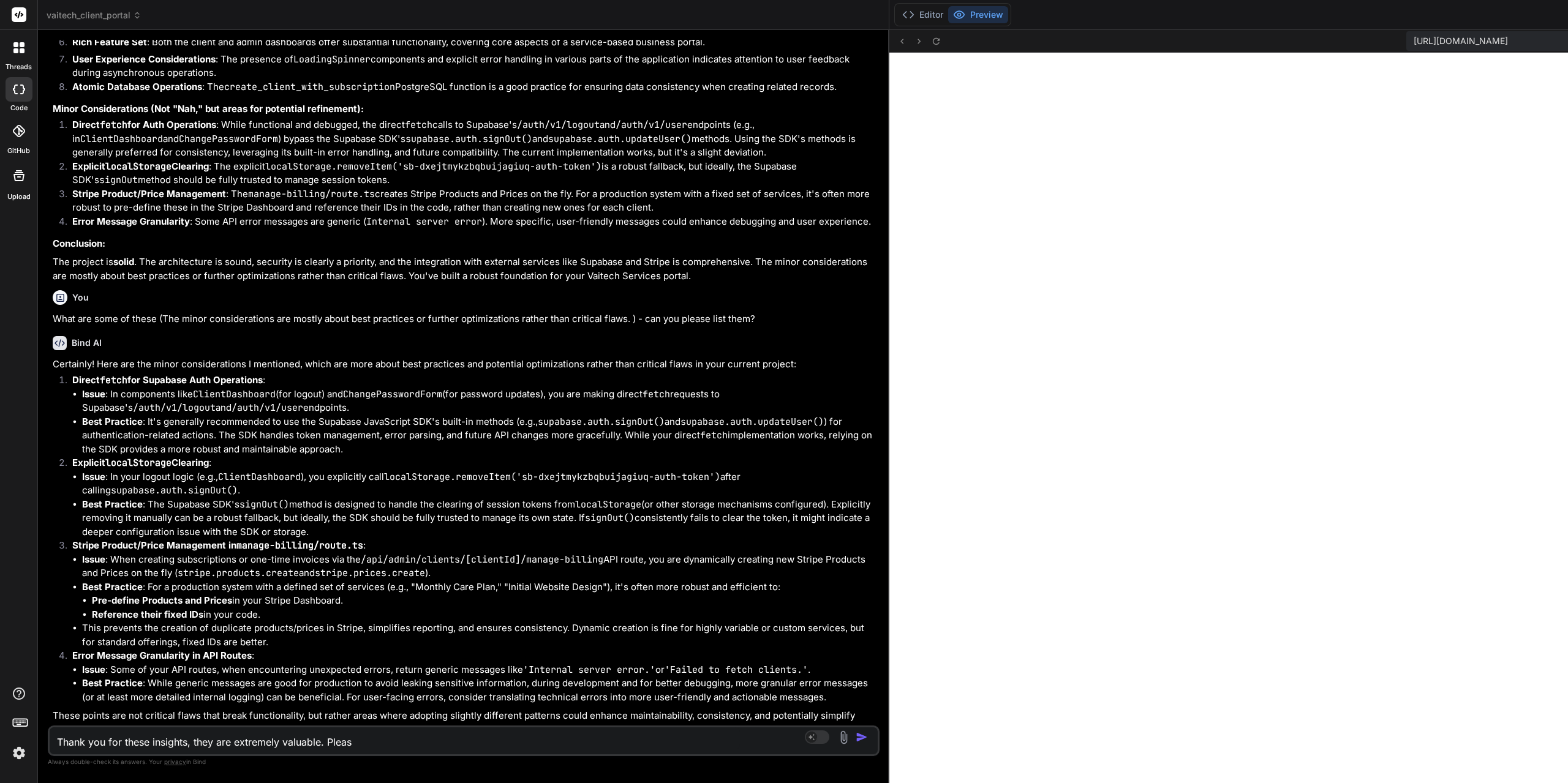
type textarea "x"
type textarea "Thank you for these insights, they are extremely valuable. Please"
type textarea "x"
type textarea "Thank you for these insights, they are extremely valuable. Please f"
type textarea "x"
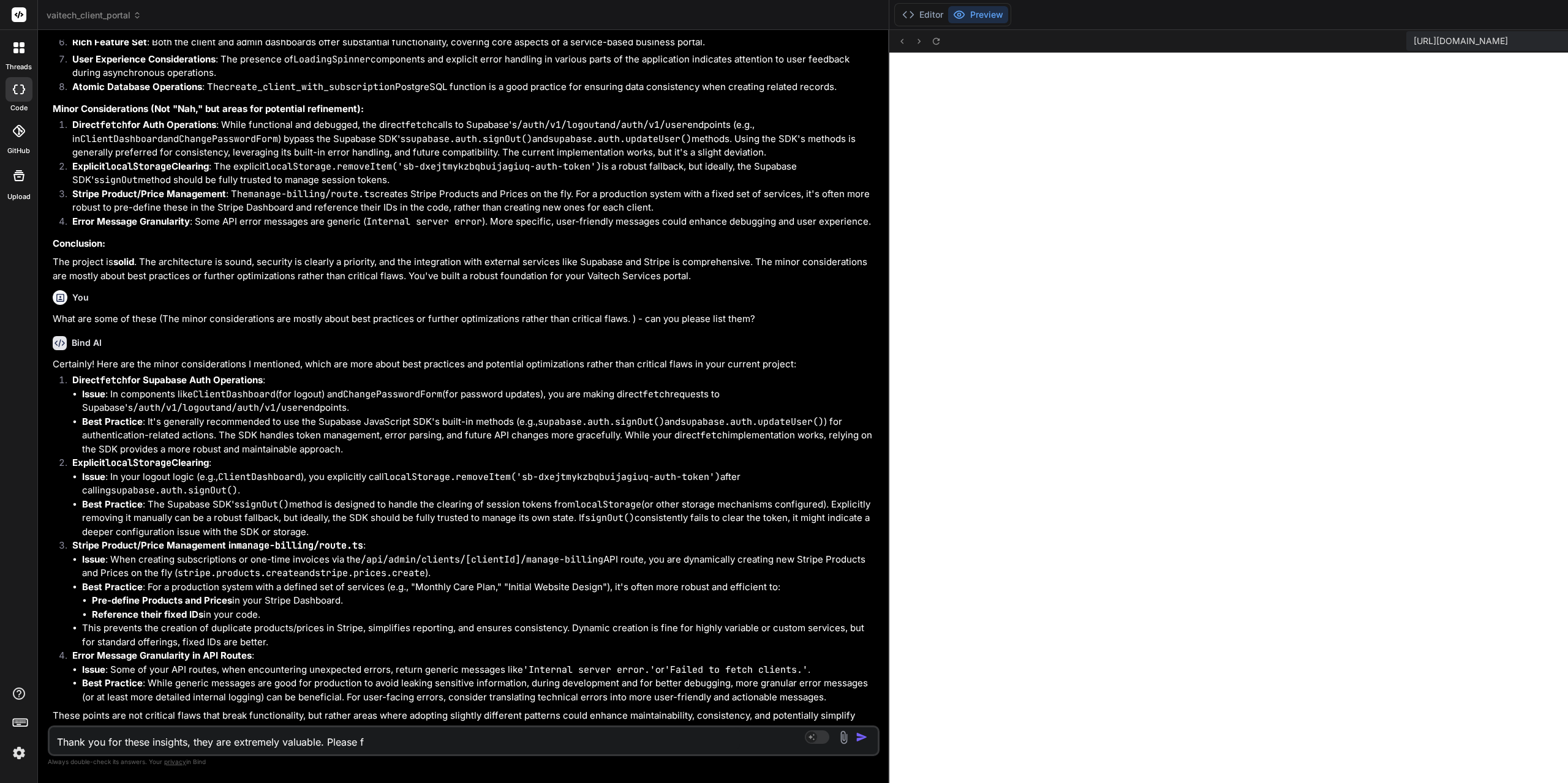
type textarea "Thank you for these insights, they are extremely valuable. Please fe"
type textarea "x"
type textarea "Thank you for these insights, they are extremely valuable. Please fee"
type textarea "x"
type textarea "Thank you for these insights, they are extremely valuable. Please feel"
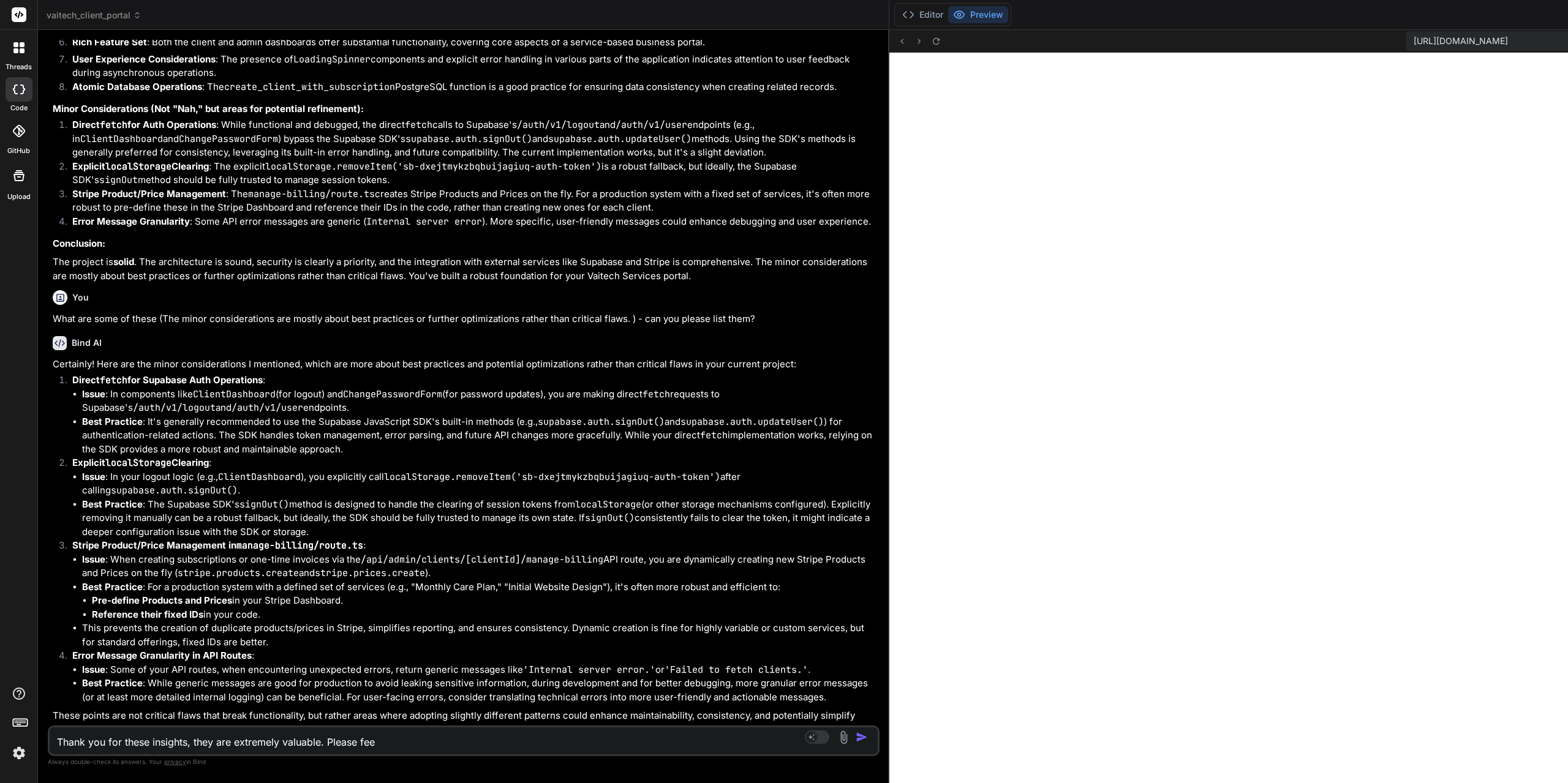
type textarea "x"
type textarea "Thank you for these insights, they are extremely valuable. Please feel"
type textarea "x"
type textarea "Thank you for these insights, they are extremely valuable. Please feel f"
type textarea "x"
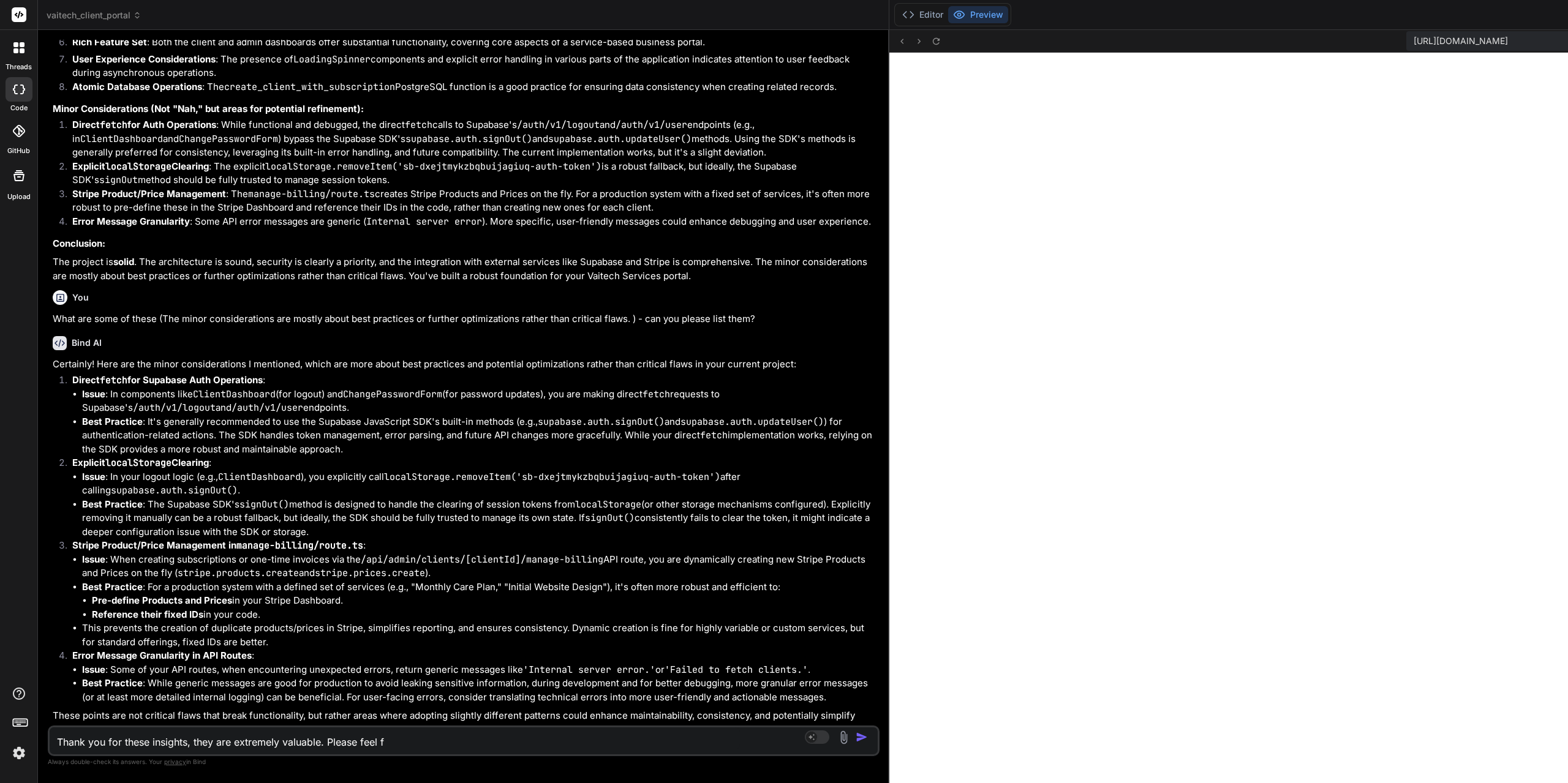
type textarea "Thank you for these insights, they are extremely valuable. Please feel fr"
type textarea "x"
type textarea "Thank you for these insights, they are extremely valuable. Please feel fre"
type textarea "x"
type textarea "Thank you for these insights, they are extremely valuable. Please feel free"
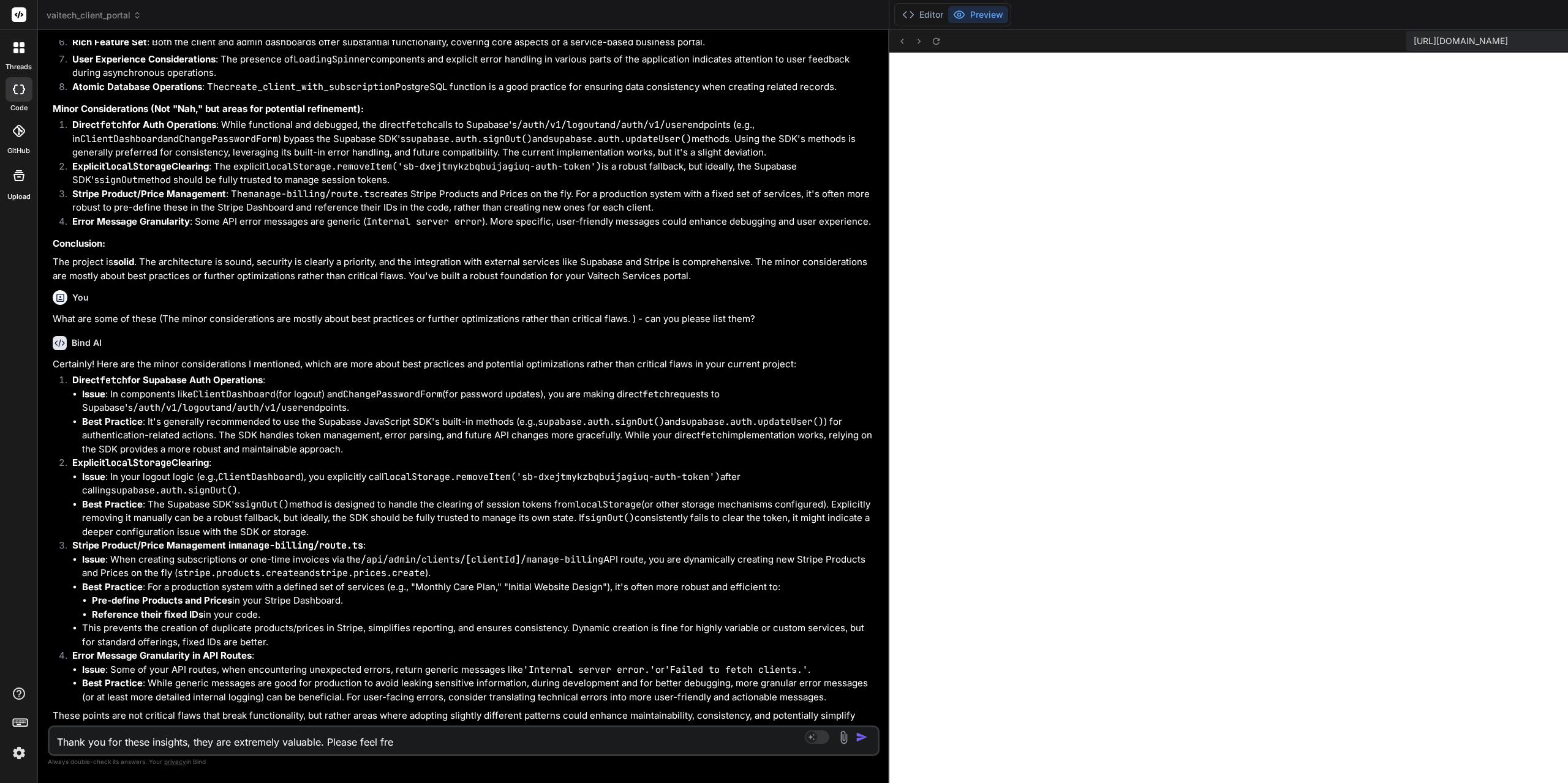
type textarea "x"
type textarea "Thank you for these insights, they are extremely valuable. Please feel free"
type textarea "x"
type textarea "Thank you for these insights, they are extremely valuable. Please feel free t"
type textarea "x"
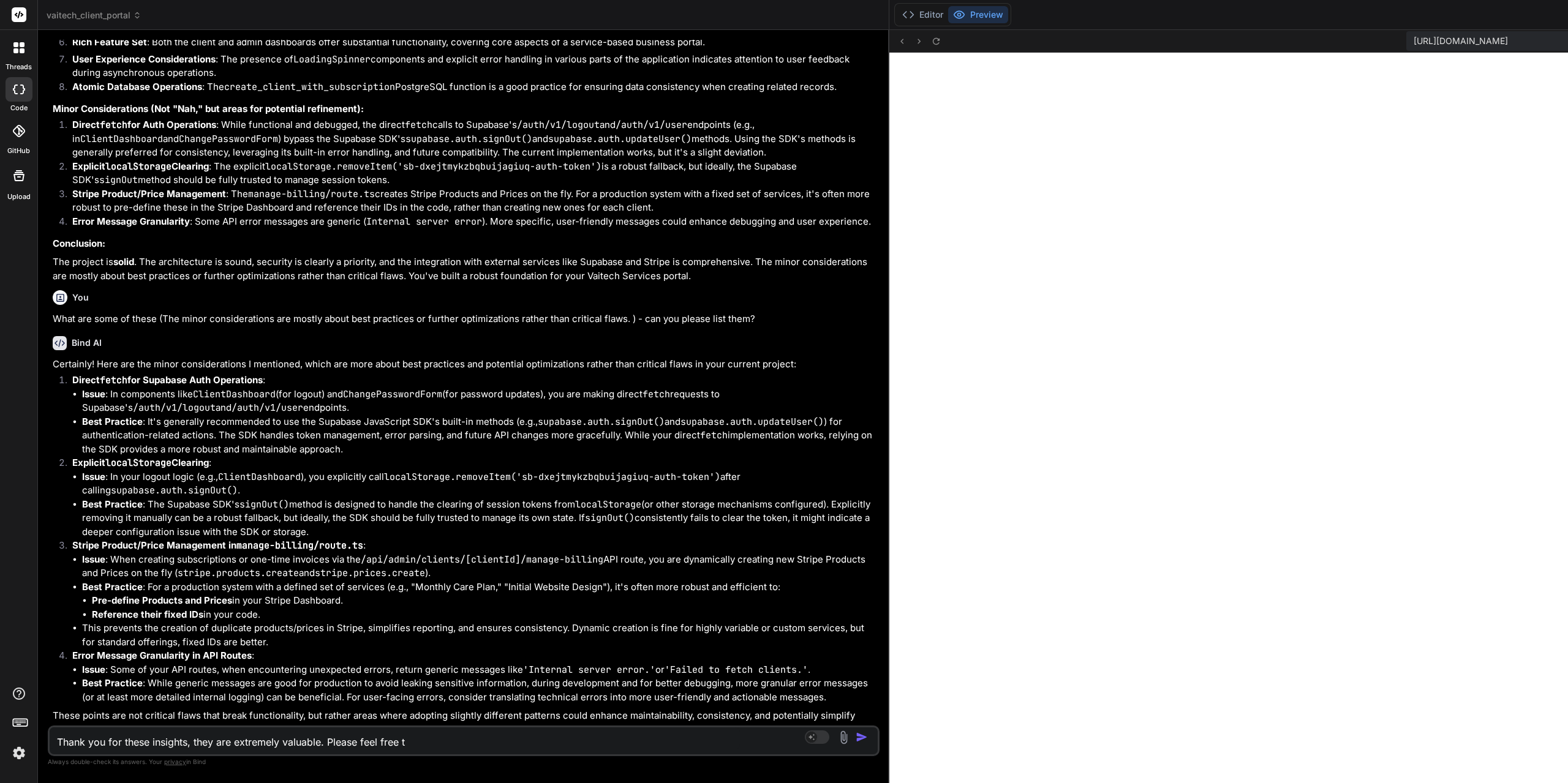
type textarea "Thank you for these insights, they are extremely valuable. Please feel free to"
type textarea "x"
type textarea "Thank you for these insights, they are extremely valuable. Please feel free to"
type textarea "x"
type textarea "Thank you for these insights, they are extremely valuable. Please feel free to p"
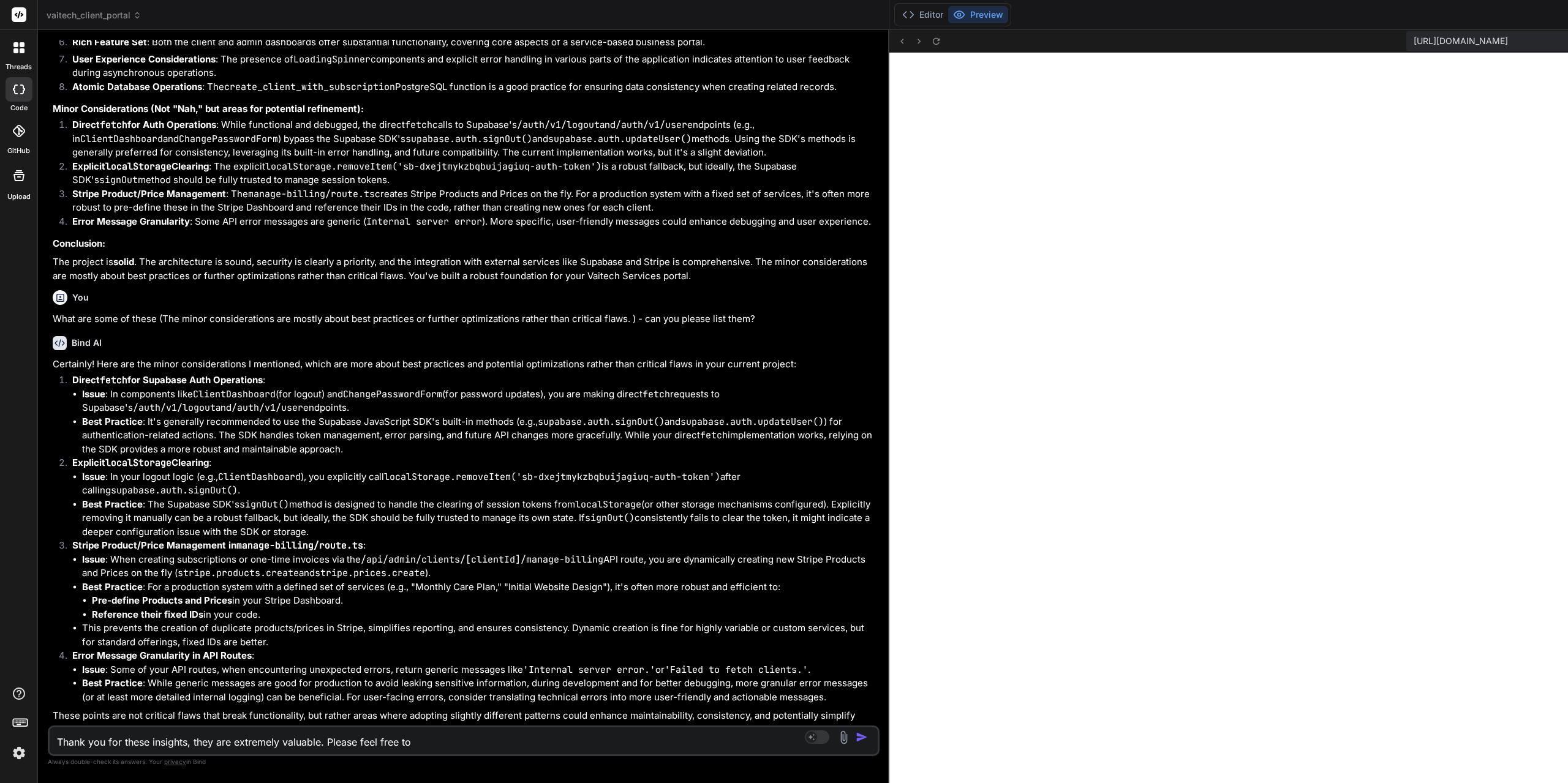
type textarea "x"
type textarea "Thank you for these insights, they are extremely valuable. Please feel free to …"
type textarea "x"
type textarea "Thank you for these insights, they are extremely valuable. Please feel free to …"
type textarea "x"
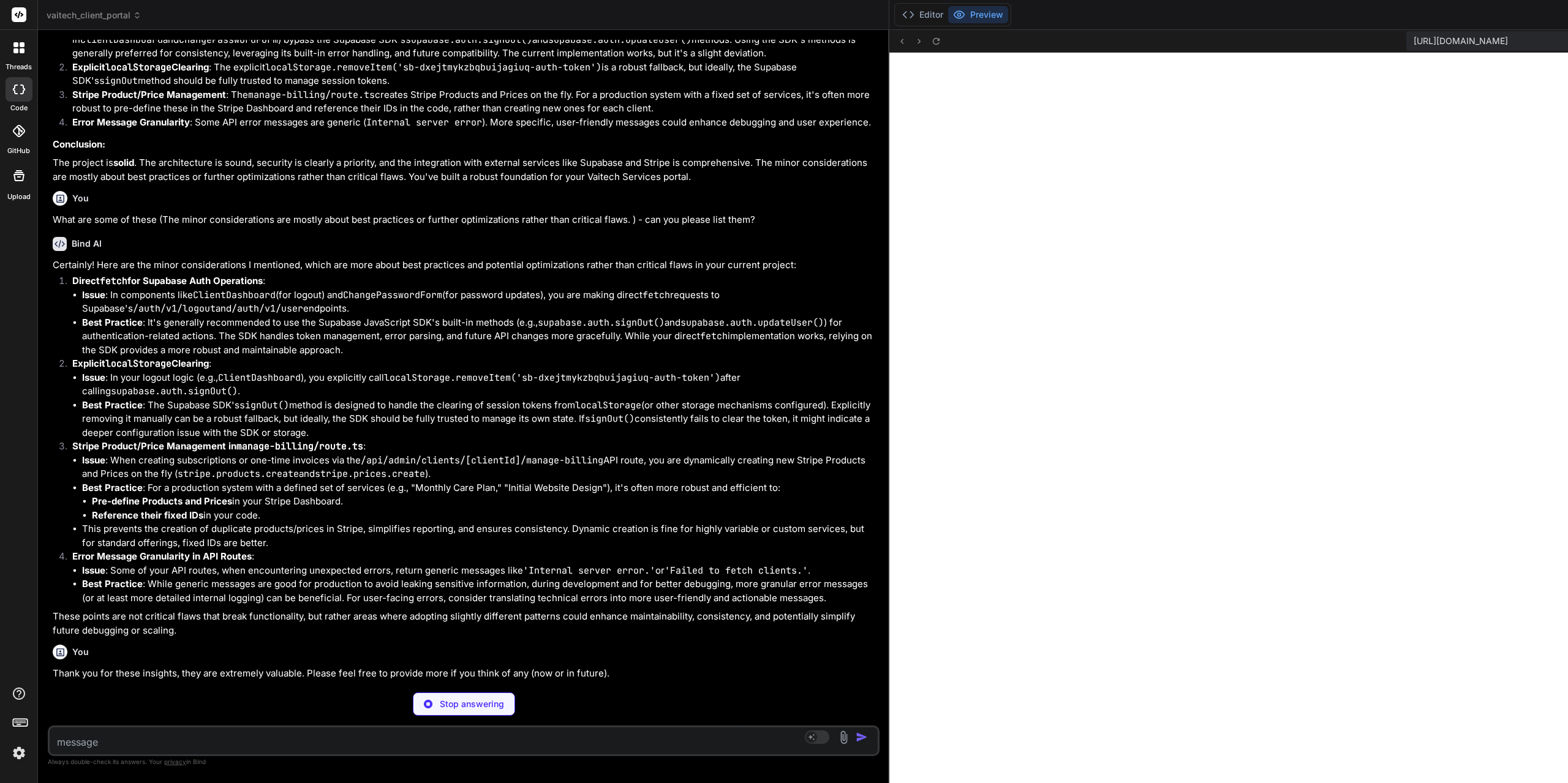
scroll to position [1484, 0]
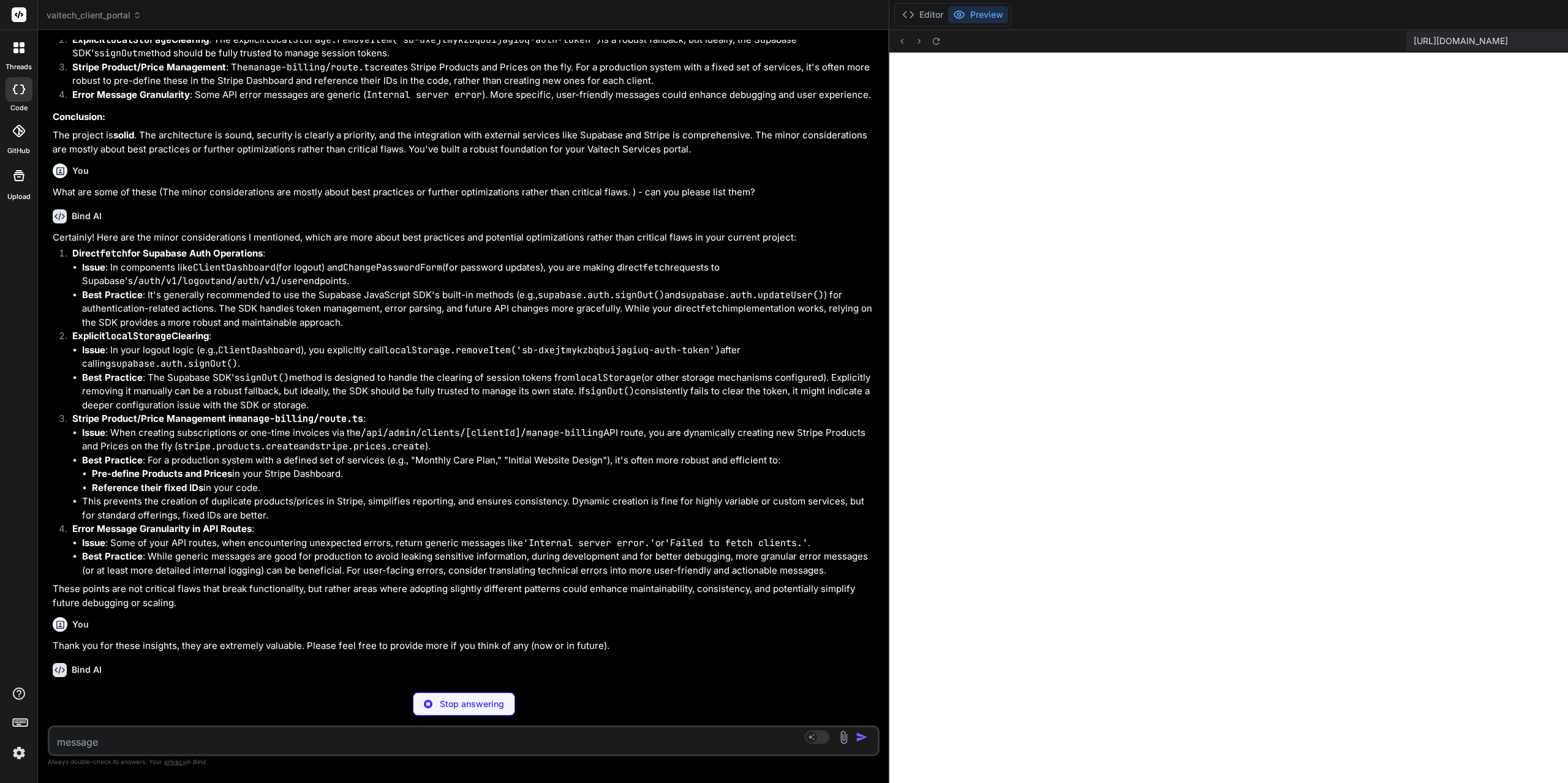
drag, startPoint x: 890, startPoint y: 613, endPoint x: 154, endPoint y: 544, distance: 739.2
click at [154, 544] on div "Bind AI Web Search Created with Pixso. Code Generator You what about the file l…" at bounding box center [463, 407] width 851 height 753
drag, startPoint x: 891, startPoint y: 411, endPoint x: 64, endPoint y: 414, distance: 827.0
click at [64, 414] on div "Bind AI Web Search Created with Pixso. Code Generator You what about the file l…" at bounding box center [463, 407] width 851 height 753
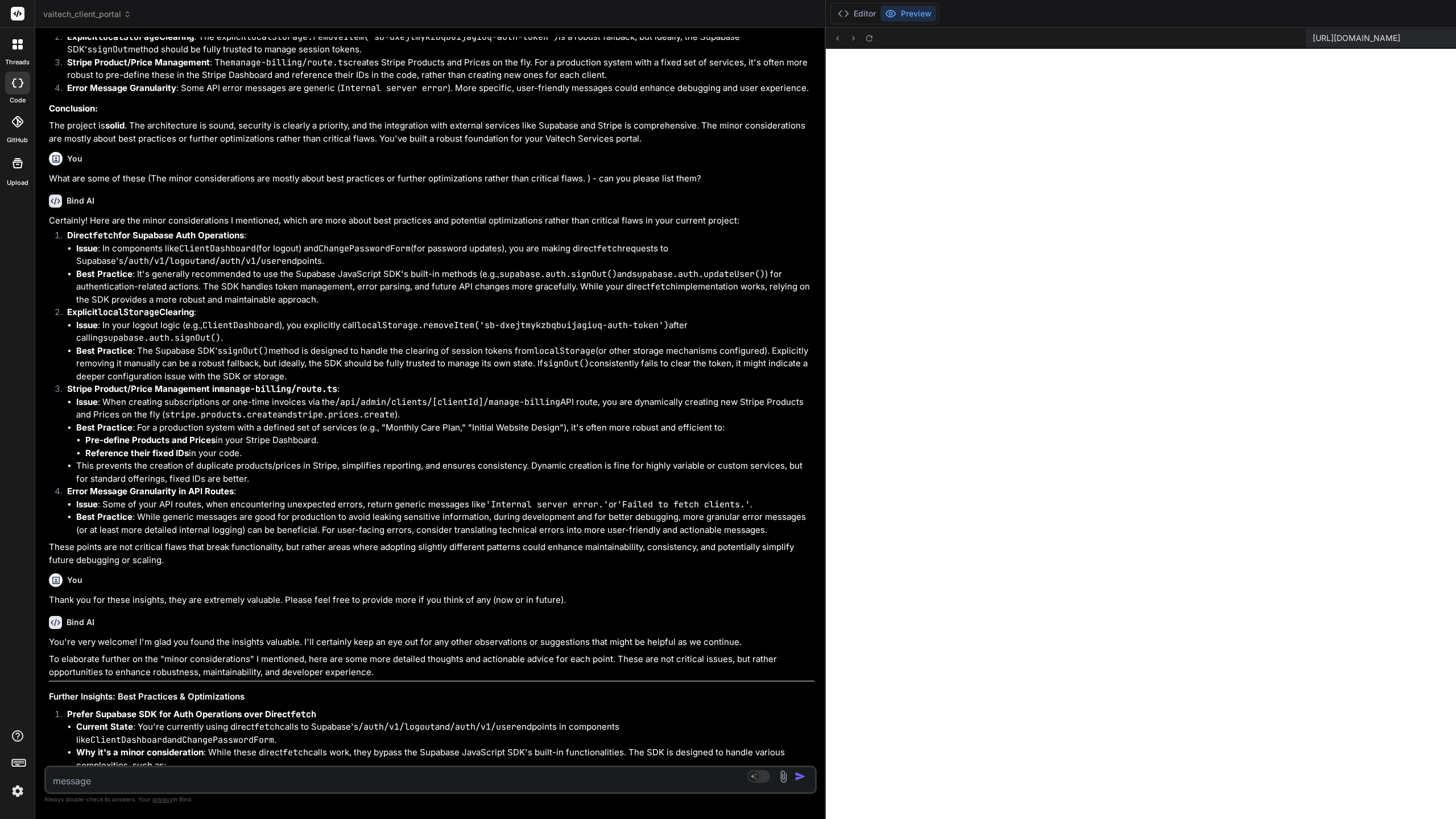
drag, startPoint x: 827, startPoint y: 426, endPoint x: 62, endPoint y: 413, distance: 765.1
click at [62, 413] on div "Bind AI Web Search Created with Pixso. Code Generator You what about the file l…" at bounding box center [430, 424] width 790 height 791
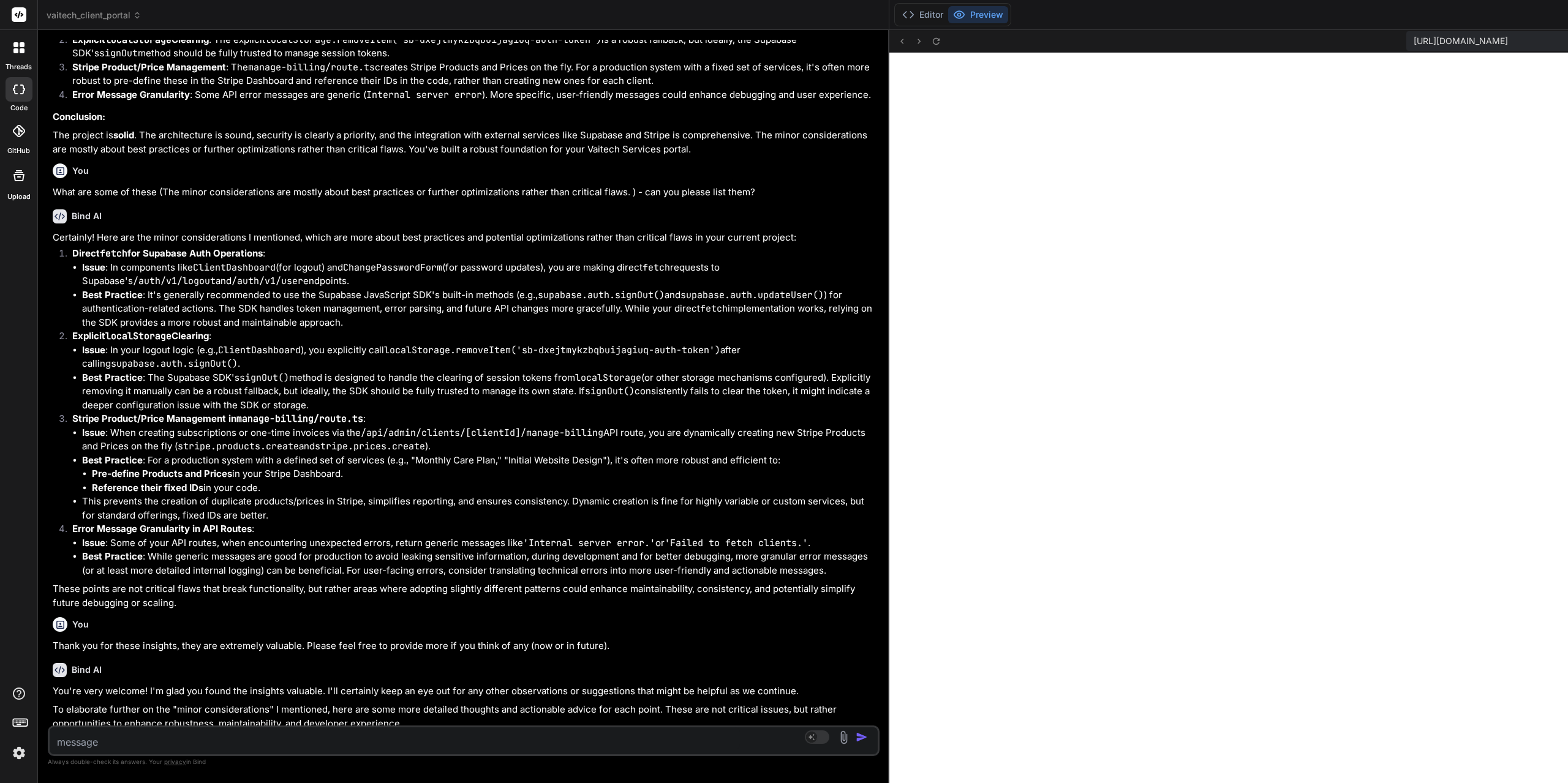
drag, startPoint x: 890, startPoint y: 328, endPoint x: 137, endPoint y: 435, distance: 760.6
click at [137, 435] on div "Bind AI Web Search Created with Pixso. Code Generator You what about the file l…" at bounding box center [463, 407] width 851 height 753
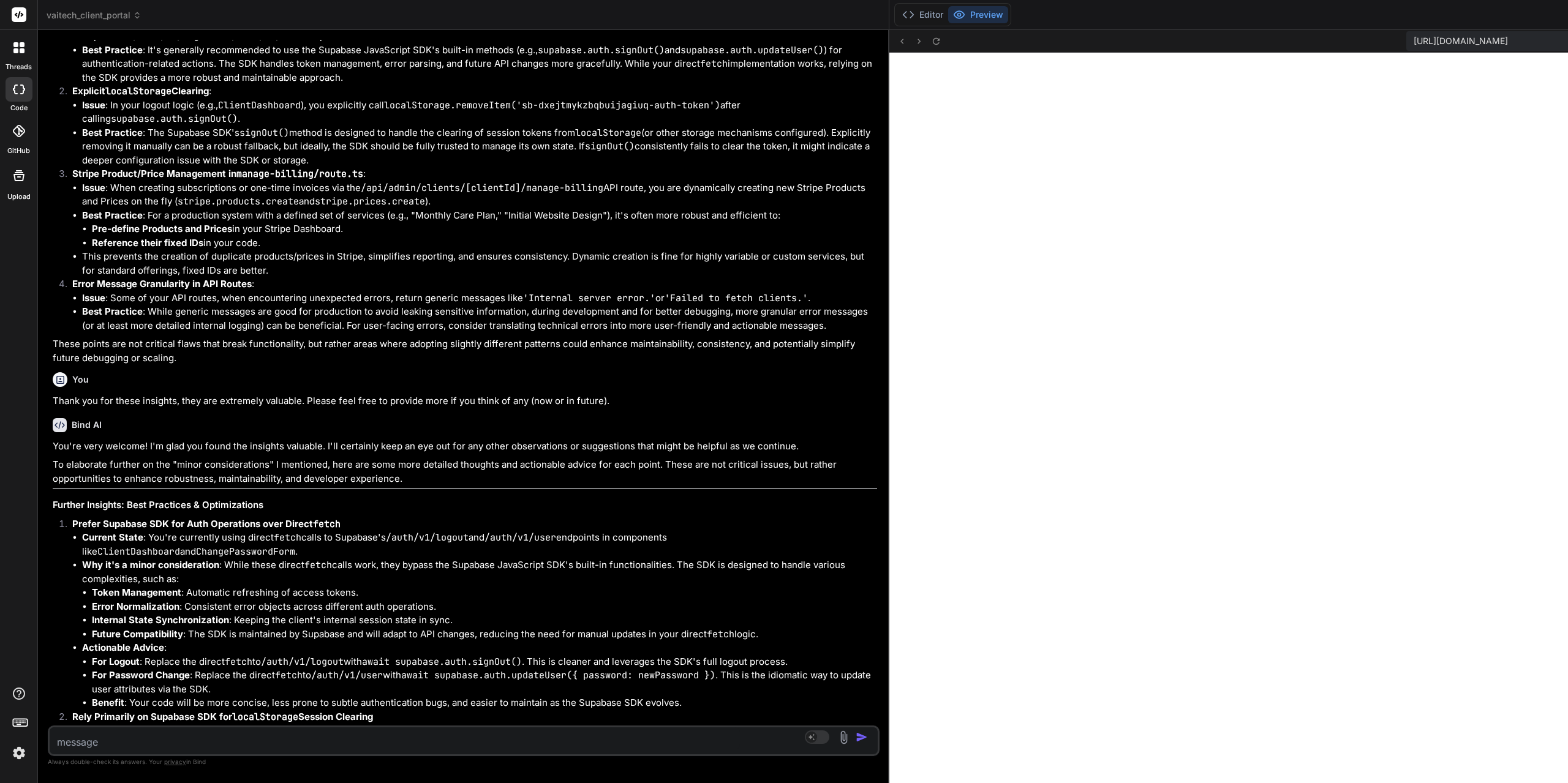
scroll to position [1913, 0]
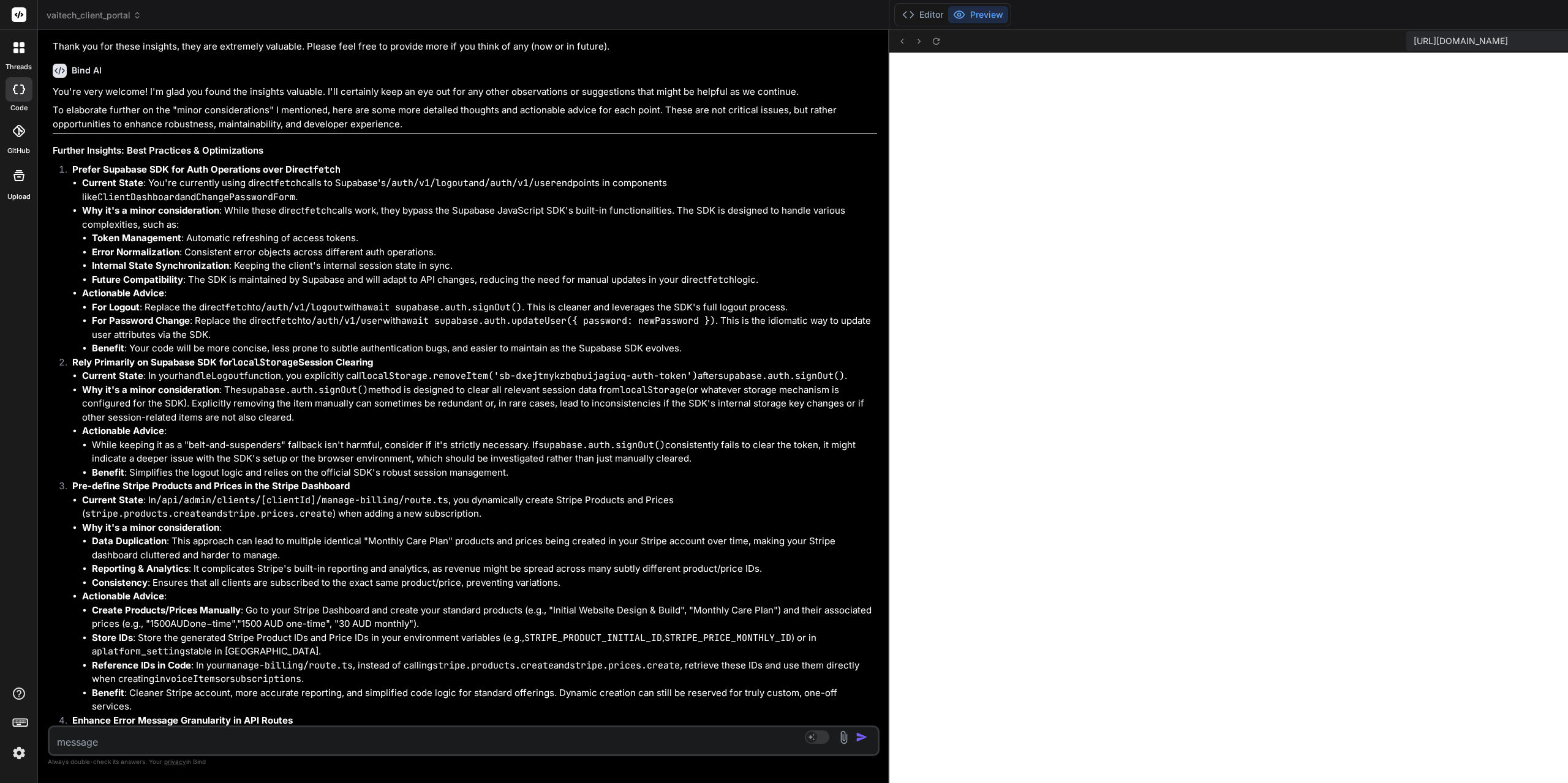
drag, startPoint x: 514, startPoint y: 345, endPoint x: 508, endPoint y: 392, distance: 47.4
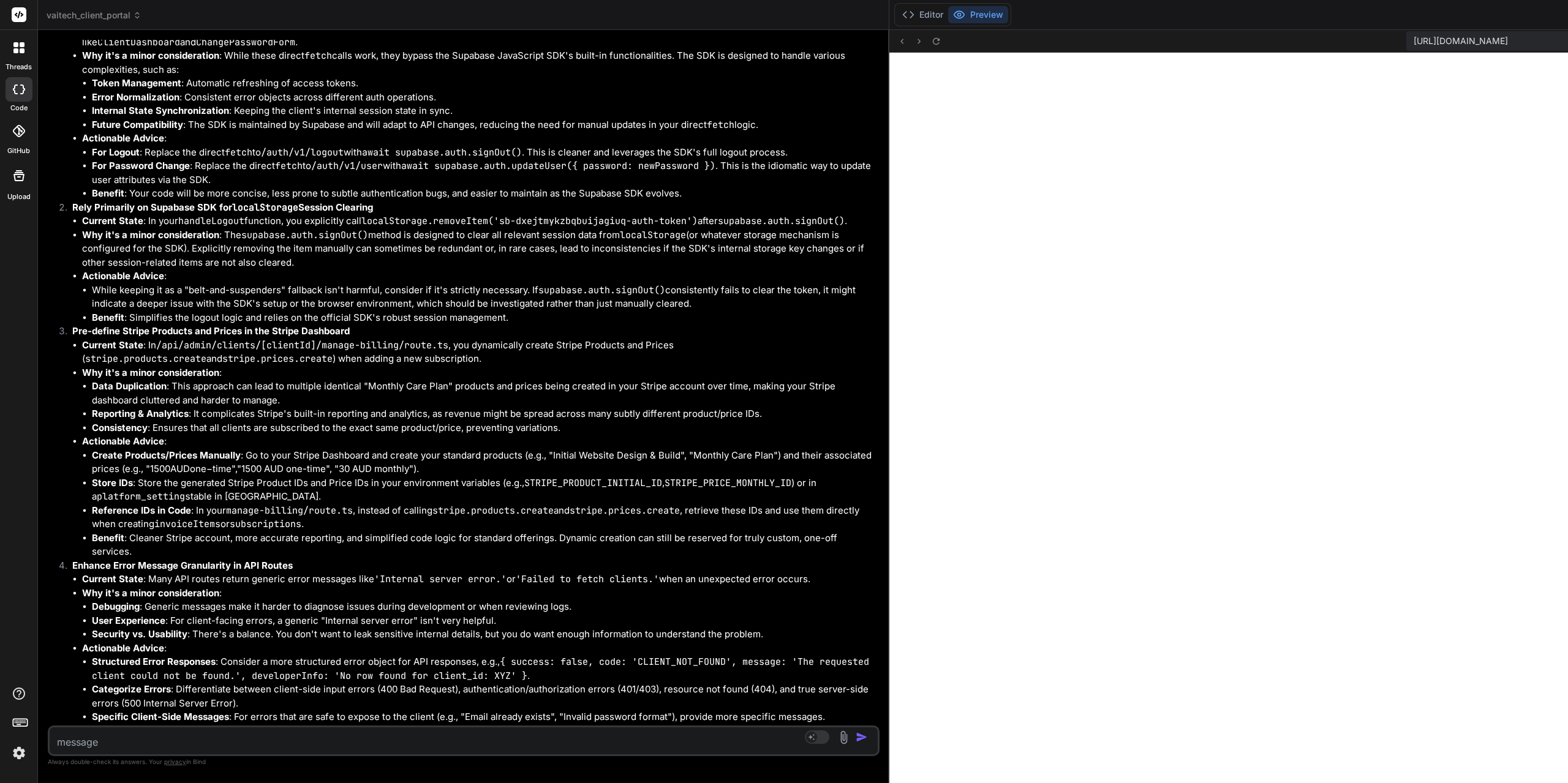
scroll to position [2252, 0]
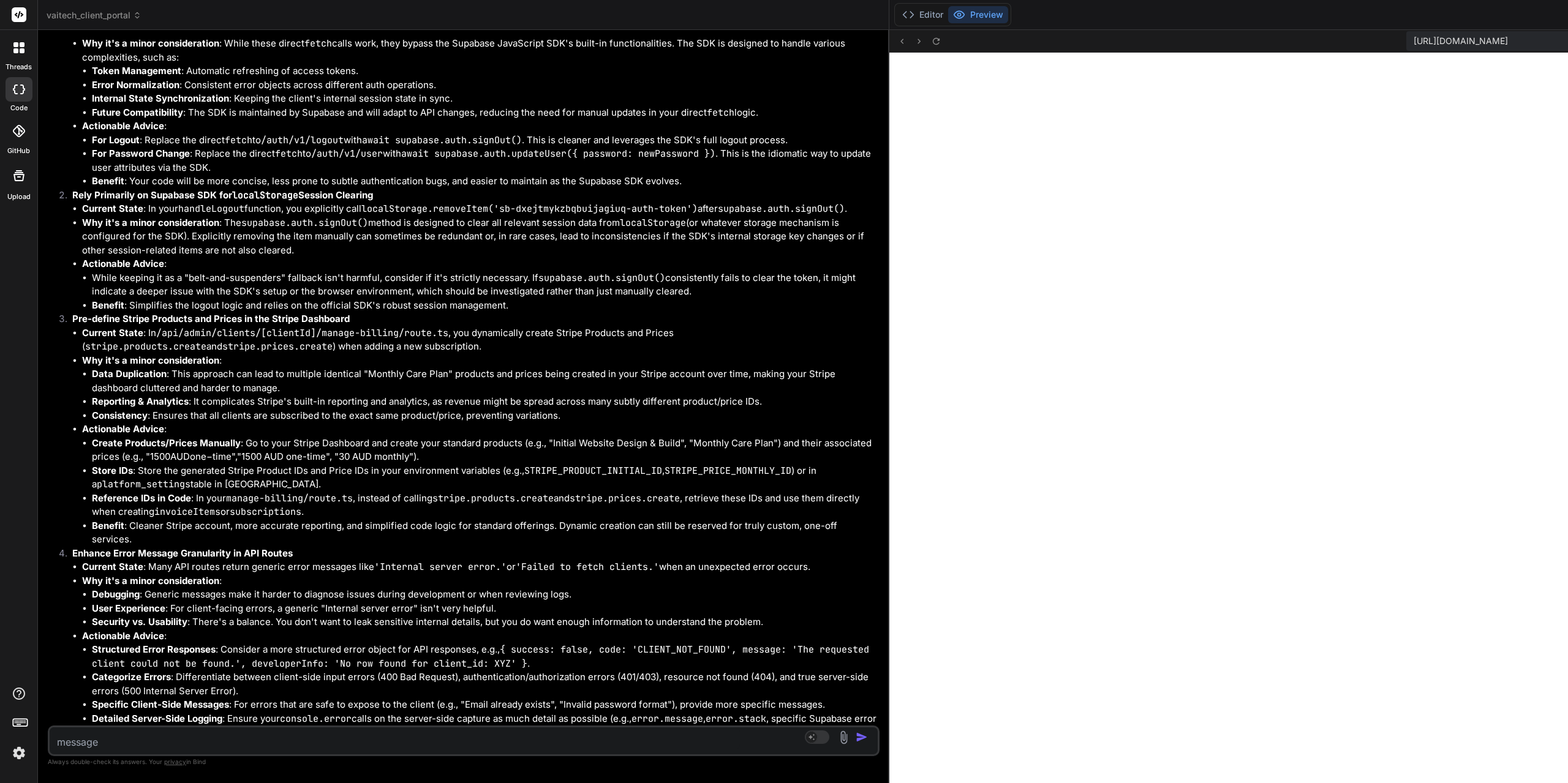
drag, startPoint x: 508, startPoint y: 392, endPoint x: 506, endPoint y: 420, distance: 28.1
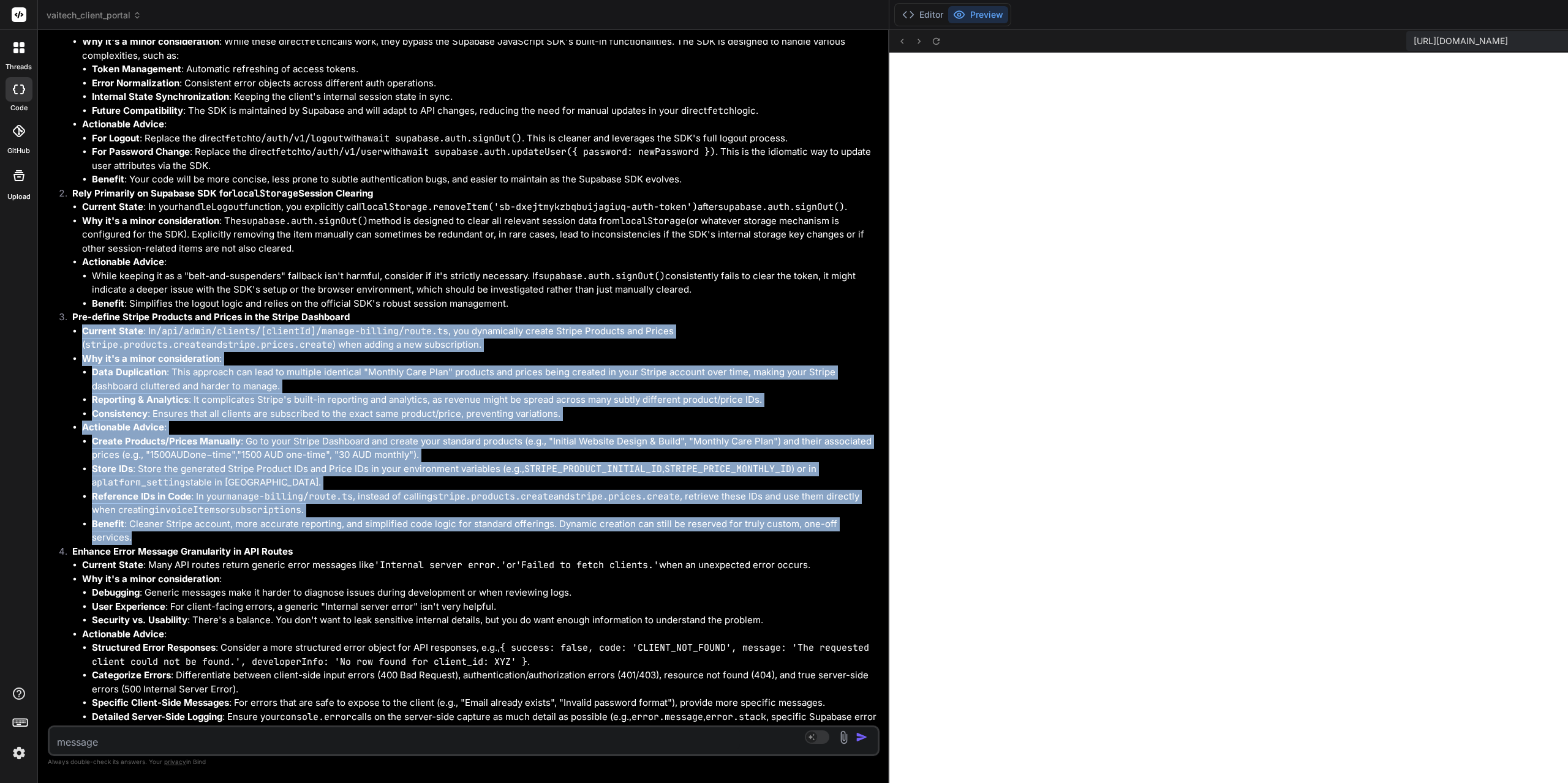
drag, startPoint x: 875, startPoint y: 512, endPoint x: 83, endPoint y: 315, distance: 816.1
click at [83, 324] on ul "Current State : In /api/admin/clients/[clientId]/manage-billing/route.ts , you …" at bounding box center [474, 434] width 805 height 220
copy ul "Loremip Dolor : Si /ame/conse/adipisc/[elitseDd]/eiusmo-tempori/utlab.et , dol …"
click at [415, 462] on li "Store IDs : Store the generated Stripe Product IDs and Price IDs in your enviro…" at bounding box center [484, 475] width 785 height 28
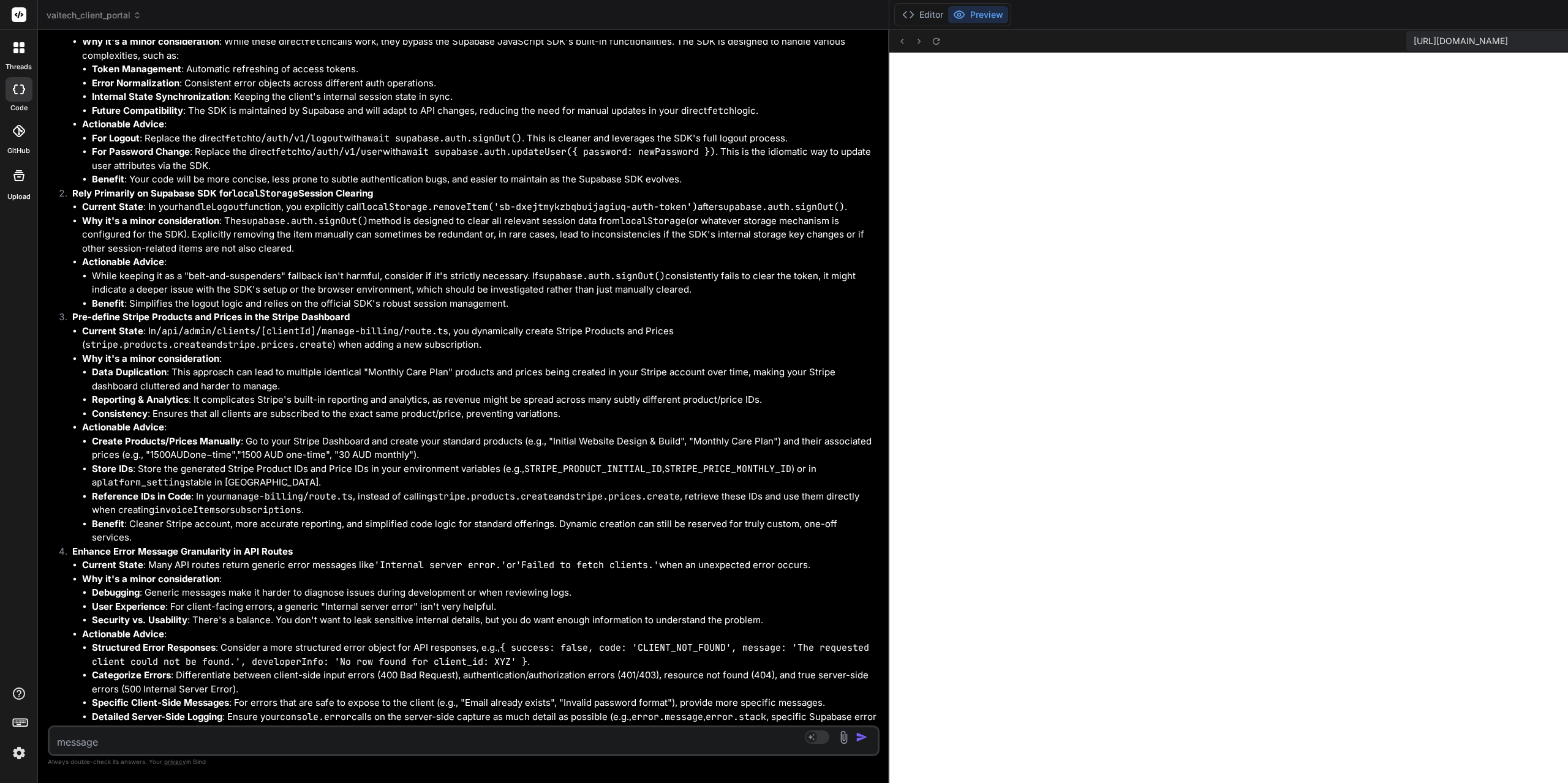
scroll to position [2130, 0]
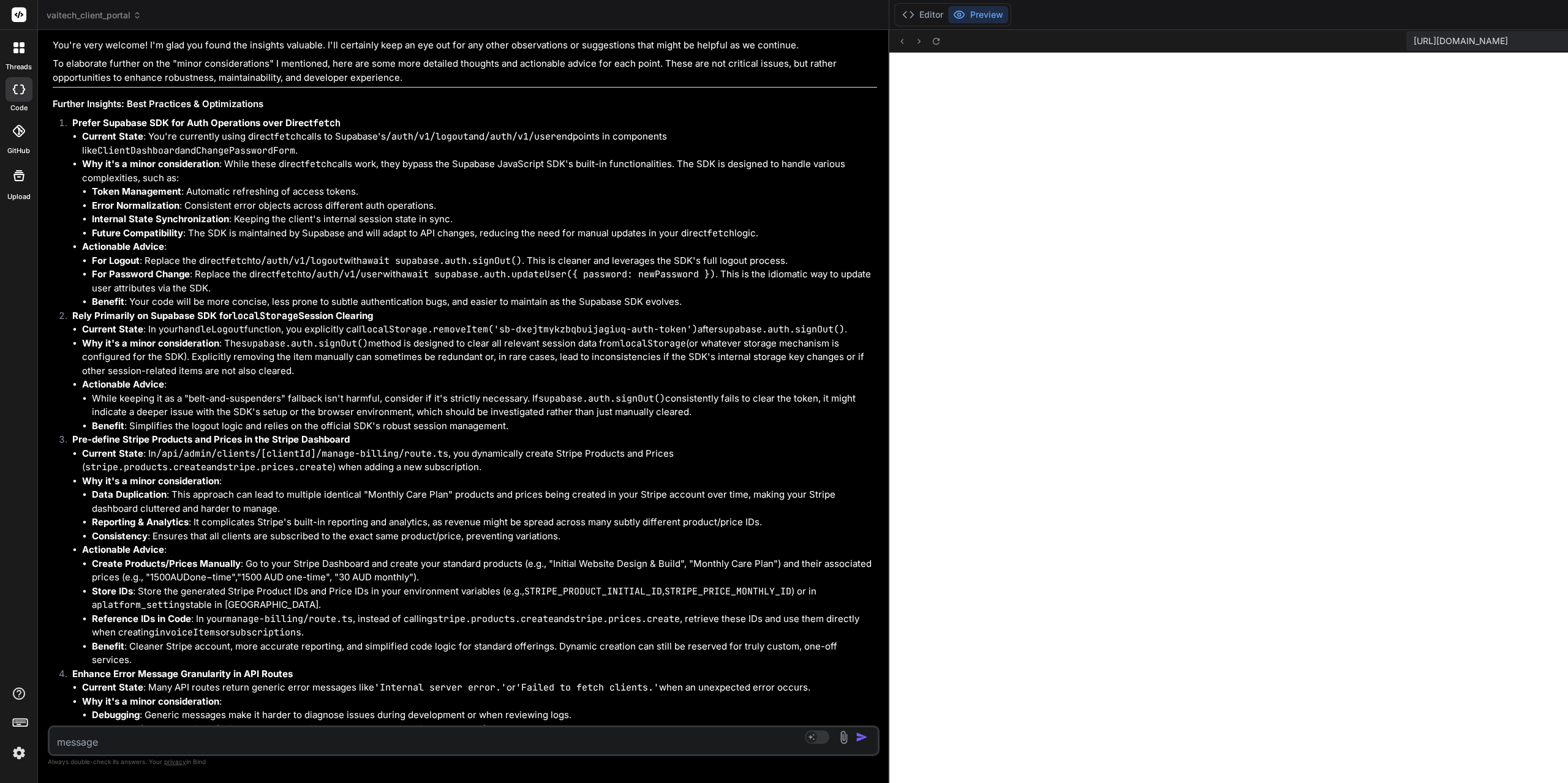
click at [242, 271] on li "For Password Change : Replace the direct fetch to /auth/v1/user with await supa…" at bounding box center [484, 281] width 785 height 28
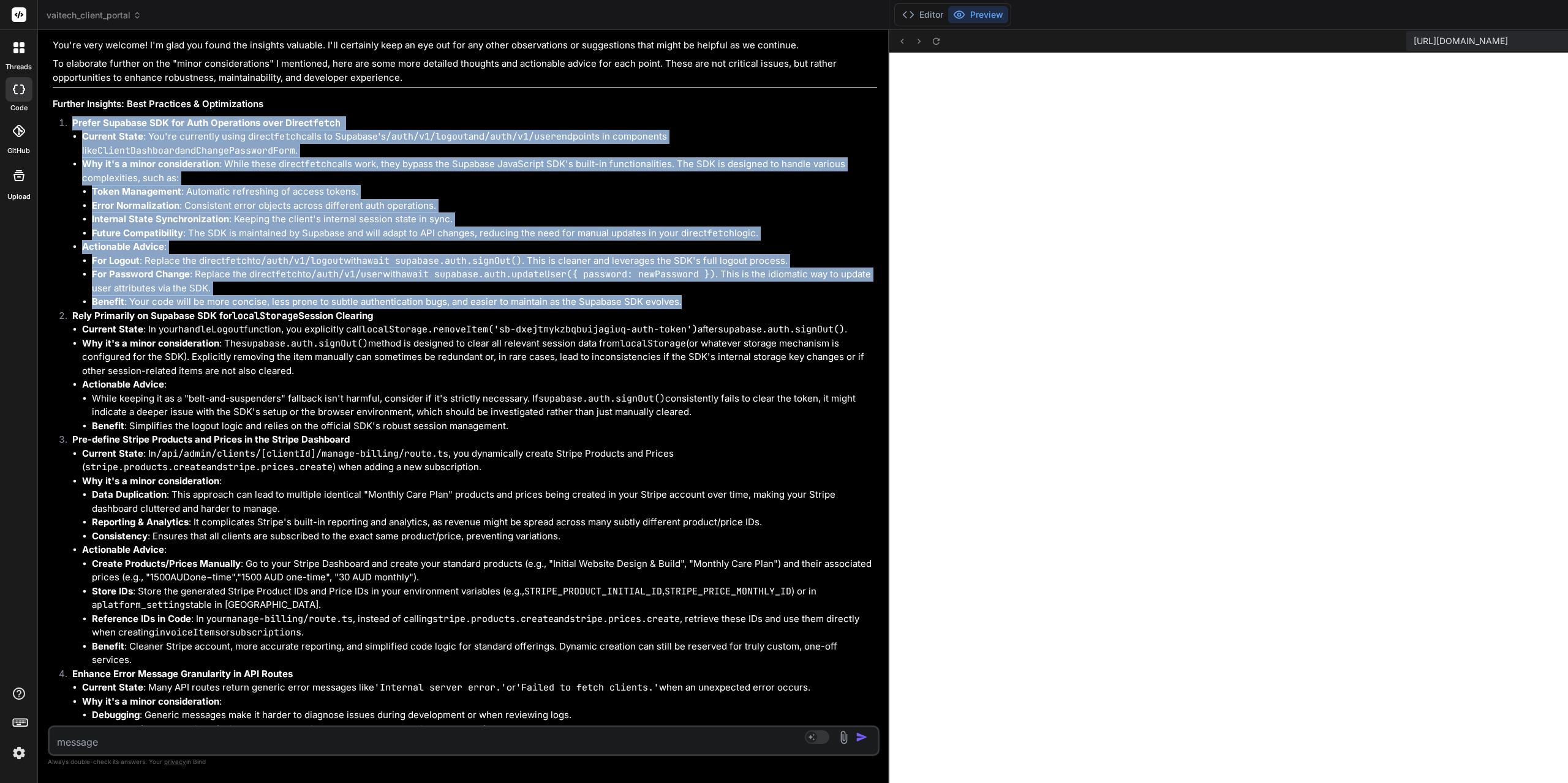
drag, startPoint x: 681, startPoint y: 287, endPoint x: 67, endPoint y: 113, distance: 638.2
click at [67, 116] on li "Prefer Supabase SDK for Auth Operations over Direct fetch Current State : You'r…" at bounding box center [470, 212] width 815 height 193
copy li "Prefer Supabase SDK for Auth Operations over Direct fetch Current State : You'r…"
click at [280, 212] on li "Internal State Synchronization : Keeping the client's internal session state in…" at bounding box center [484, 219] width 785 height 14
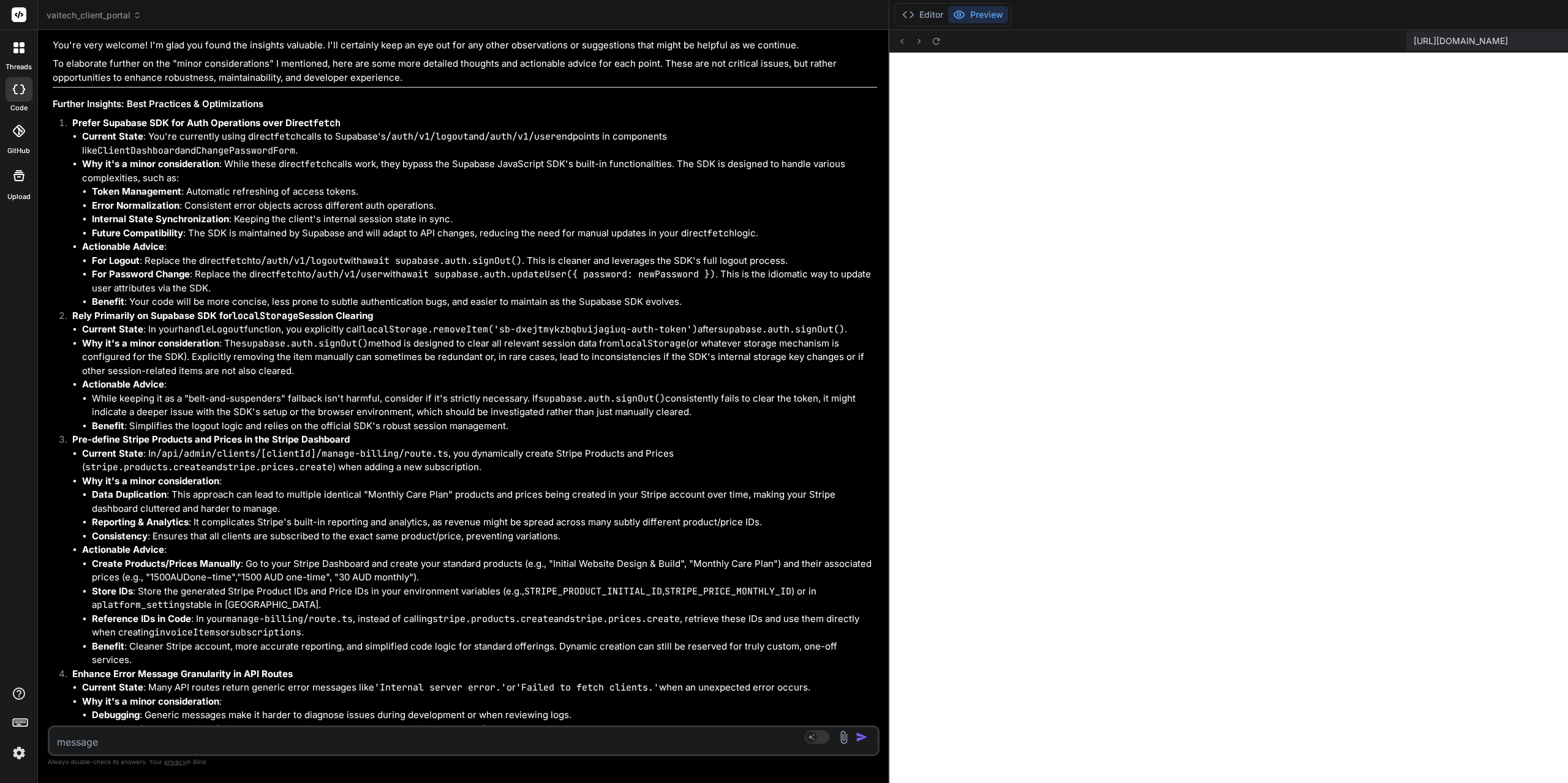
click at [689, 295] on li "Benefit : Your code will be more concise, less prone to subtle authentication b…" at bounding box center [484, 302] width 785 height 14
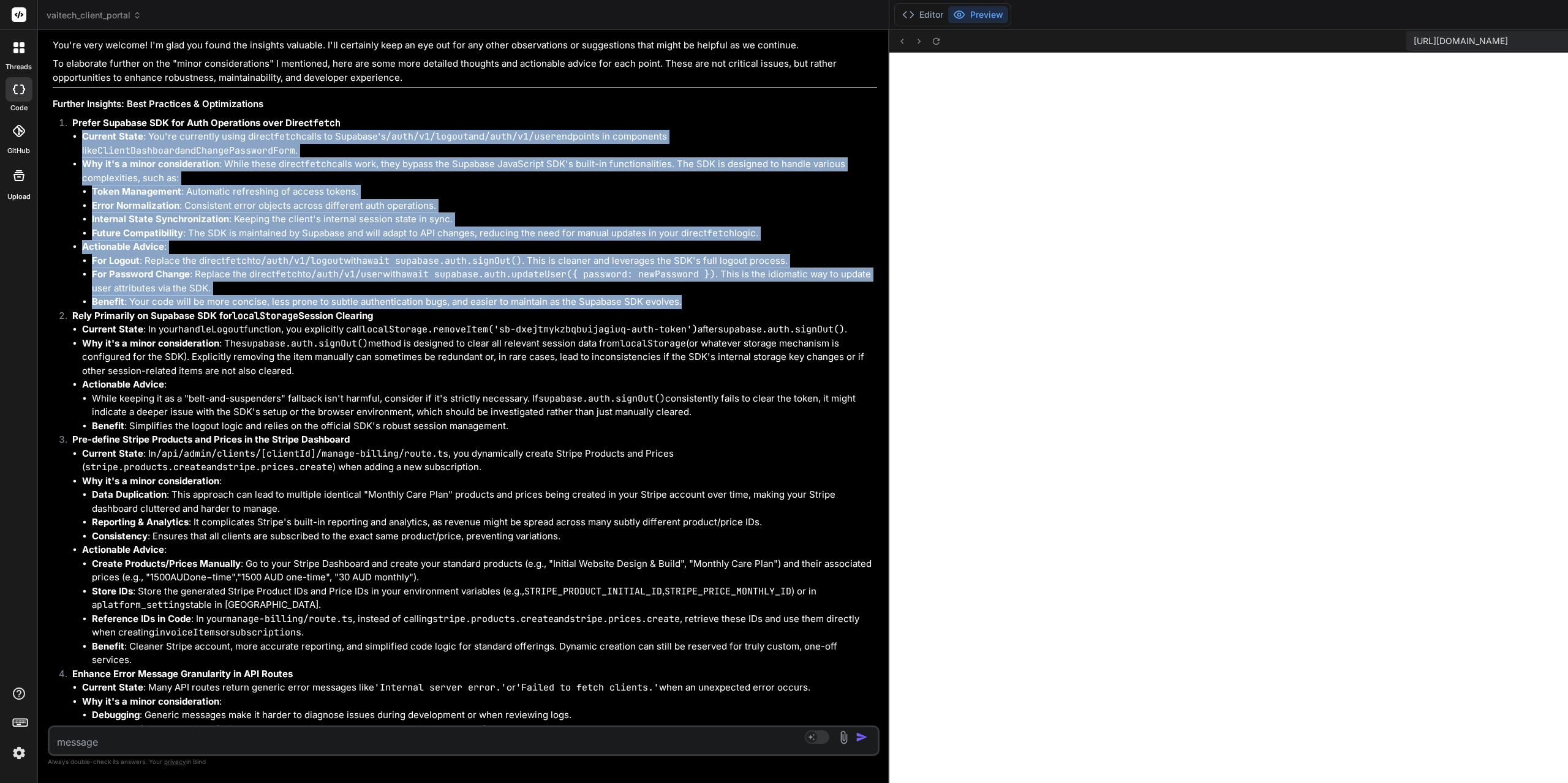
drag, startPoint x: 689, startPoint y: 285, endPoint x: 82, endPoint y: 121, distance: 628.8
click at [82, 130] on ul "Current State : You're currently using direct fetch calls to Supabase's /auth/v…" at bounding box center [474, 220] width 805 height 180
copy ul "Current State : You're currently using direct fetch calls to Supabase's /auth/v…"
click at [505, 295] on li "Benefit : Your code will be more concise, less prone to subtle authentication b…" at bounding box center [484, 302] width 785 height 14
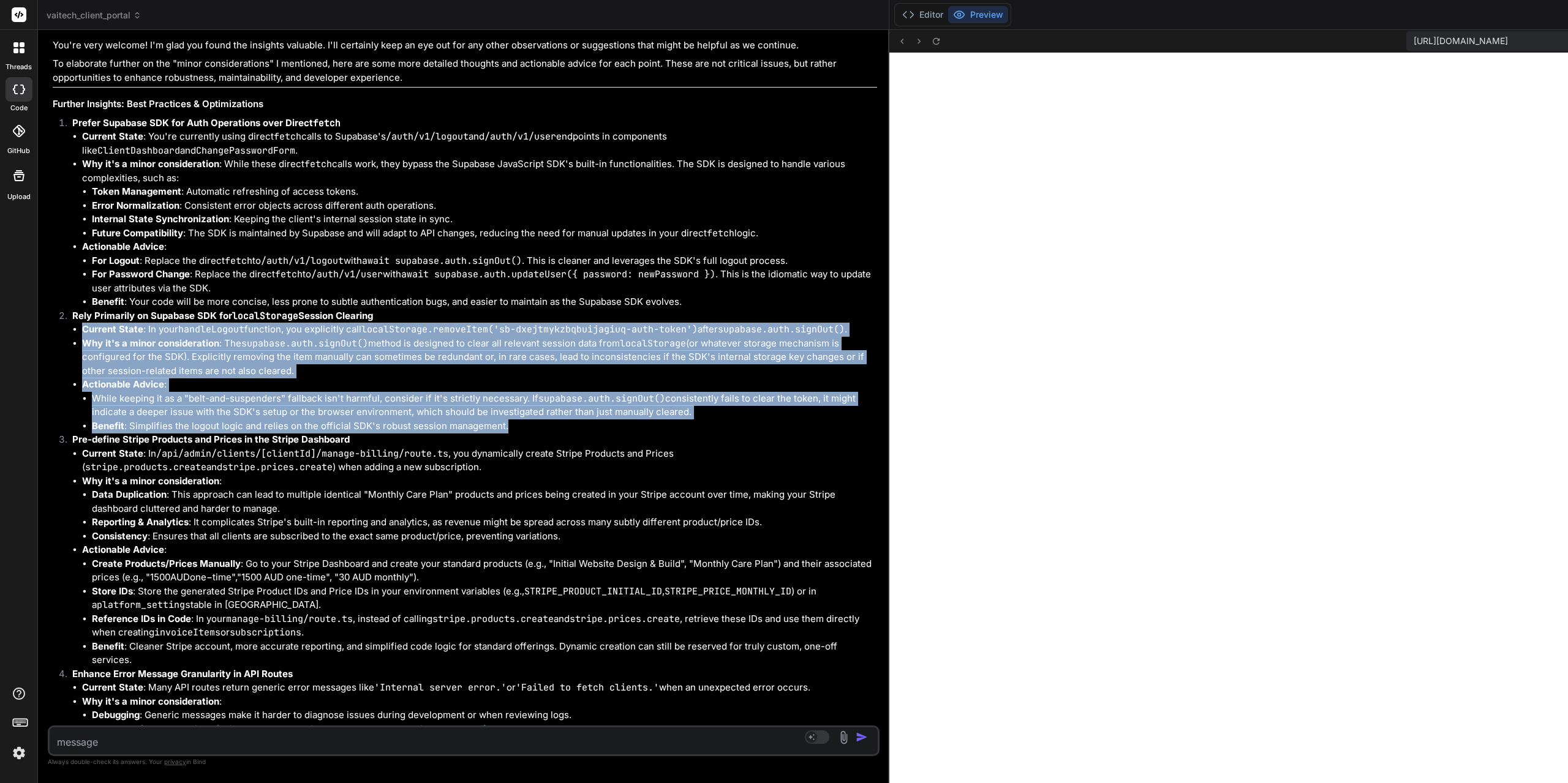
drag, startPoint x: 511, startPoint y: 412, endPoint x: 72, endPoint y: 319, distance: 448.7
click at [72, 322] on ul "Current State : In your handleLogout function, you explicitly call localStorage…" at bounding box center [474, 377] width 805 height 110
click at [372, 280] on li "For Password Change : Replace the direct fetch to /auth/v1/user with await supa…" at bounding box center [484, 281] width 785 height 28
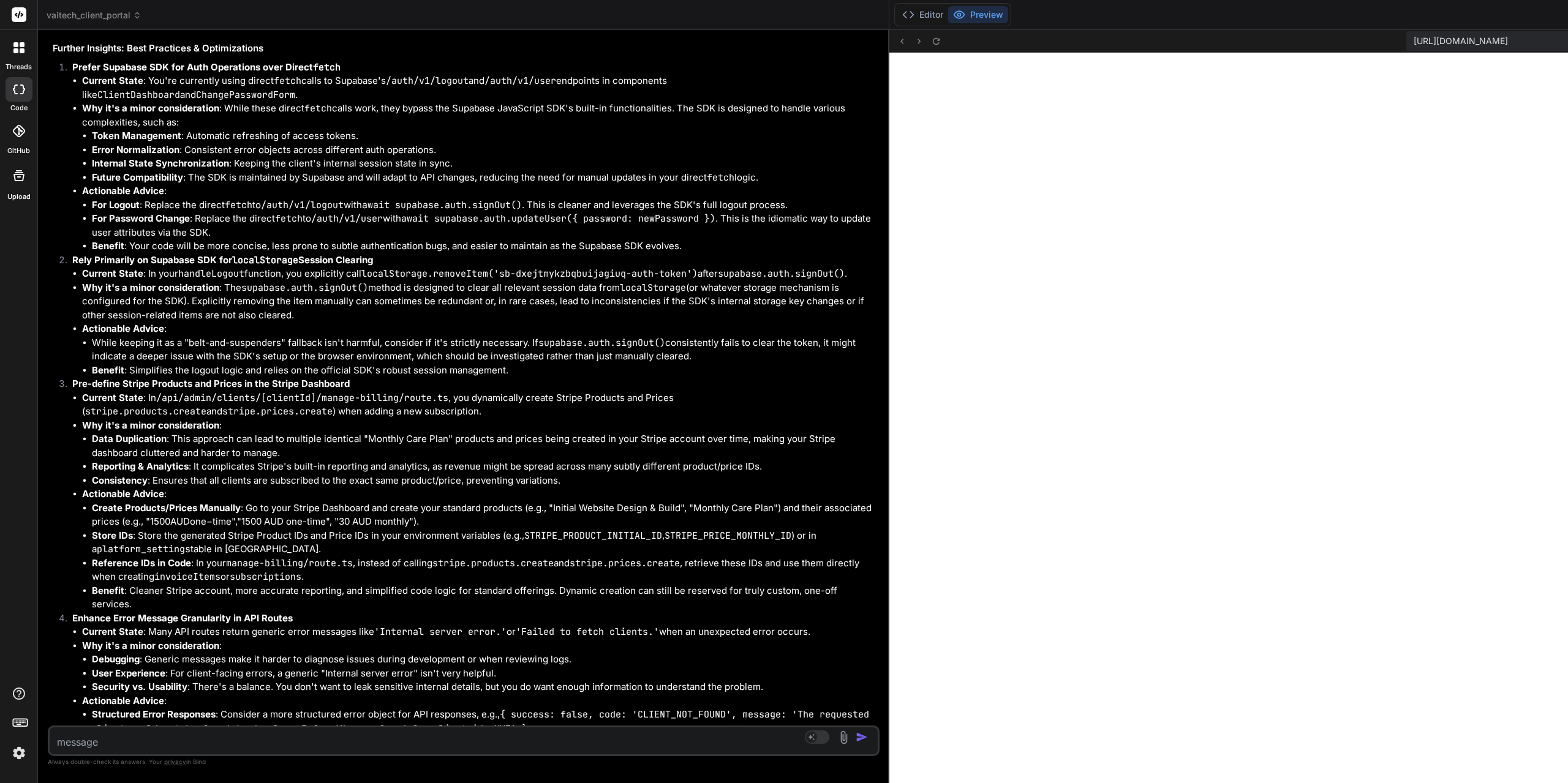
scroll to position [2273, 0]
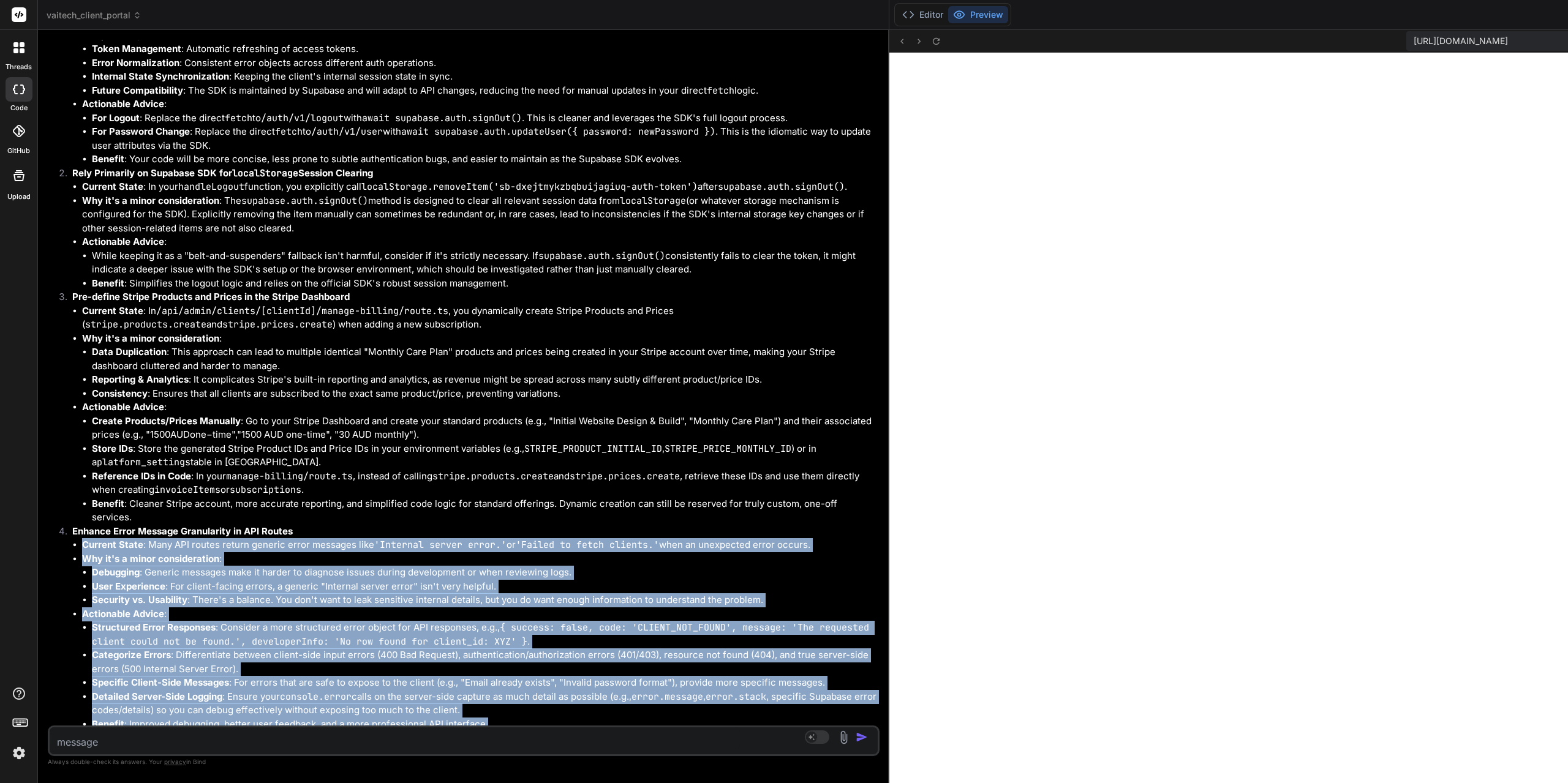
drag, startPoint x: 490, startPoint y: 698, endPoint x: 82, endPoint y: 512, distance: 448.4
click at [82, 538] on ul "Current State : Many API routes return generic error messages like 'Internal se…" at bounding box center [474, 634] width 805 height 193
click at [586, 252] on li "While keeping it as a "belt-and-suspenders" fallback isn't harmful, consider if…" at bounding box center [484, 263] width 785 height 28
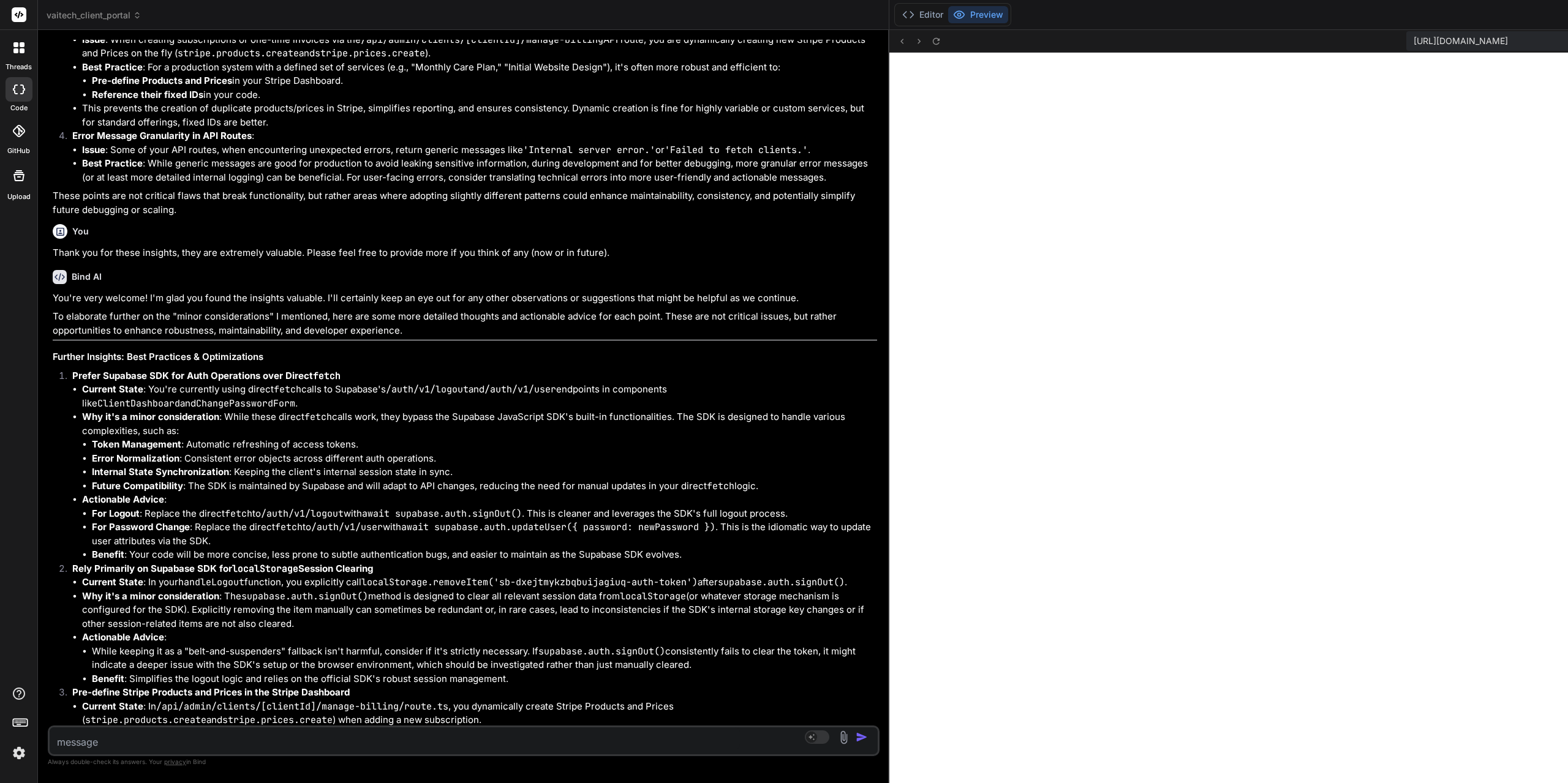
scroll to position [1783, 0]
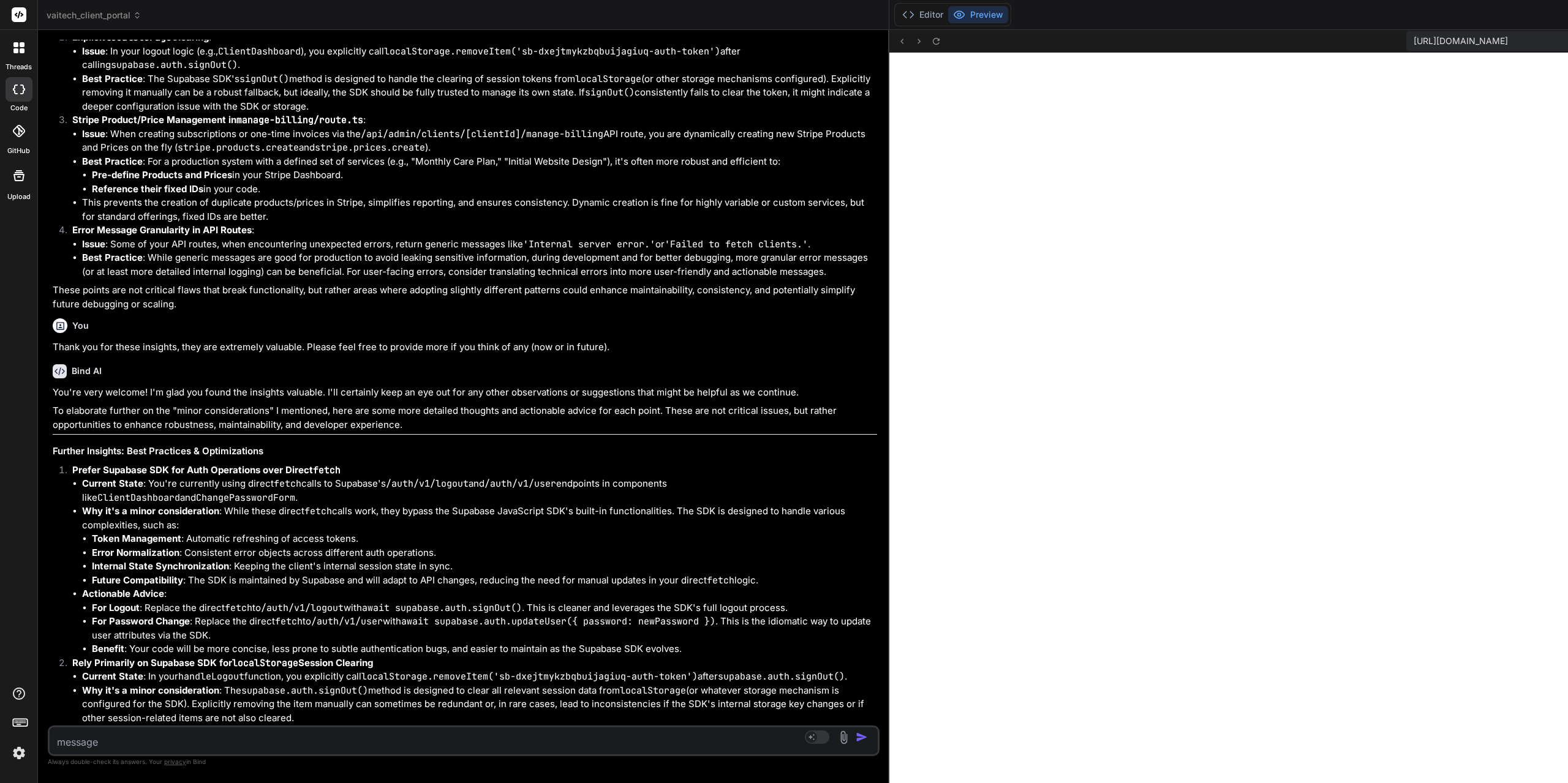
click at [18, 749] on img at bounding box center [19, 753] width 21 height 21
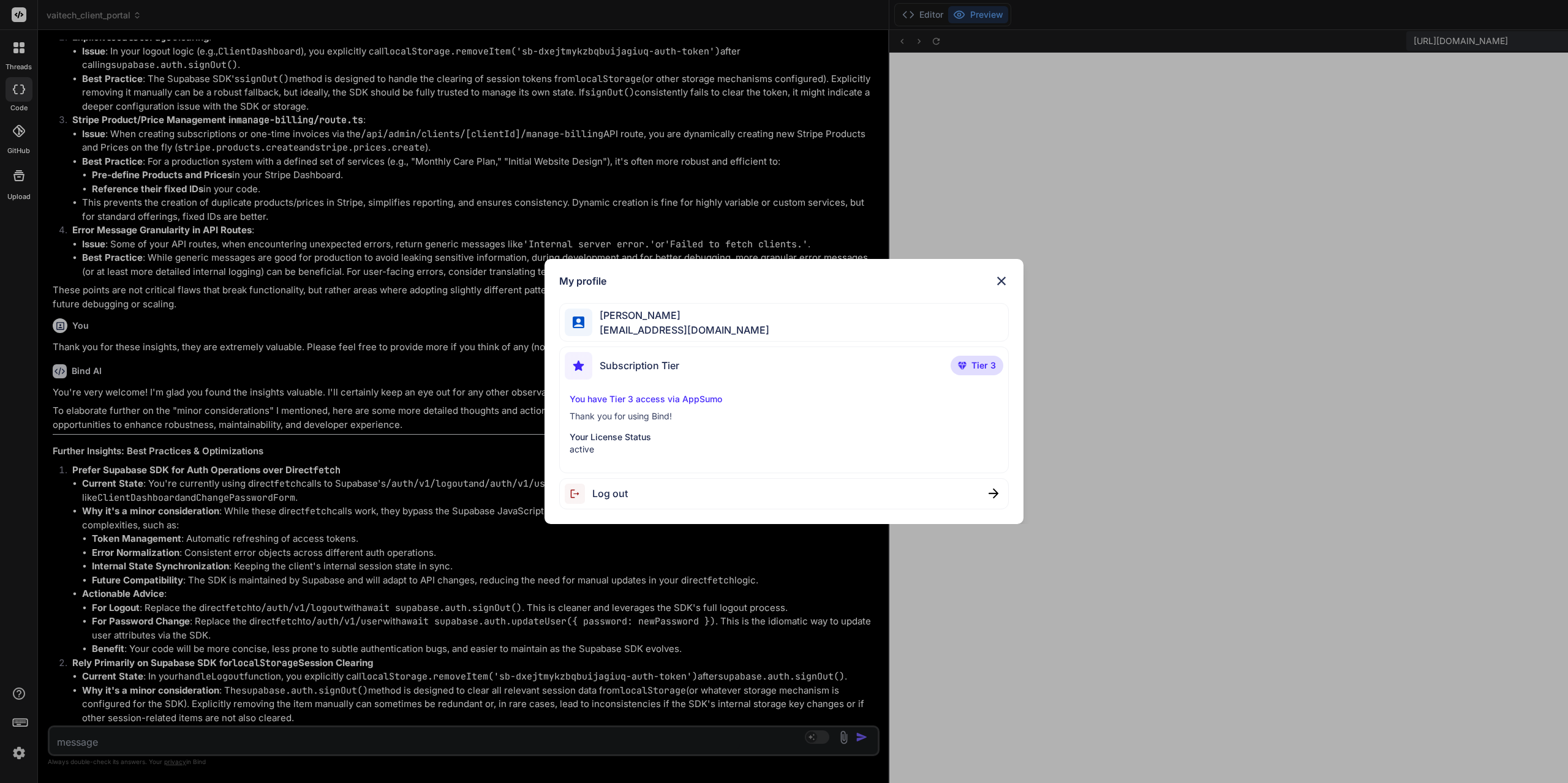
click at [609, 514] on div "My profile [PERSON_NAME] [EMAIL_ADDRESS][DOMAIN_NAME] Subscription Tier Tier 3 …" at bounding box center [784, 391] width 479 height 265
click at [617, 478] on div "Log out" at bounding box center [784, 493] width 449 height 31
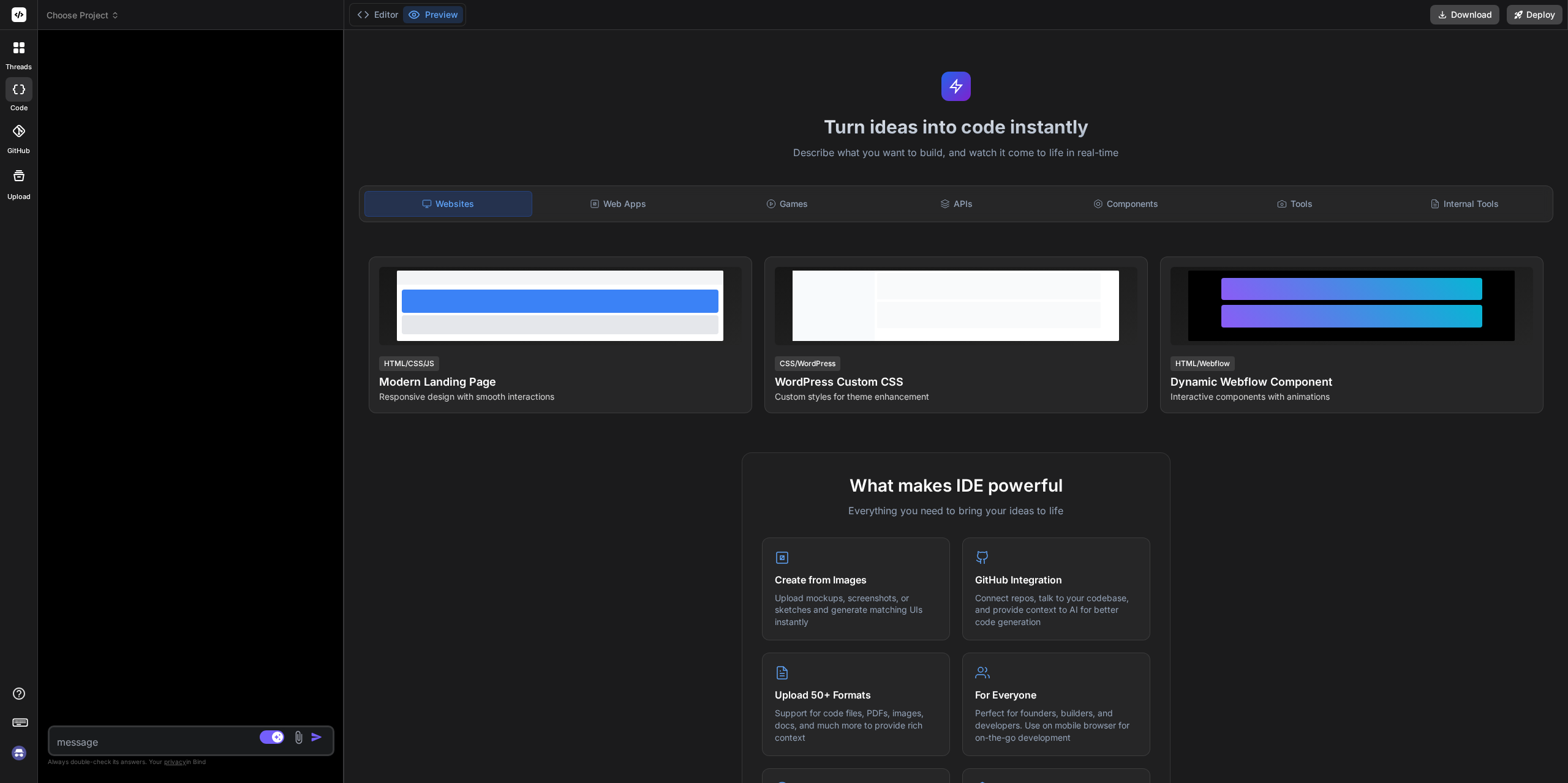
scroll to position [3454, 0]
